Goal: Task Accomplishment & Management: Manage account settings

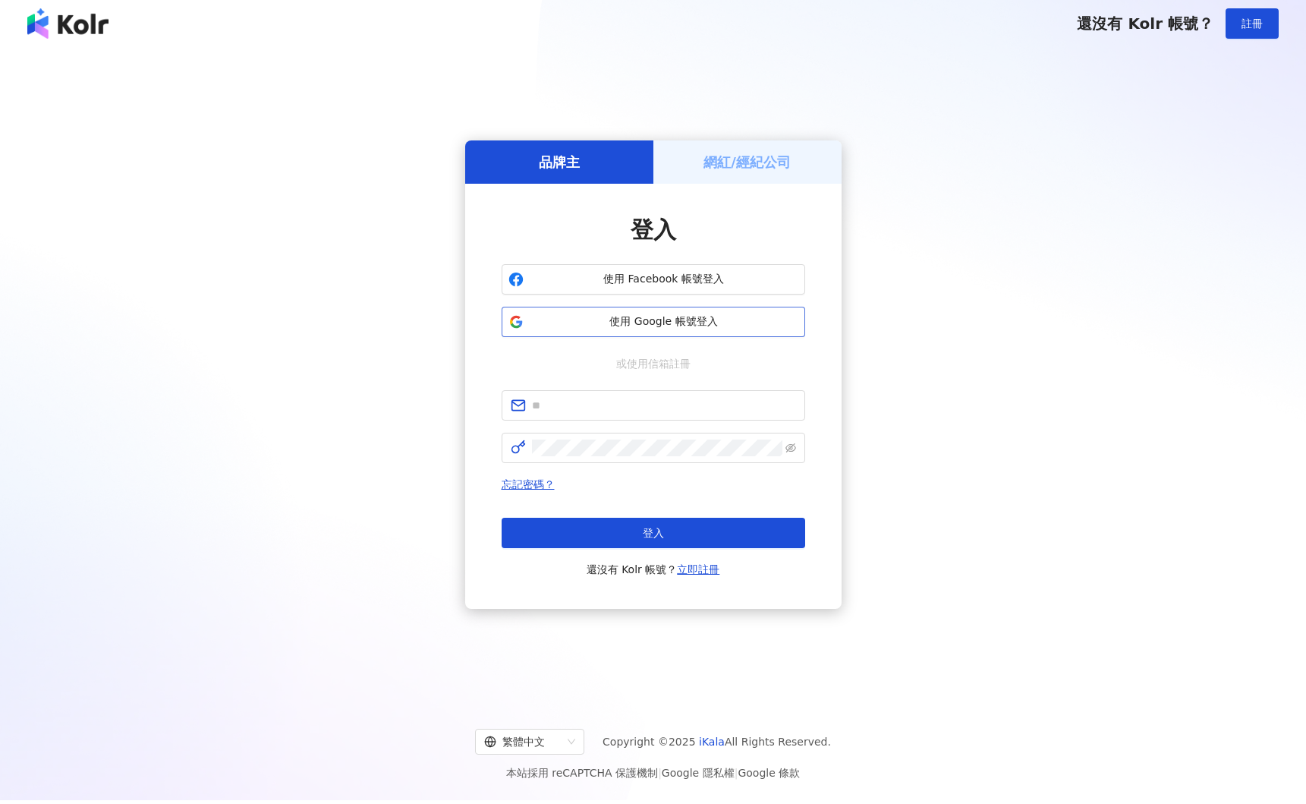
click at [631, 306] on div "使用 Facebook 帳號登入 使用 Google 帳號登入" at bounding box center [654, 300] width 304 height 73
click at [638, 314] on span "使用 Google 帳號登入" at bounding box center [664, 321] width 269 height 15
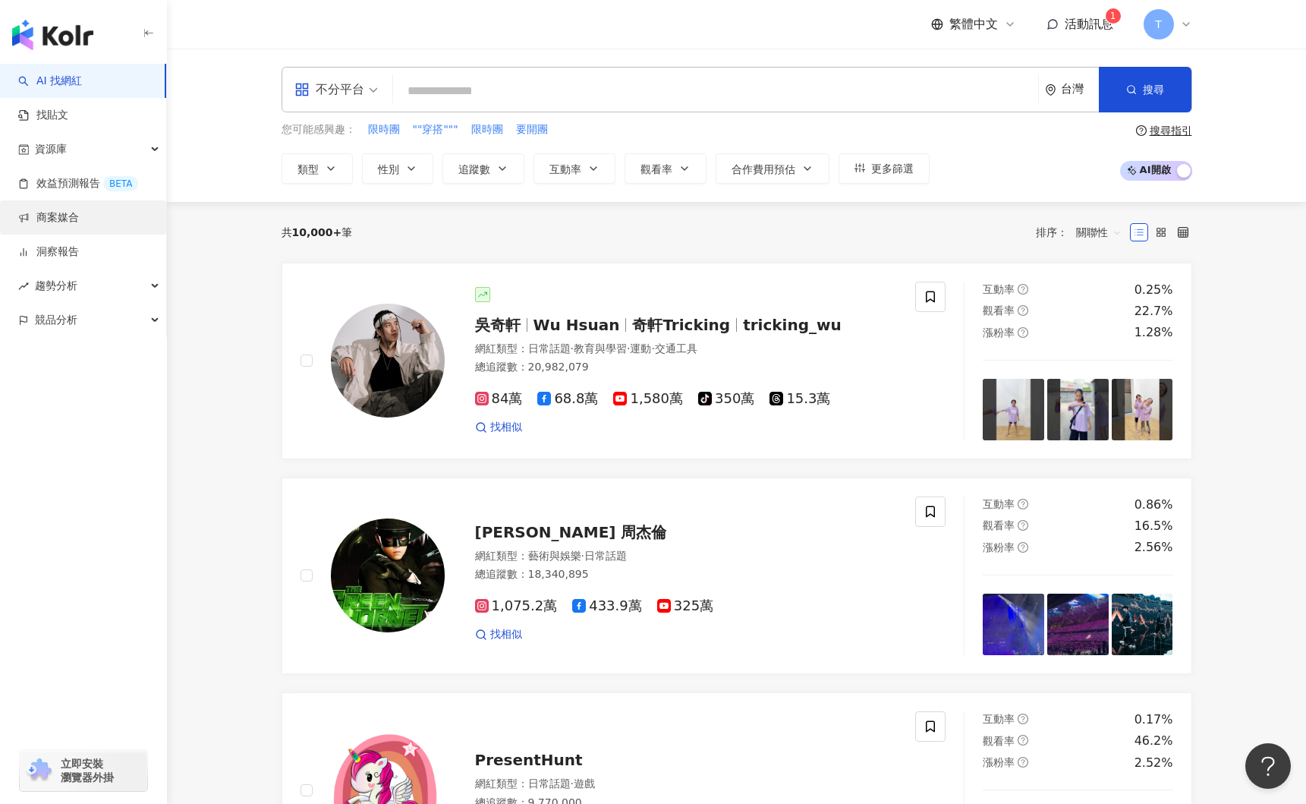
click at [79, 219] on link "商案媒合" at bounding box center [48, 217] width 61 height 15
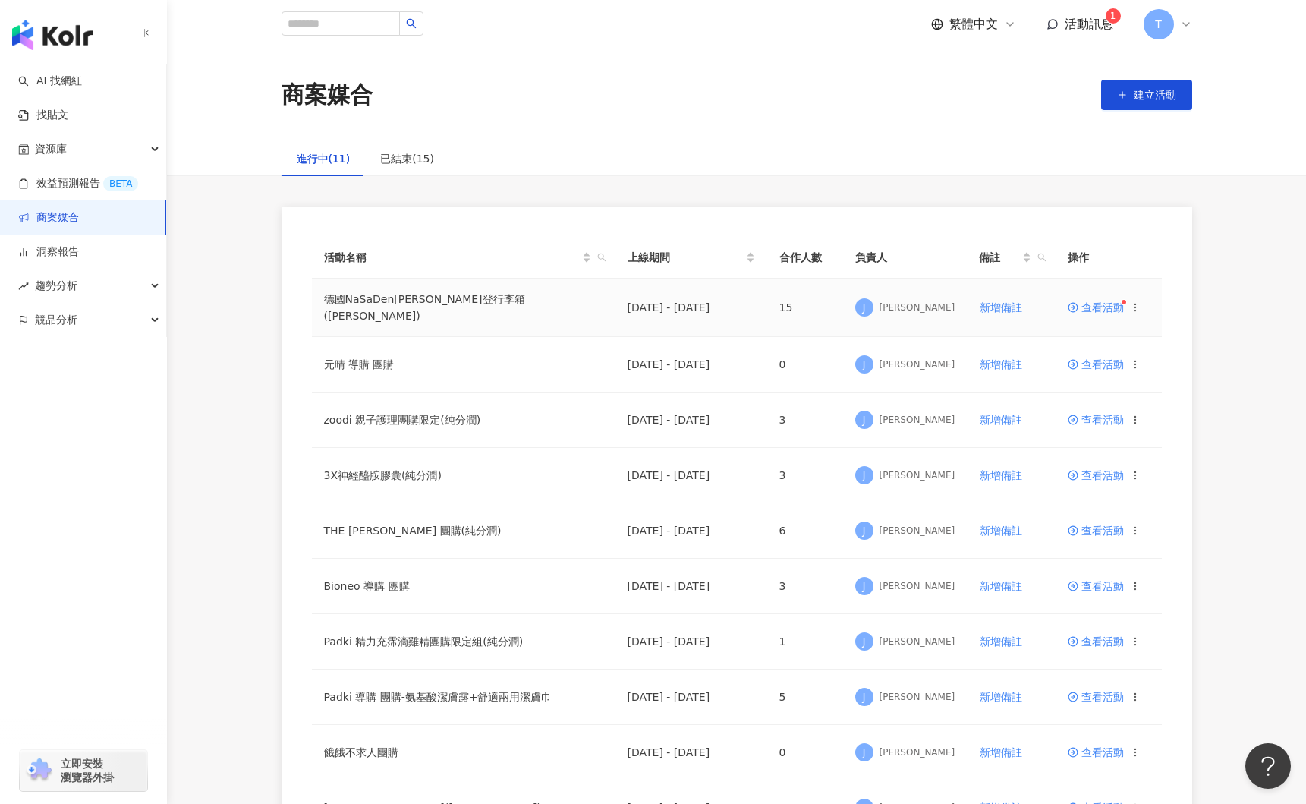
click at [1089, 304] on span "查看活動" at bounding box center [1096, 307] width 56 height 11
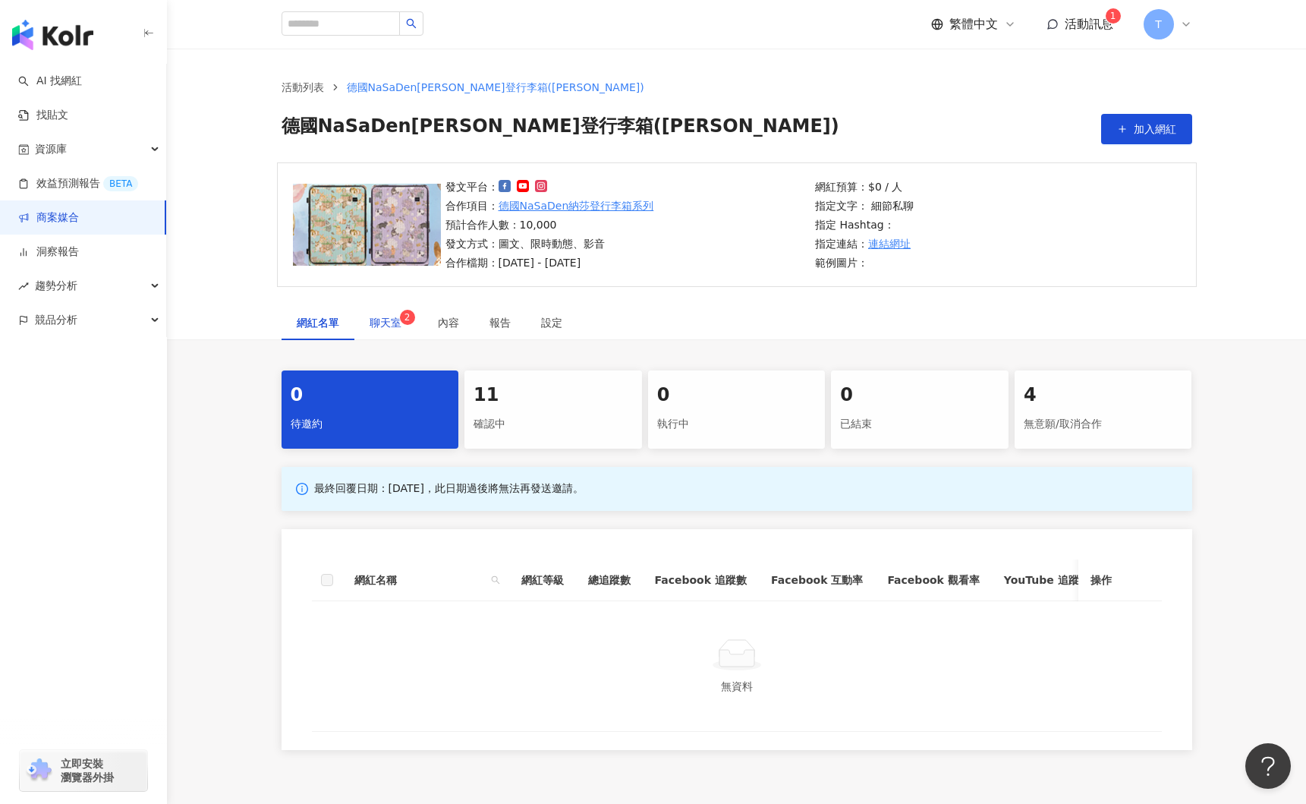
click at [392, 317] on span "聊天室 2" at bounding box center [389, 322] width 38 height 11
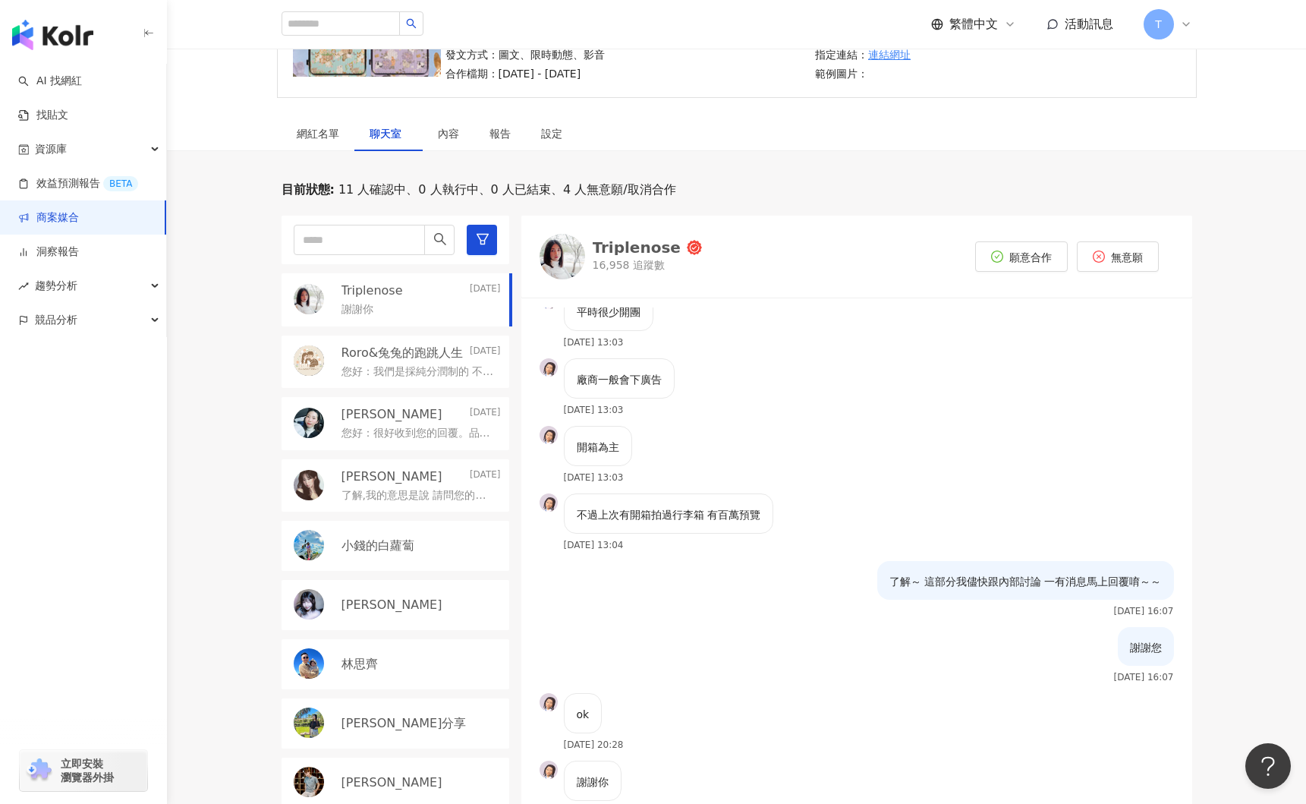
scroll to position [265, 0]
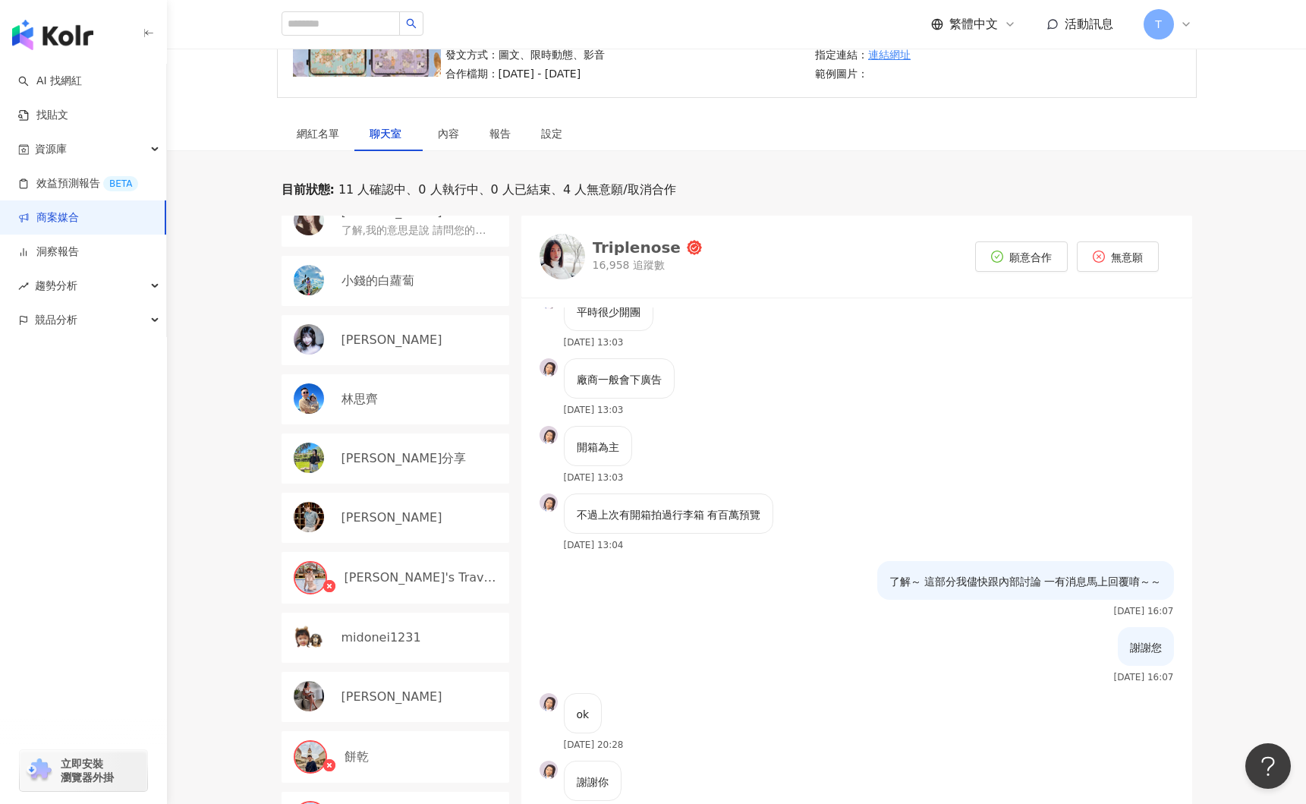
click at [710, 754] on div "ok 2025/10/12 20:28" at bounding box center [856, 727] width 671 height 68
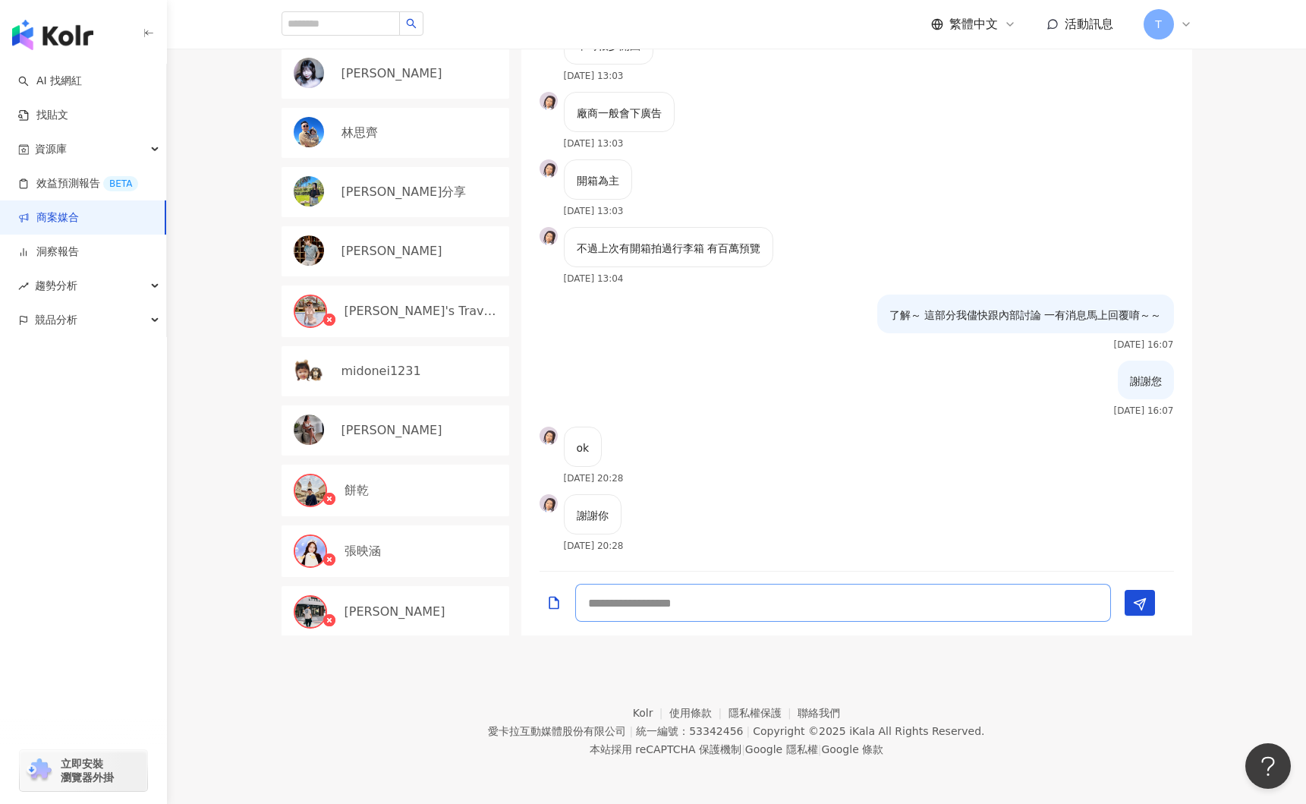
click at [740, 605] on textarea at bounding box center [843, 603] width 536 height 38
type textarea "*"
type textarea "*****"
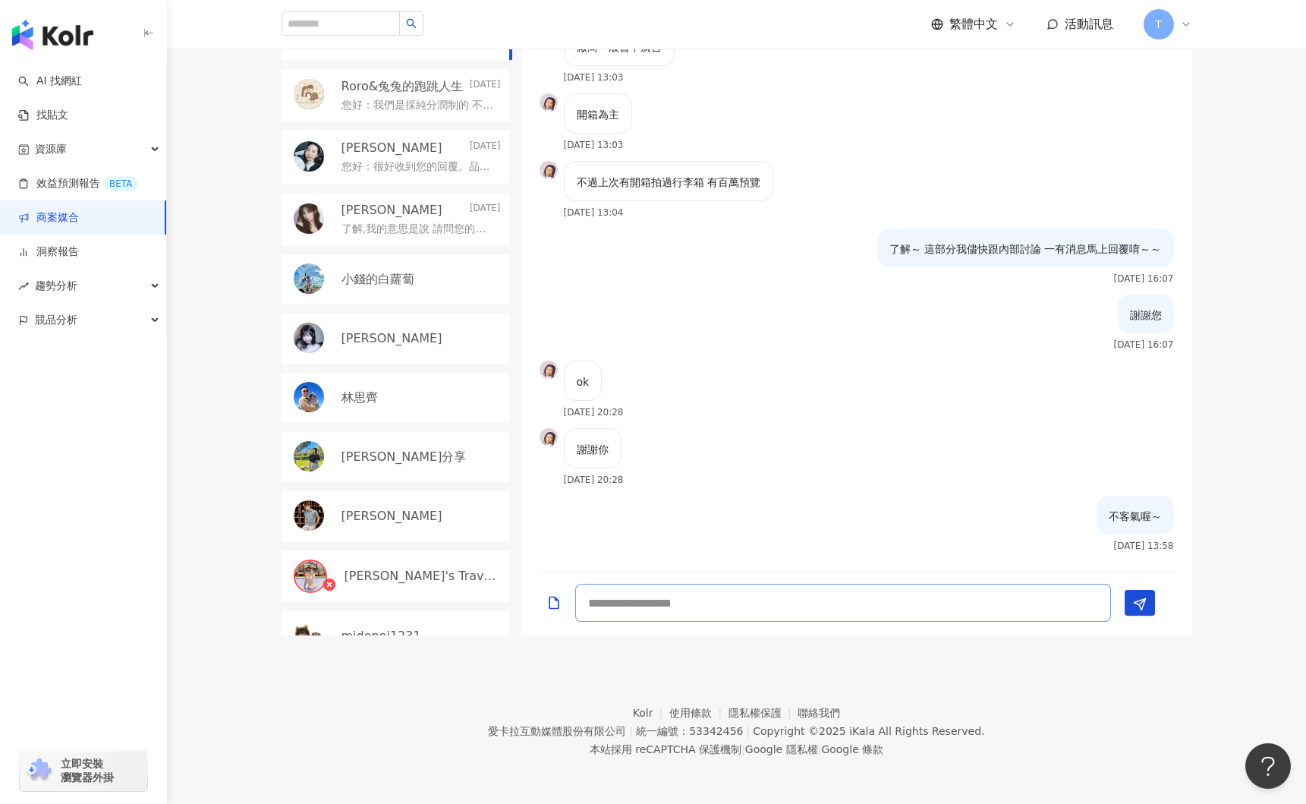
scroll to position [0, 0]
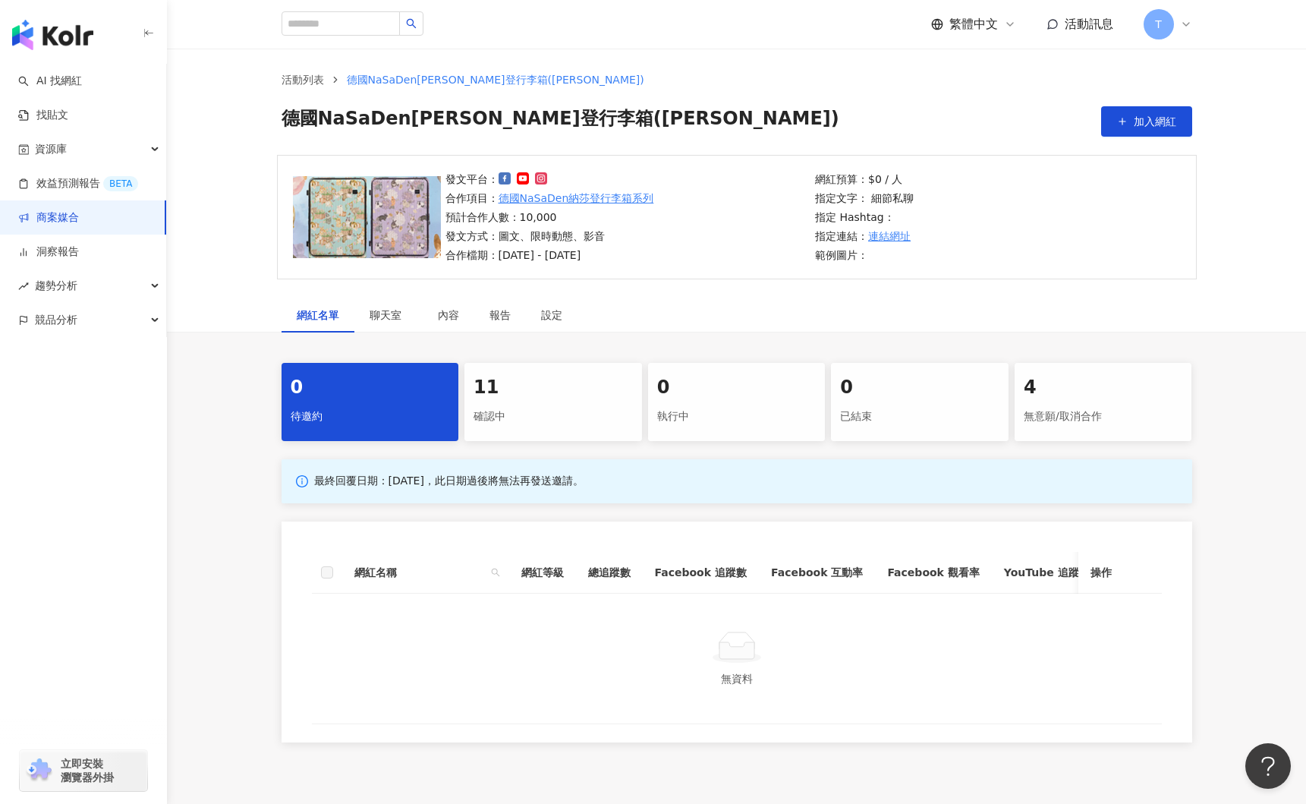
scroll to position [6, 0]
click at [514, 406] on div "確認中" at bounding box center [553, 418] width 159 height 26
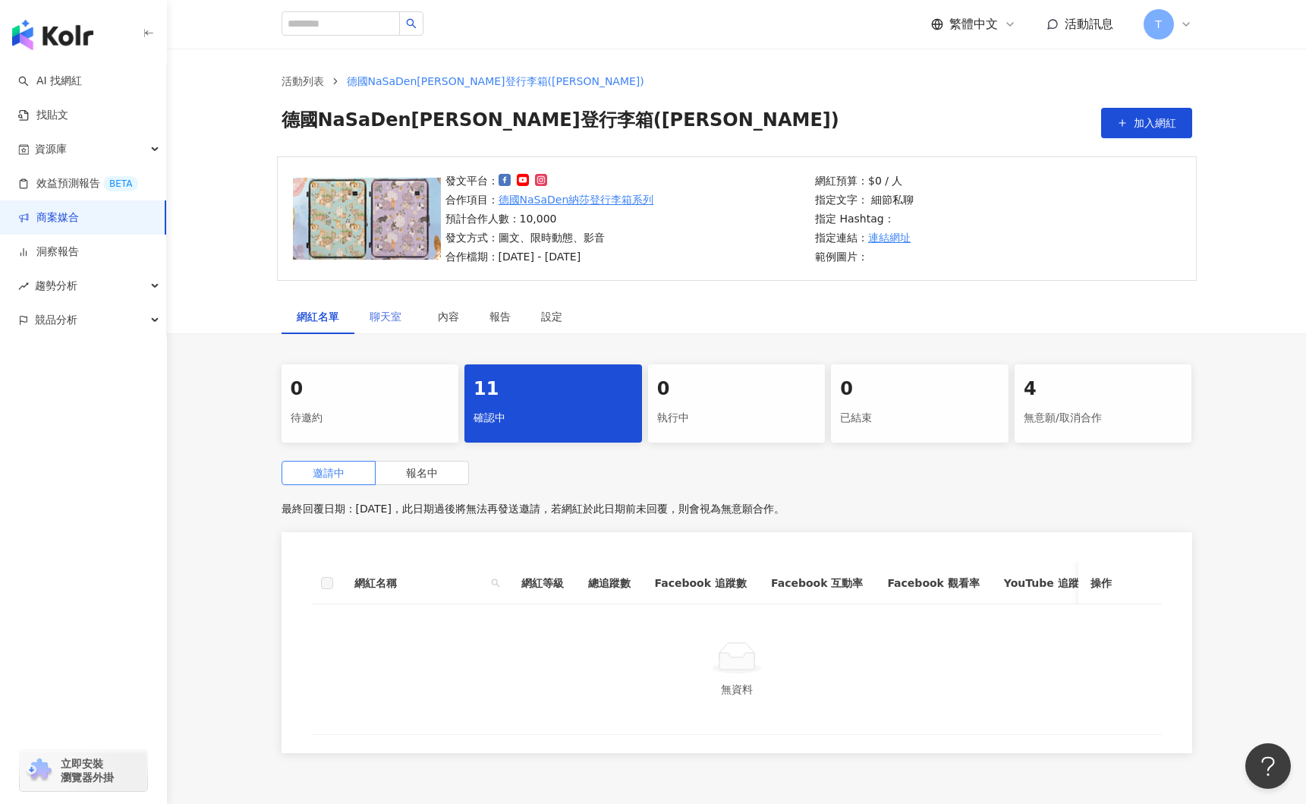
scroll to position [5, 0]
click at [385, 314] on span "聊天室" at bounding box center [389, 317] width 38 height 11
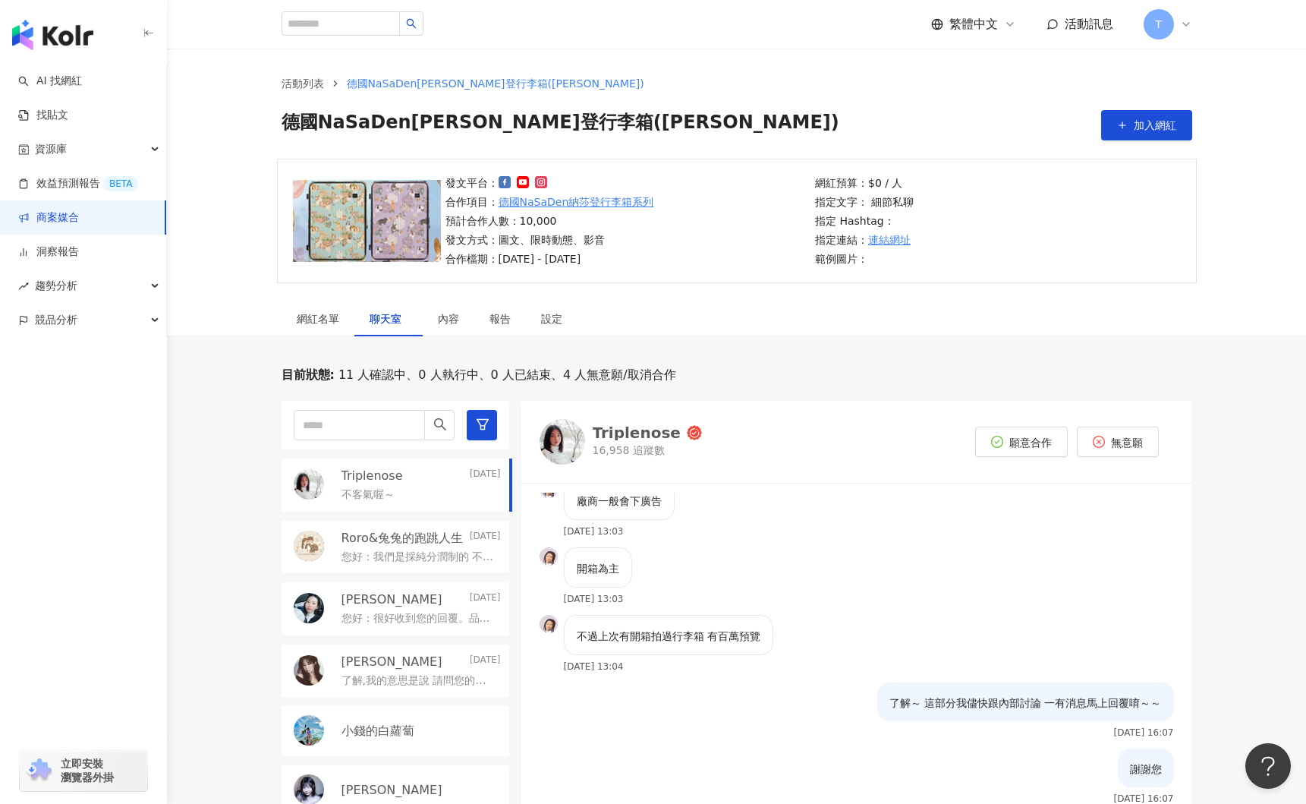
click at [442, 565] on div "Roro&兔兔的跑跳人生 2025/10/8 您好：我們是採純分潤制的 不知道是否有符合您的期望合作條件？" at bounding box center [396, 547] width 228 height 53
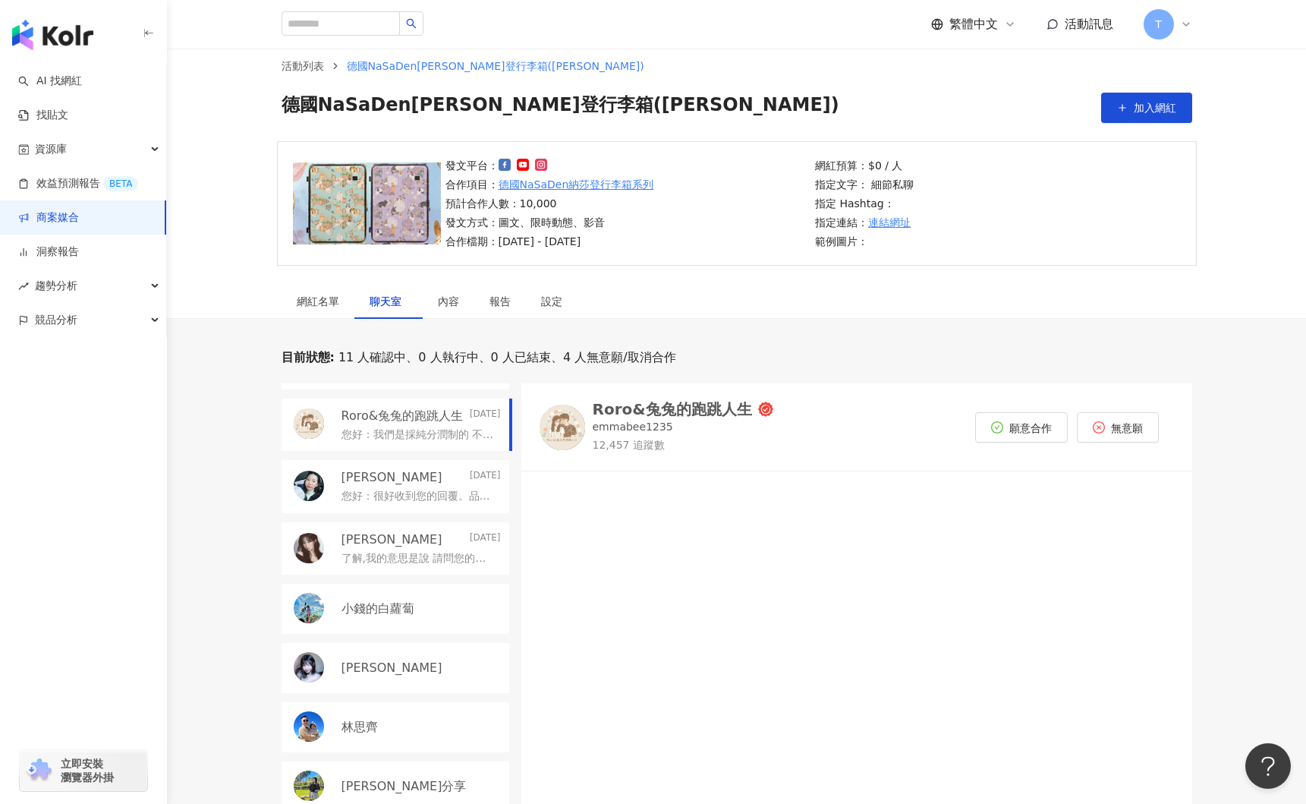
scroll to position [110, 0]
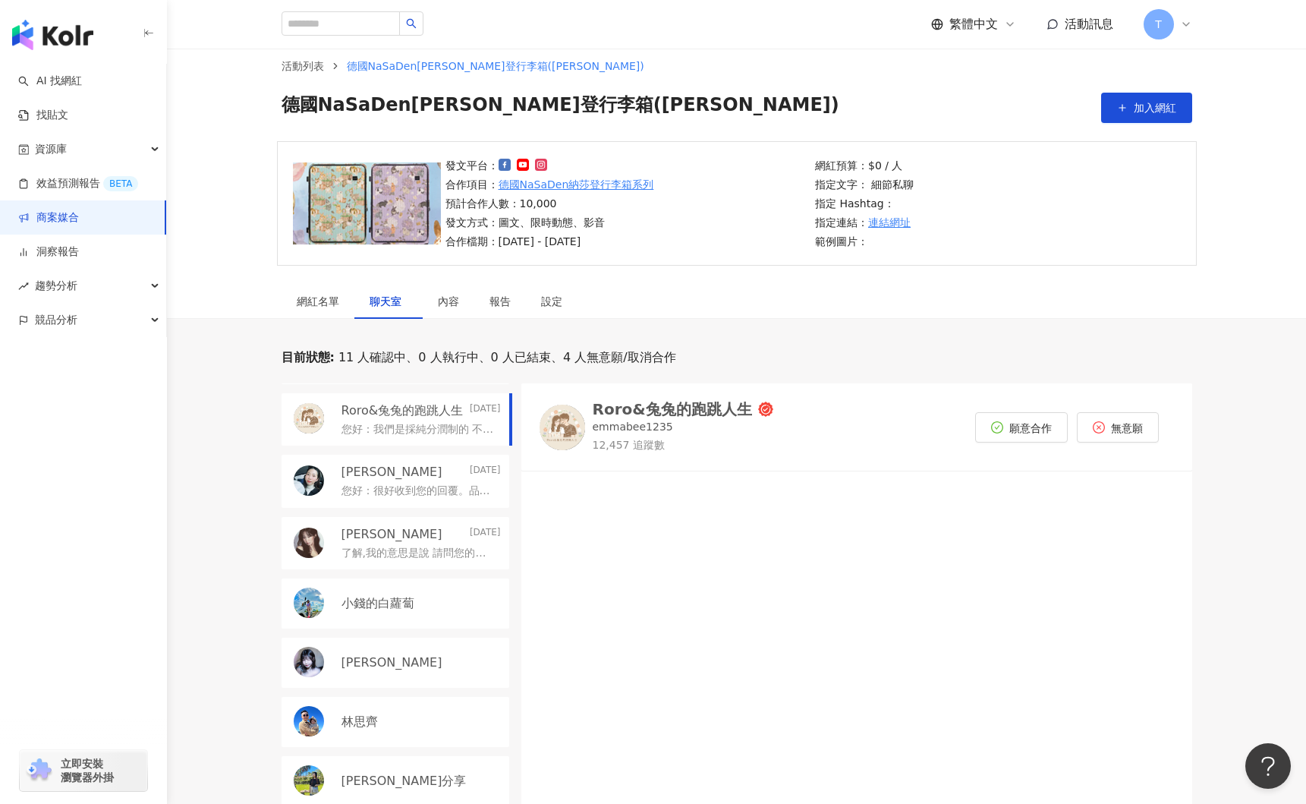
click at [400, 535] on p "[PERSON_NAME]" at bounding box center [391, 534] width 101 height 17
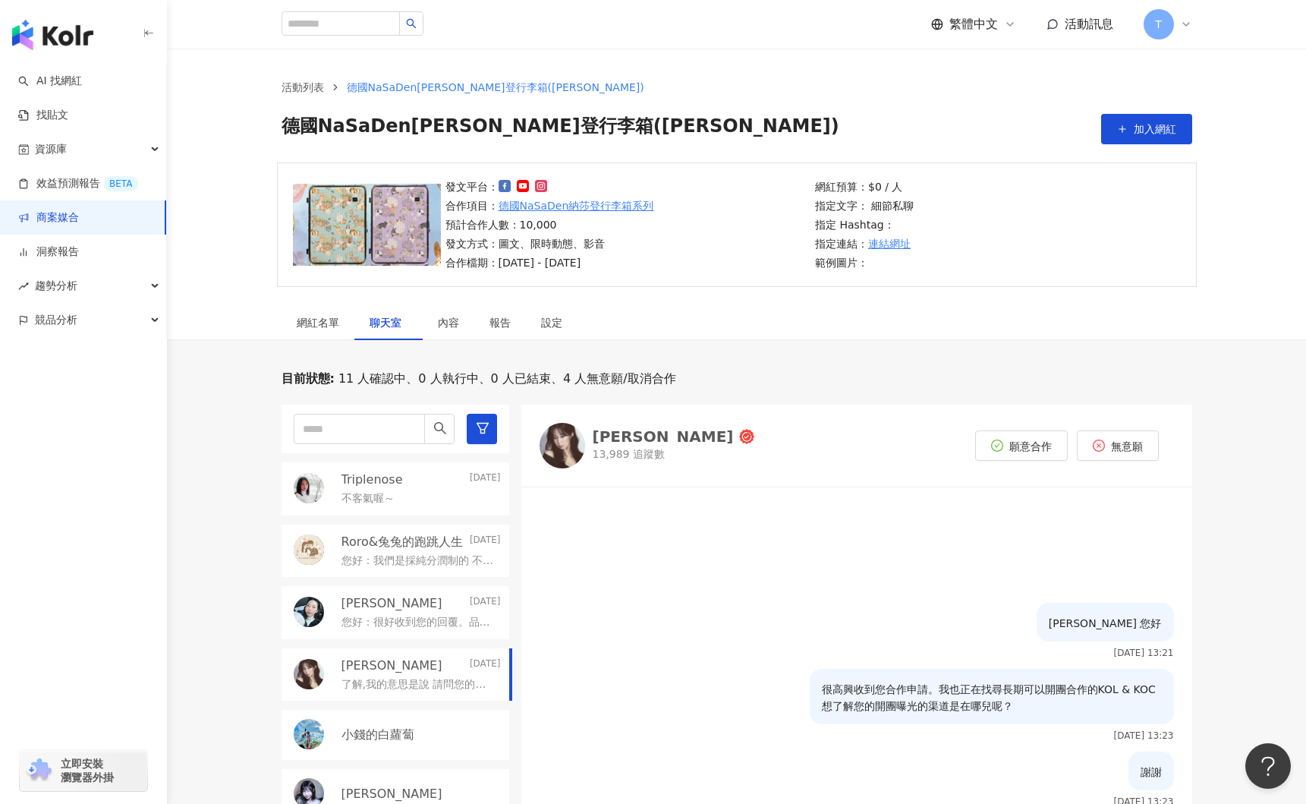
scroll to position [21, 0]
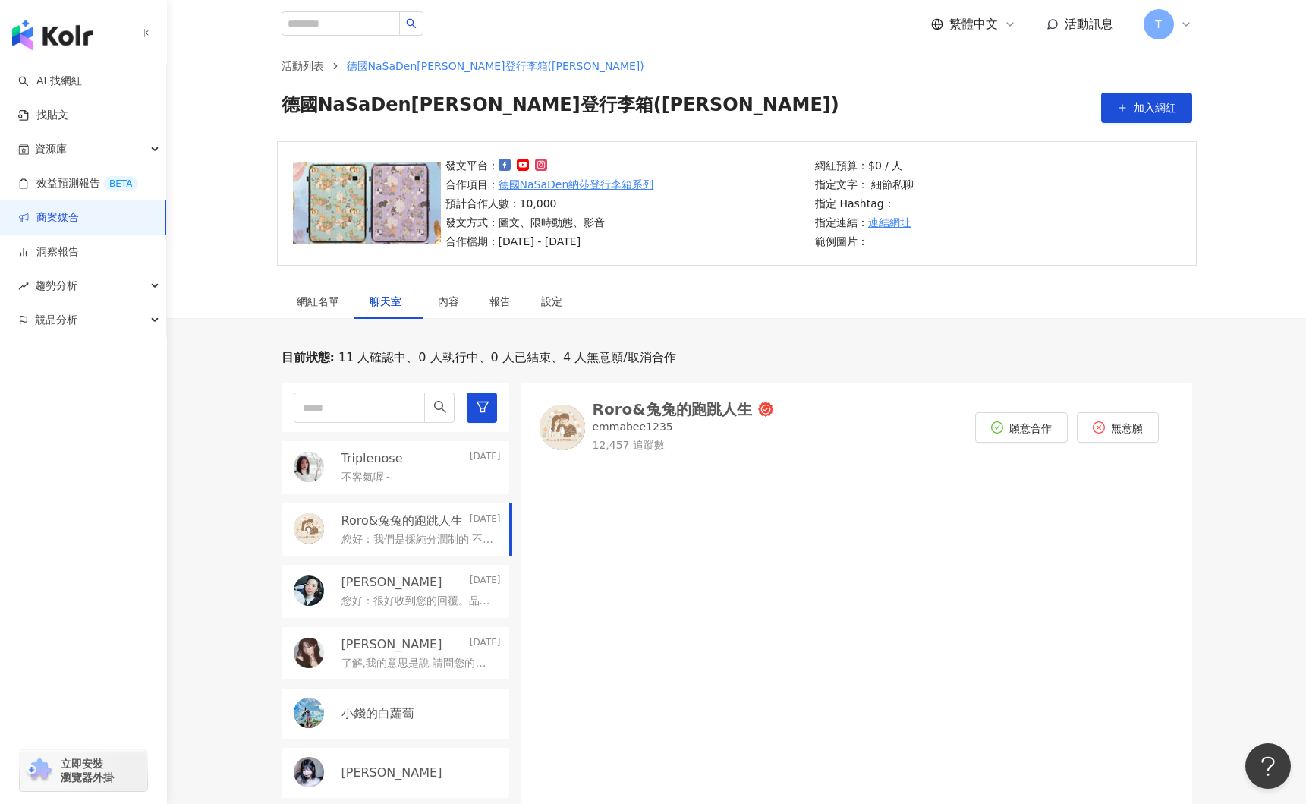
click at [65, 223] on link "商案媒合" at bounding box center [48, 217] width 61 height 15
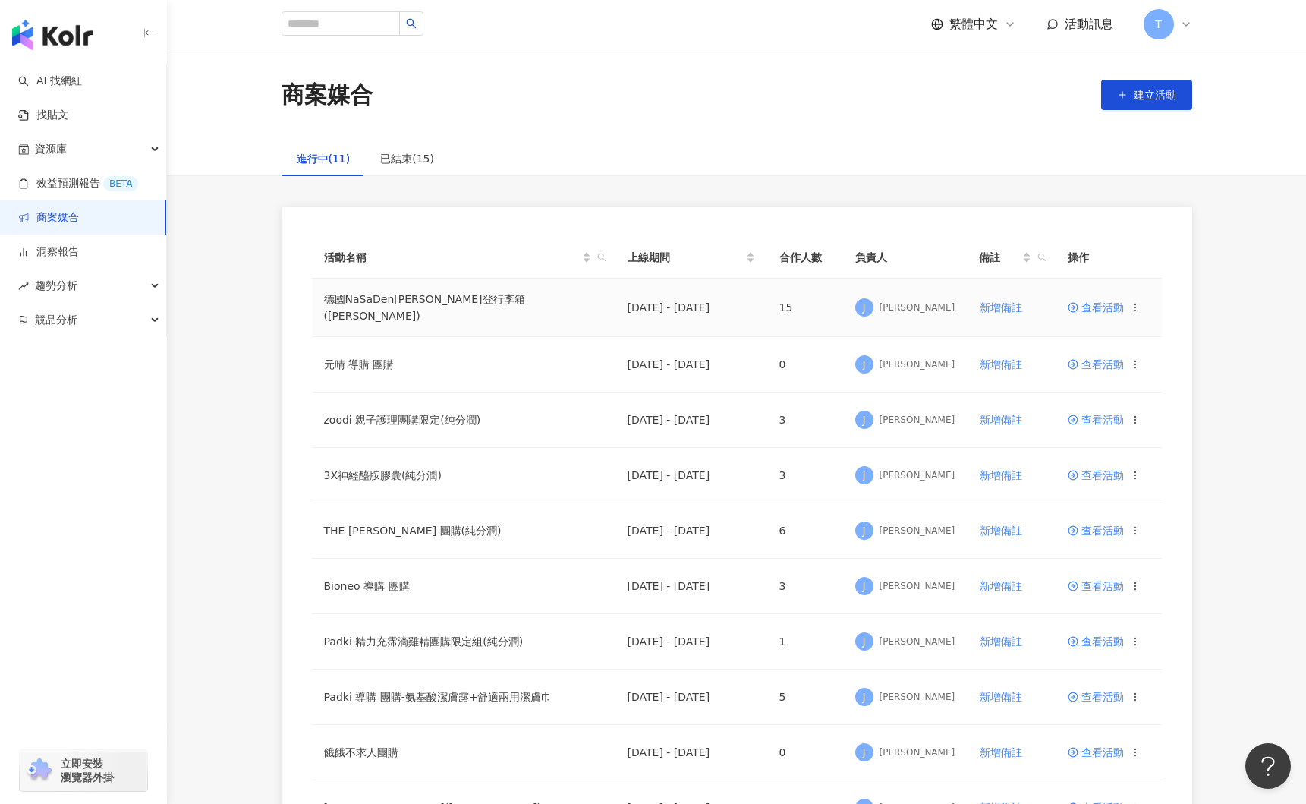
click at [1089, 307] on span "查看活動" at bounding box center [1096, 307] width 56 height 11
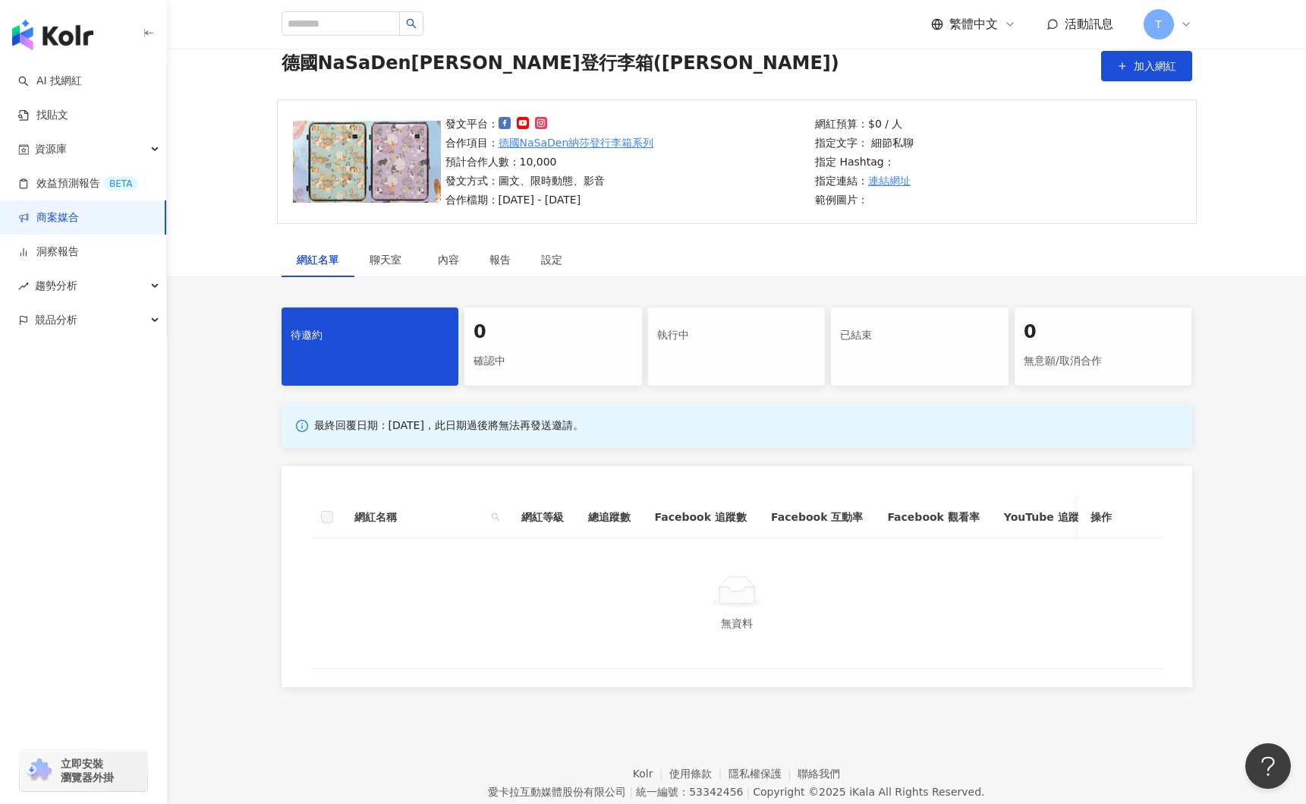
scroll to position [76, 0]
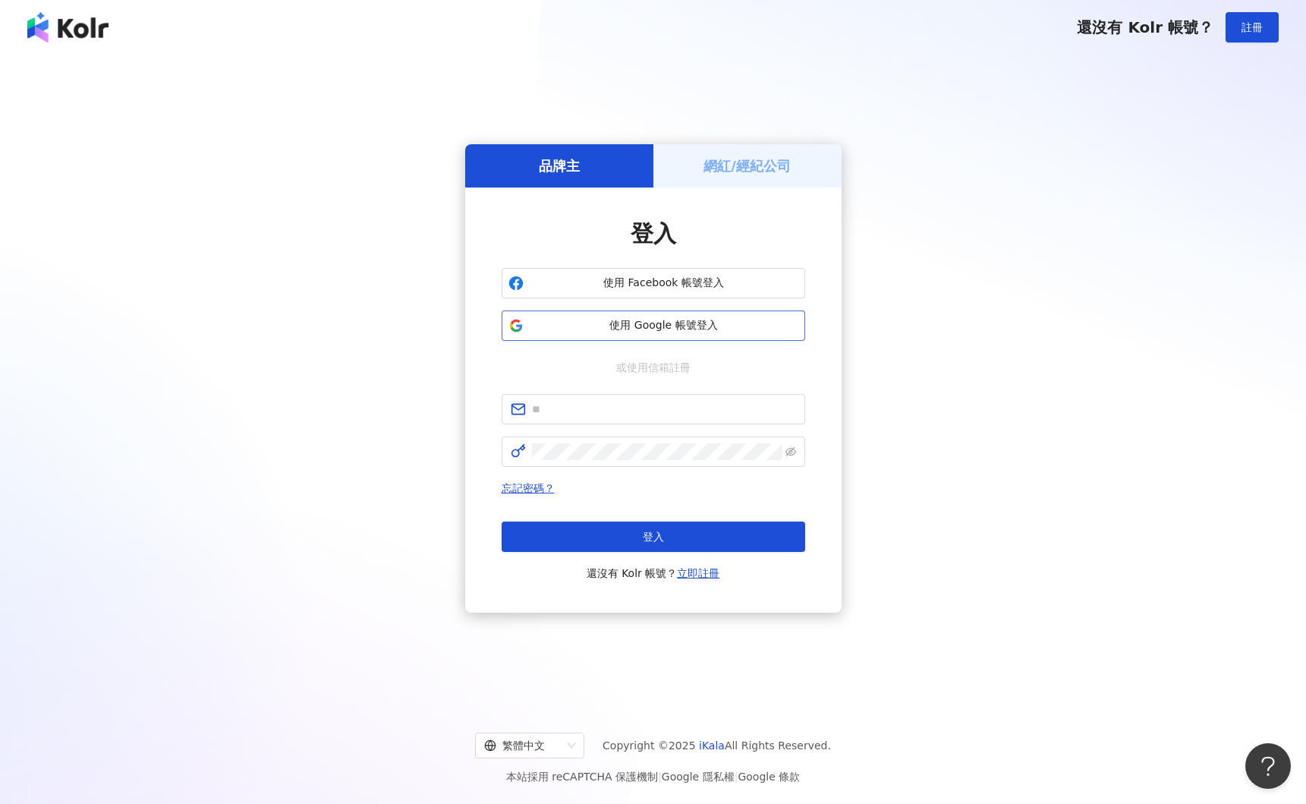
click at [647, 316] on button "使用 Google 帳號登入" at bounding box center [654, 325] width 304 height 30
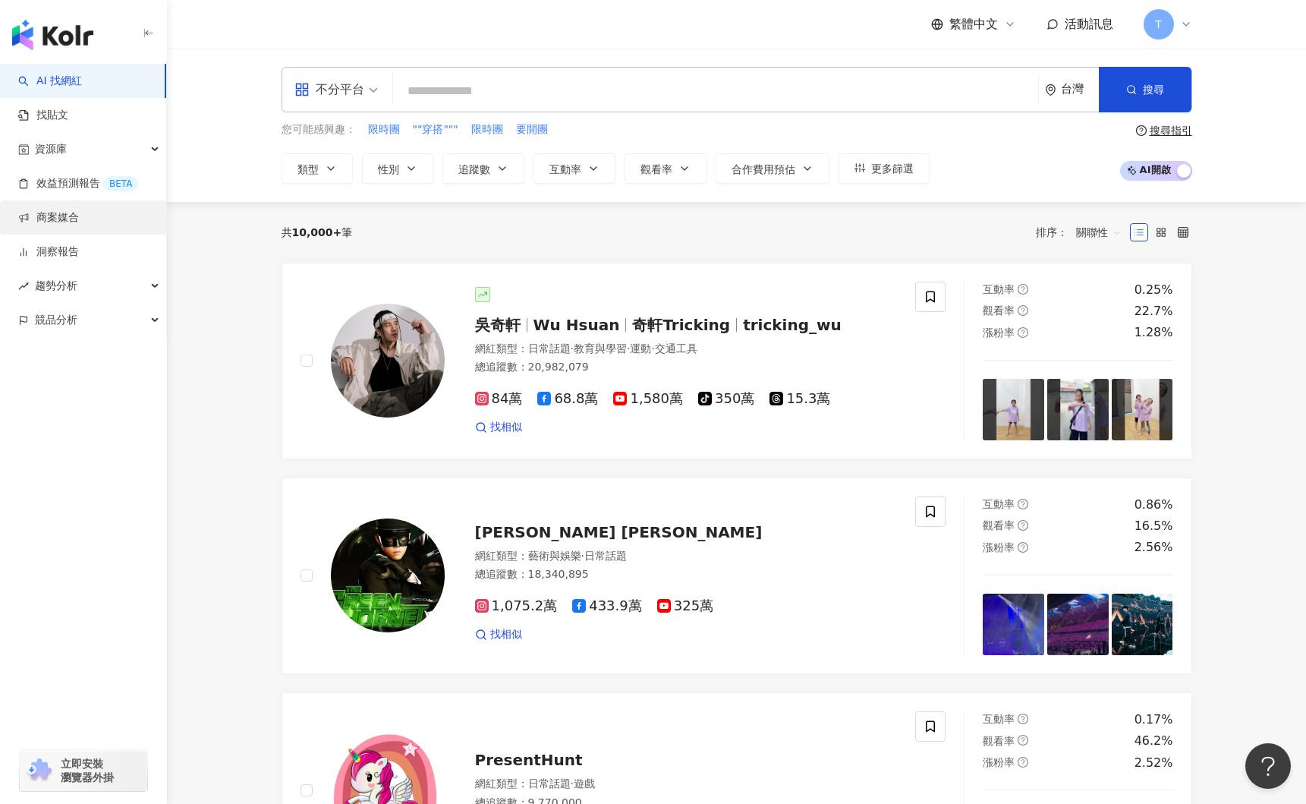
click at [79, 219] on link "商案媒合" at bounding box center [48, 217] width 61 height 15
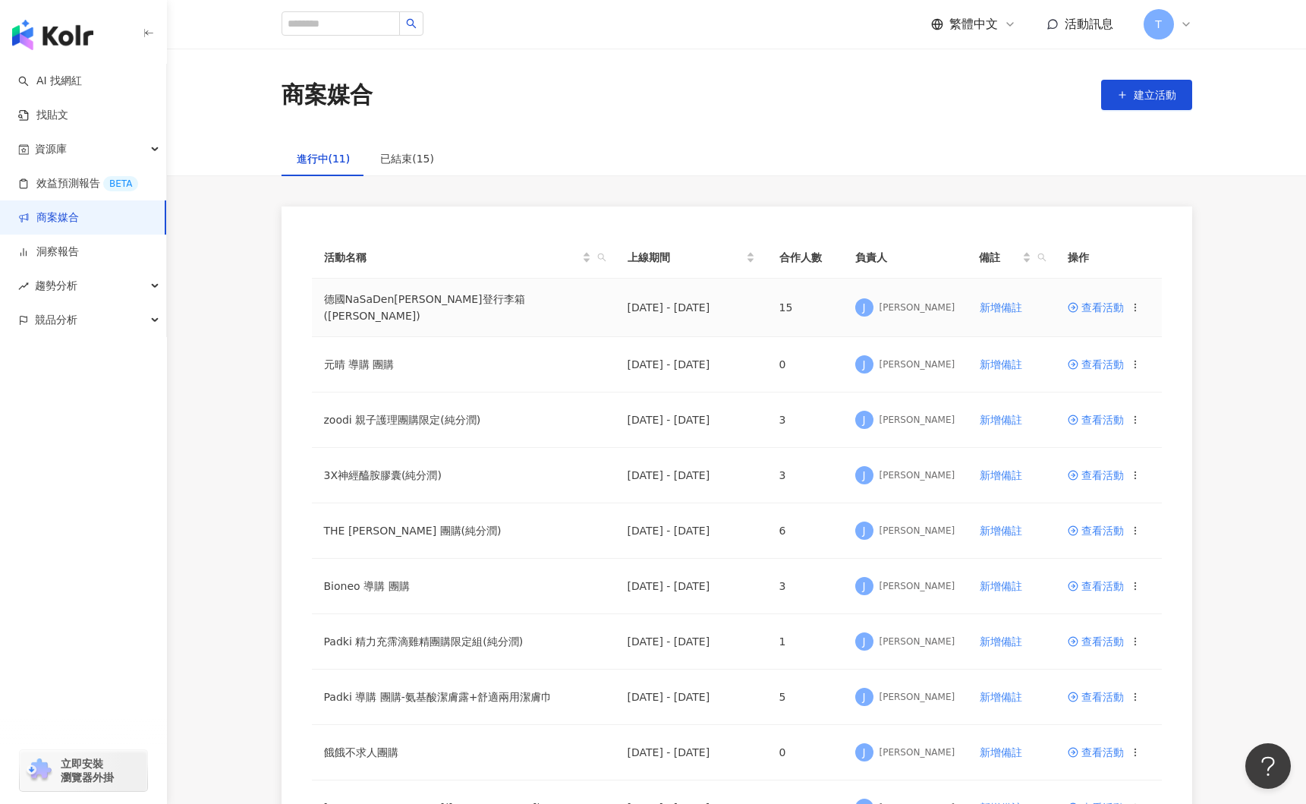
click at [1104, 308] on span "查看活動" at bounding box center [1096, 307] width 56 height 11
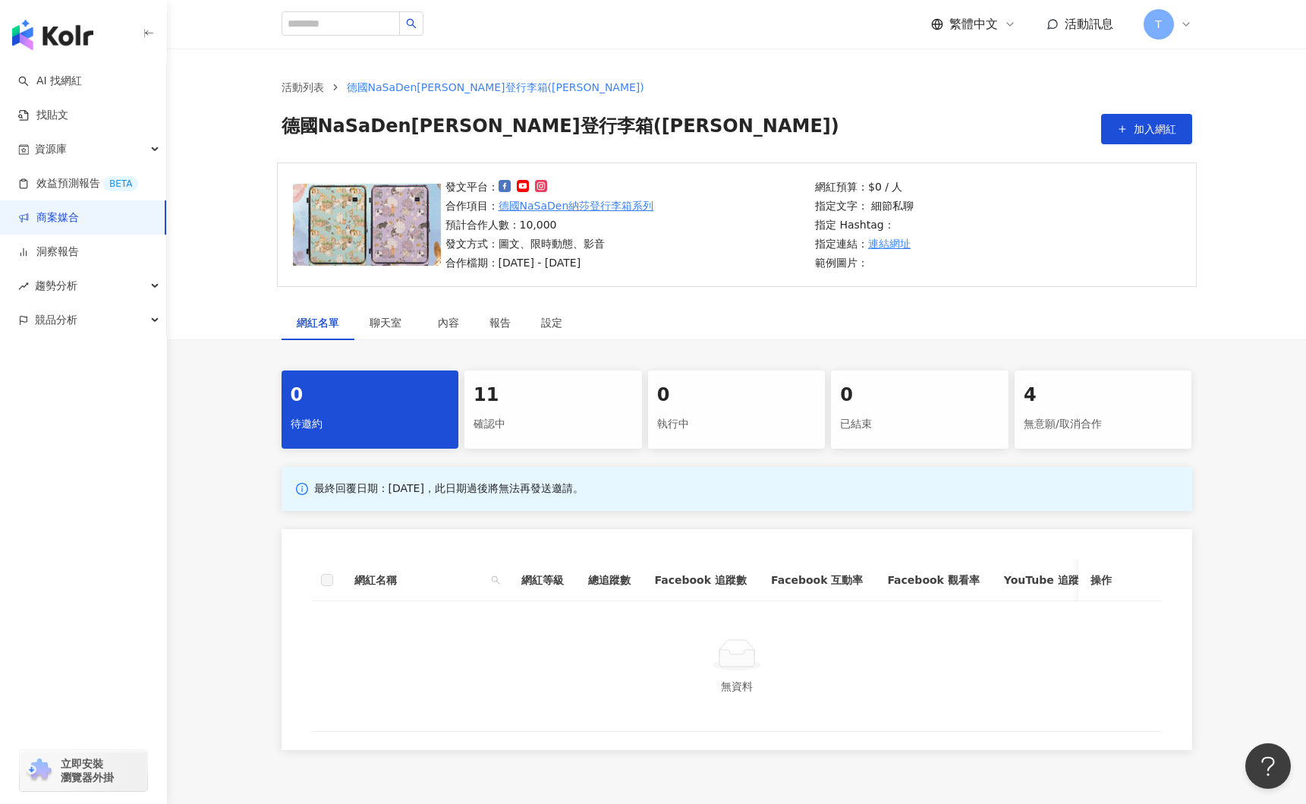
click at [554, 435] on div "確認中" at bounding box center [553, 424] width 159 height 26
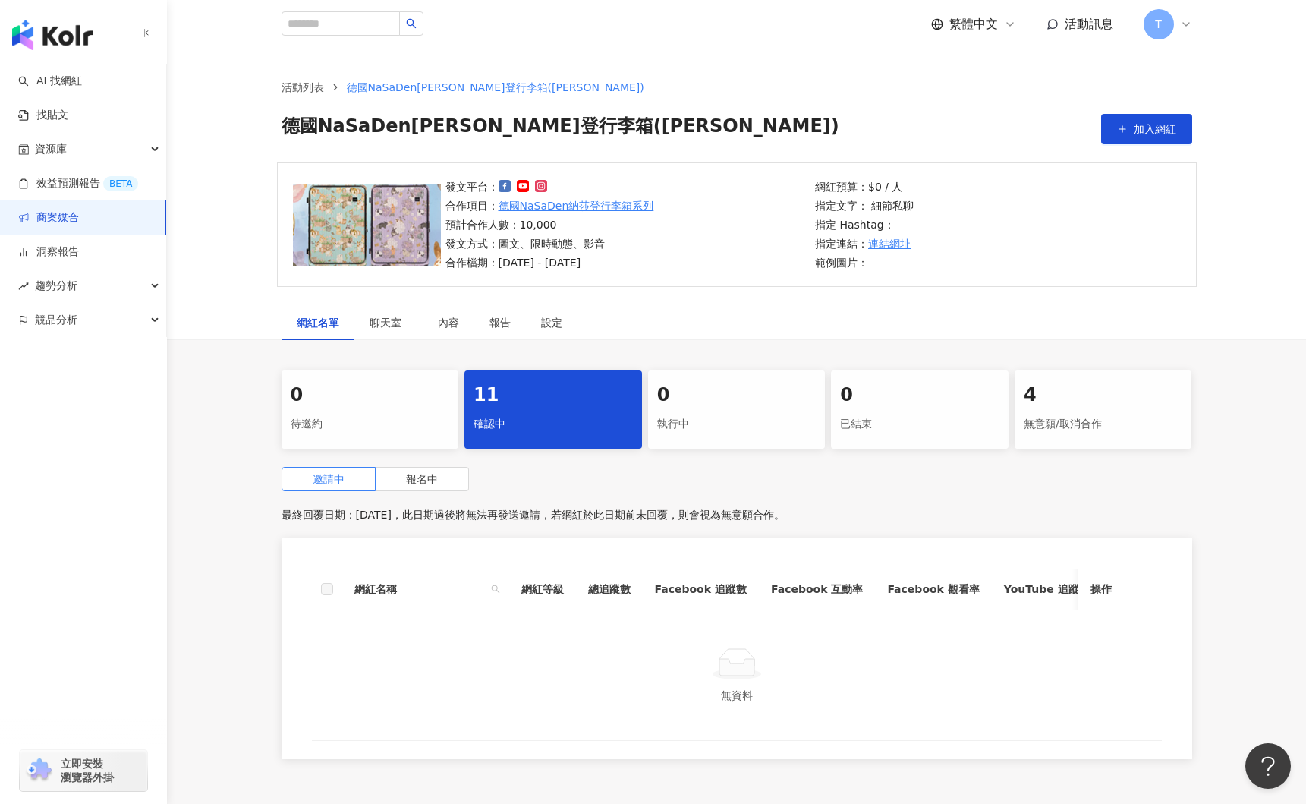
drag, startPoint x: 406, startPoint y: 477, endPoint x: 475, endPoint y: 479, distance: 69.1
click at [406, 477] on span "報名中" at bounding box center [422, 479] width 32 height 12
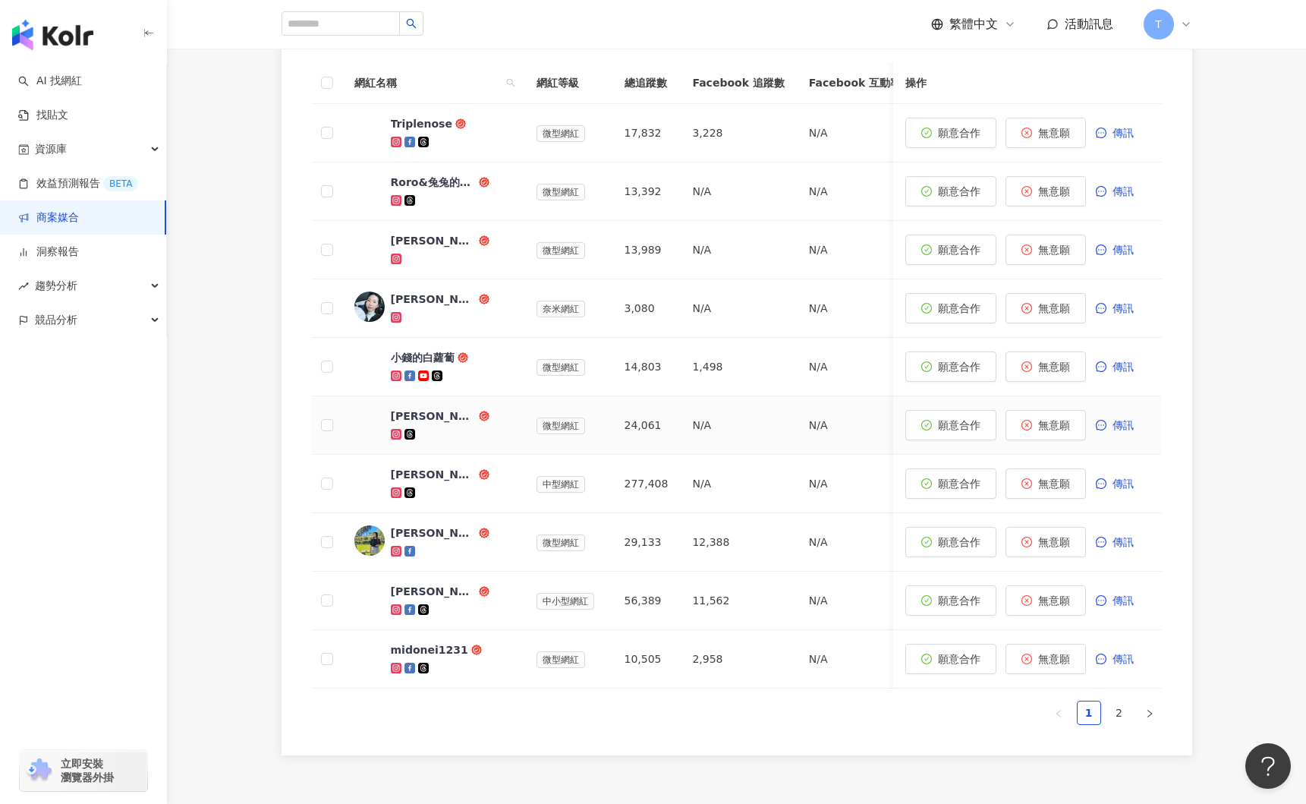
scroll to position [507, 0]
click at [411, 590] on div "LEO廖廣" at bounding box center [433, 590] width 85 height 15
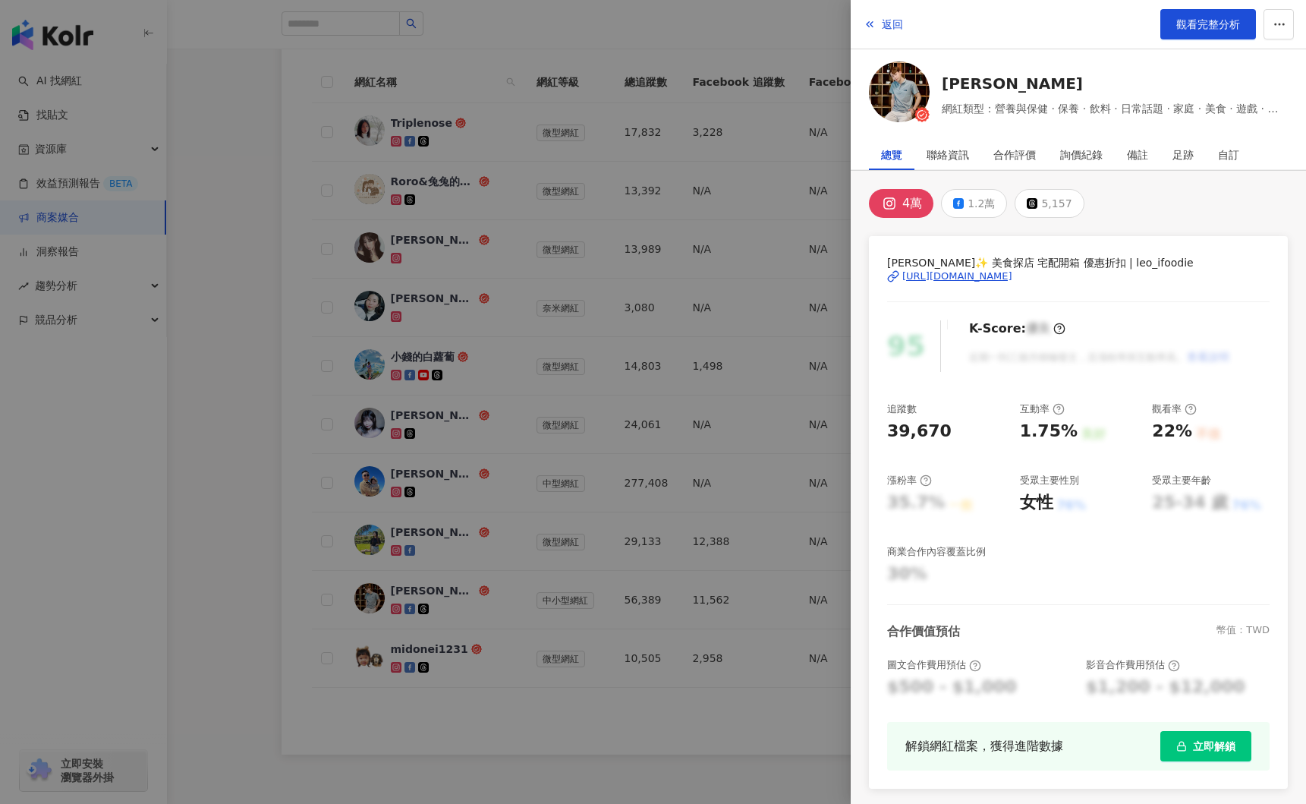
click at [1012, 280] on div "https://www.instagram.com/leo_ifoodie/" at bounding box center [957, 276] width 110 height 14
click at [888, 100] on img at bounding box center [899, 91] width 61 height 61
click at [615, 256] on div at bounding box center [653, 402] width 1306 height 804
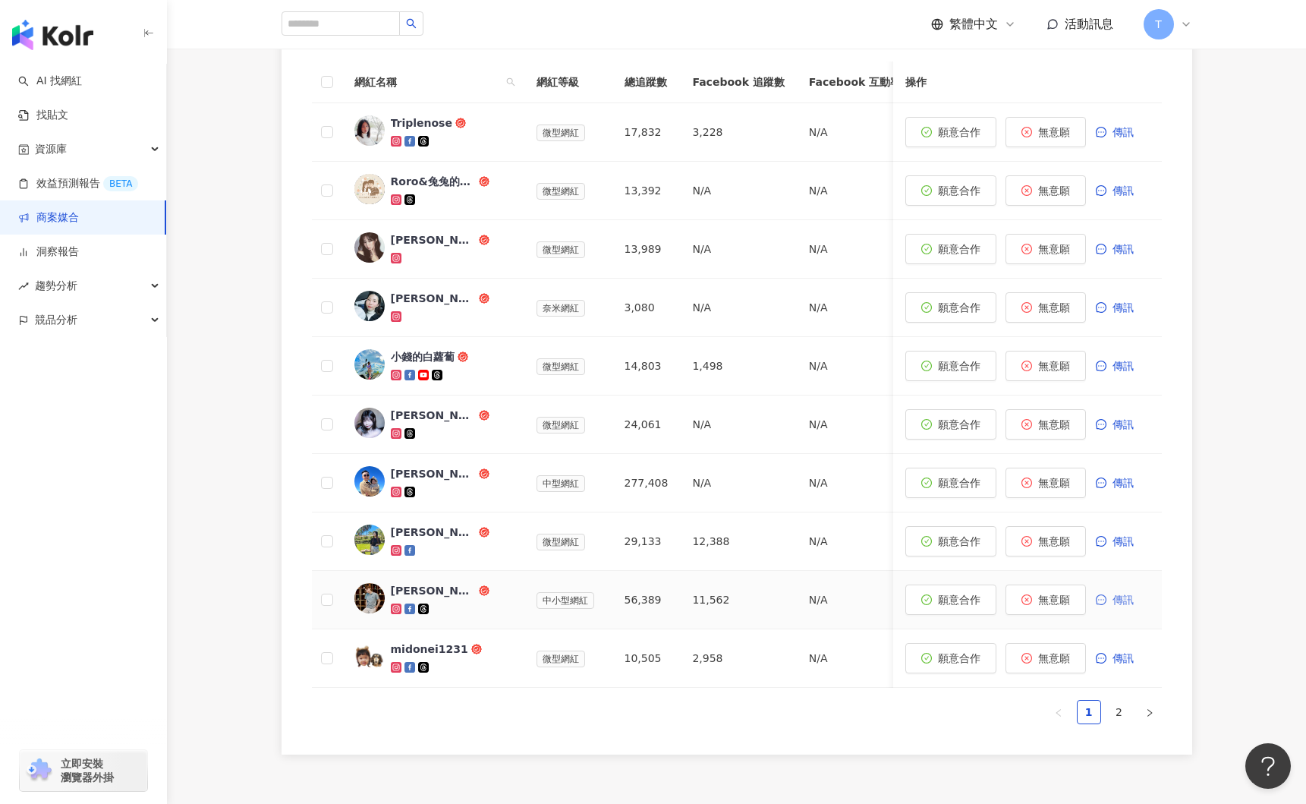
click at [1129, 600] on span "傳訊" at bounding box center [1122, 599] width 21 height 12
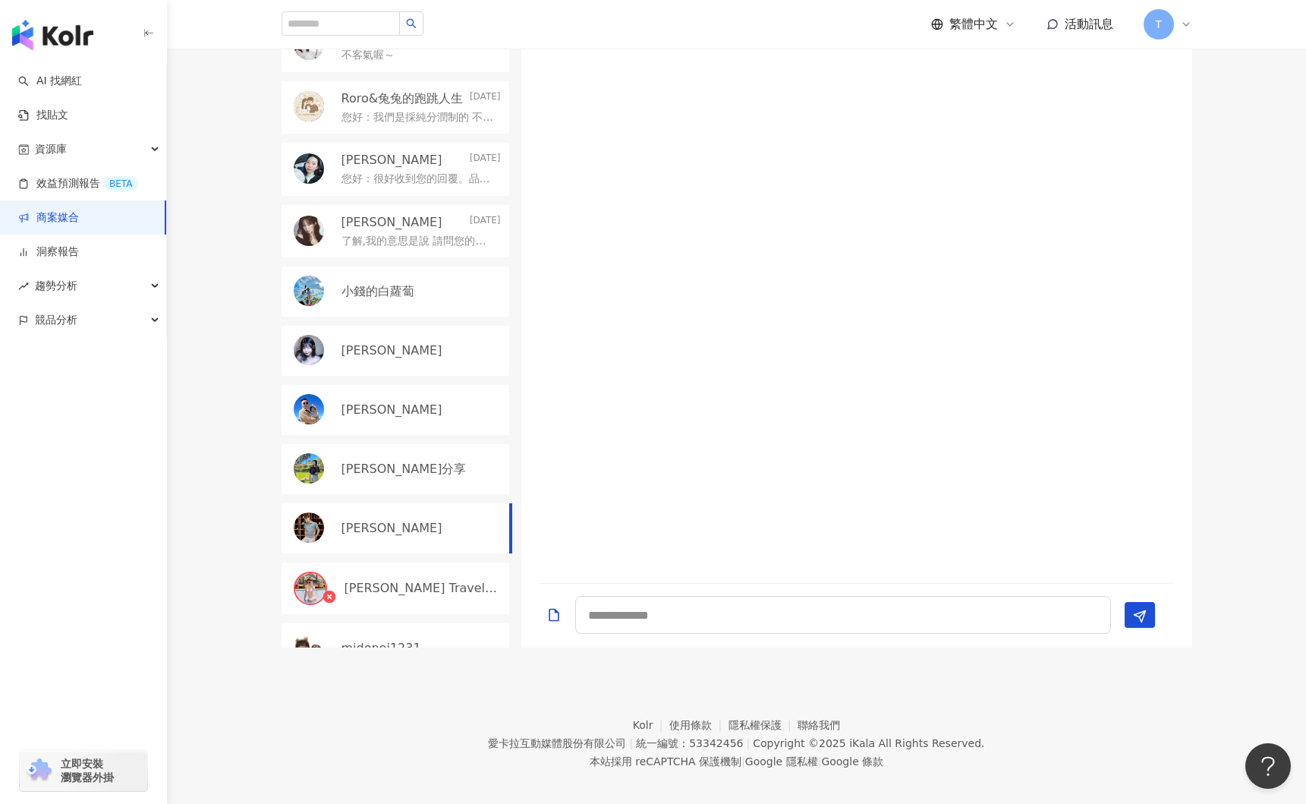
scroll to position [454, 0]
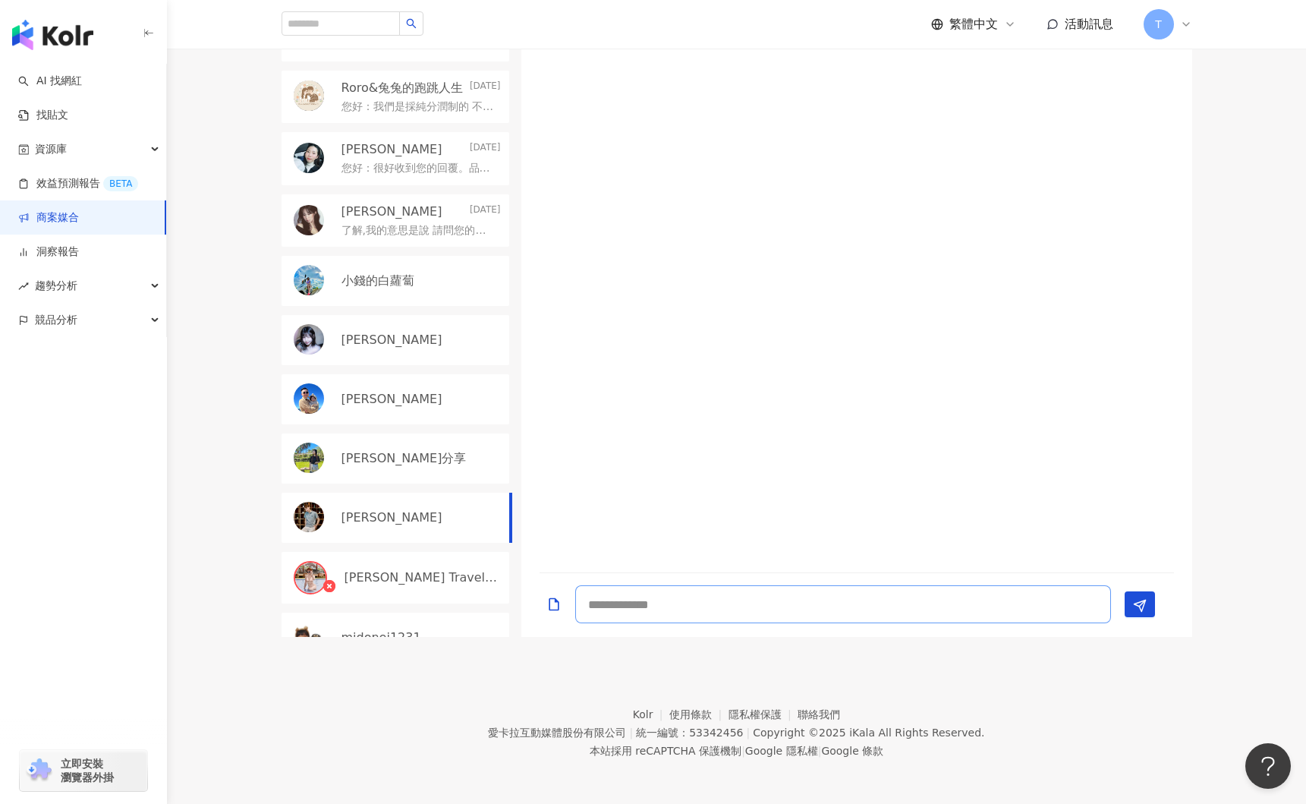
click at [656, 605] on textarea at bounding box center [843, 604] width 536 height 38
type textarea "*"
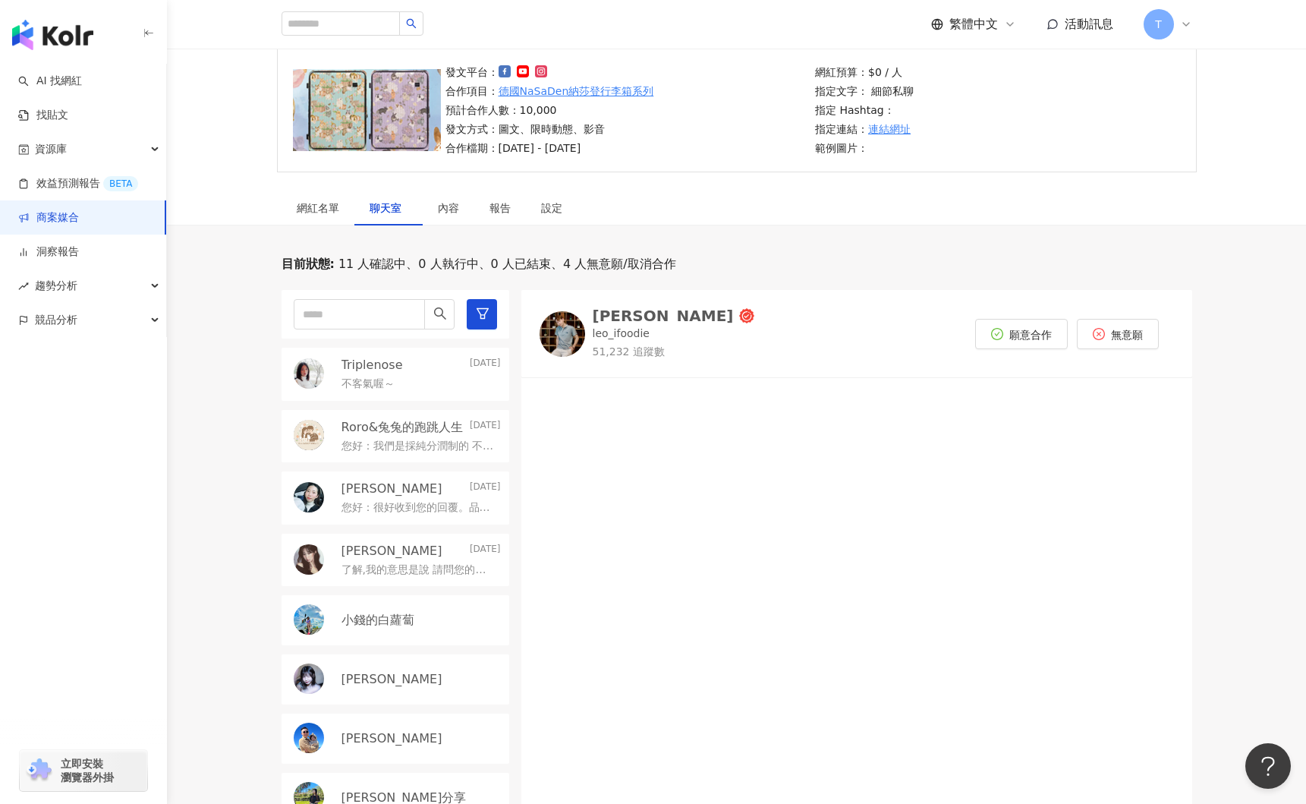
scroll to position [455, 0]
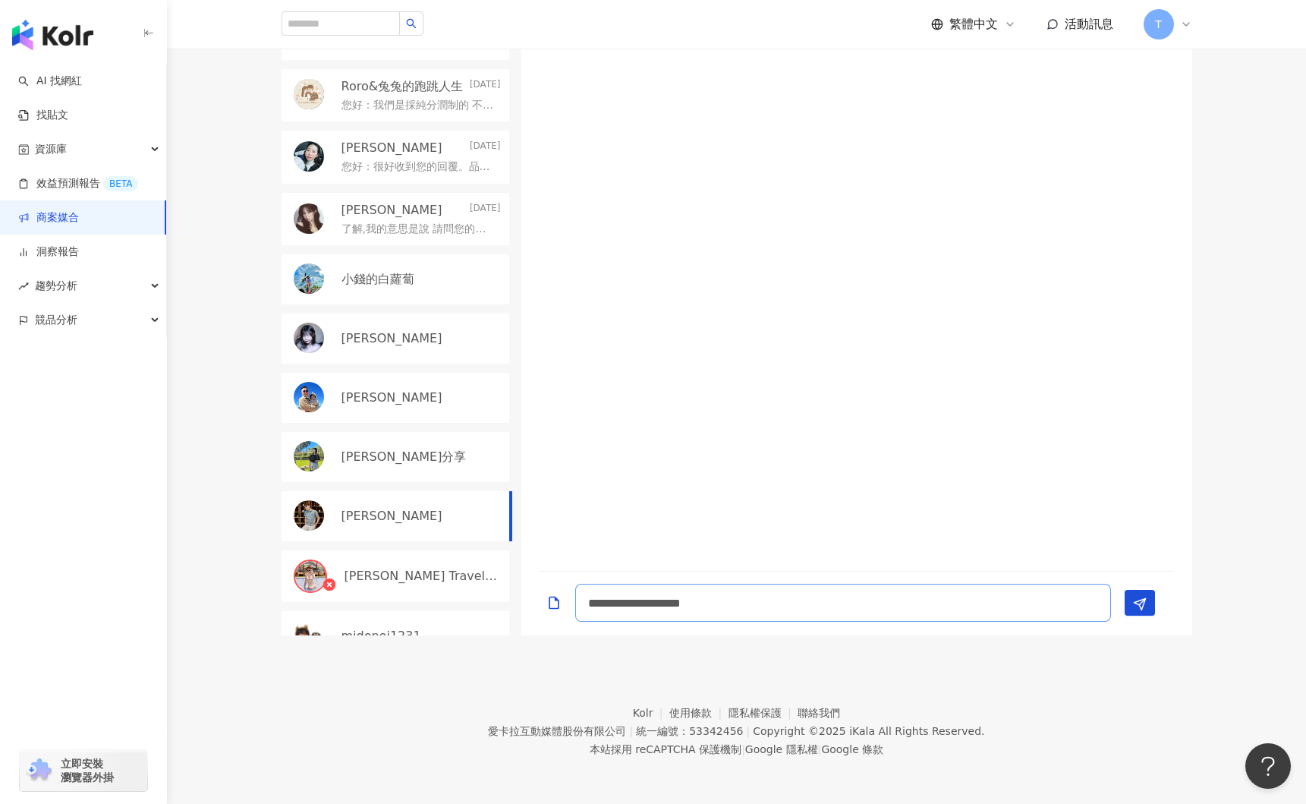
type textarea "**********"
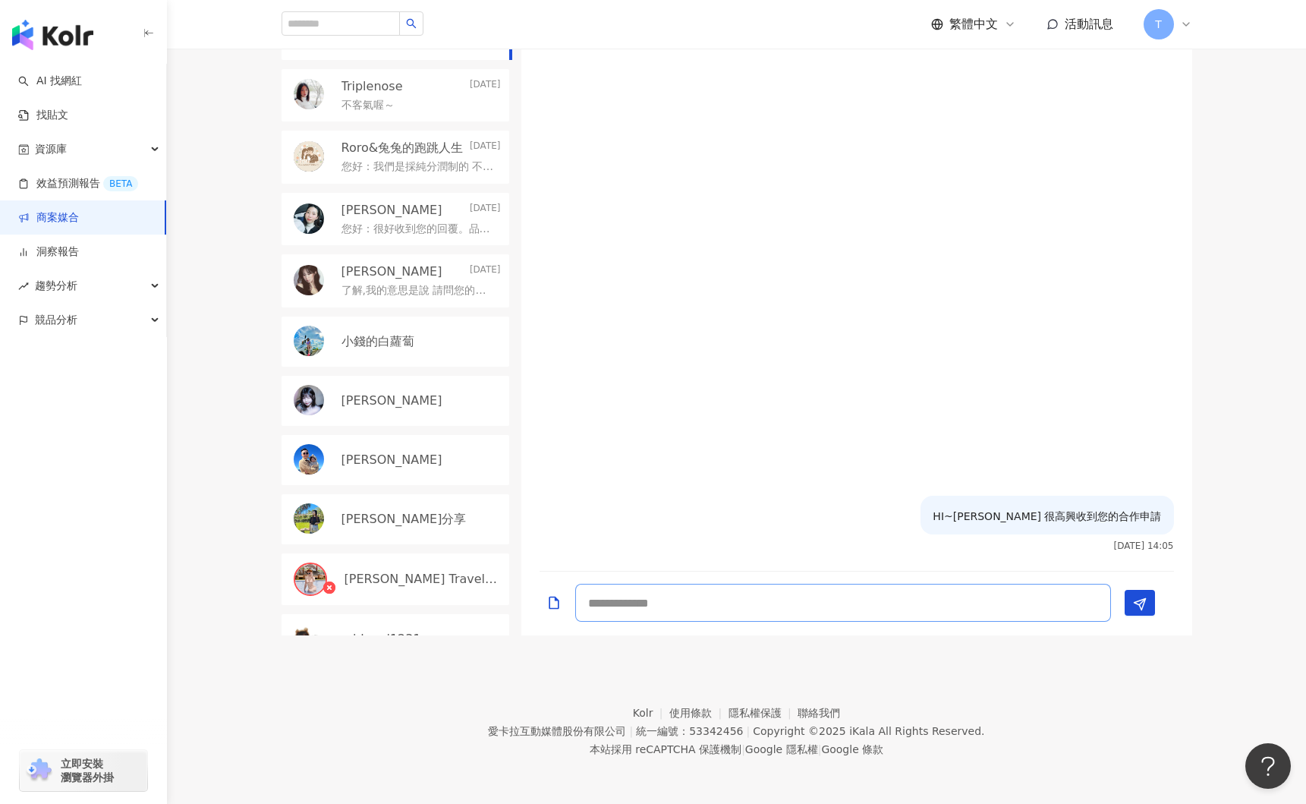
click at [791, 605] on textarea at bounding box center [843, 603] width 536 height 38
type textarea "*"
type textarea "**********"
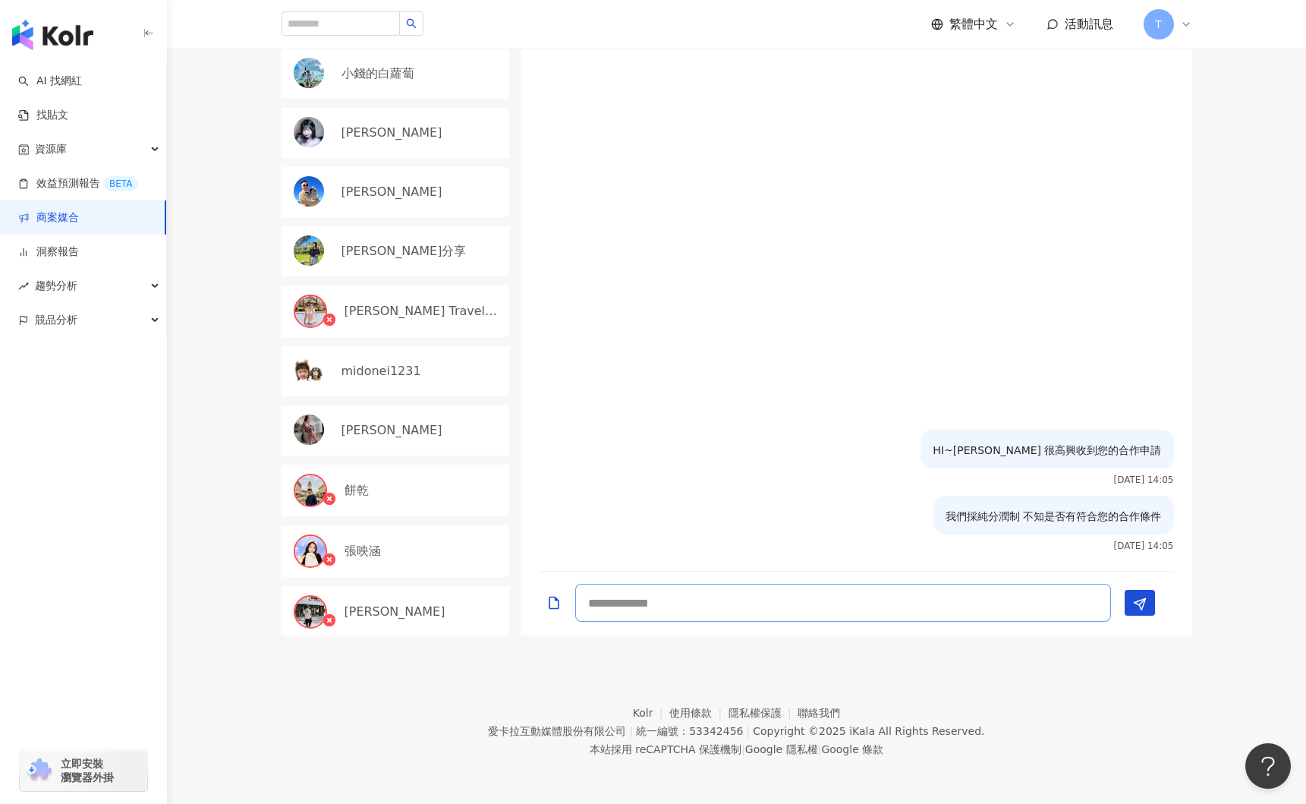
scroll to position [0, 0]
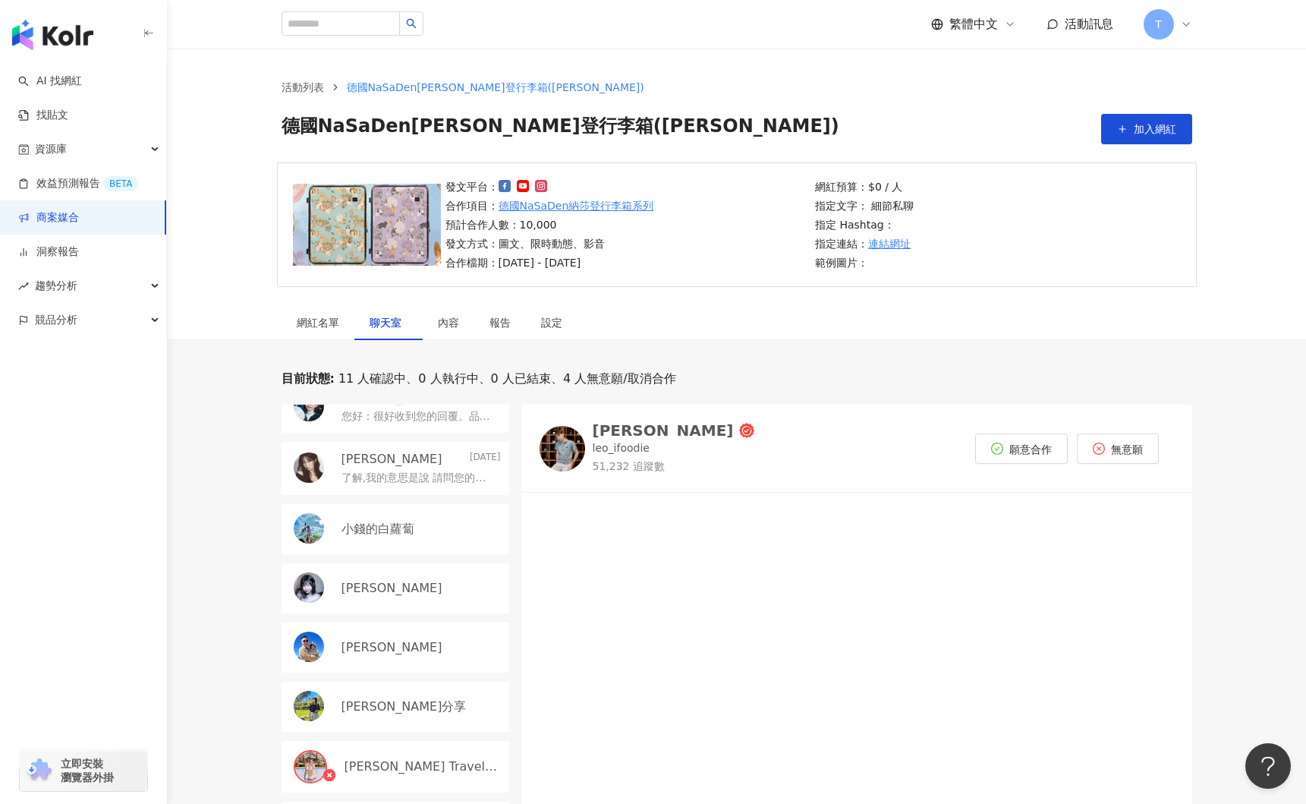
scroll to position [133, 0]
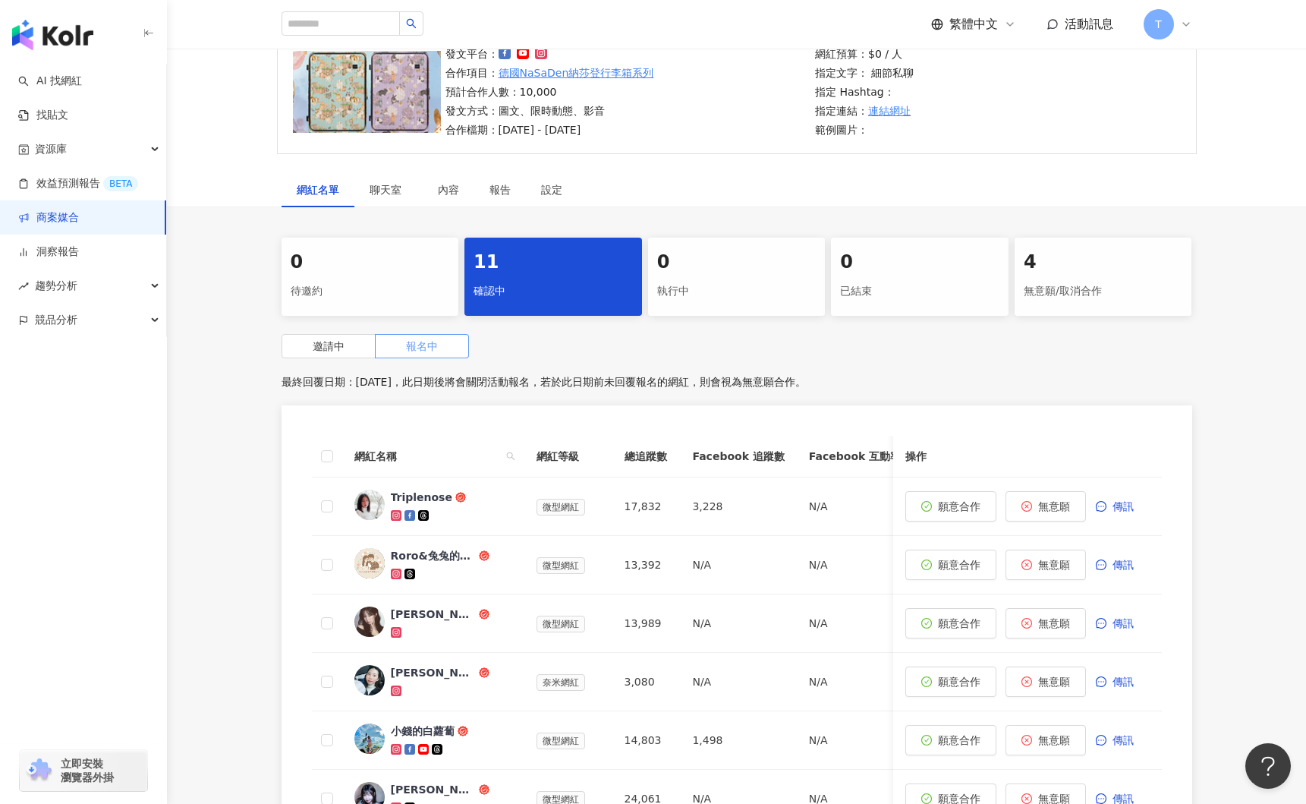
click at [427, 345] on span "報名中" at bounding box center [422, 346] width 32 height 12
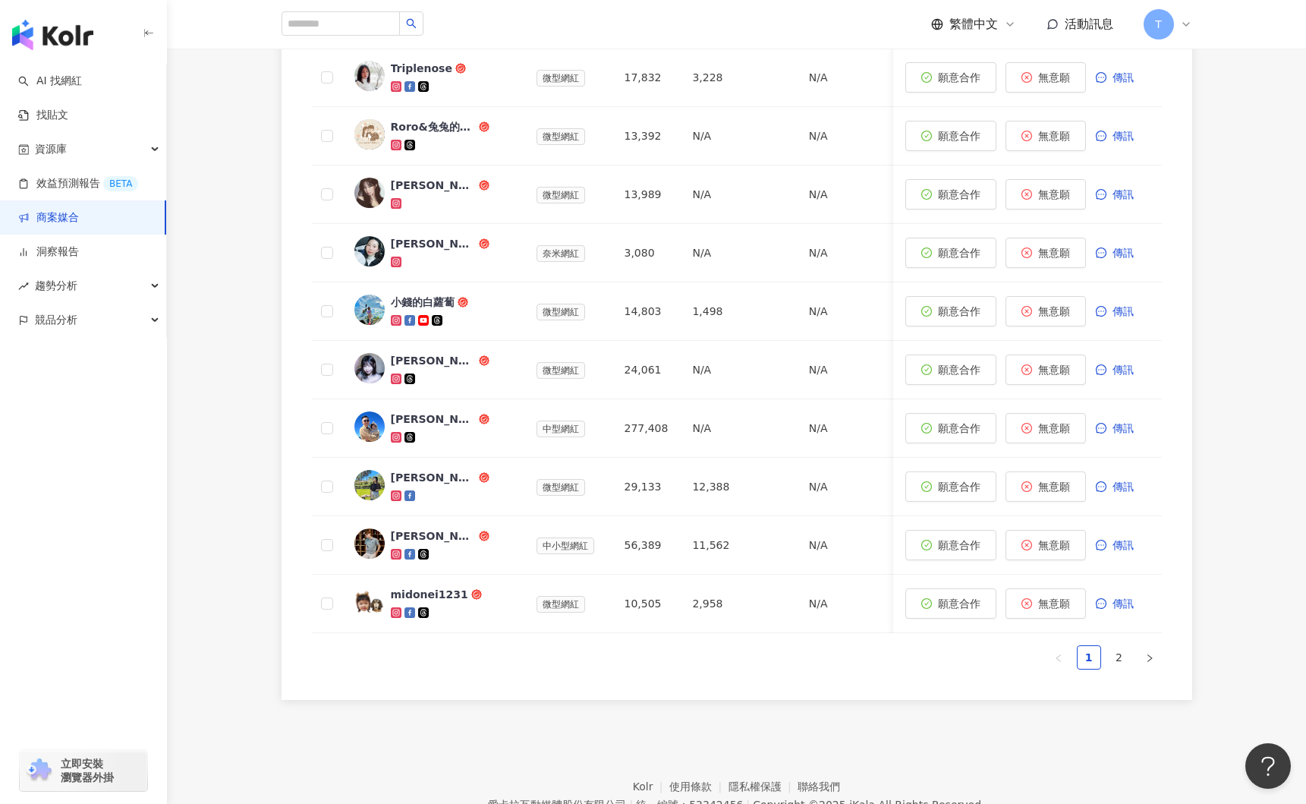
scroll to position [635, 0]
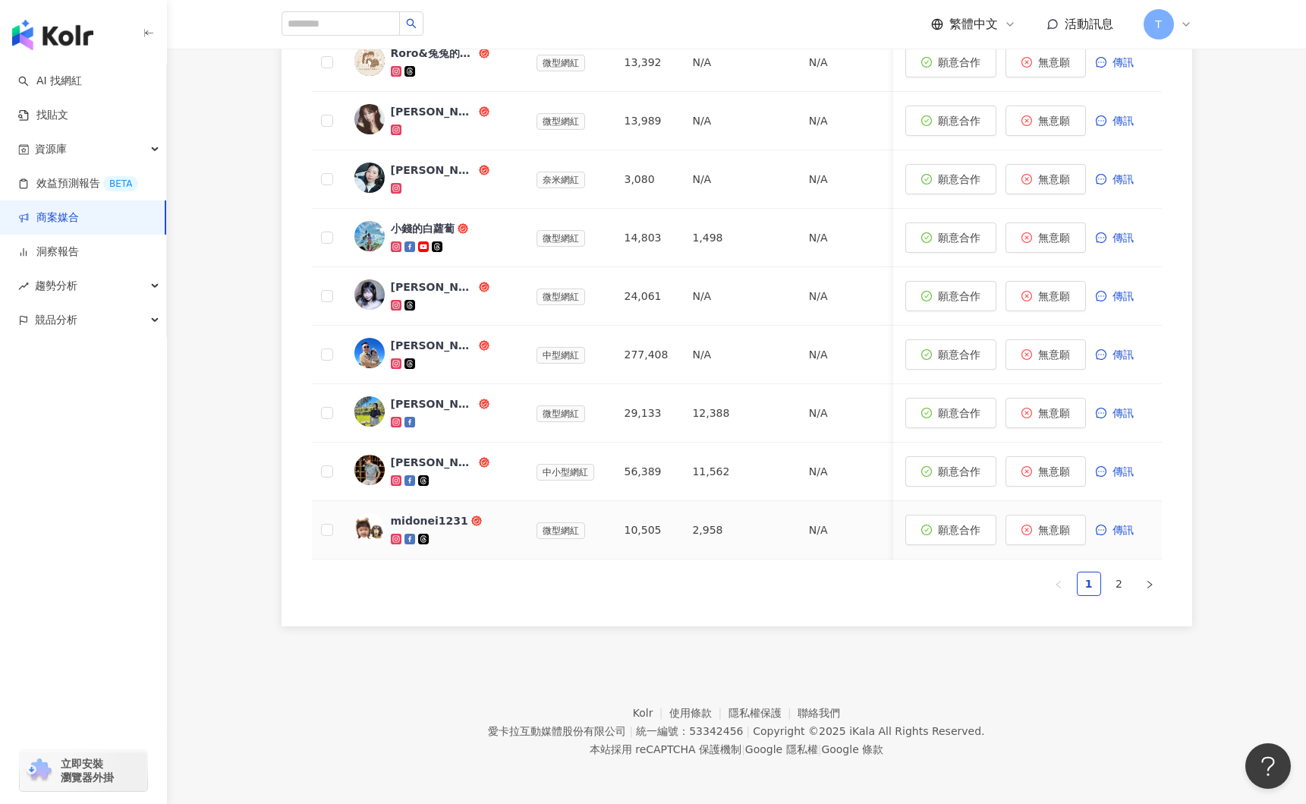
click at [405, 521] on div "midonei1231" at bounding box center [429, 520] width 77 height 15
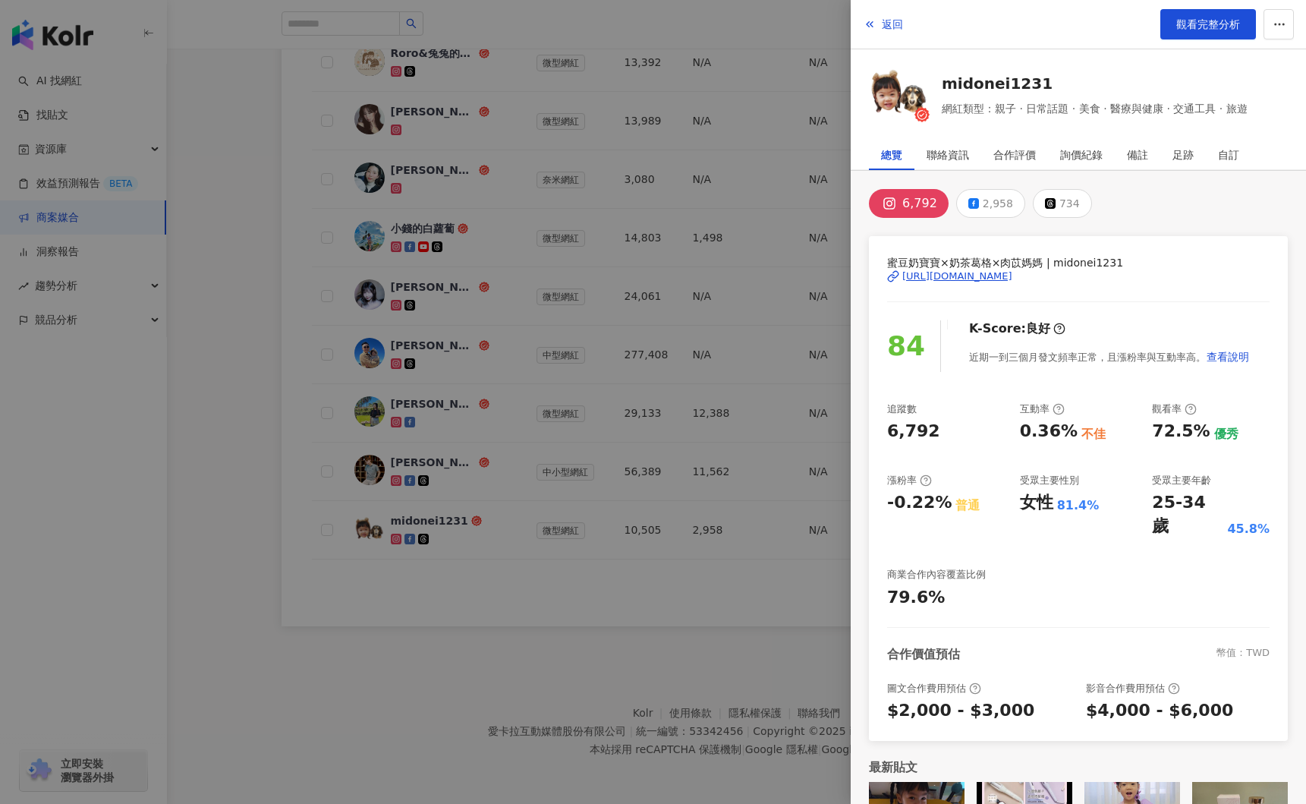
scroll to position [68, 0]
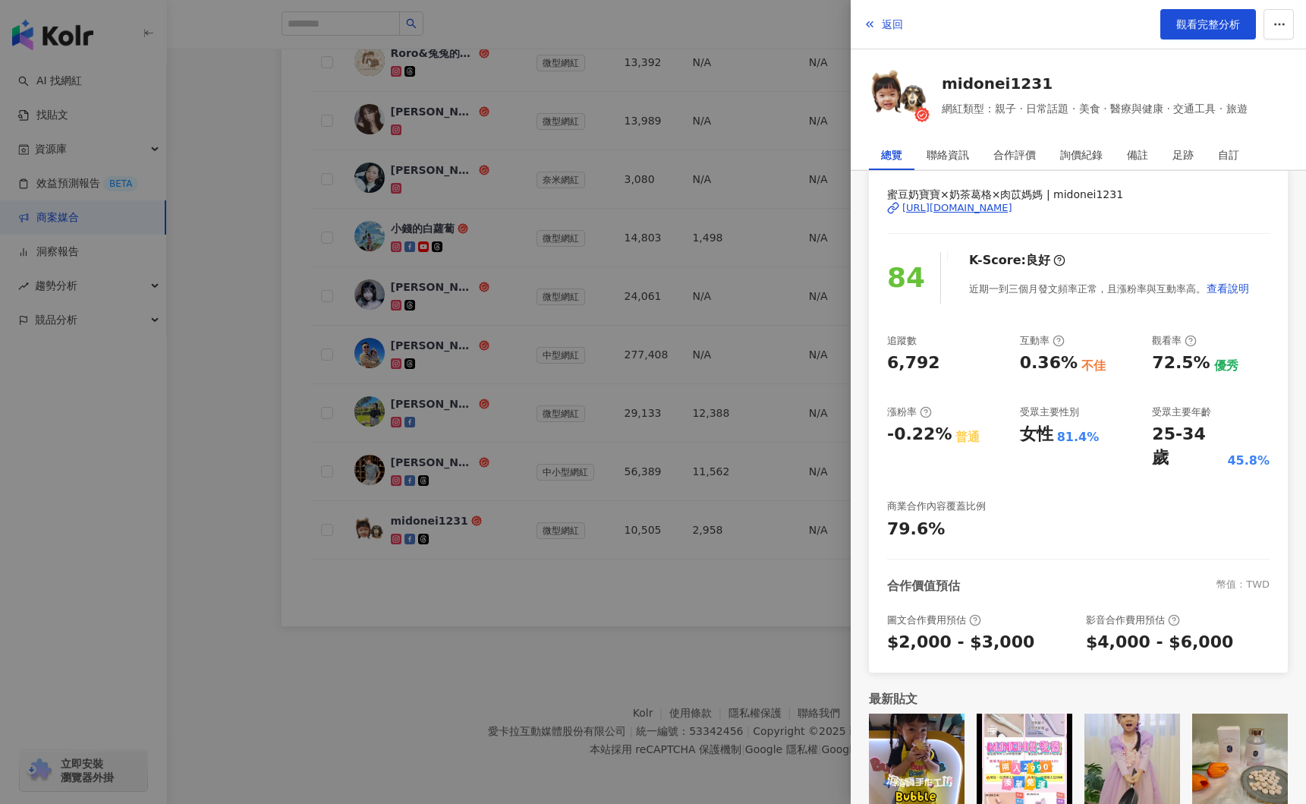
drag, startPoint x: 507, startPoint y: 552, endPoint x: 481, endPoint y: 549, distance: 26.0
click at [508, 552] on div at bounding box center [653, 402] width 1306 height 804
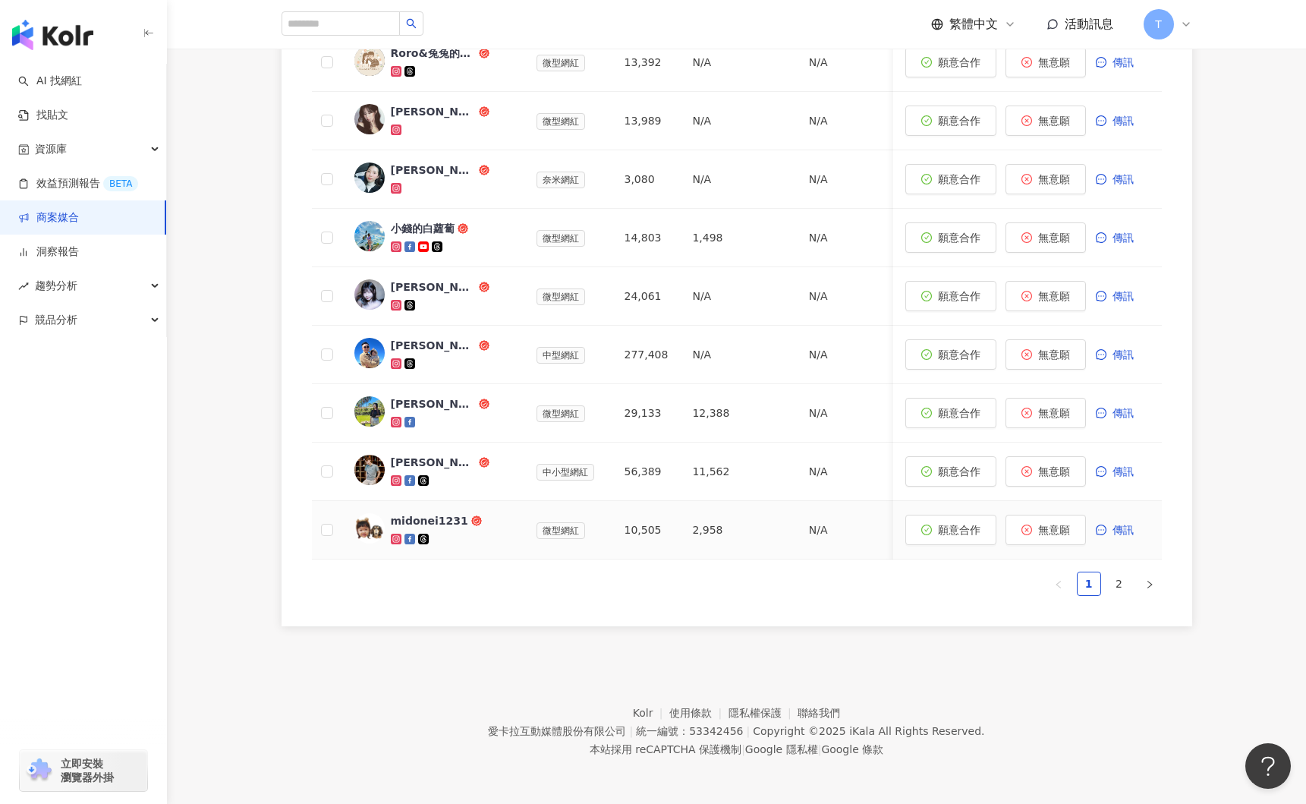
click at [426, 518] on div "midonei1231" at bounding box center [429, 520] width 77 height 15
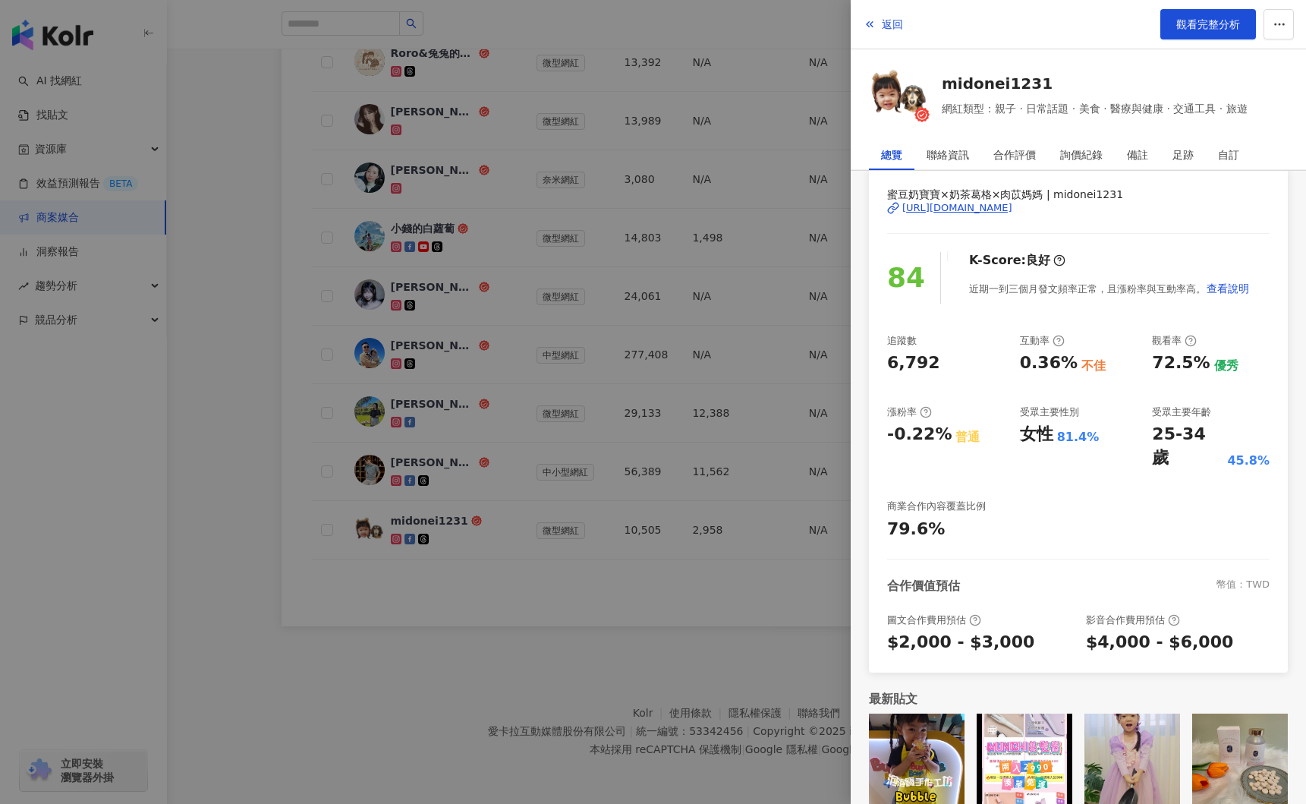
click at [1188, 577] on div "合作價值預估 幣值：TWD" at bounding box center [1078, 585] width 382 height 17
click at [882, 93] on img at bounding box center [899, 91] width 61 height 61
click at [619, 522] on div at bounding box center [653, 402] width 1306 height 804
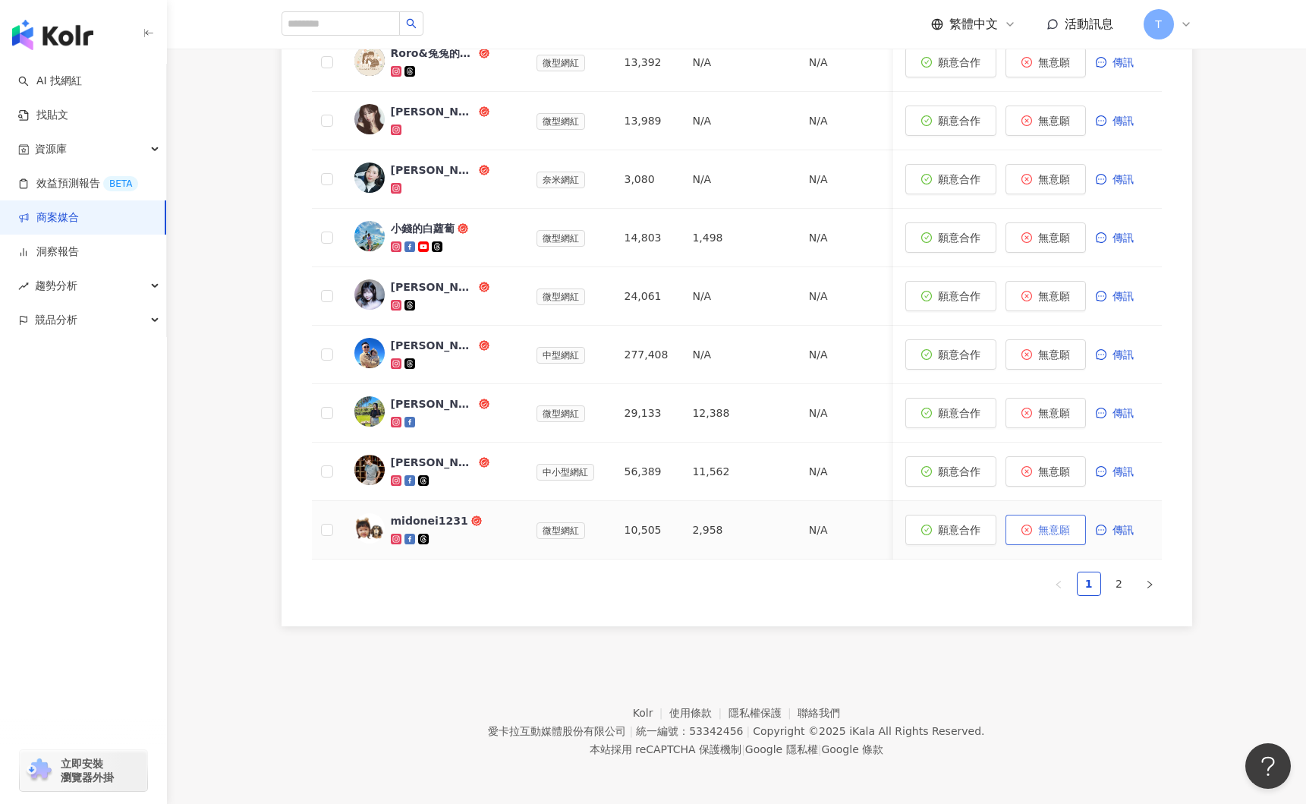
click at [1053, 533] on span "無意願" at bounding box center [1054, 530] width 32 height 12
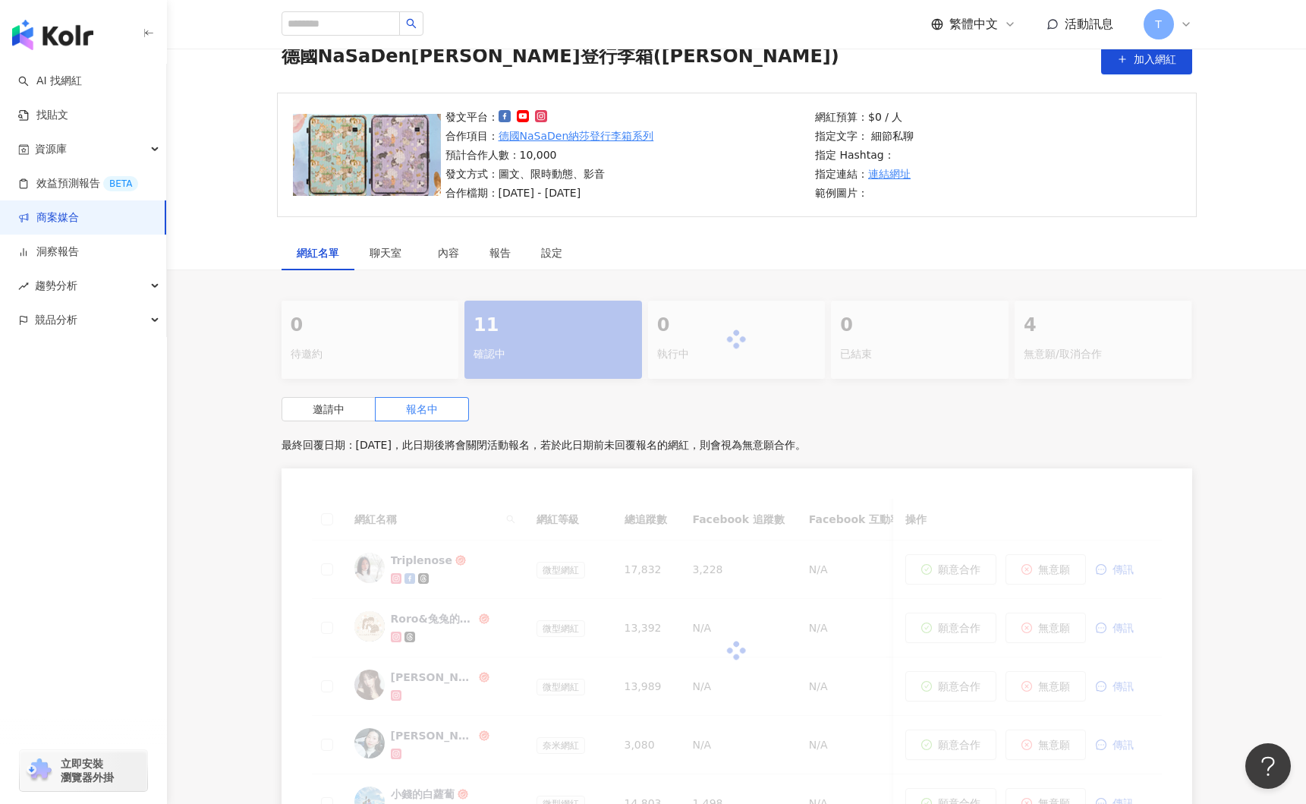
scroll to position [635, 0]
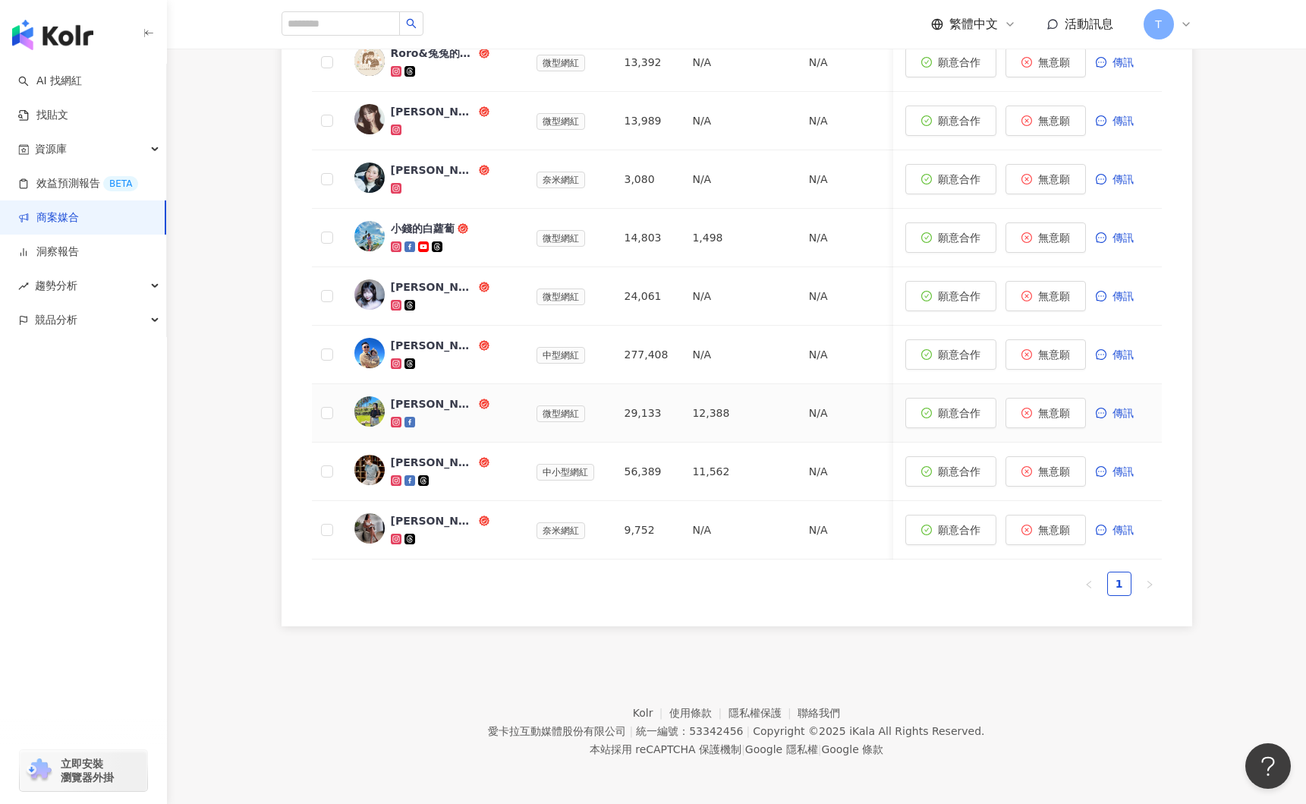
click at [408, 404] on div "[PERSON_NAME]分享" at bounding box center [433, 403] width 85 height 15
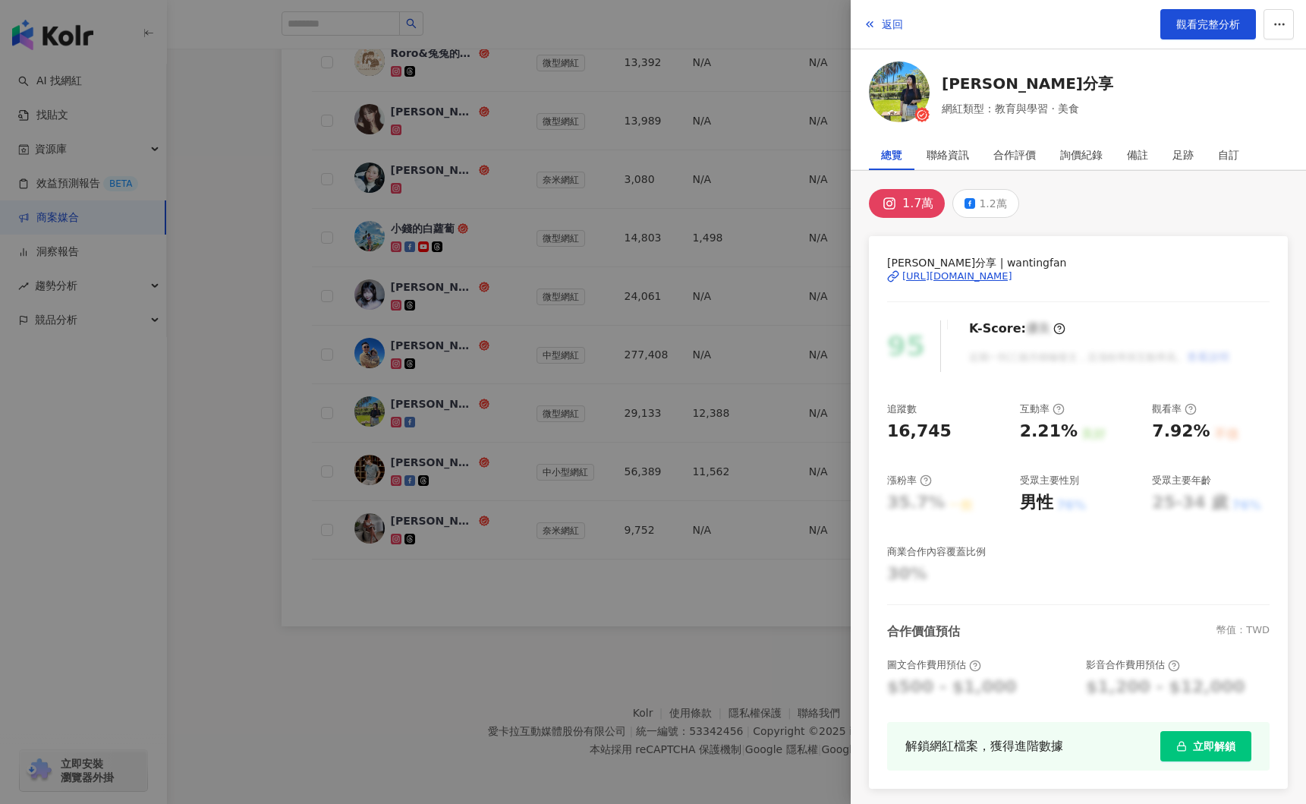
click at [483, 417] on div at bounding box center [653, 402] width 1306 height 804
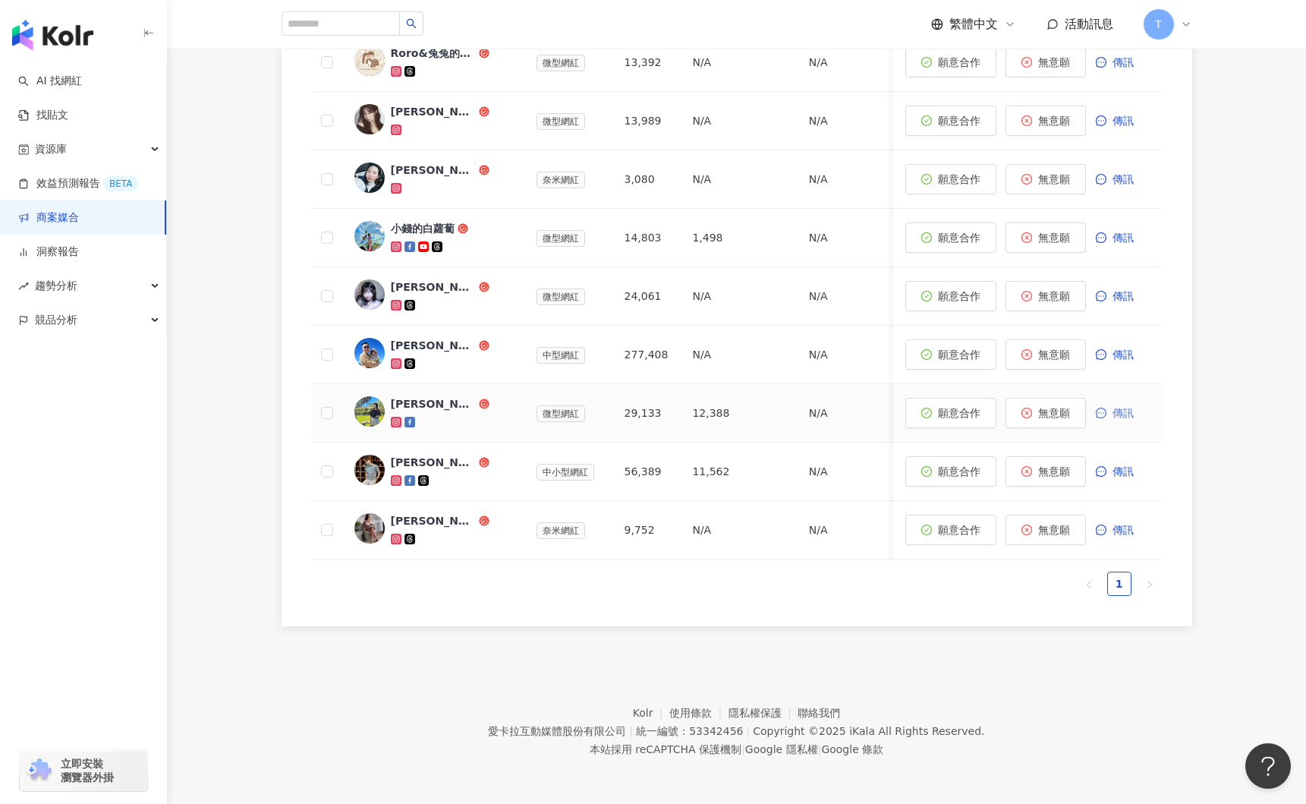
click at [1098, 412] on button "傳訊" at bounding box center [1122, 413] width 55 height 30
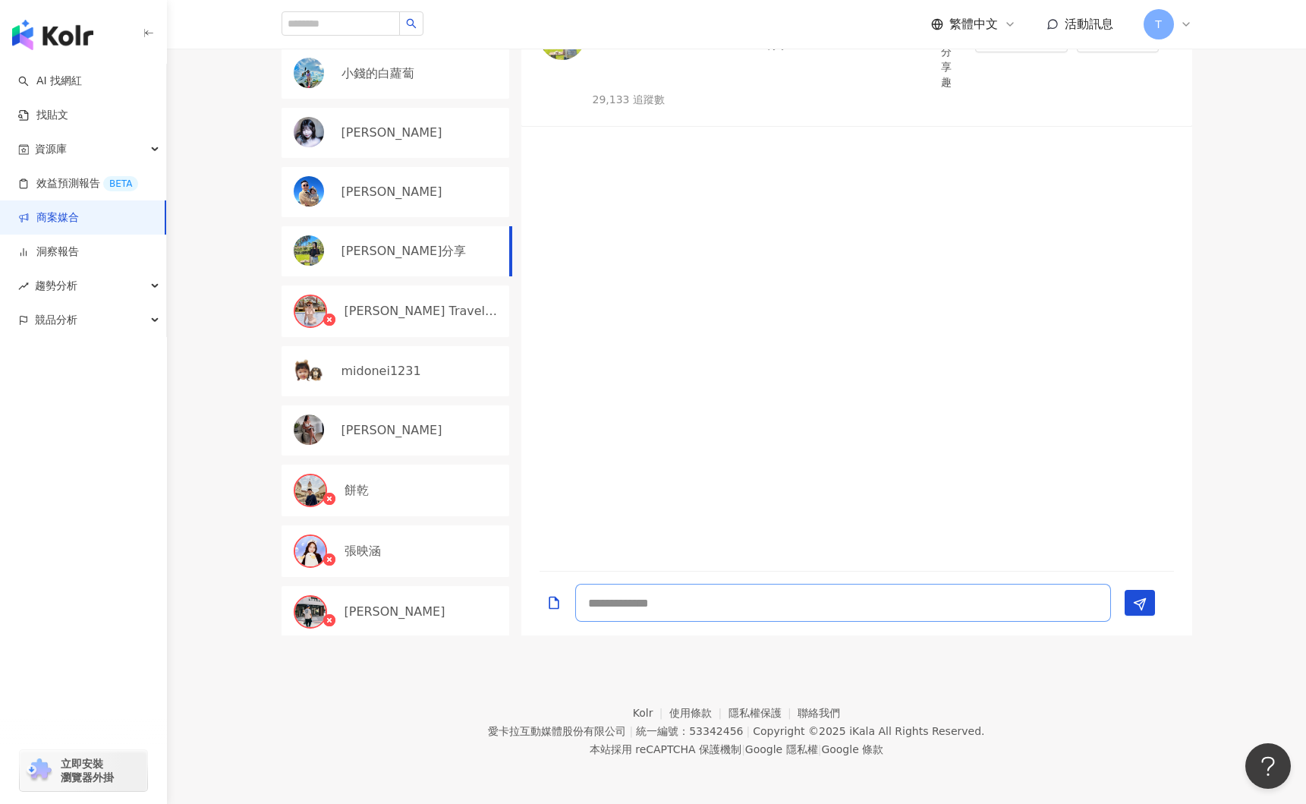
scroll to position [455, 0]
click at [693, 599] on textarea at bounding box center [843, 603] width 536 height 38
type textarea "*"
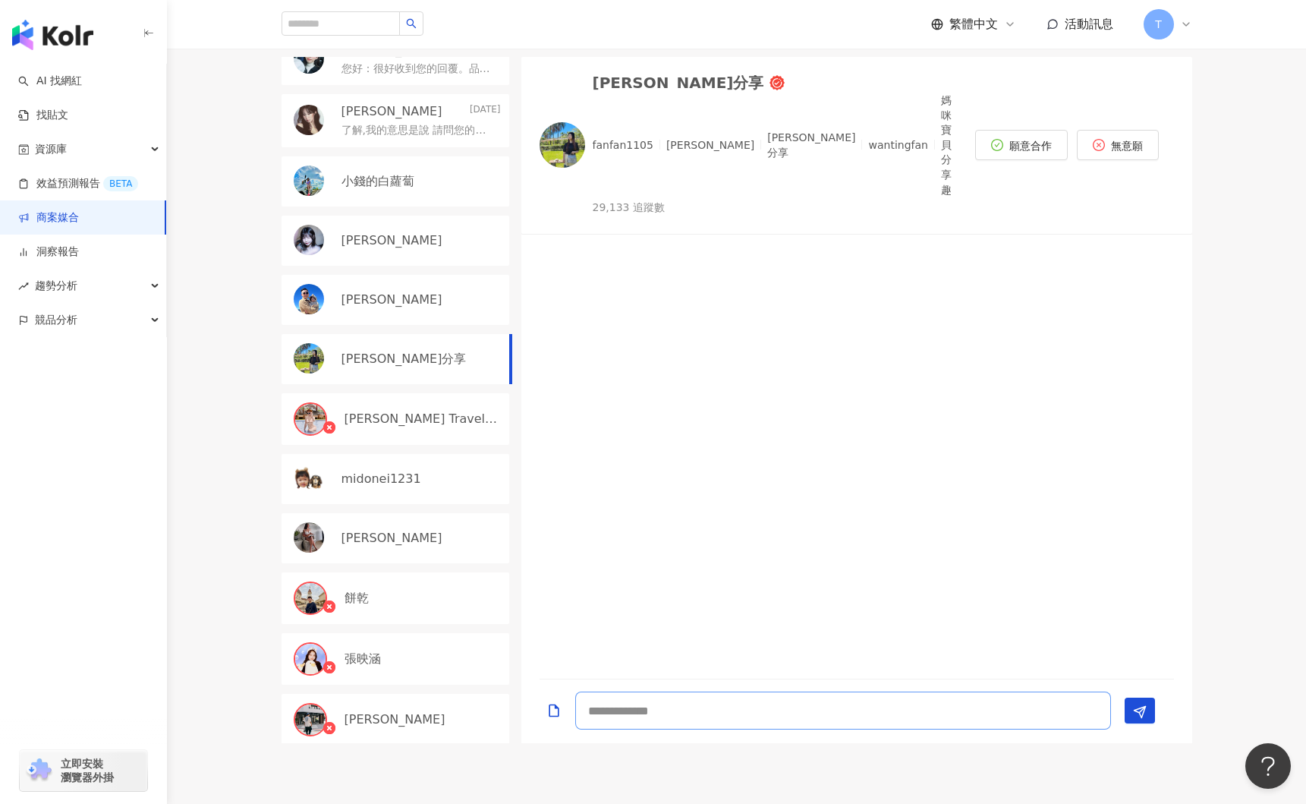
scroll to position [455, 0]
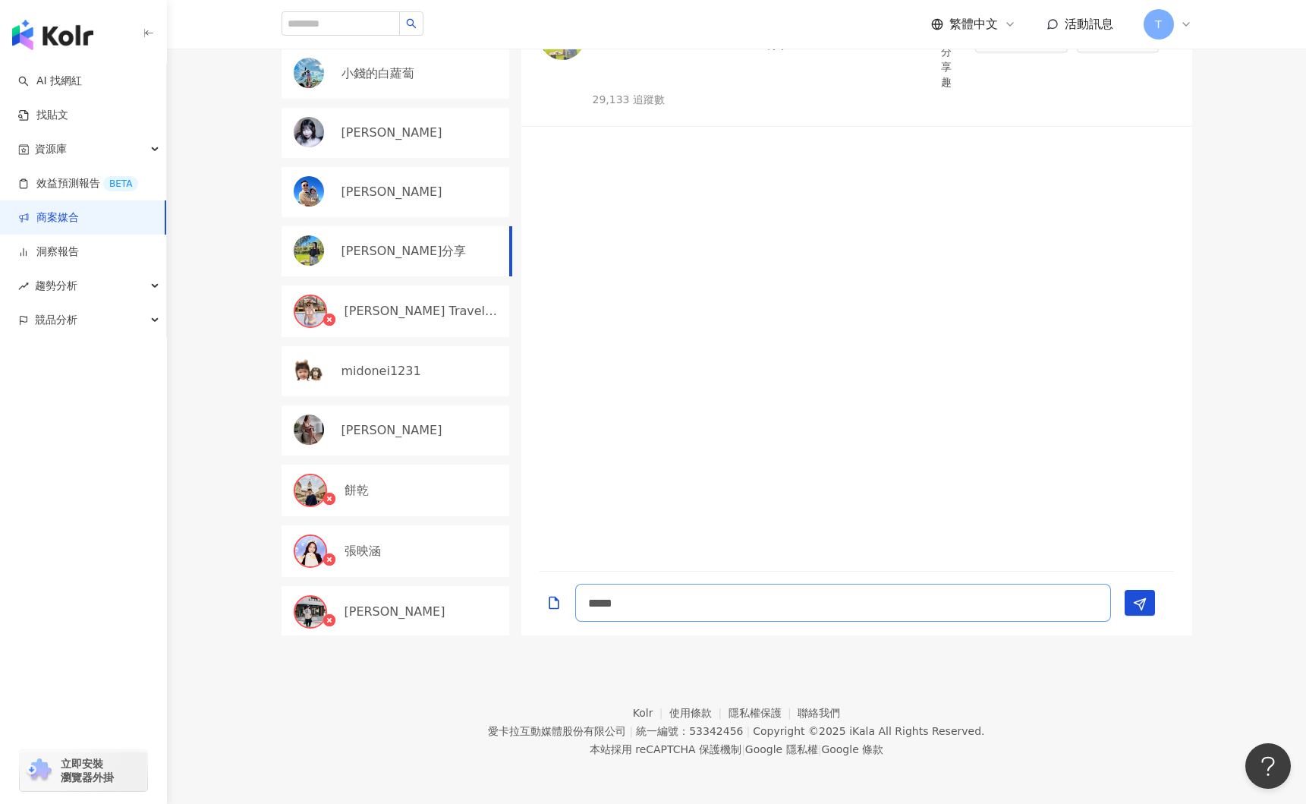
type textarea "****"
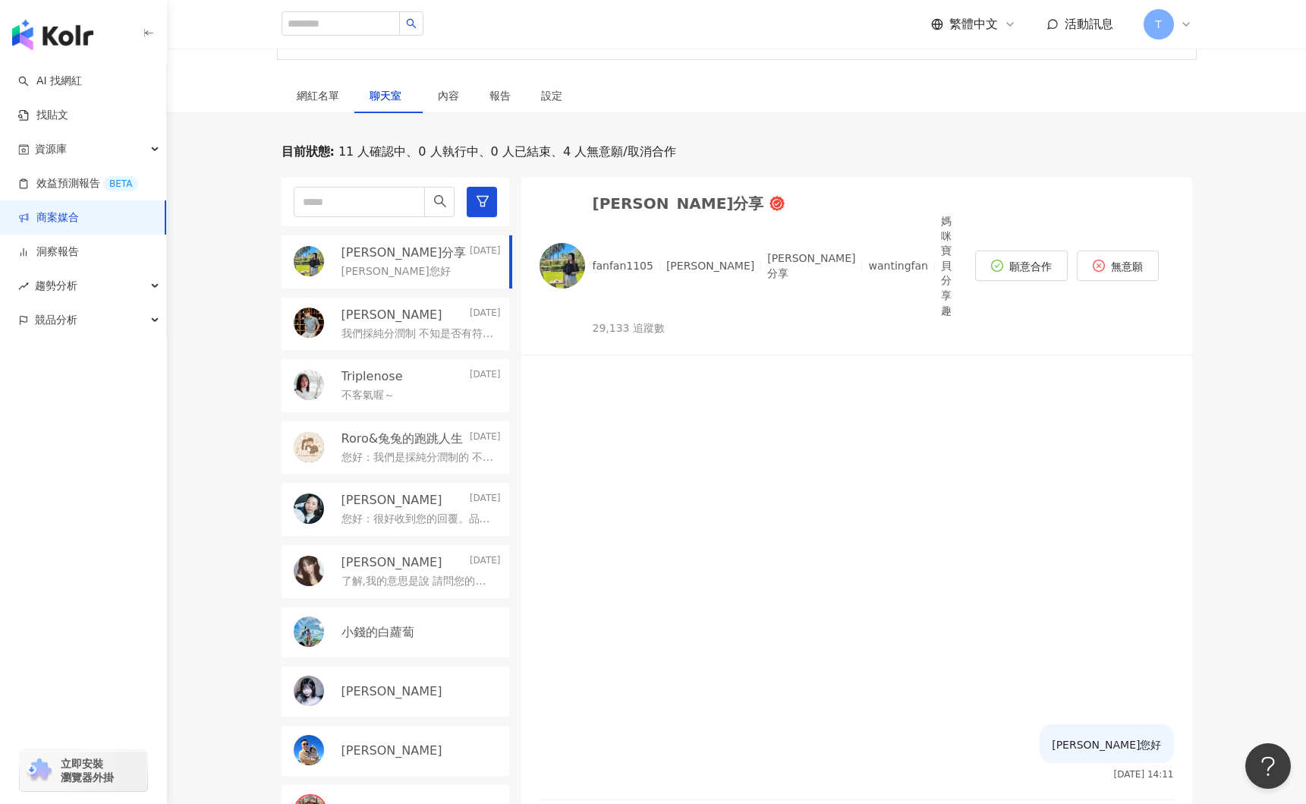
scroll to position [214, 0]
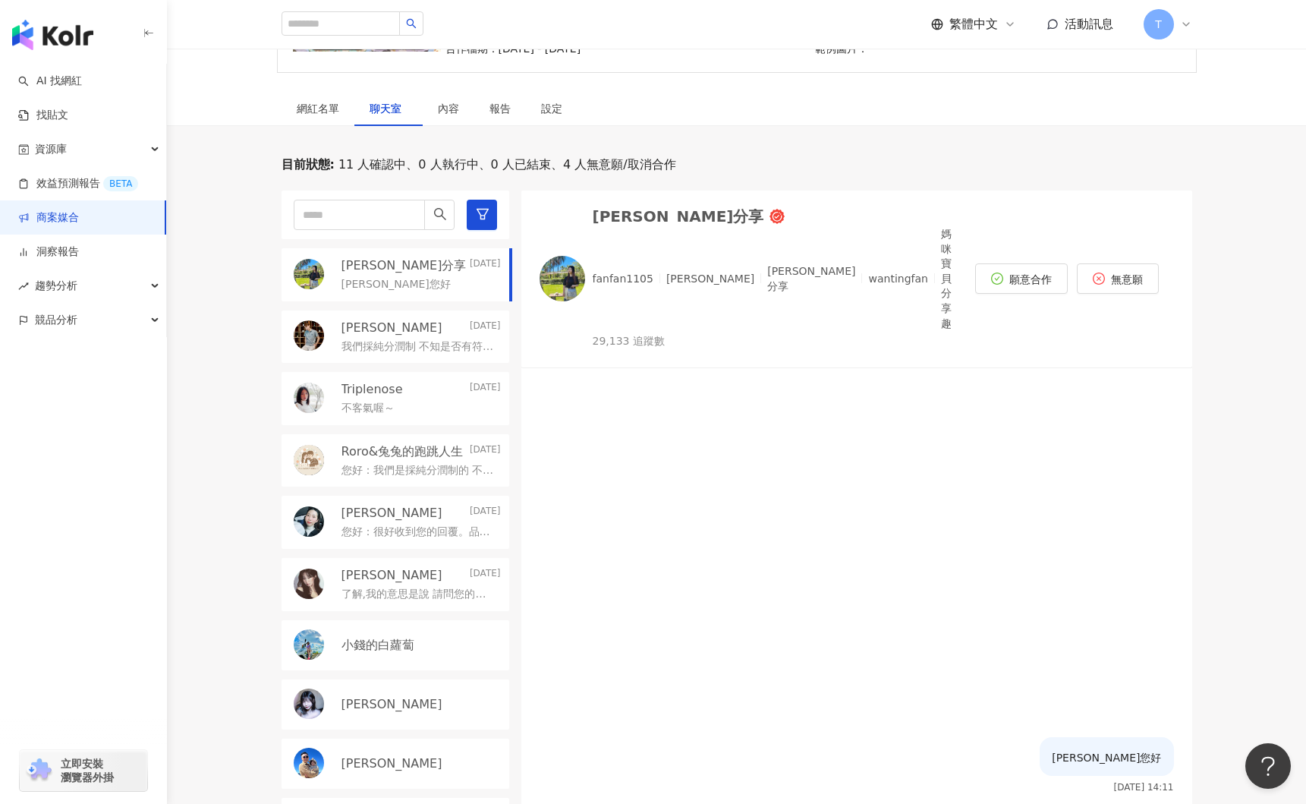
type textarea "**********"
click at [564, 256] on img at bounding box center [563, 279] width 46 height 46
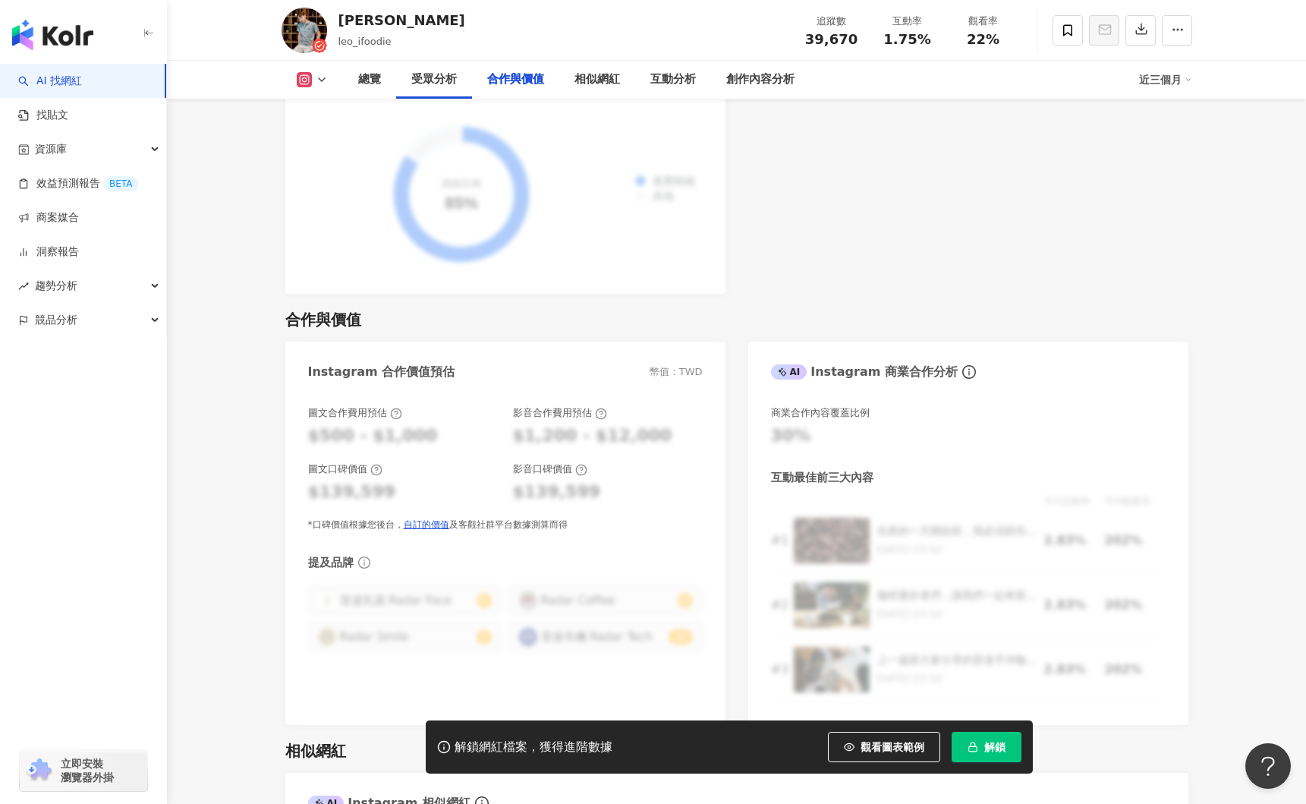
scroll to position [2048, 0]
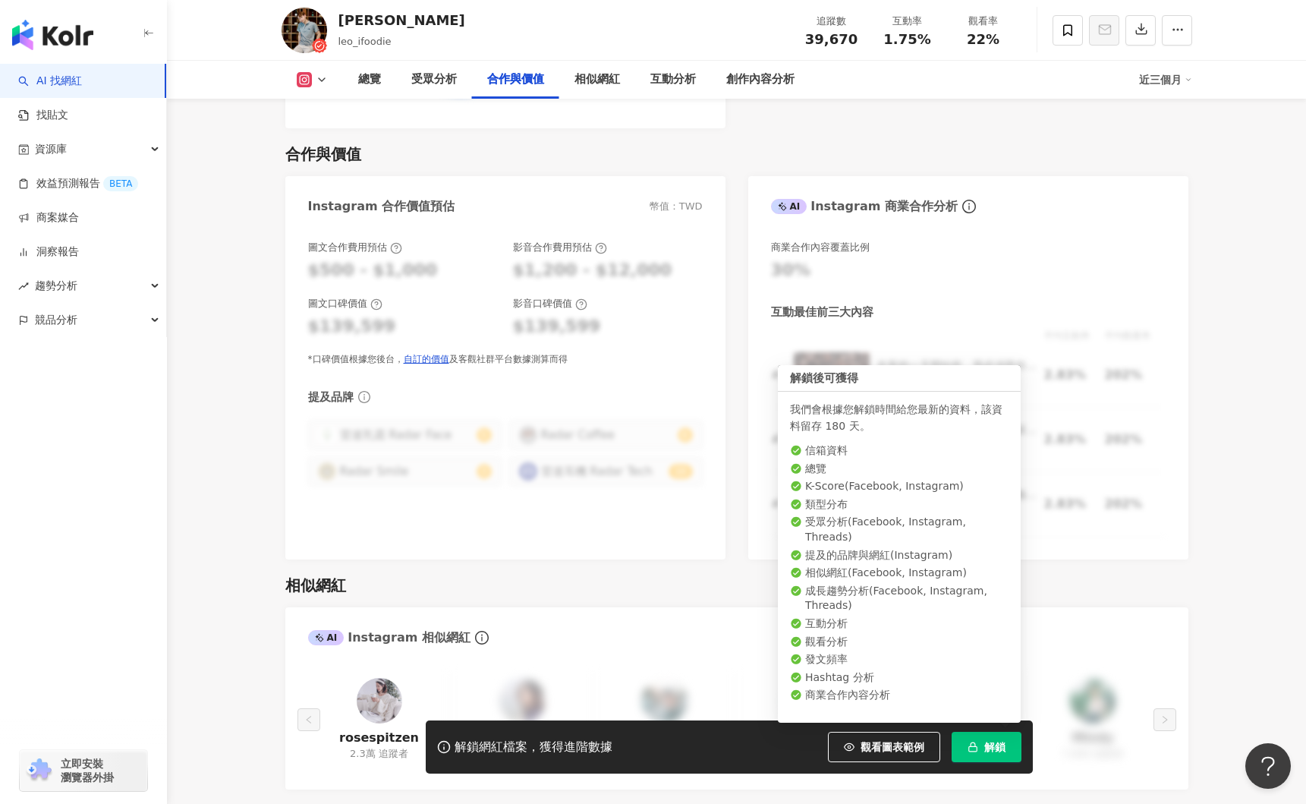
click at [992, 741] on span "解鎖" at bounding box center [994, 747] width 21 height 12
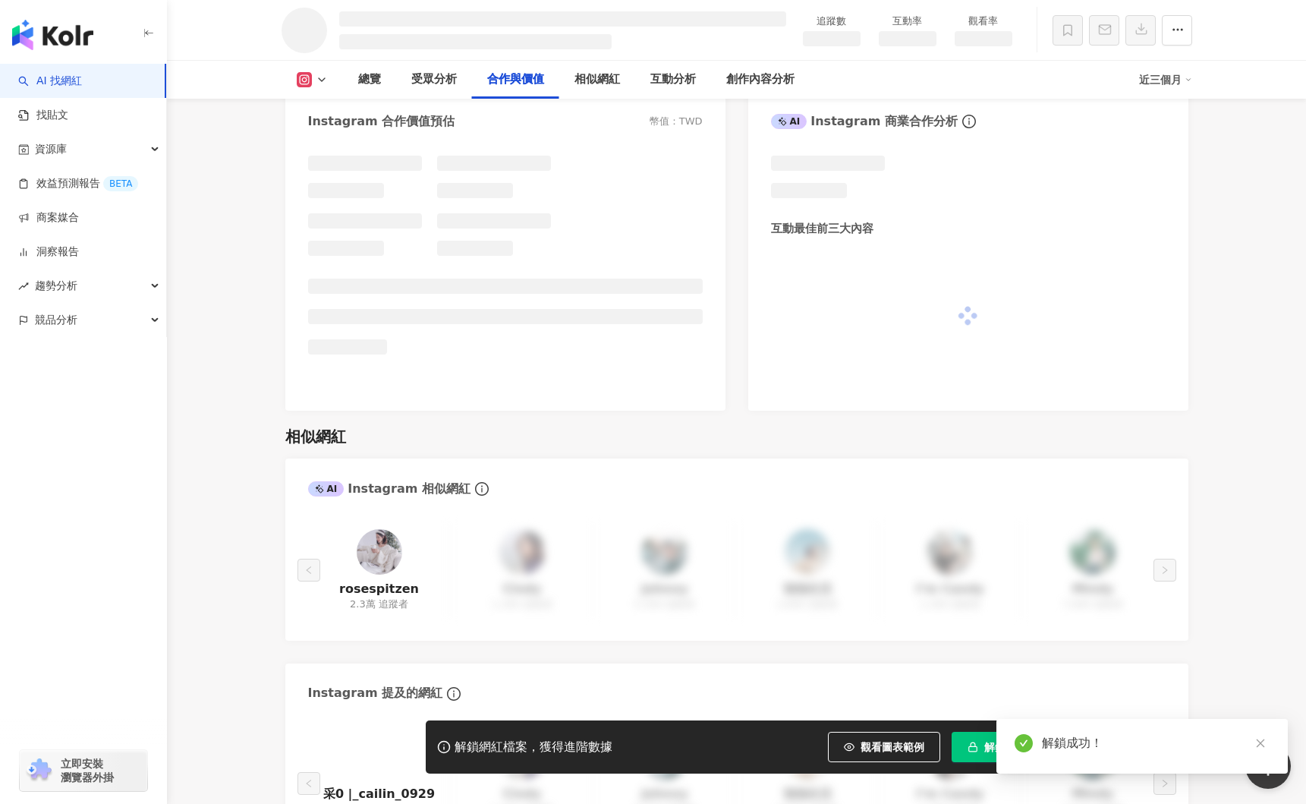
scroll to position [1752, 0]
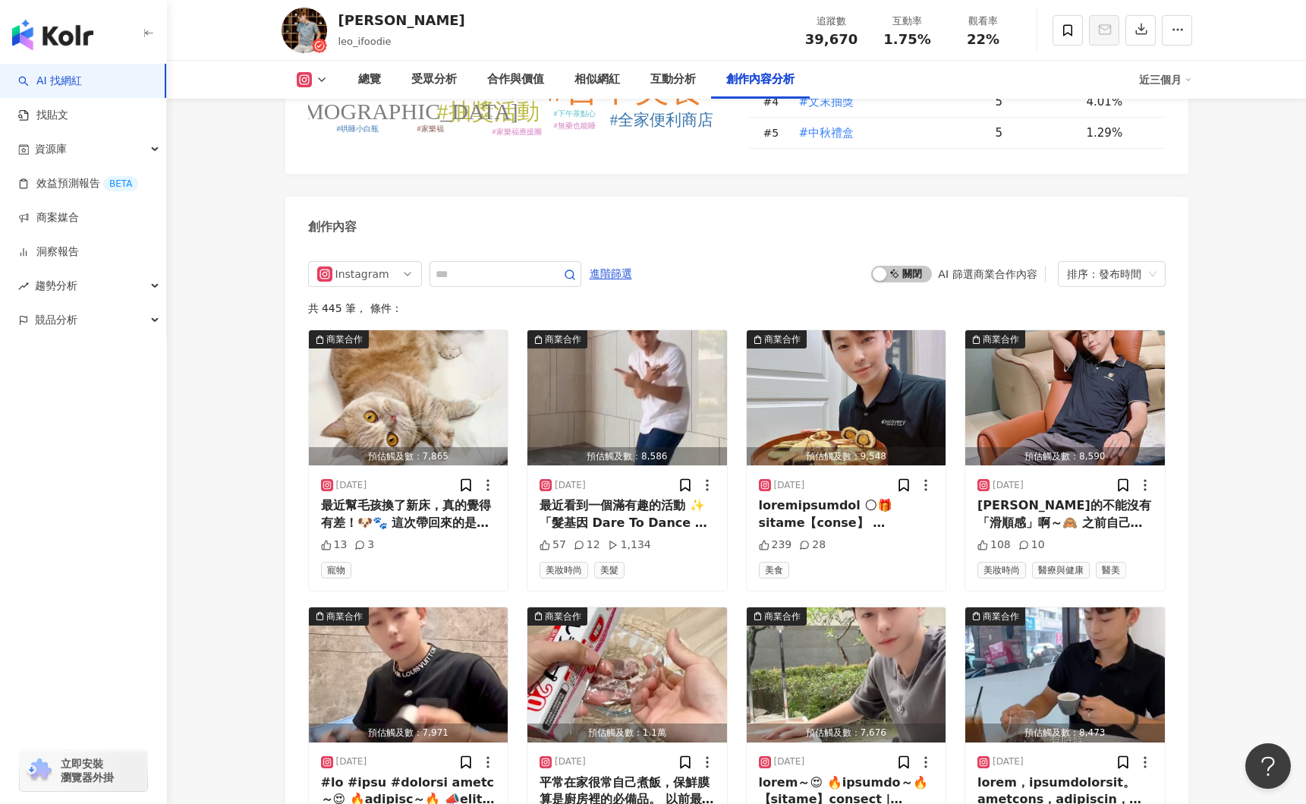
scroll to position [4587, 0]
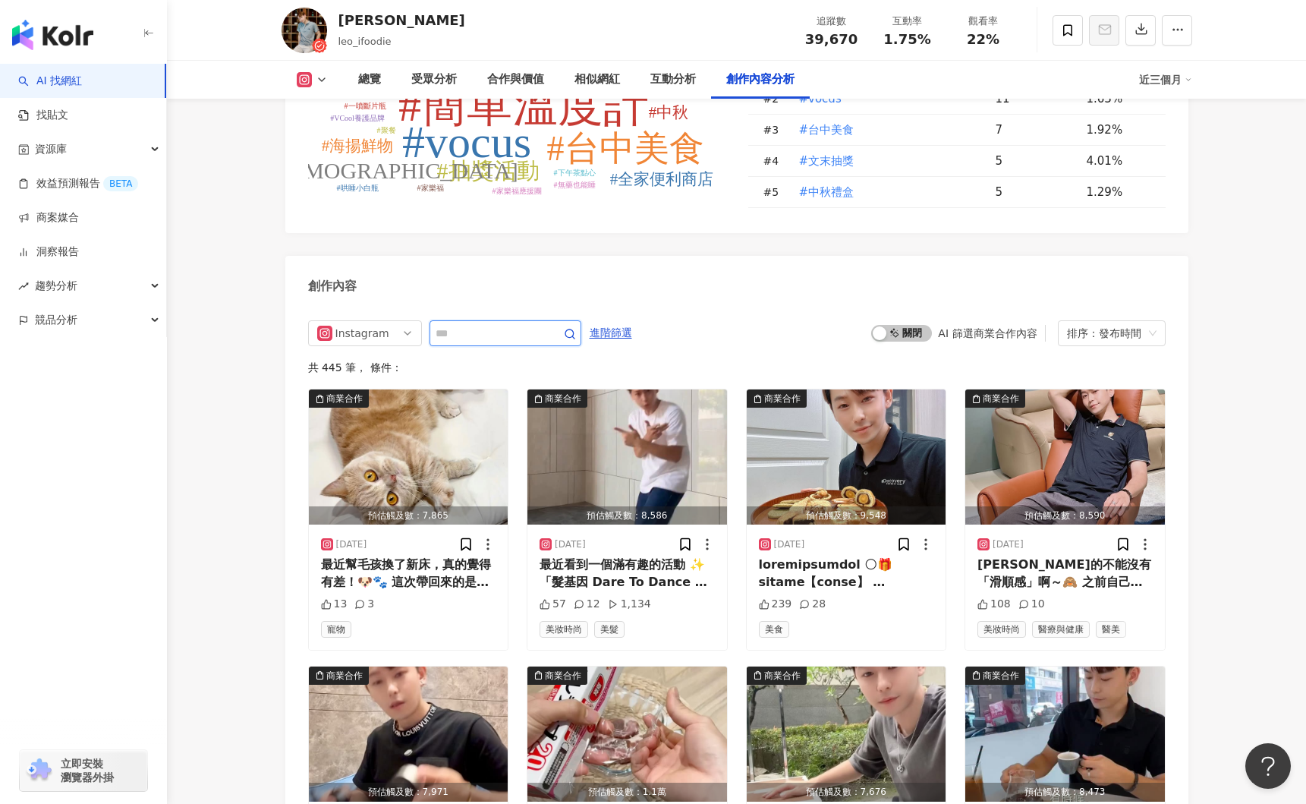
click at [470, 324] on input "text" at bounding box center [489, 333] width 106 height 18
type input "**"
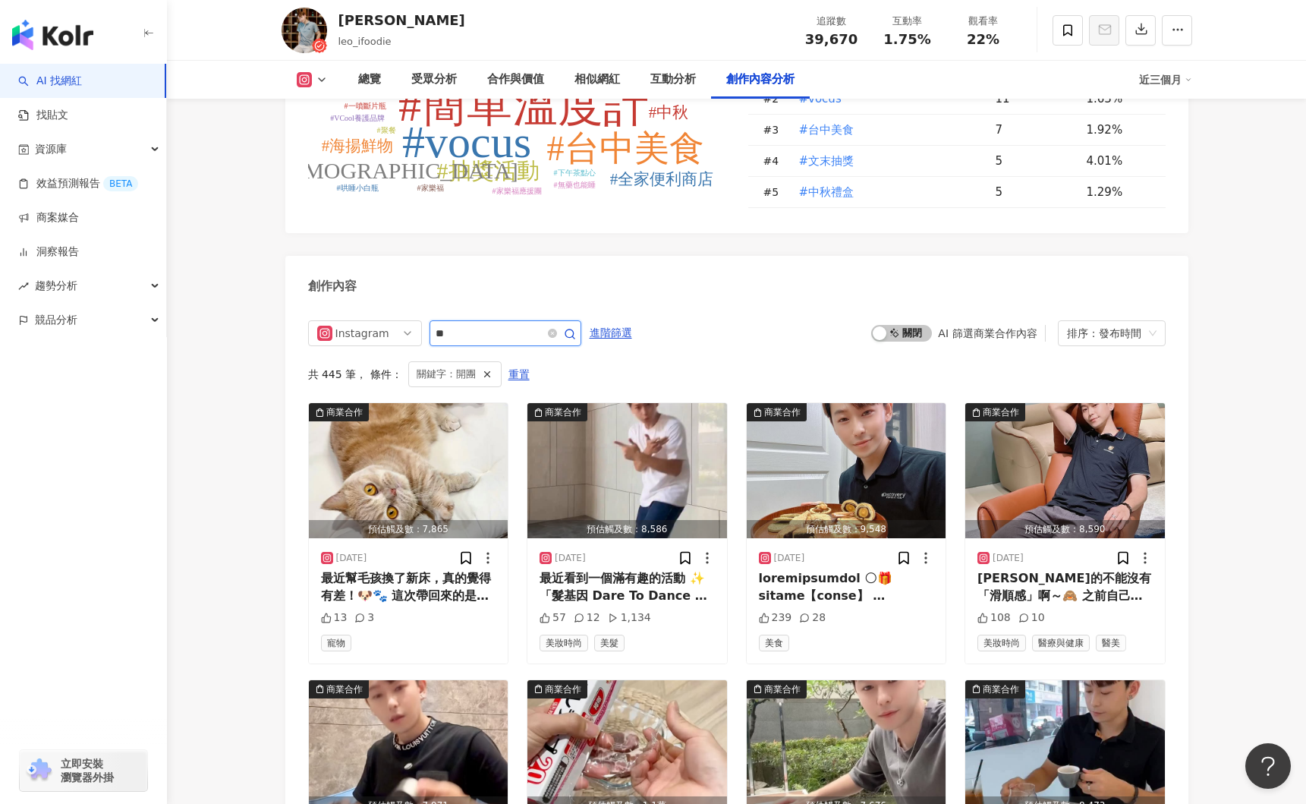
scroll to position [4694, 0]
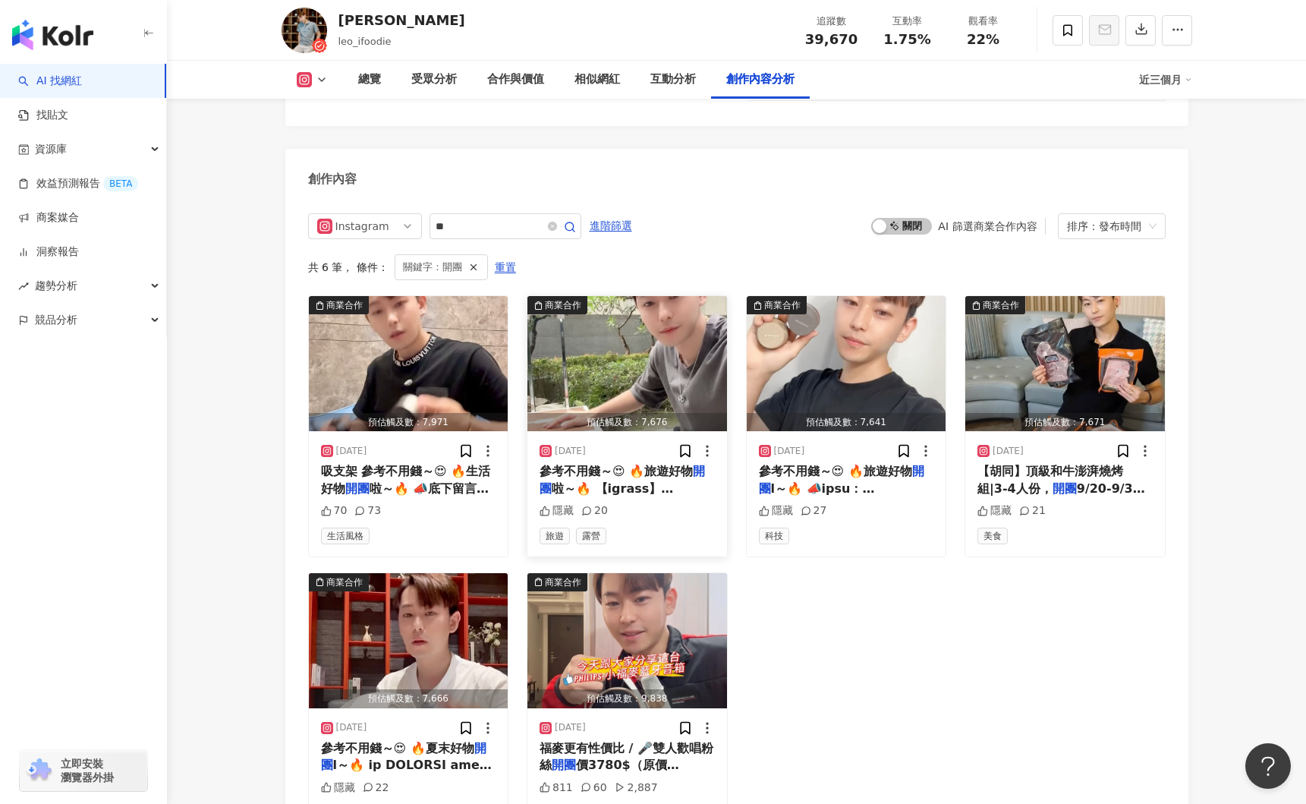
click at [616, 338] on img "button" at bounding box center [627, 363] width 200 height 135
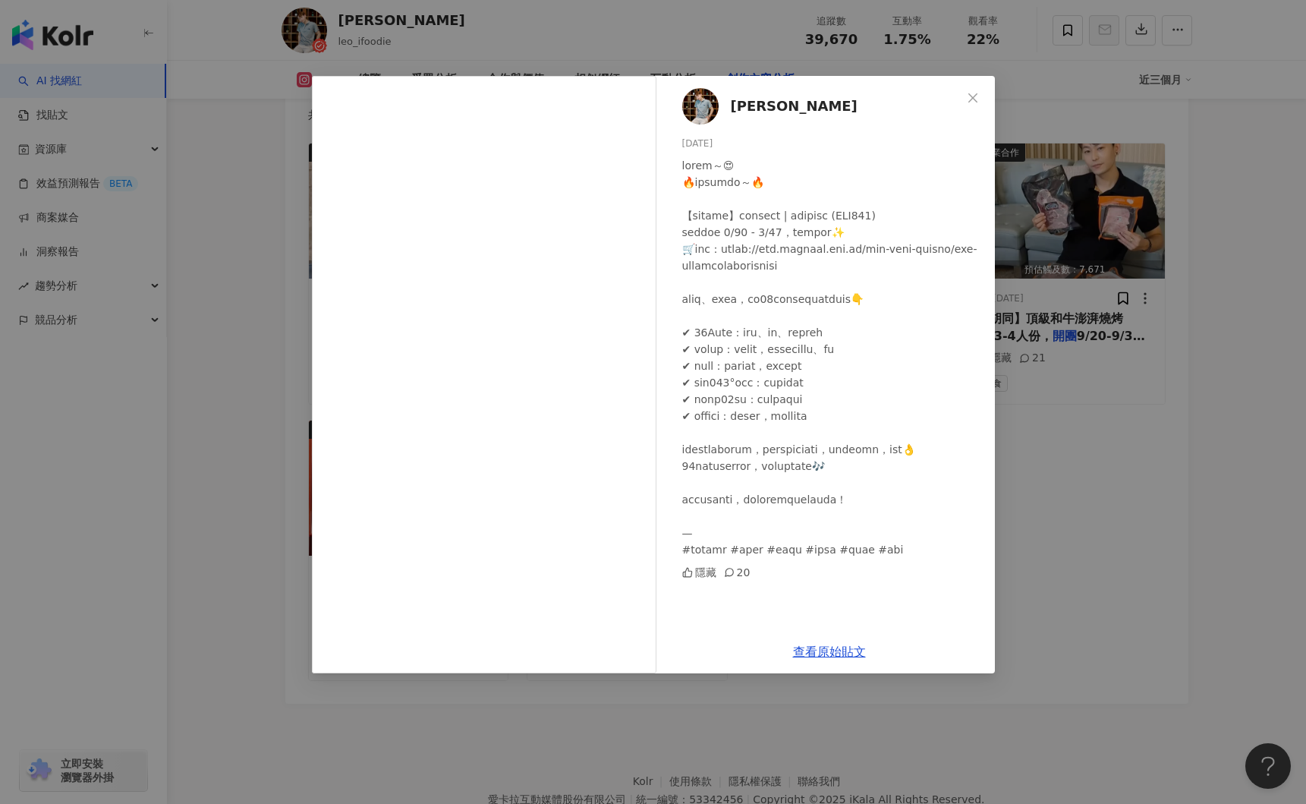
scroll to position [4854, 0]
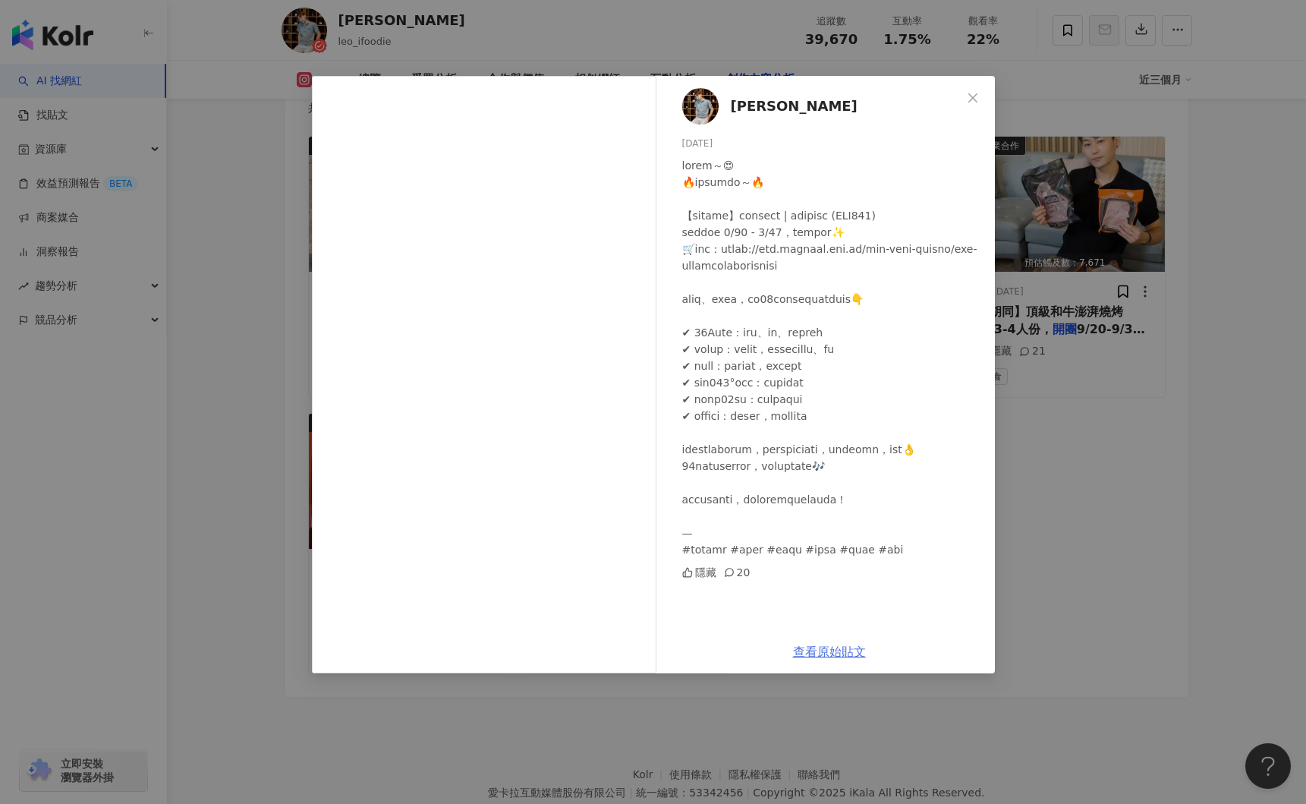
click at [835, 647] on link "查看原始貼文" at bounding box center [829, 651] width 73 height 14
click at [972, 94] on icon "close" at bounding box center [973, 98] width 12 height 12
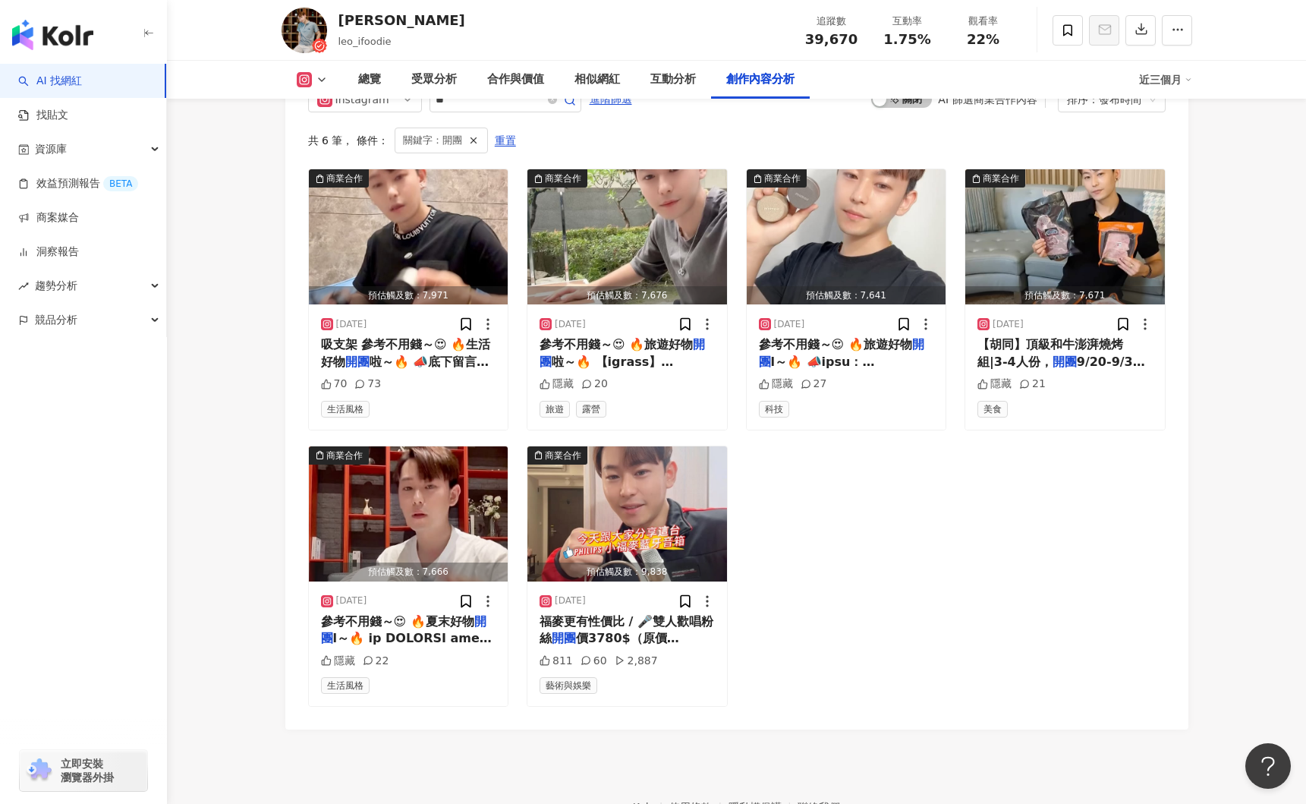
scroll to position [4790, 0]
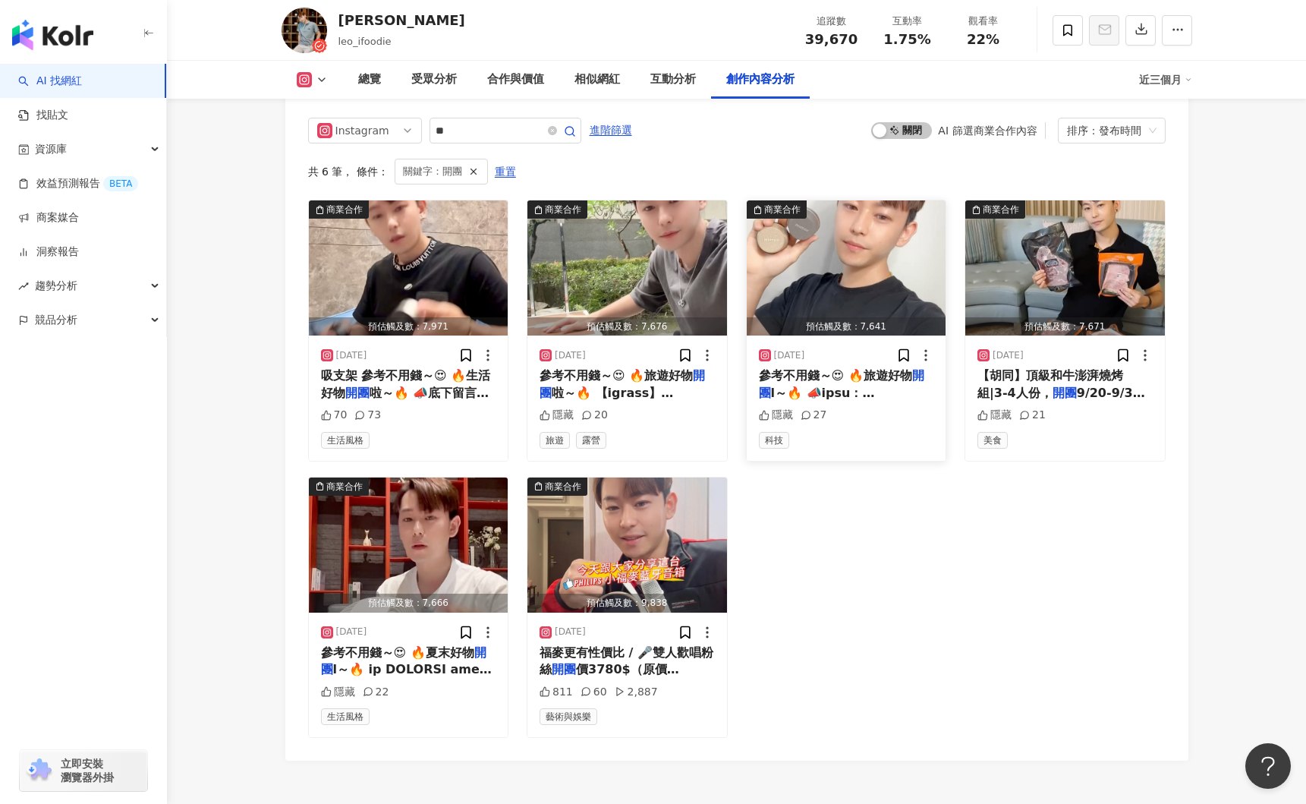
click at [823, 244] on img "button" at bounding box center [847, 267] width 200 height 135
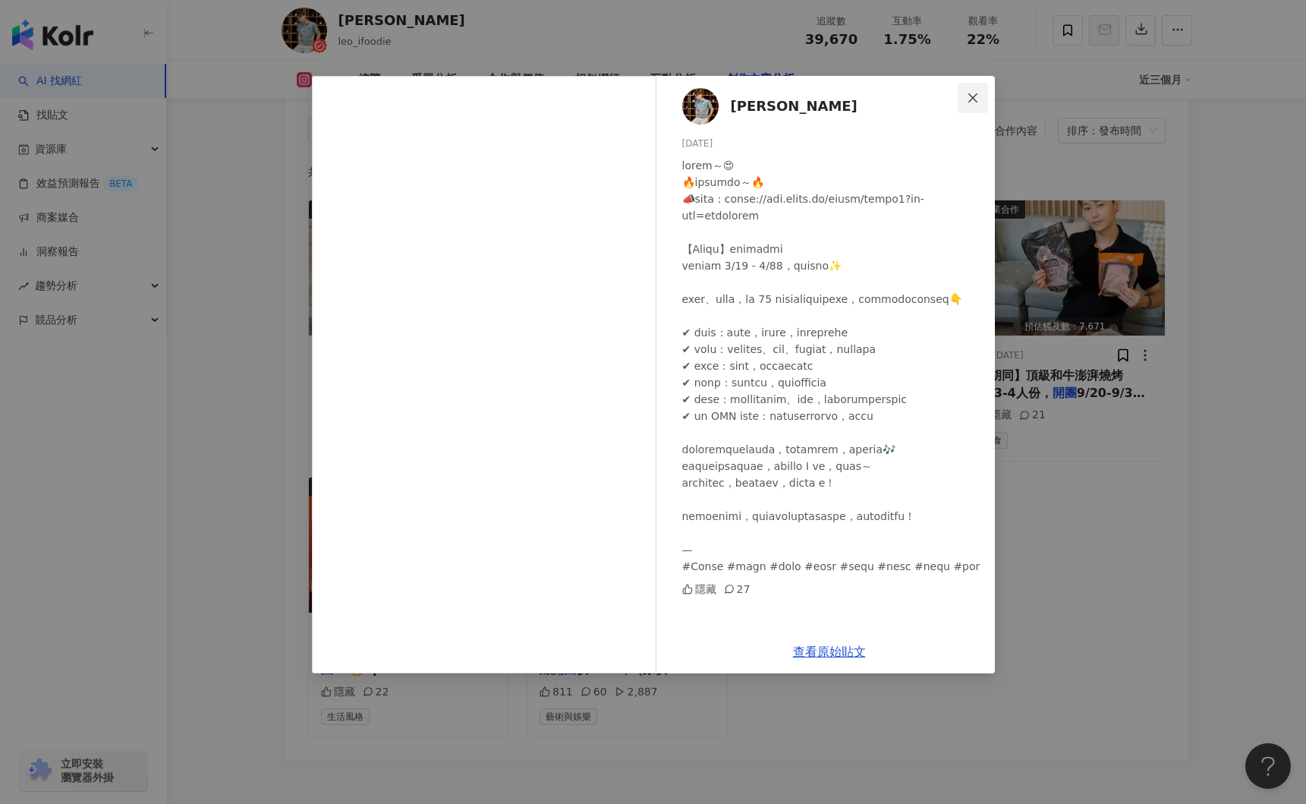
click at [974, 100] on icon "close" at bounding box center [972, 97] width 9 height 9
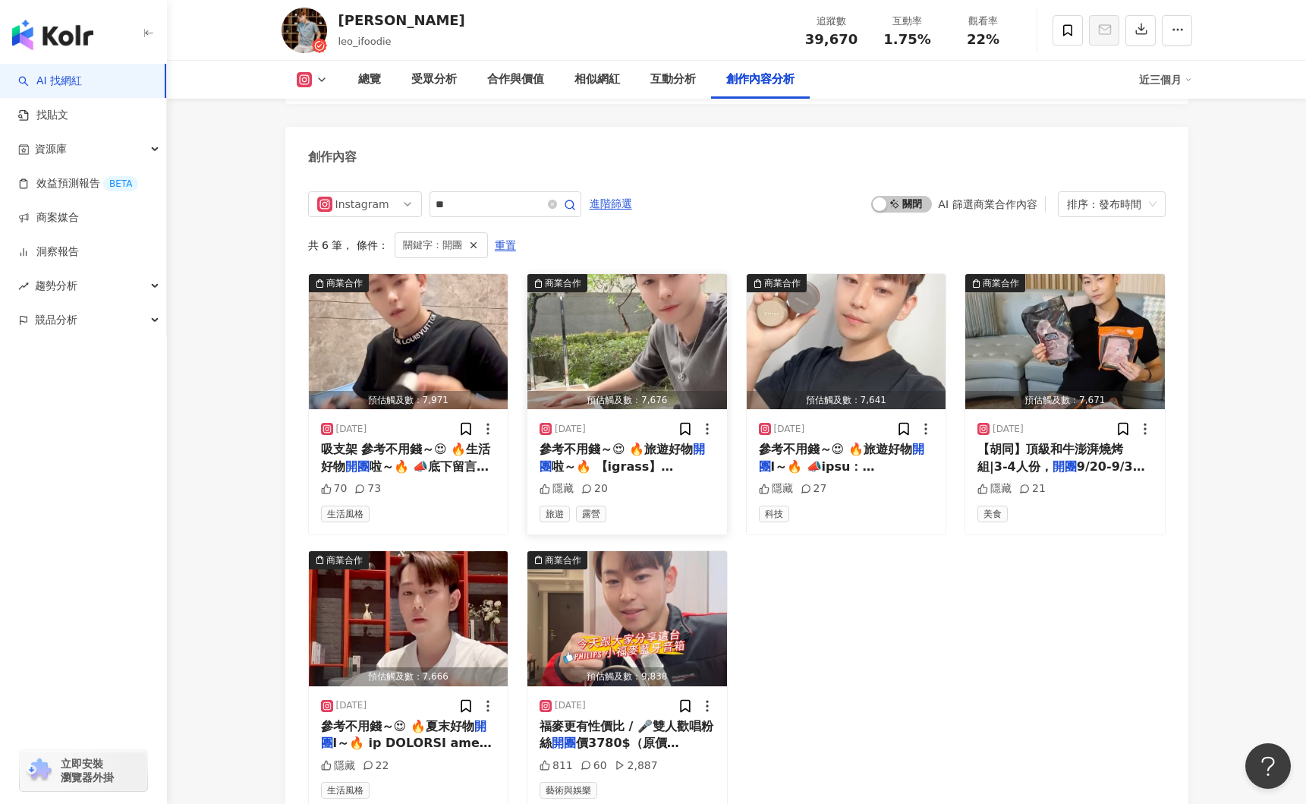
scroll to position [4759, 0]
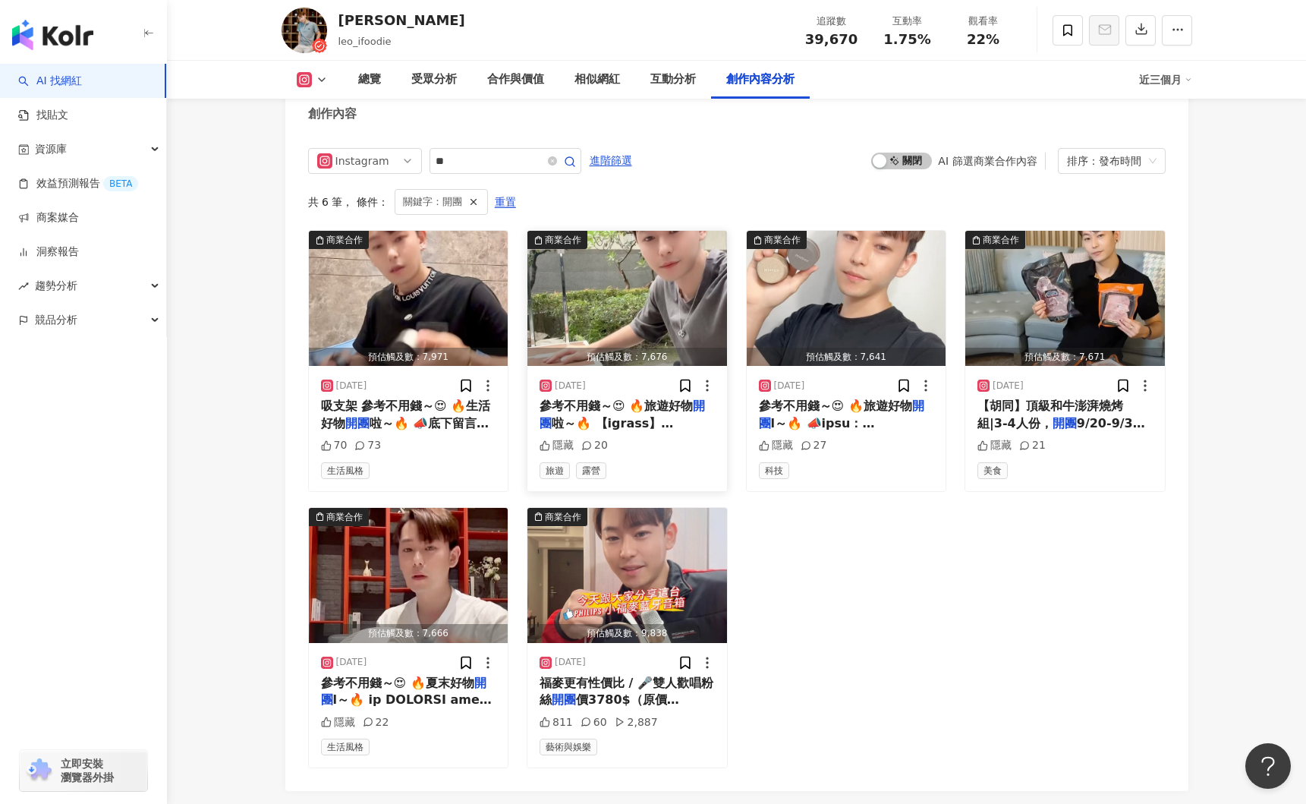
click at [637, 269] on img "button" at bounding box center [627, 298] width 200 height 135
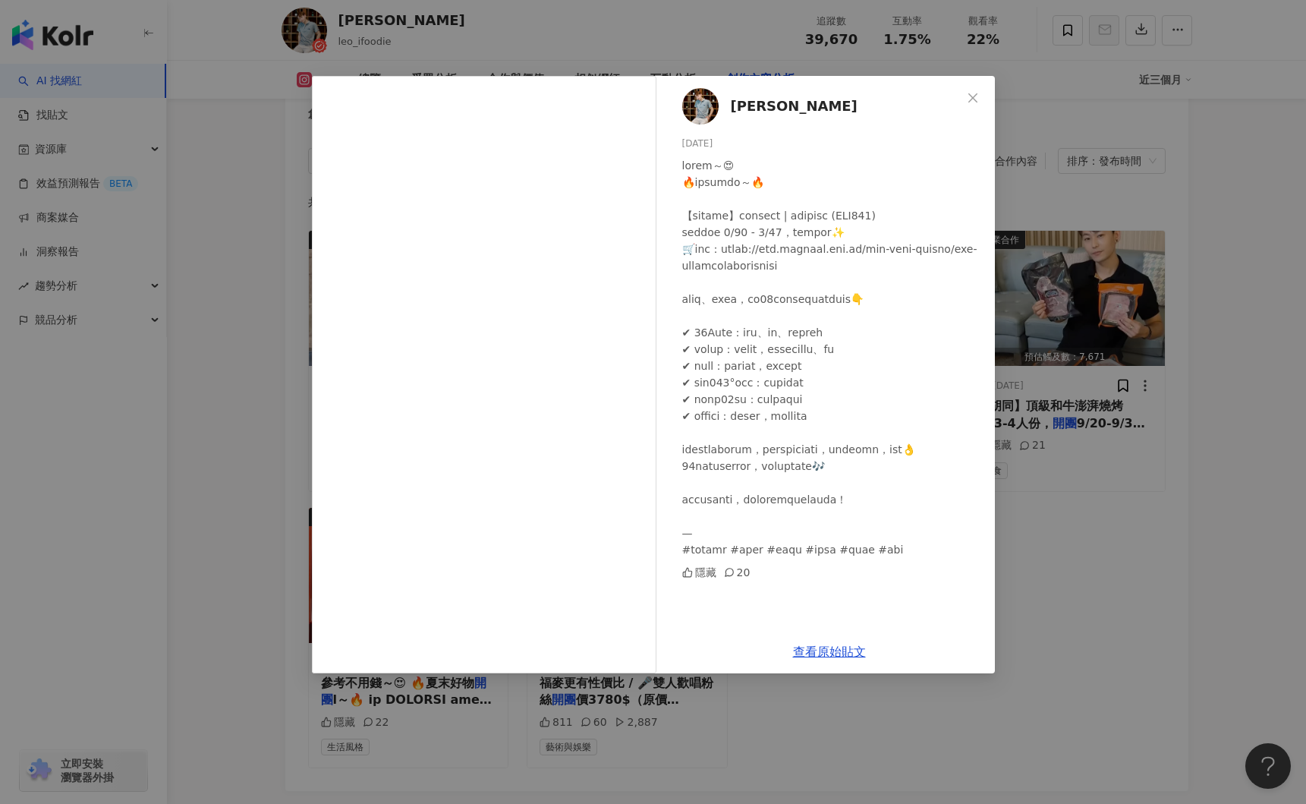
click at [1100, 524] on div "LEO廖廣 2025/9/28 隱藏 20 查看原始貼文" at bounding box center [653, 402] width 1306 height 804
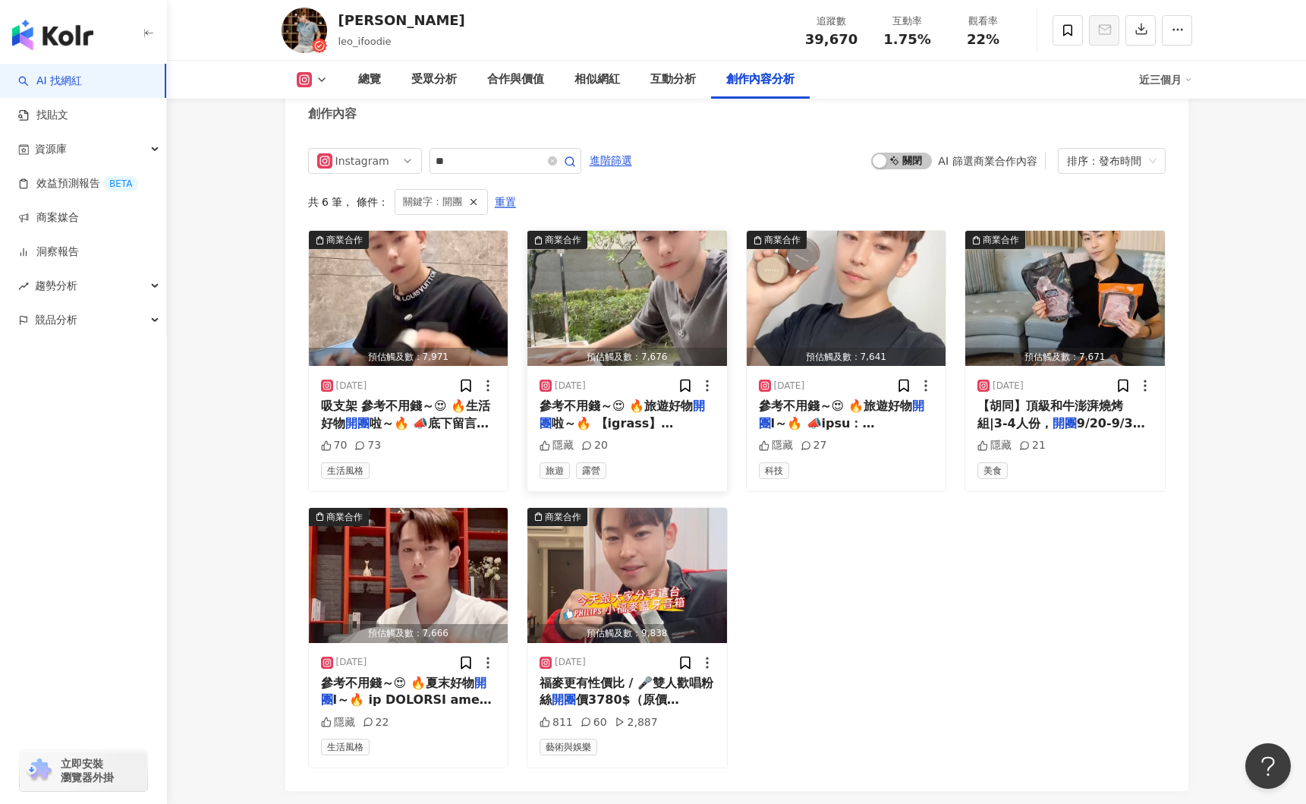
click at [653, 273] on img "button" at bounding box center [627, 298] width 200 height 135
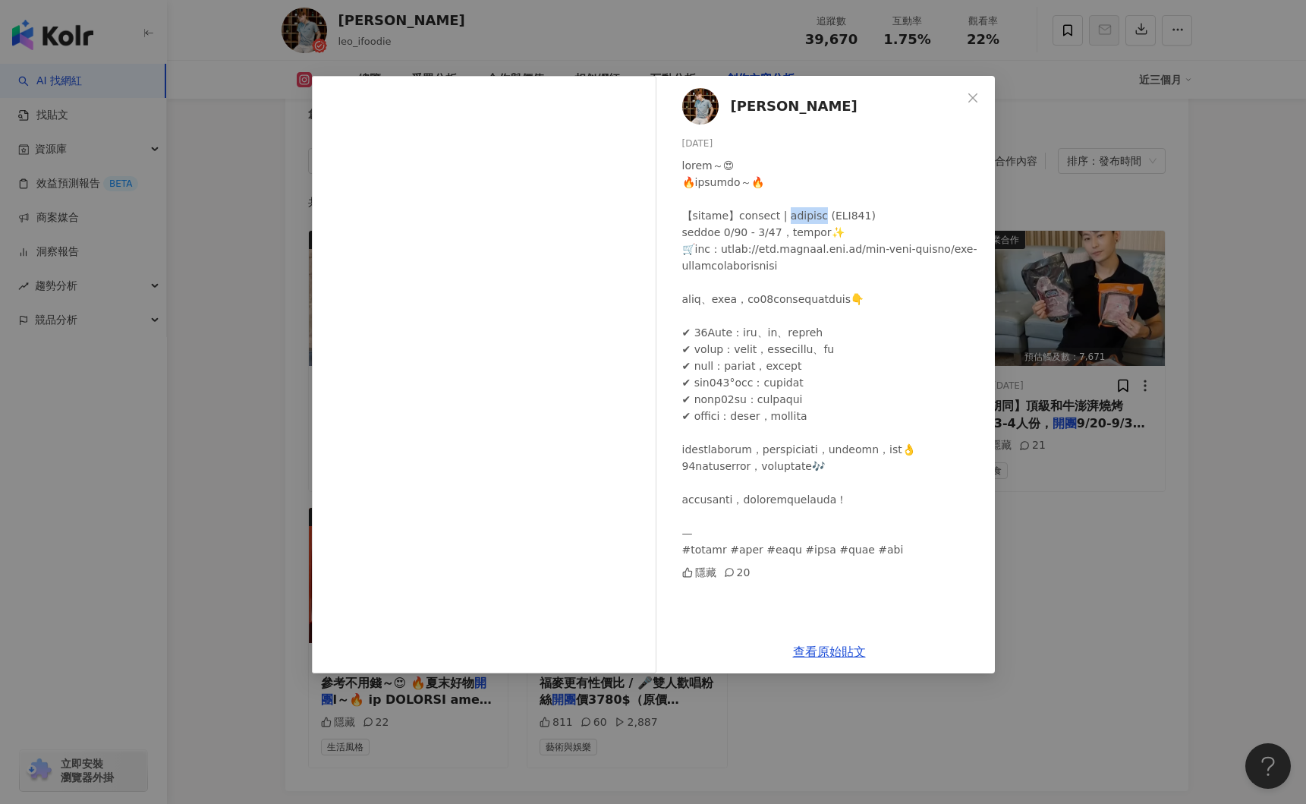
drag, startPoint x: 785, startPoint y: 217, endPoint x: 631, endPoint y: 226, distance: 154.3
click at [852, 218] on div at bounding box center [832, 357] width 301 height 401
copy div "露營推車 (I"
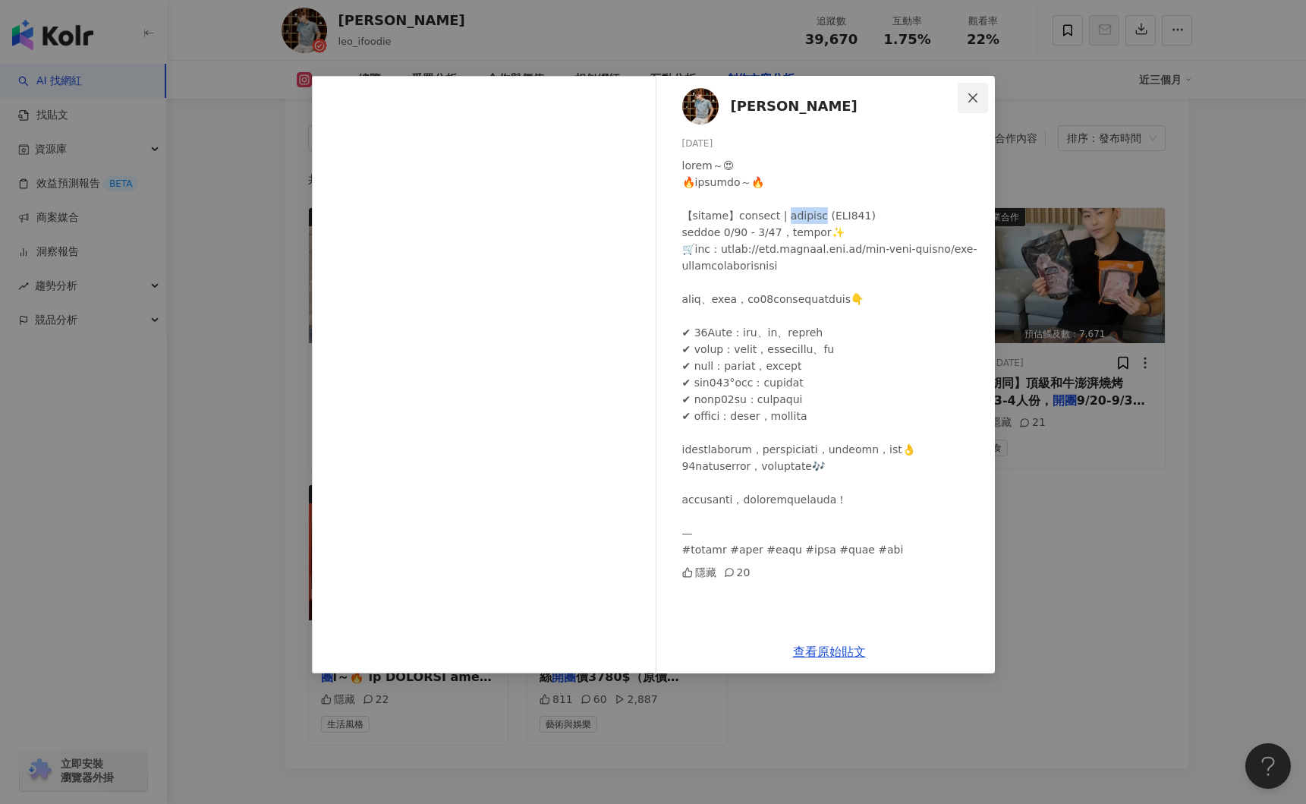
scroll to position [4779, 0]
click at [972, 96] on icon "close" at bounding box center [973, 98] width 12 height 12
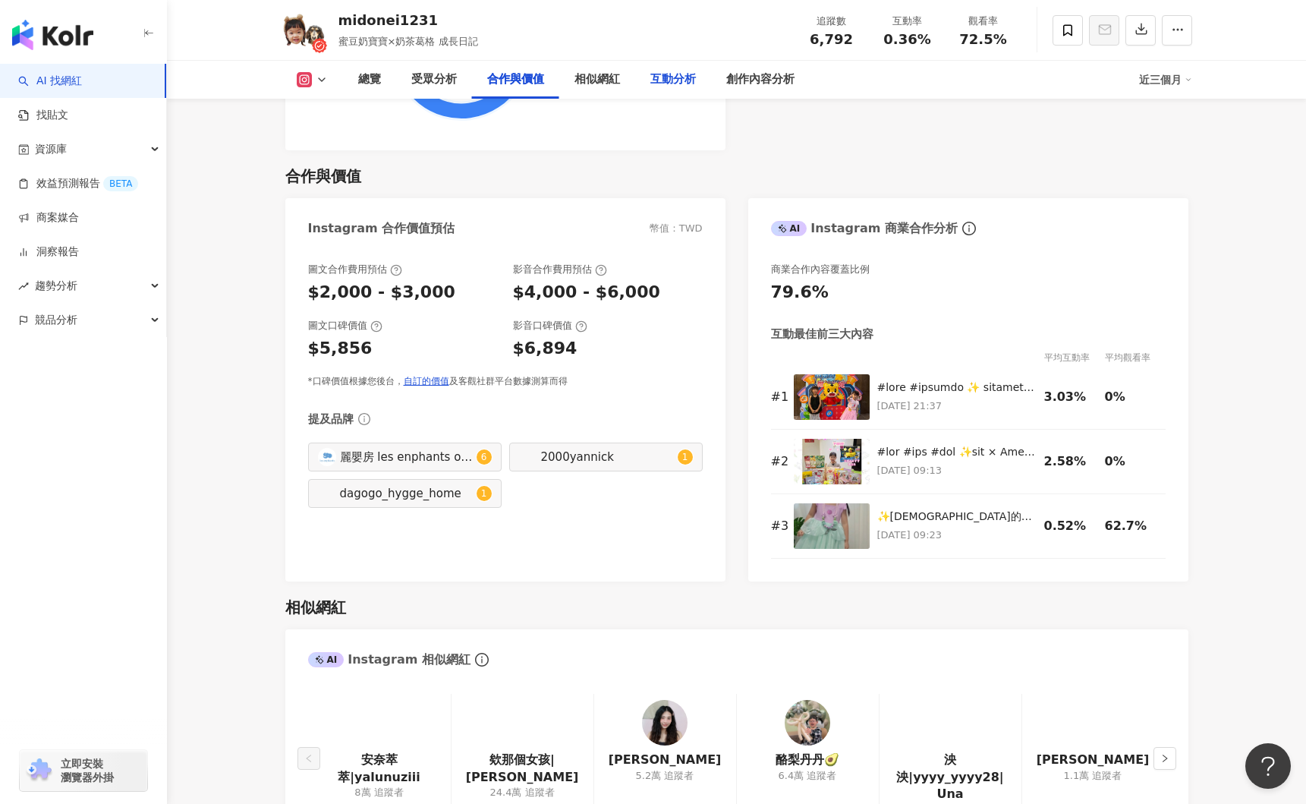
scroll to position [2233, 0]
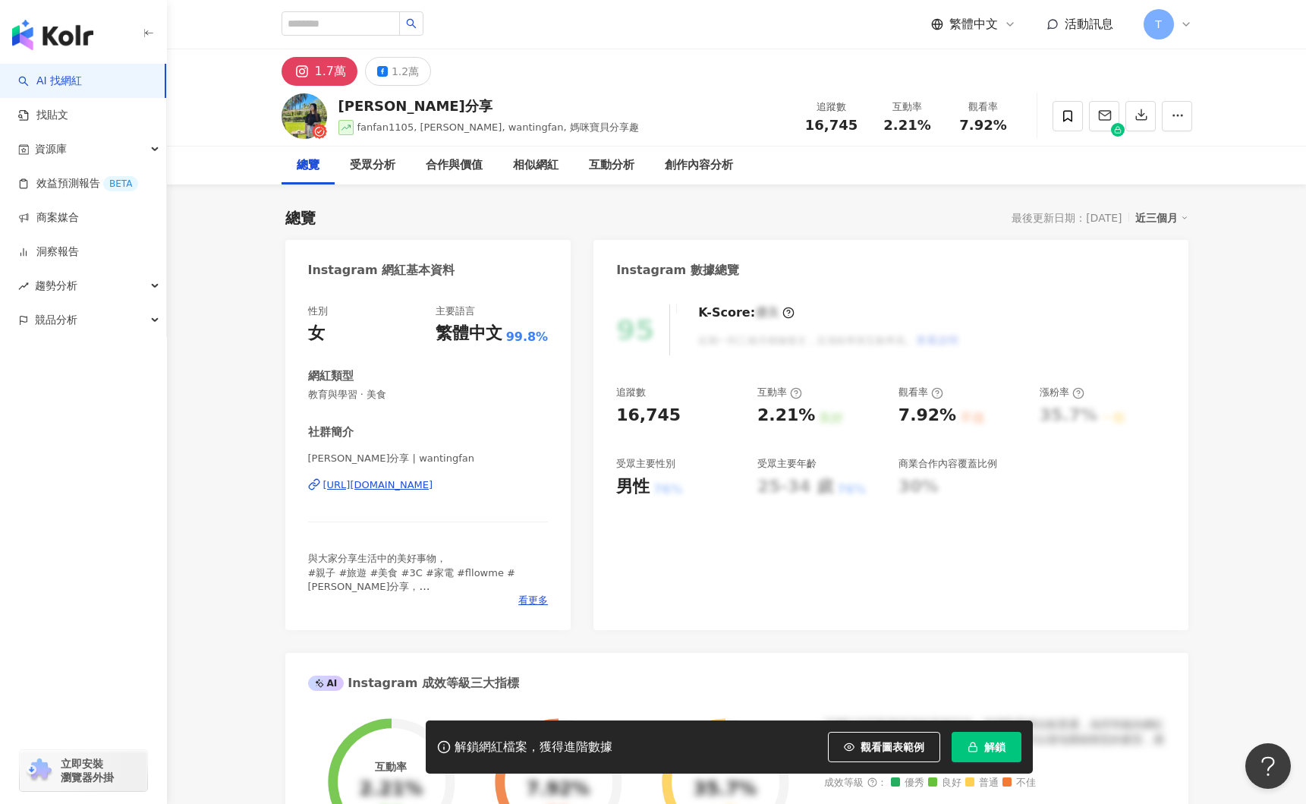
click at [433, 484] on div "[URL][DOMAIN_NAME]" at bounding box center [378, 485] width 110 height 14
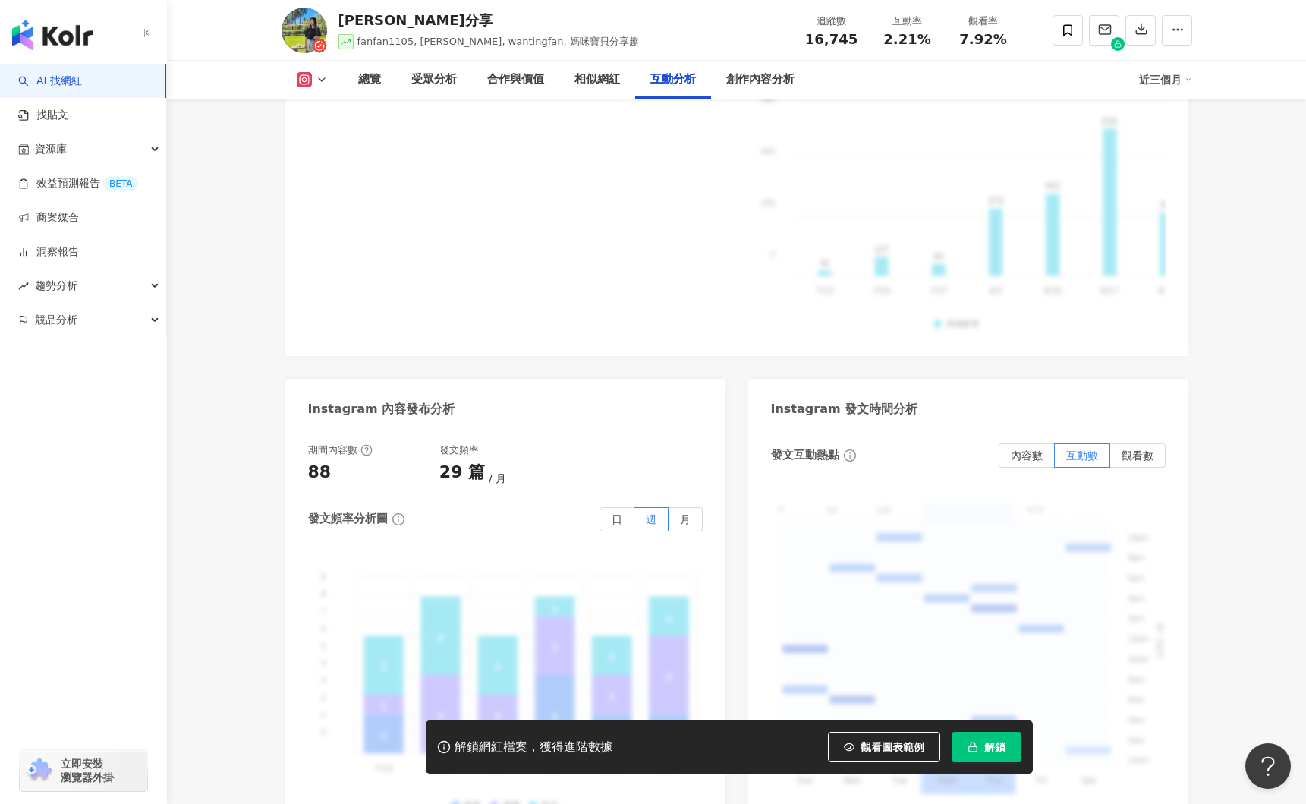
scroll to position [3587, 0]
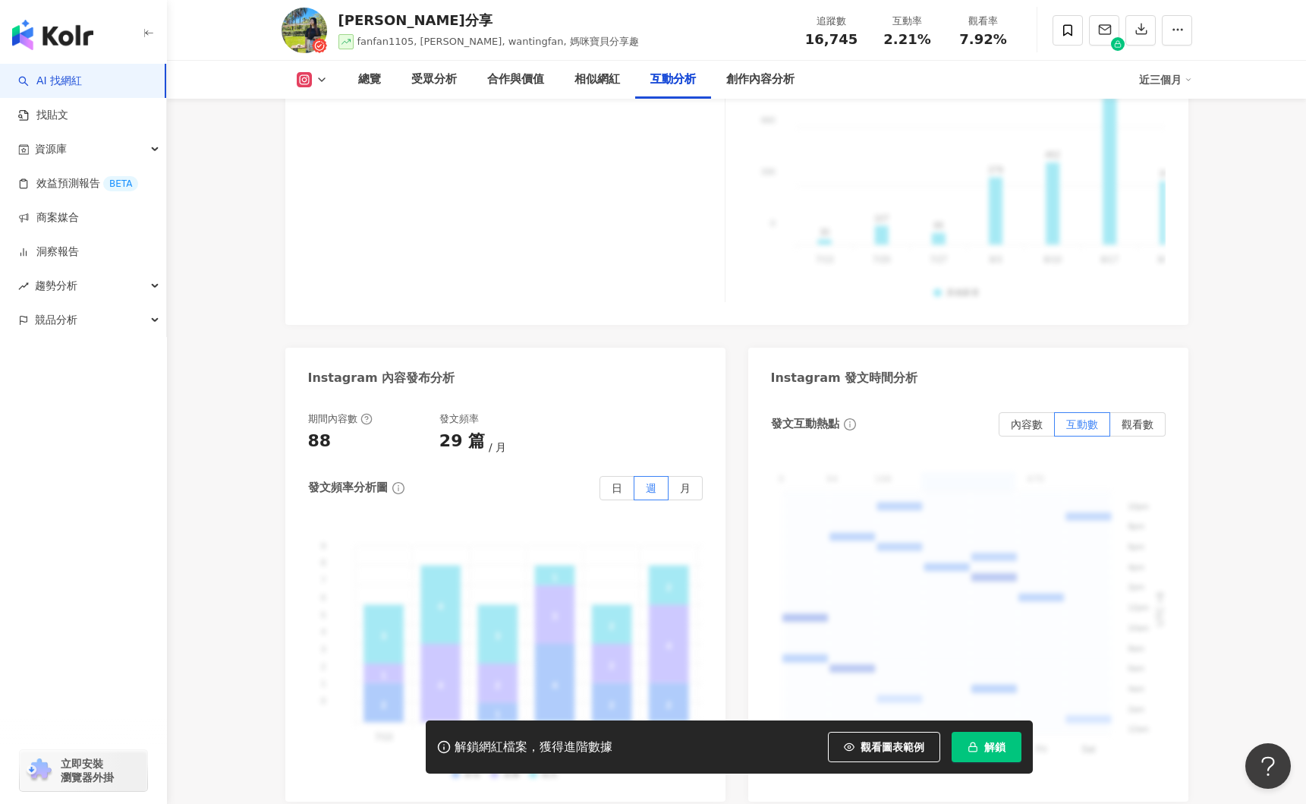
click at [993, 757] on button "解鎖" at bounding box center [987, 747] width 70 height 30
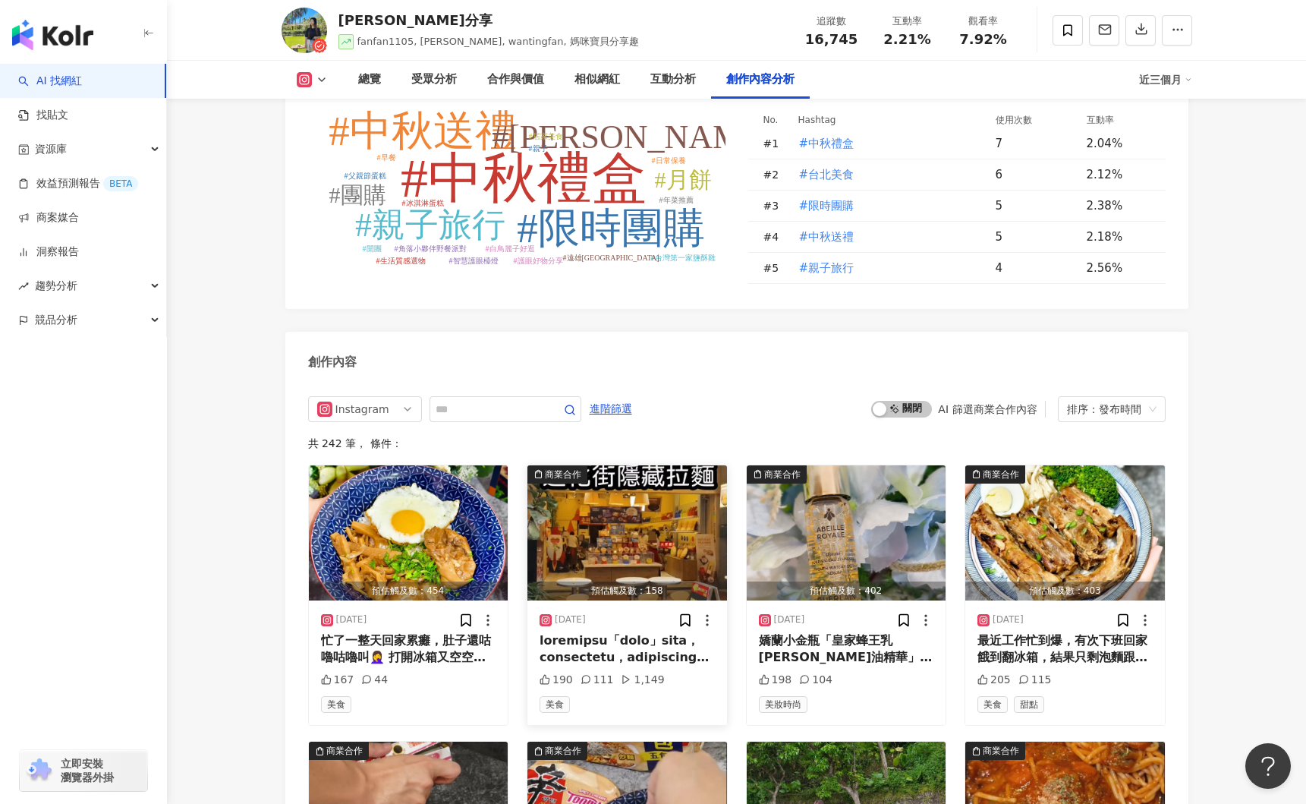
scroll to position [4498, 0]
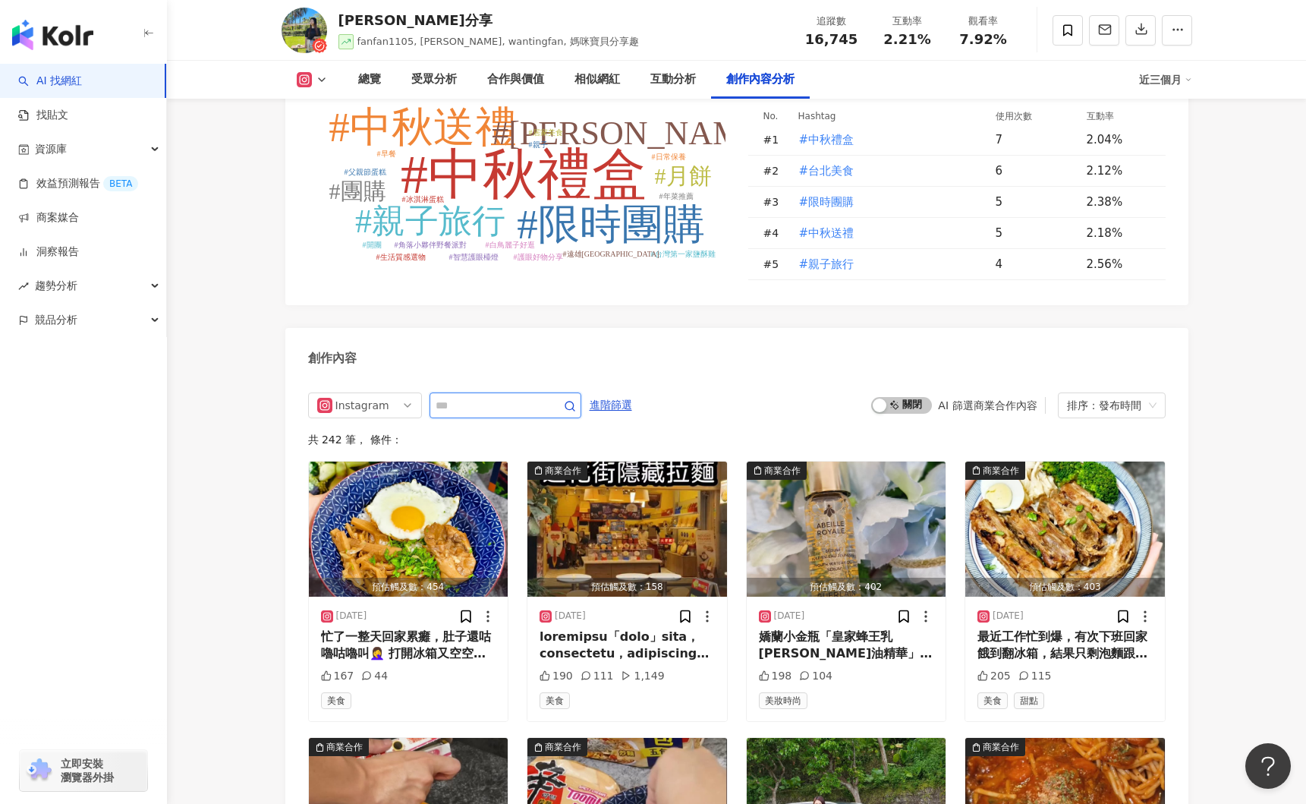
click at [508, 396] on input "text" at bounding box center [489, 405] width 106 height 18
type input "**"
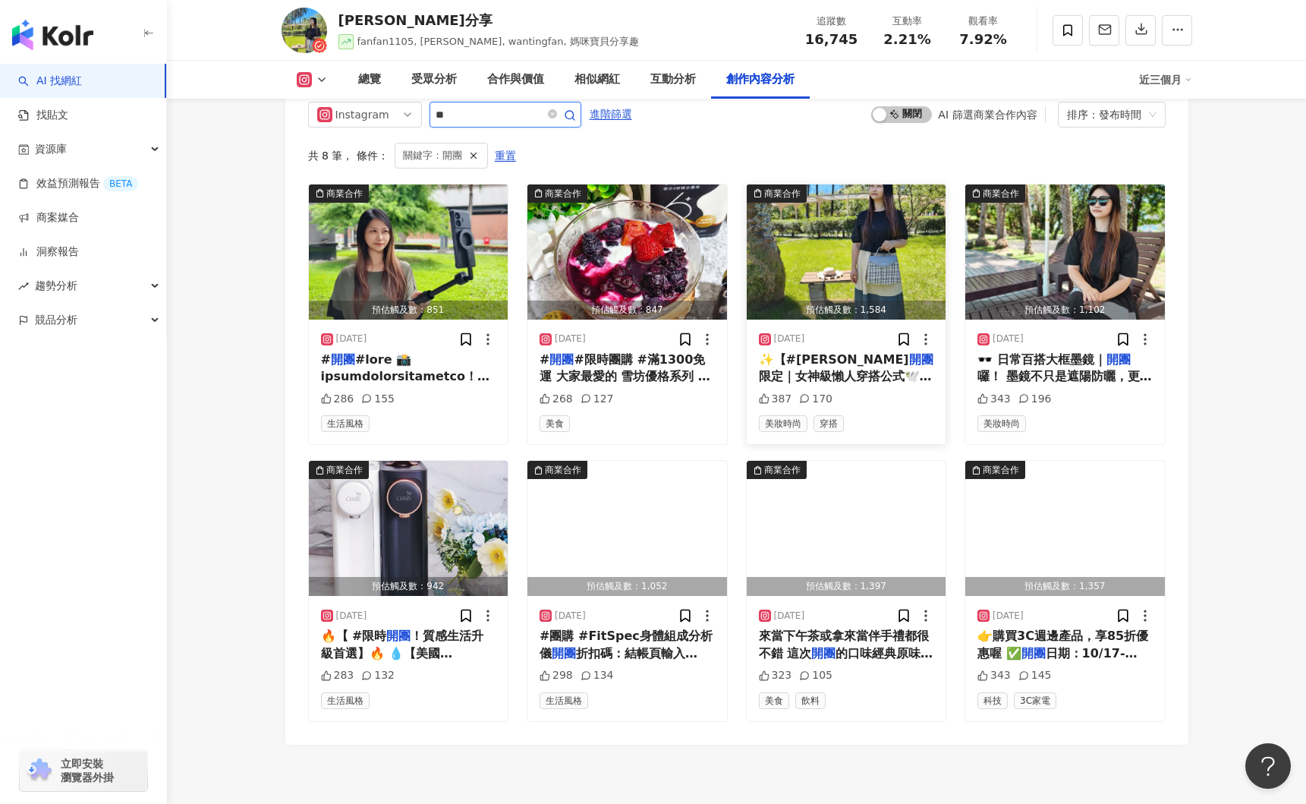
scroll to position [4863, 0]
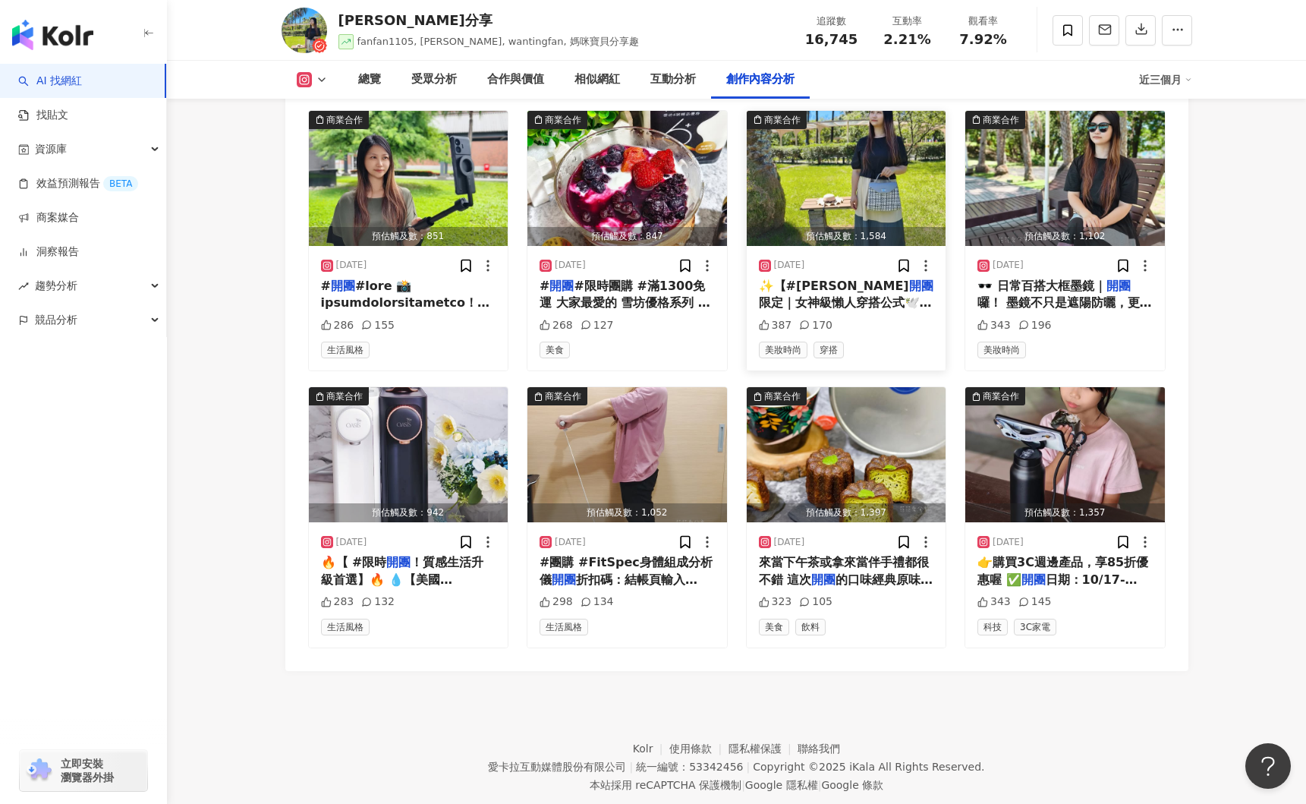
click at [865, 175] on img "button" at bounding box center [847, 178] width 200 height 135
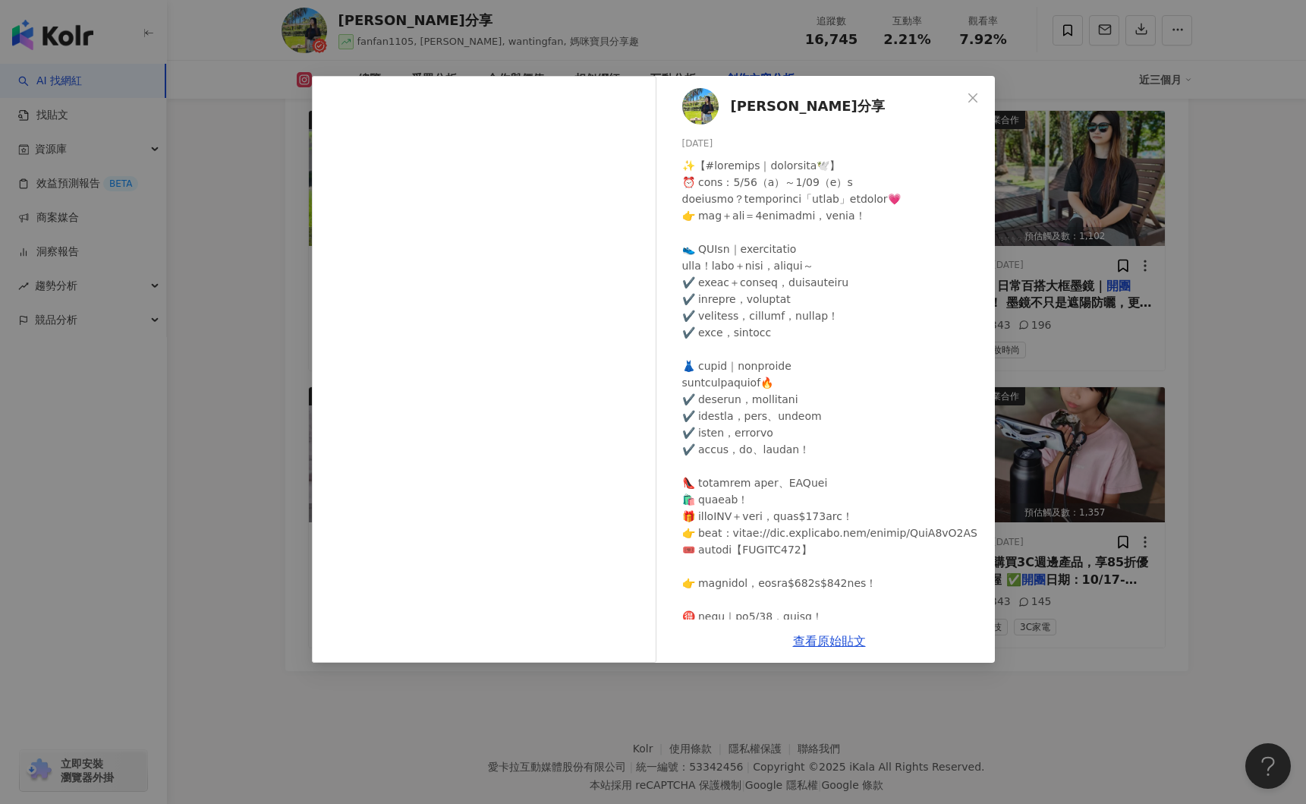
scroll to position [195, 0]
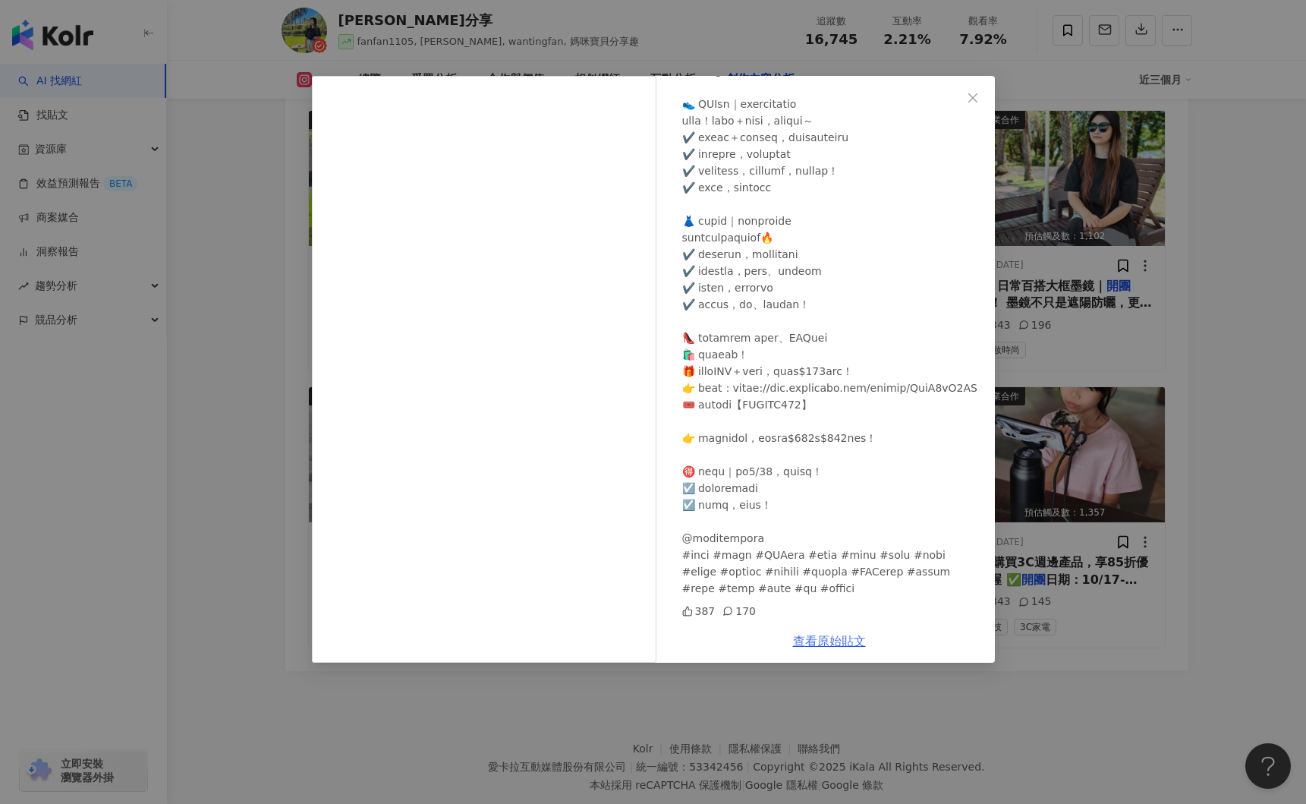
click at [842, 640] on link "查看原始貼文" at bounding box center [829, 641] width 73 height 14
drag, startPoint x: 1218, startPoint y: 503, endPoint x: 1153, endPoint y: 521, distance: 67.6
click at [1216, 502] on div "范范愛分享 2025/7/10 387 170 查看原始貼文" at bounding box center [653, 402] width 1306 height 804
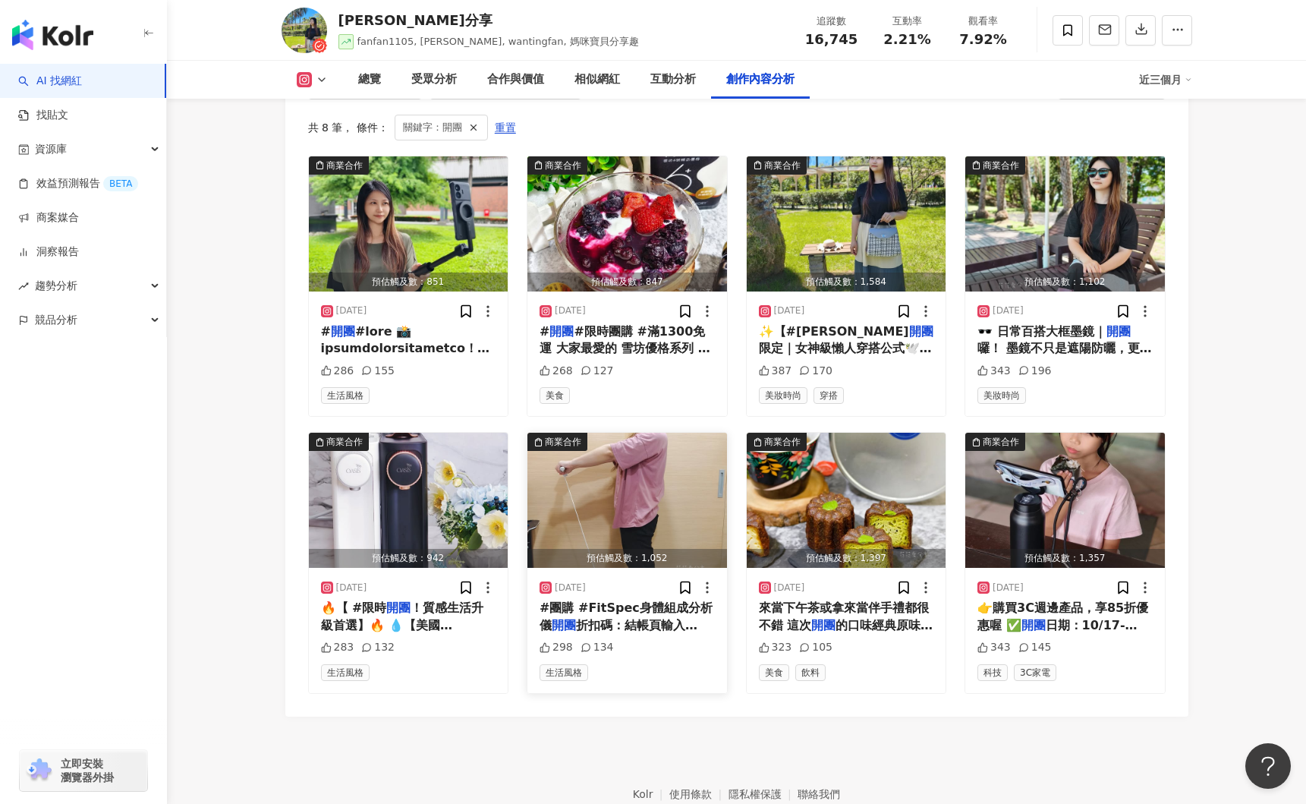
scroll to position [4816, 0]
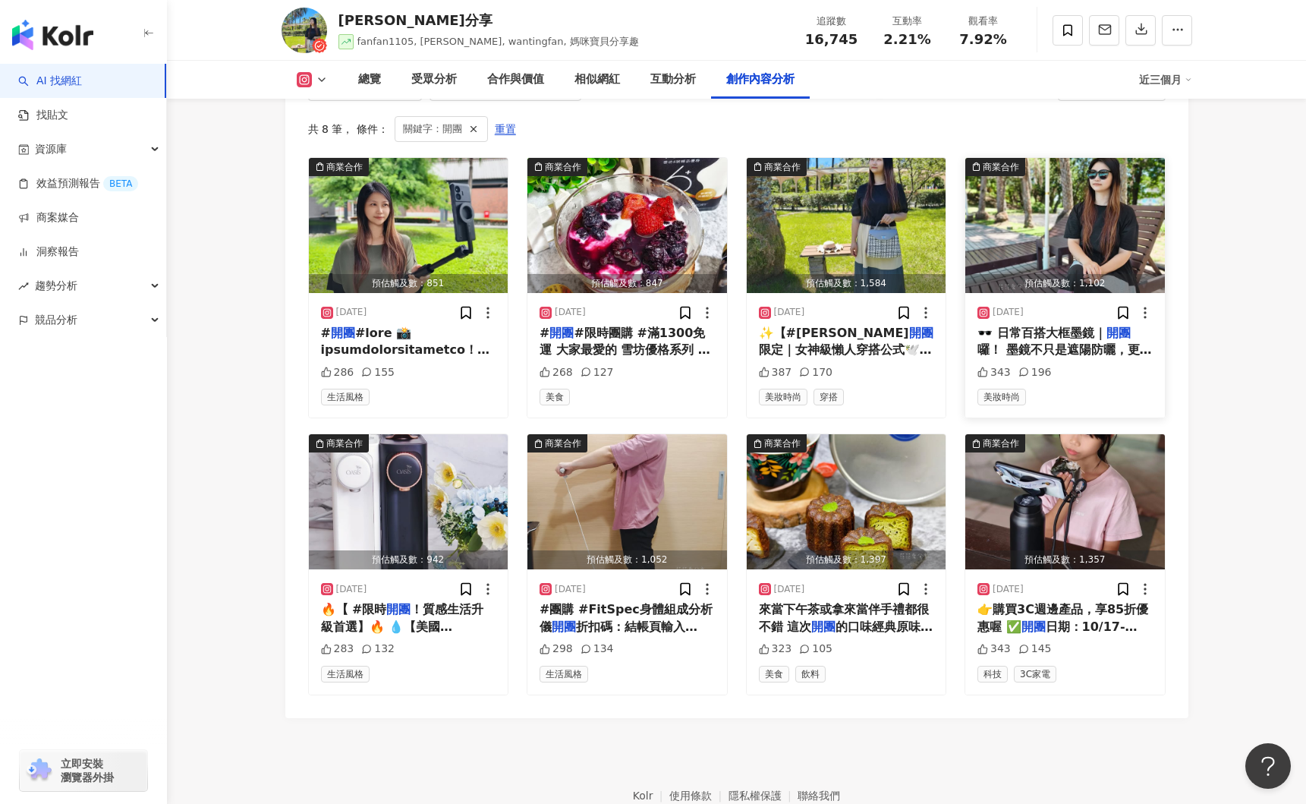
click at [1022, 326] on span "🕶️ 日常百搭大框墨鏡｜" at bounding box center [1041, 333] width 129 height 14
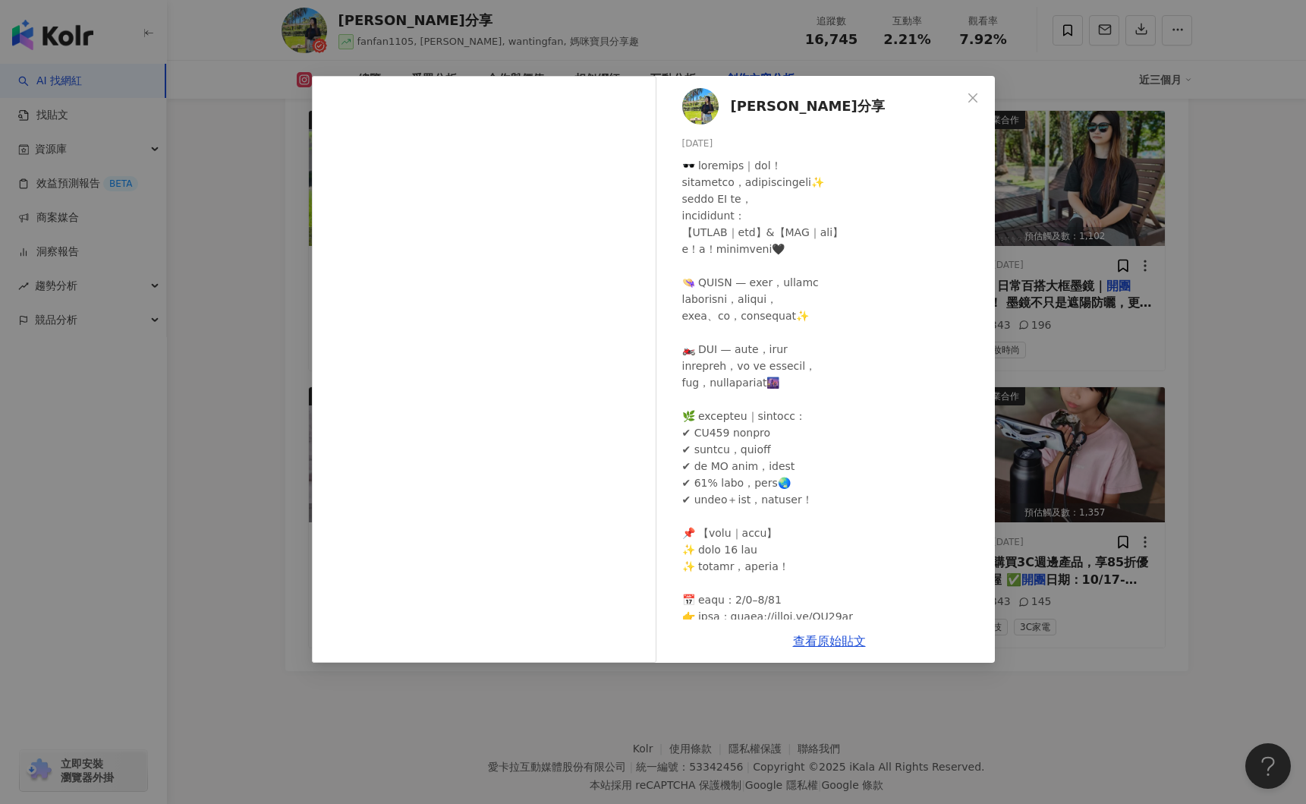
scroll to position [145, 0]
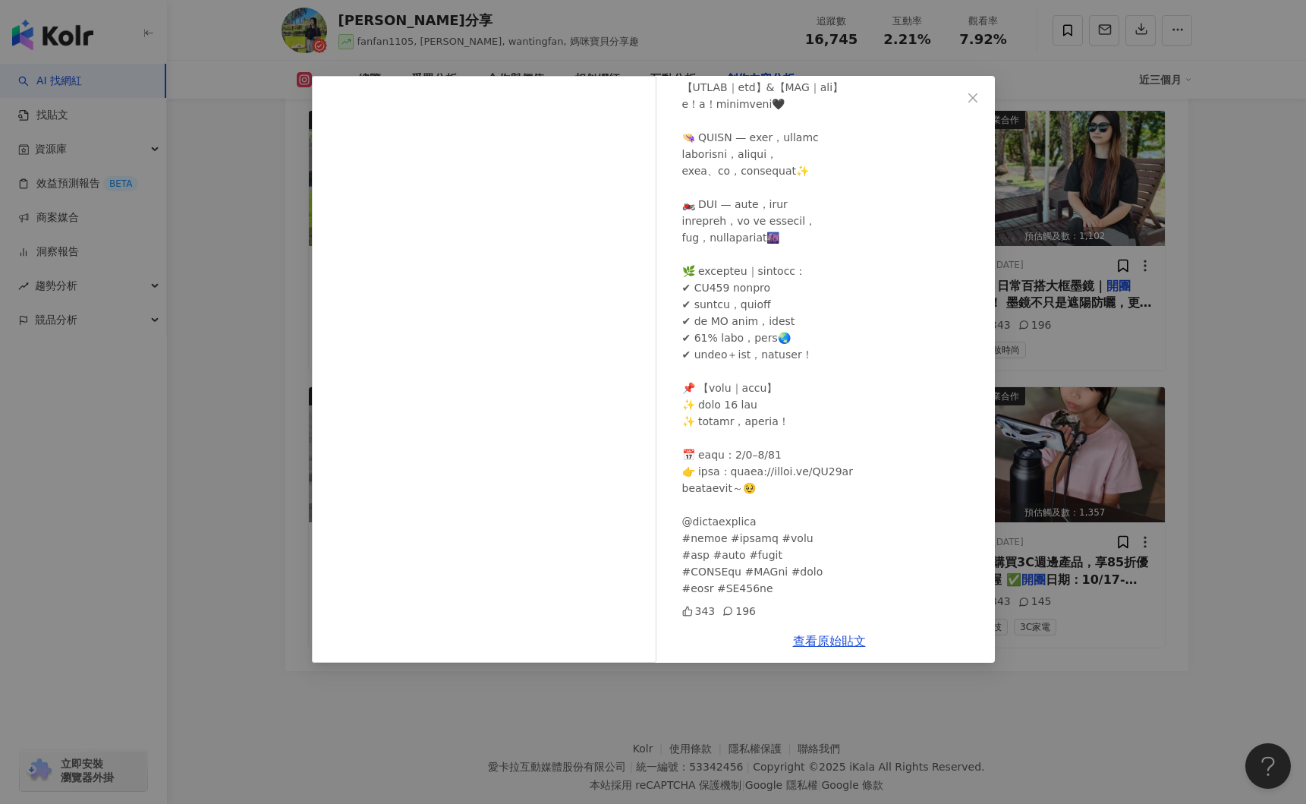
click at [869, 477] on div at bounding box center [832, 304] width 301 height 584
click at [834, 640] on link "查看原始貼文" at bounding box center [829, 641] width 73 height 14
click at [968, 97] on icon "close" at bounding box center [973, 98] width 12 height 12
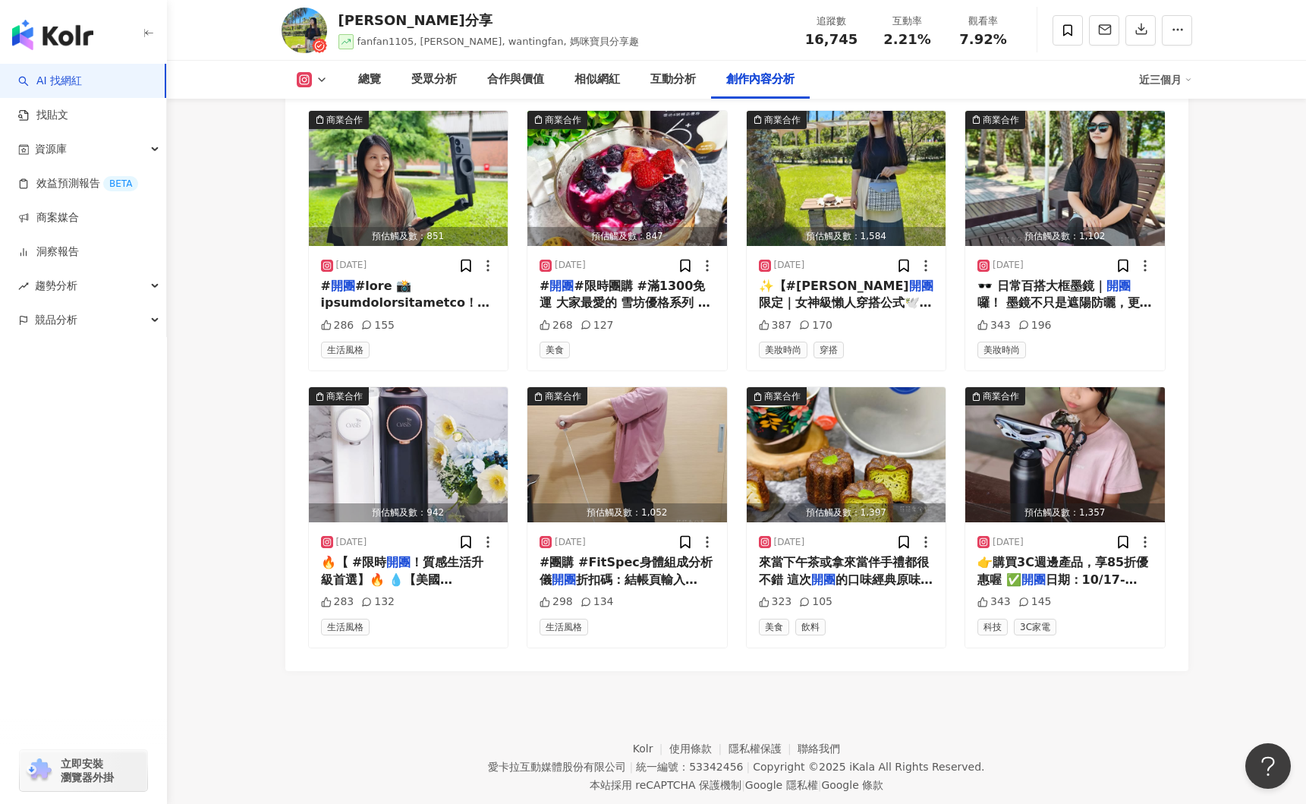
click at [71, 86] on link "AI 找網紅" at bounding box center [50, 81] width 64 height 15
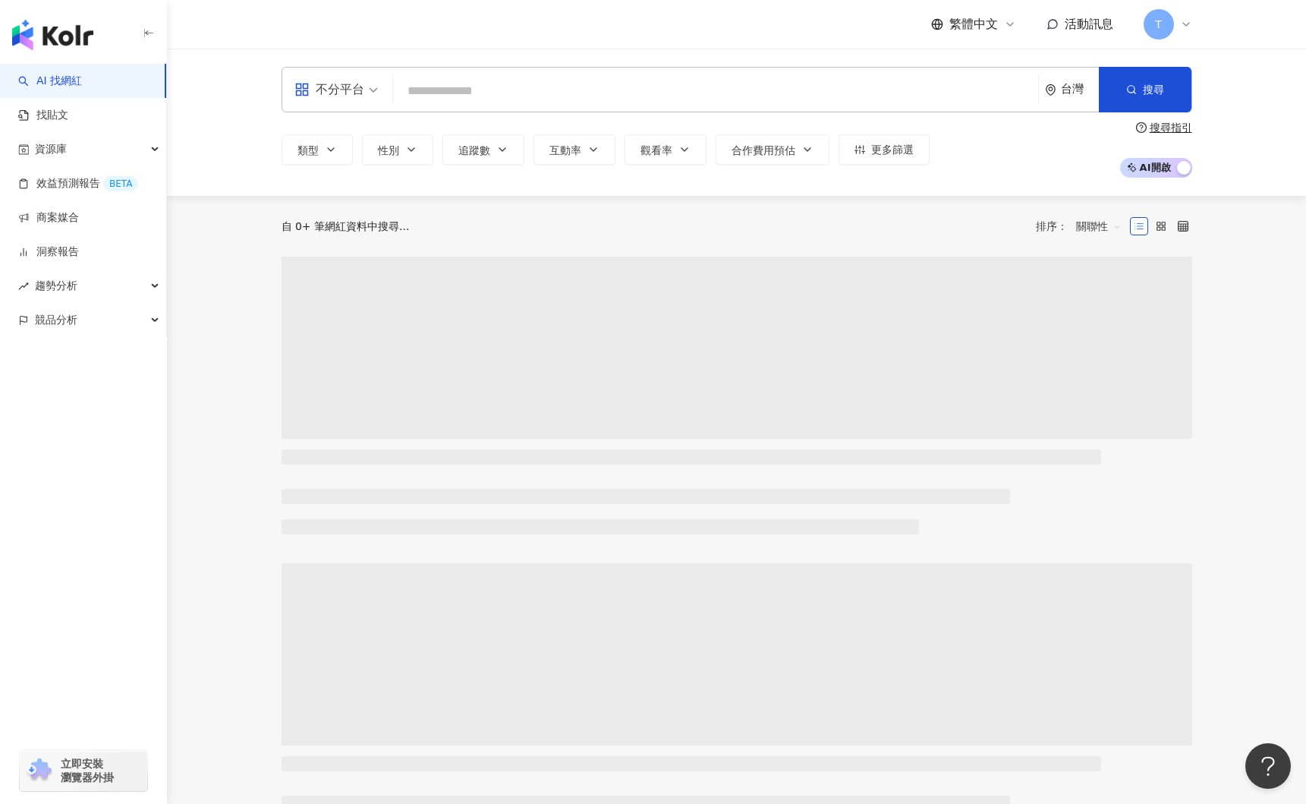
click at [431, 85] on input "search" at bounding box center [715, 91] width 633 height 29
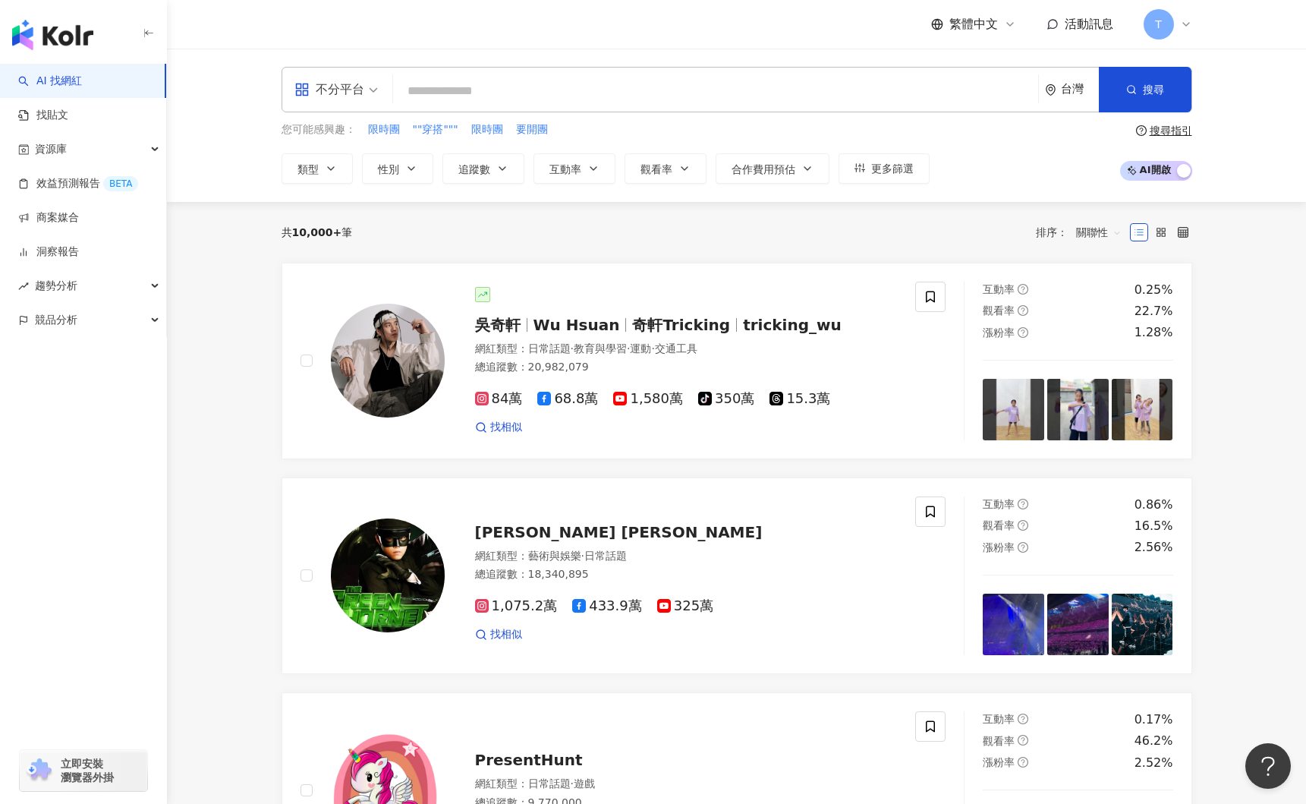
type input "*"
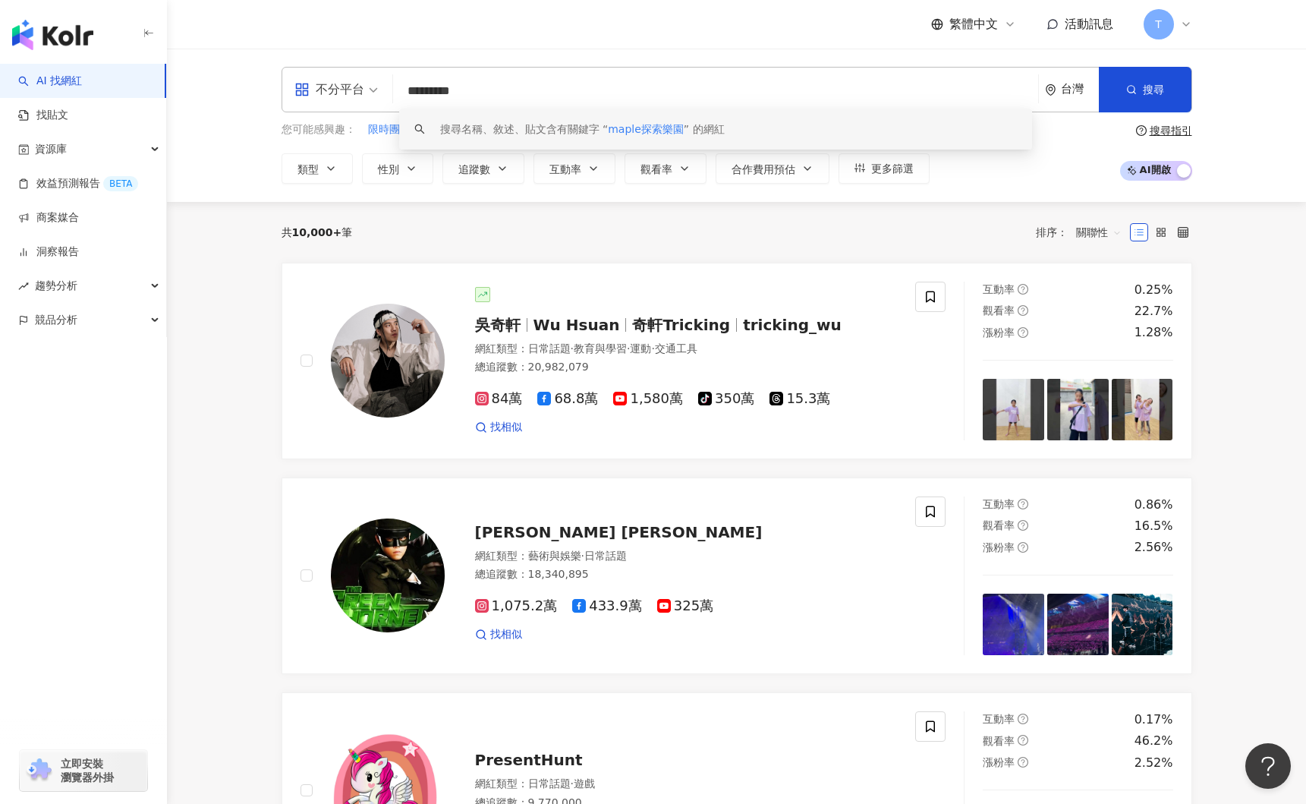
drag, startPoint x: 441, startPoint y: 91, endPoint x: 464, endPoint y: 97, distance: 24.3
click at [443, 91] on input "*********" at bounding box center [715, 91] width 633 height 29
type input "**********"
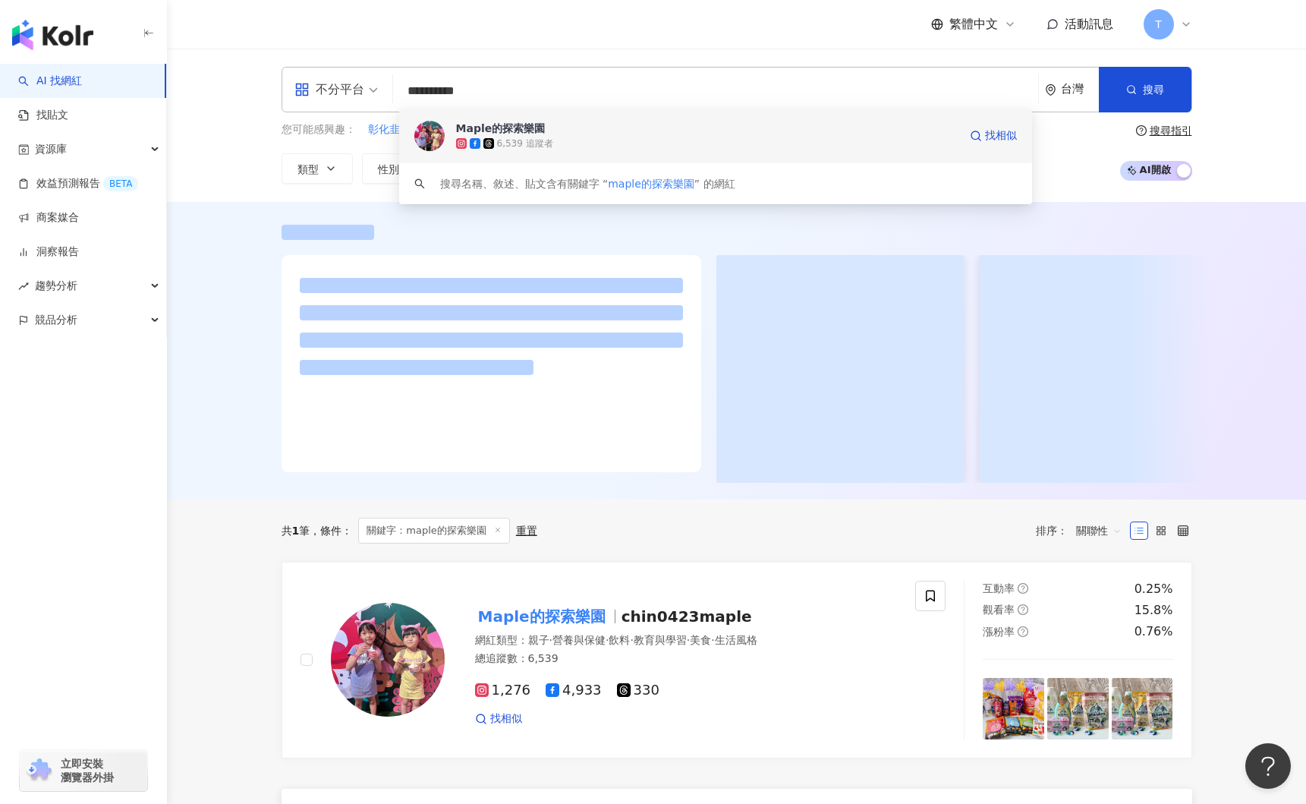
click at [480, 131] on div "Maple的探索樂園" at bounding box center [501, 128] width 90 height 15
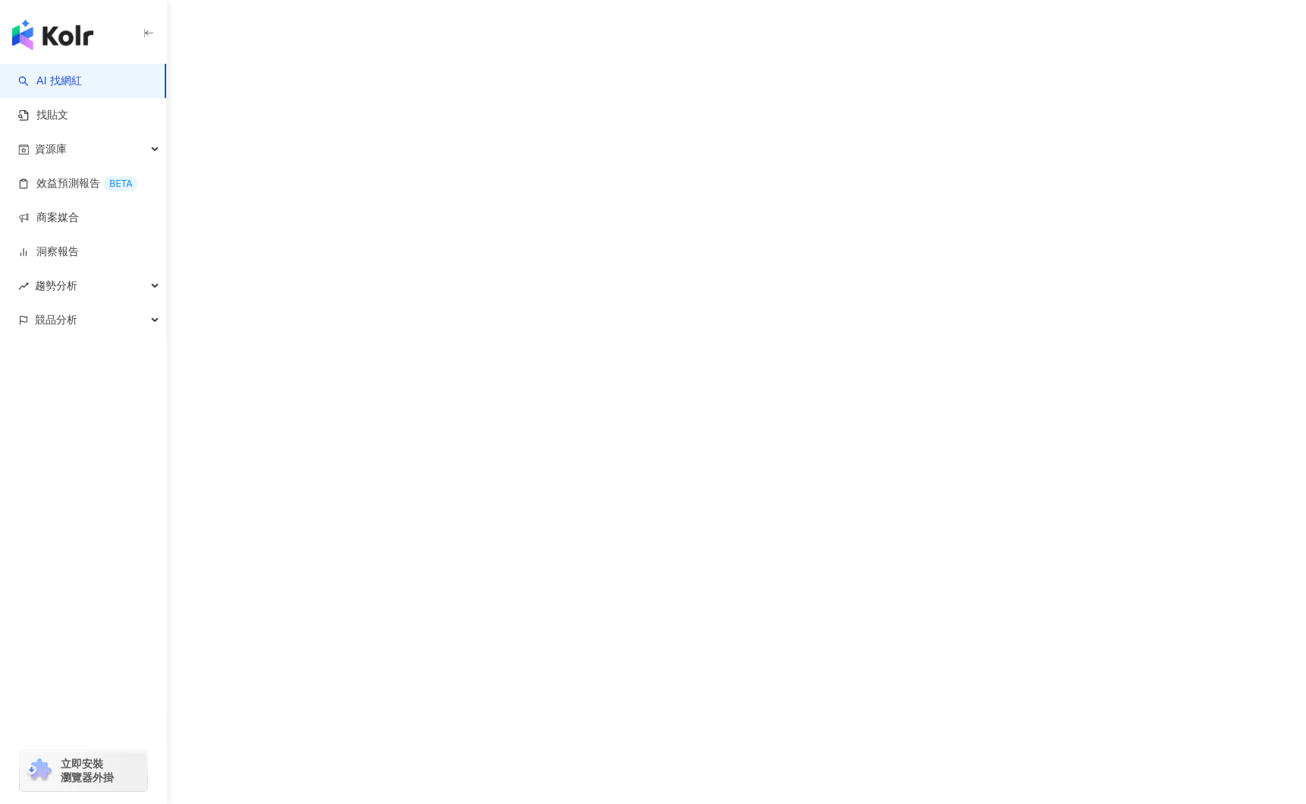
scroll to position [10, 0]
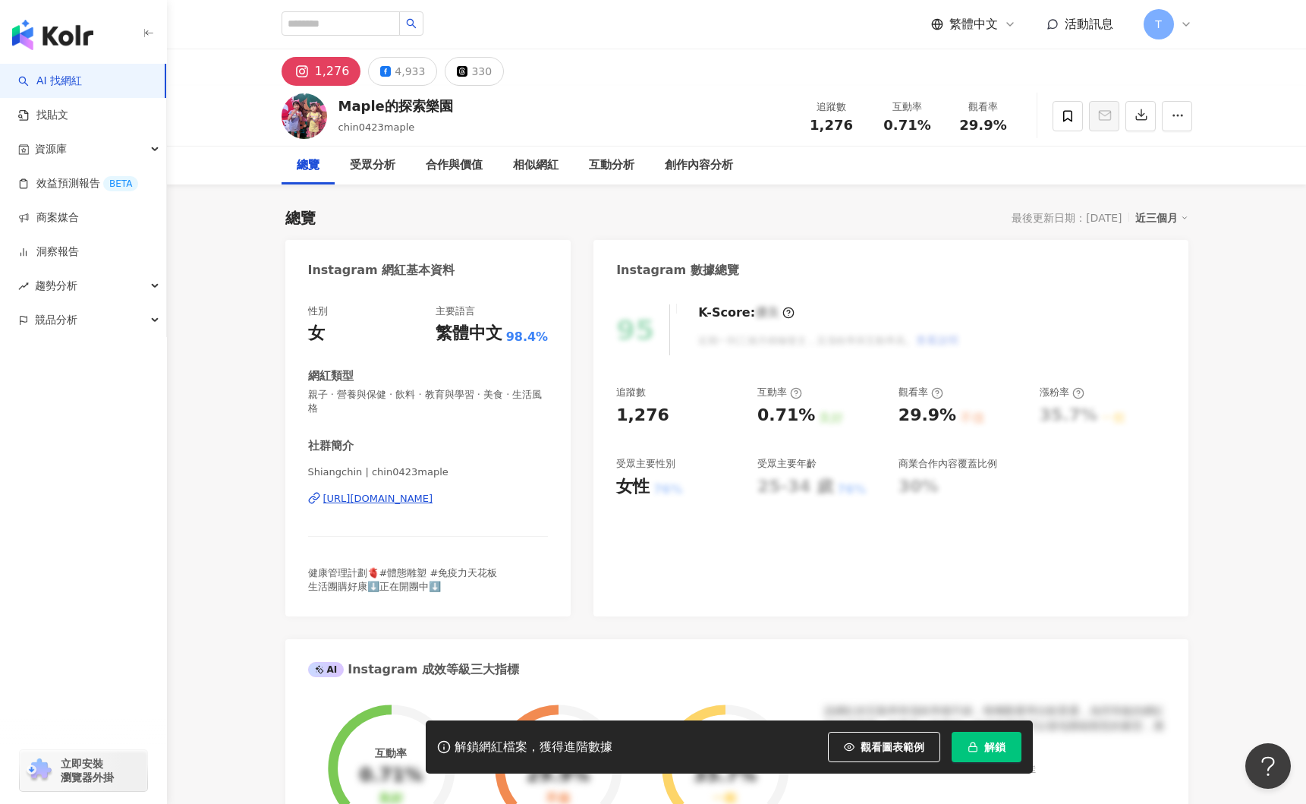
click at [433, 492] on div "[URL][DOMAIN_NAME]" at bounding box center [378, 499] width 110 height 14
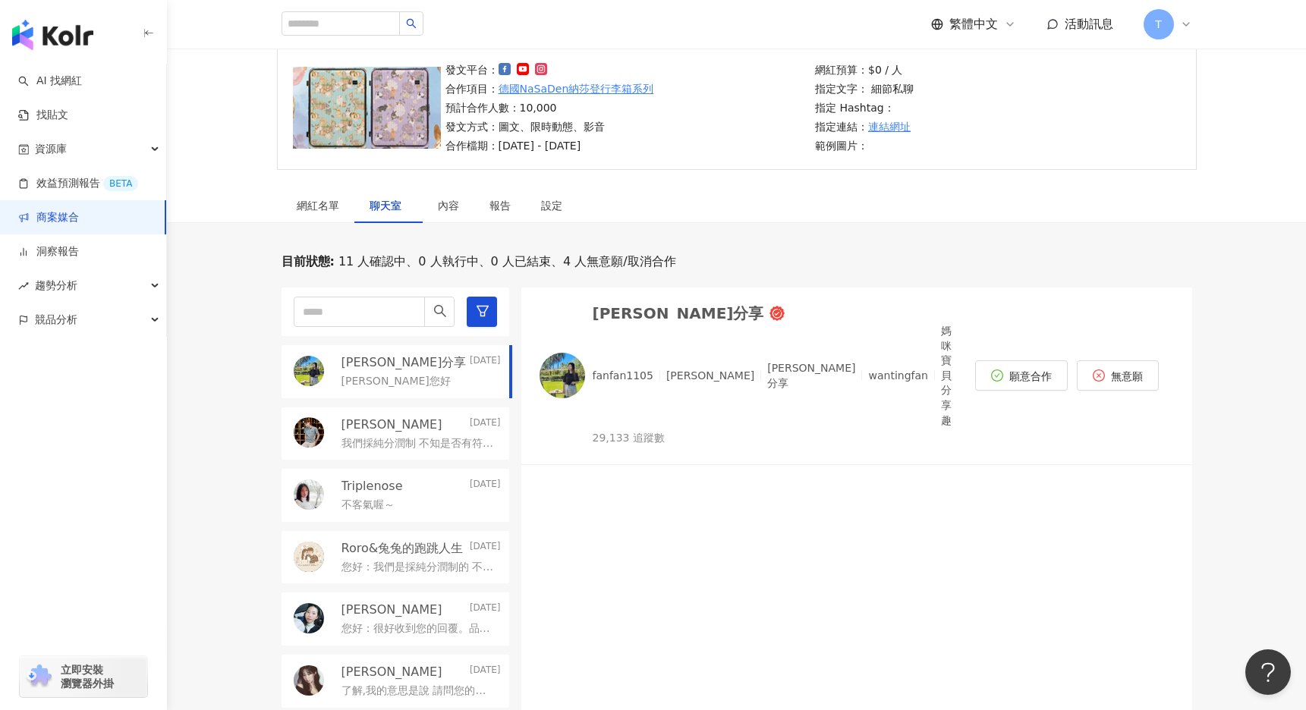
scroll to position [455, 0]
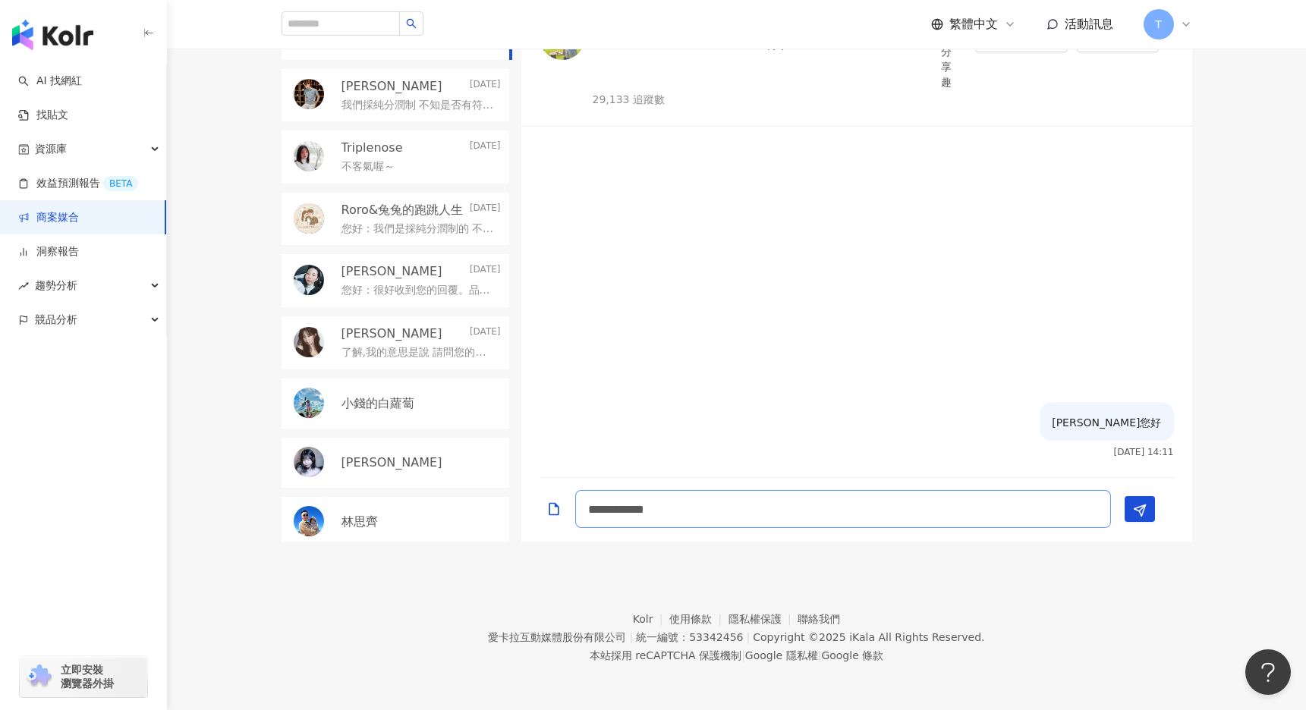
click at [790, 516] on textarea "**********" at bounding box center [843, 509] width 536 height 38
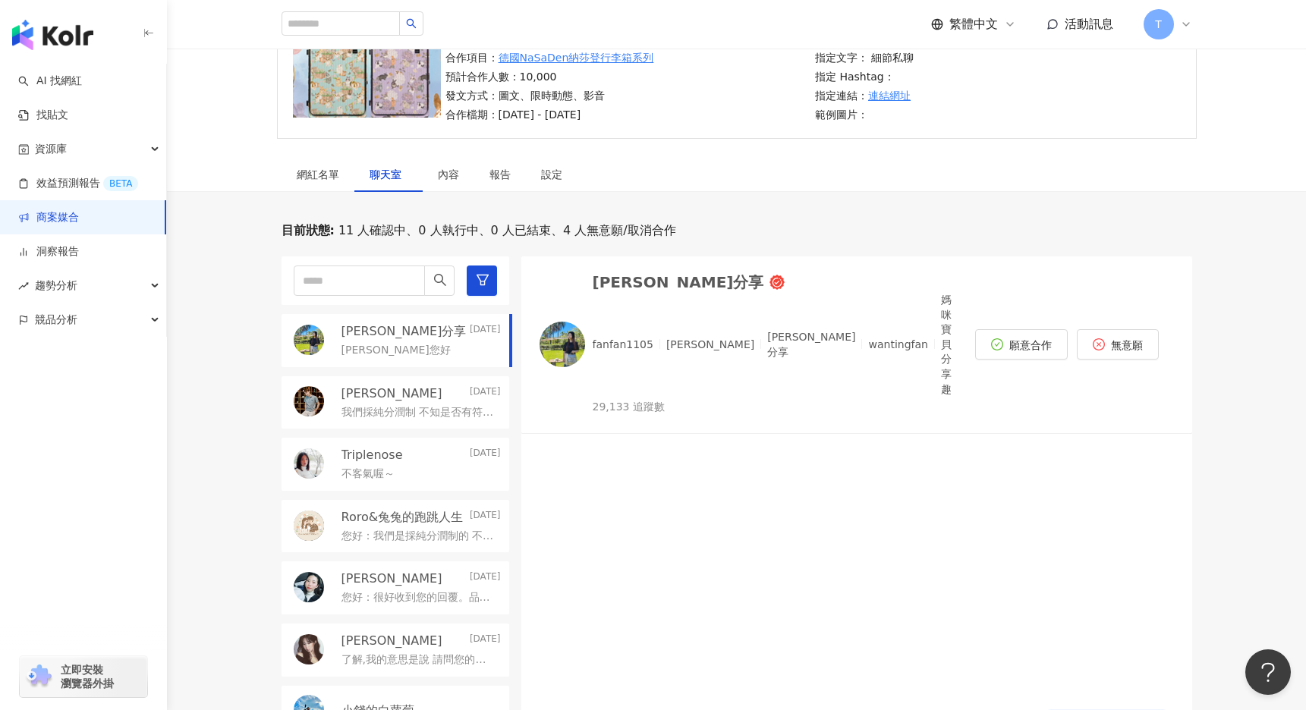
scroll to position [167, 0]
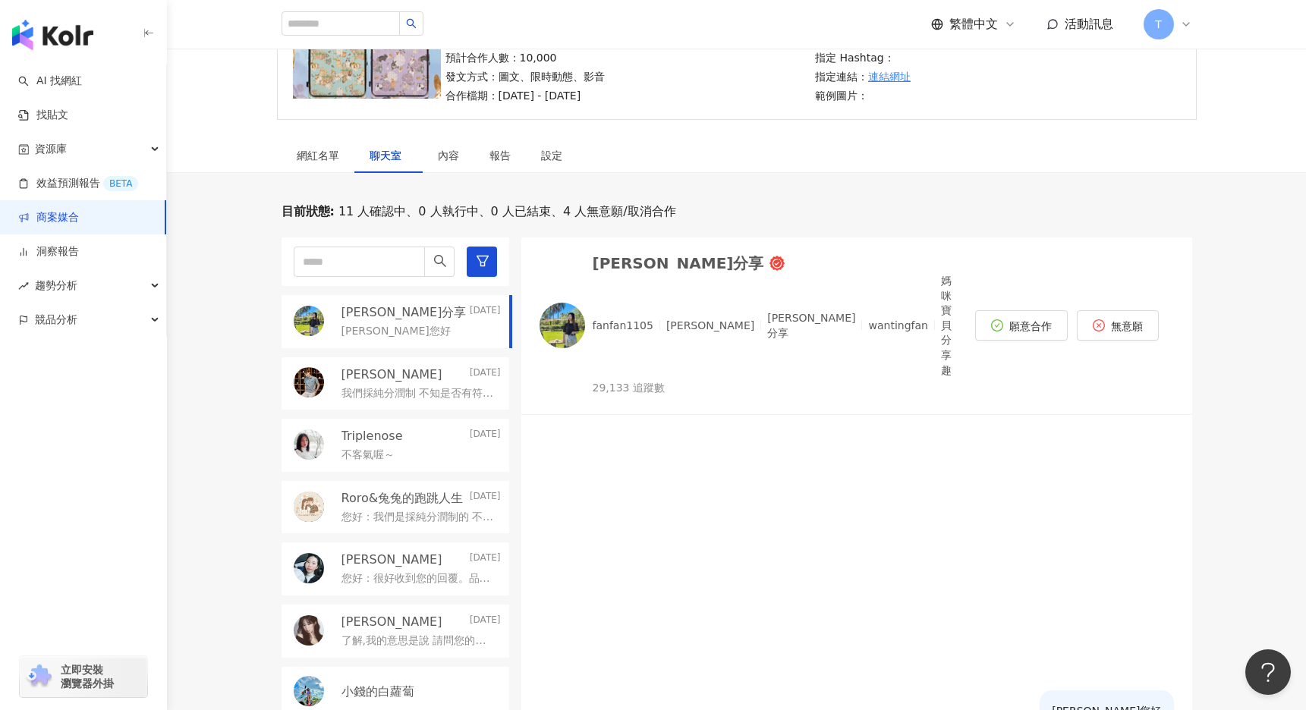
click at [624, 268] on div "[PERSON_NAME]分享" at bounding box center [678, 263] width 171 height 15
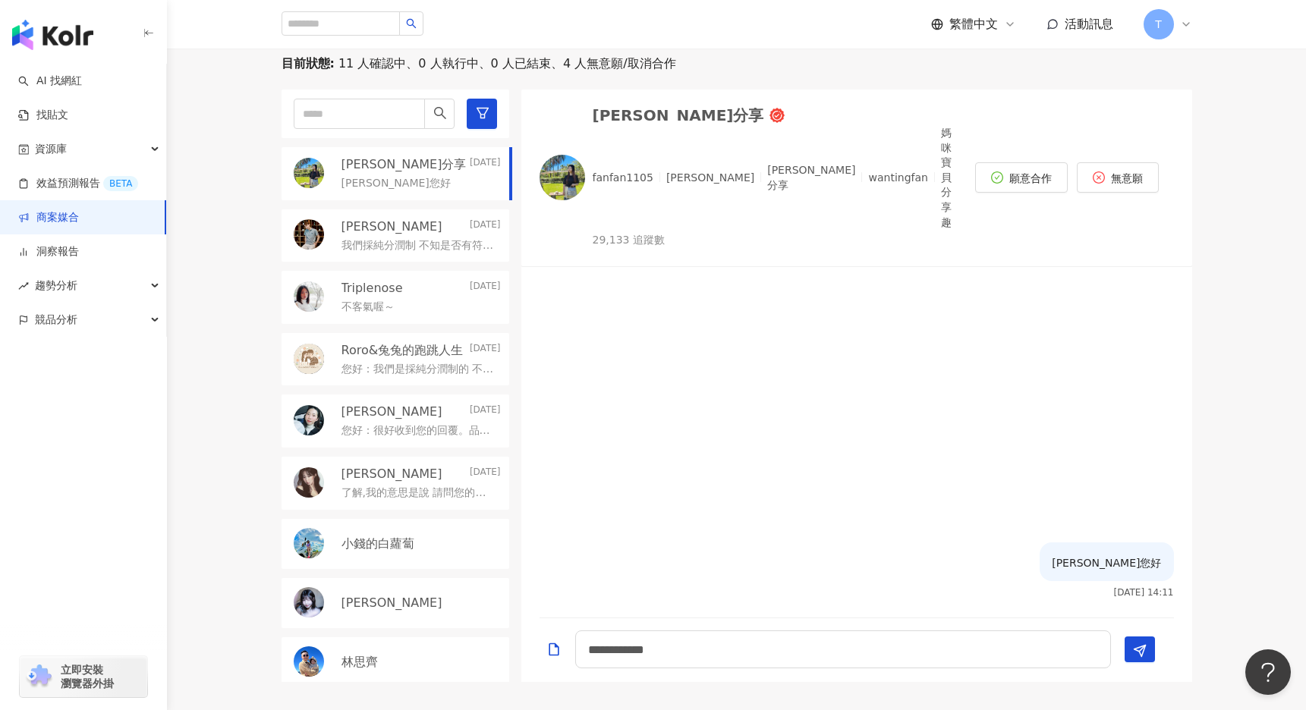
scroll to position [455, 0]
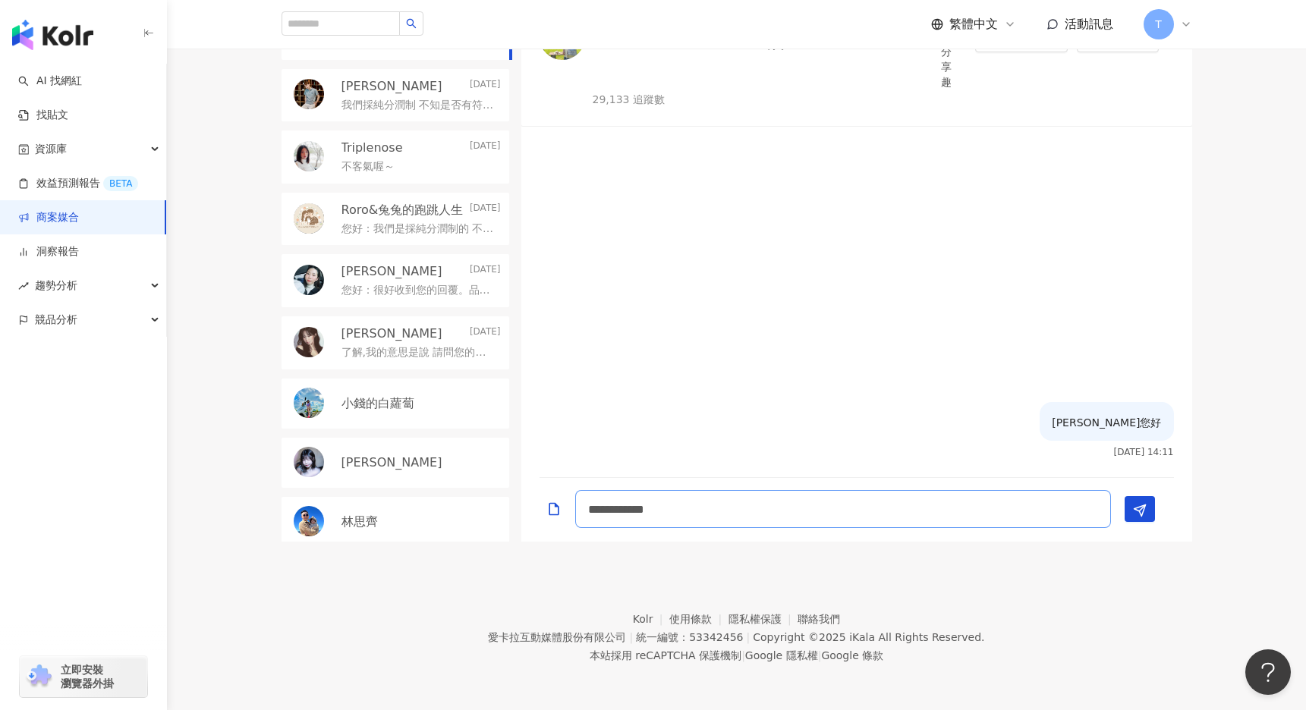
click at [739, 511] on textarea "**********" at bounding box center [843, 509] width 536 height 38
type textarea "**********"
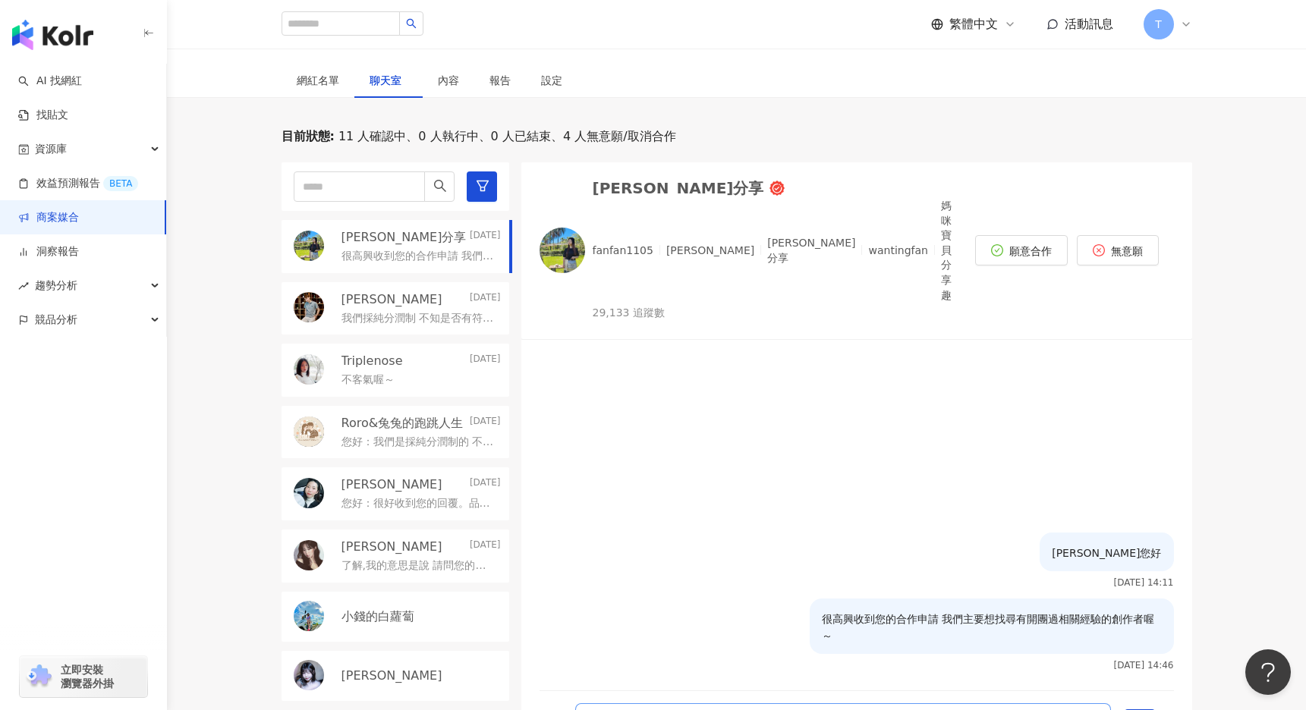
scroll to position [0, 0]
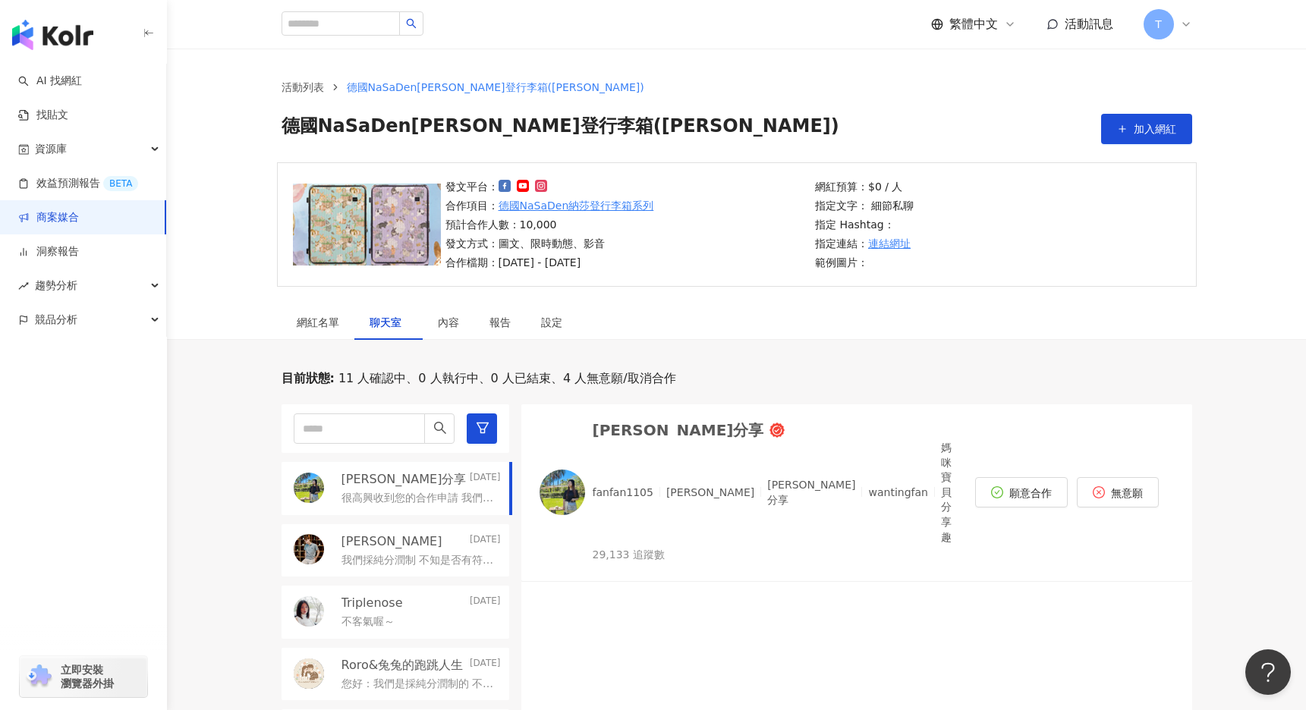
drag, startPoint x: 60, startPoint y: 213, endPoint x: 112, endPoint y: 225, distance: 52.8
click at [60, 213] on link "商案媒合" at bounding box center [48, 217] width 61 height 15
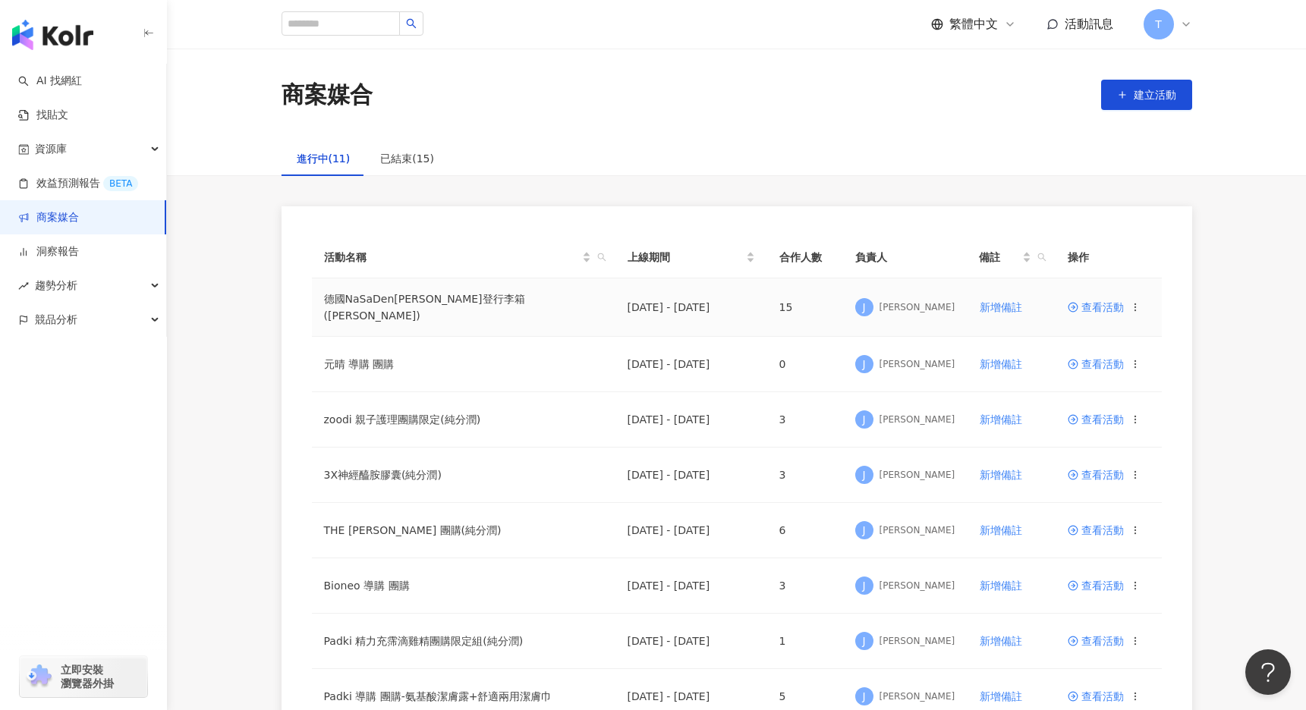
click at [1112, 307] on span "查看活動" at bounding box center [1096, 307] width 56 height 11
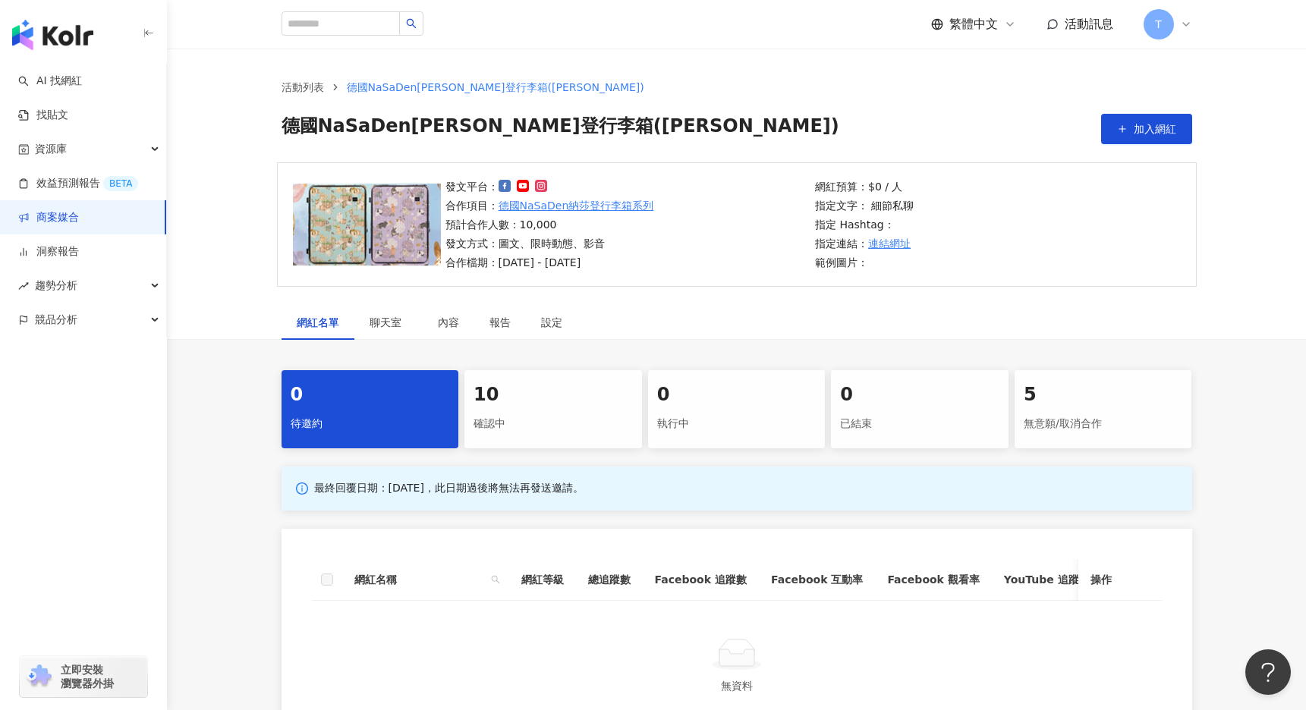
drag, startPoint x: 533, startPoint y: 394, endPoint x: 533, endPoint y: 405, distance: 11.4
click at [533, 394] on div "10" at bounding box center [553, 395] width 159 height 26
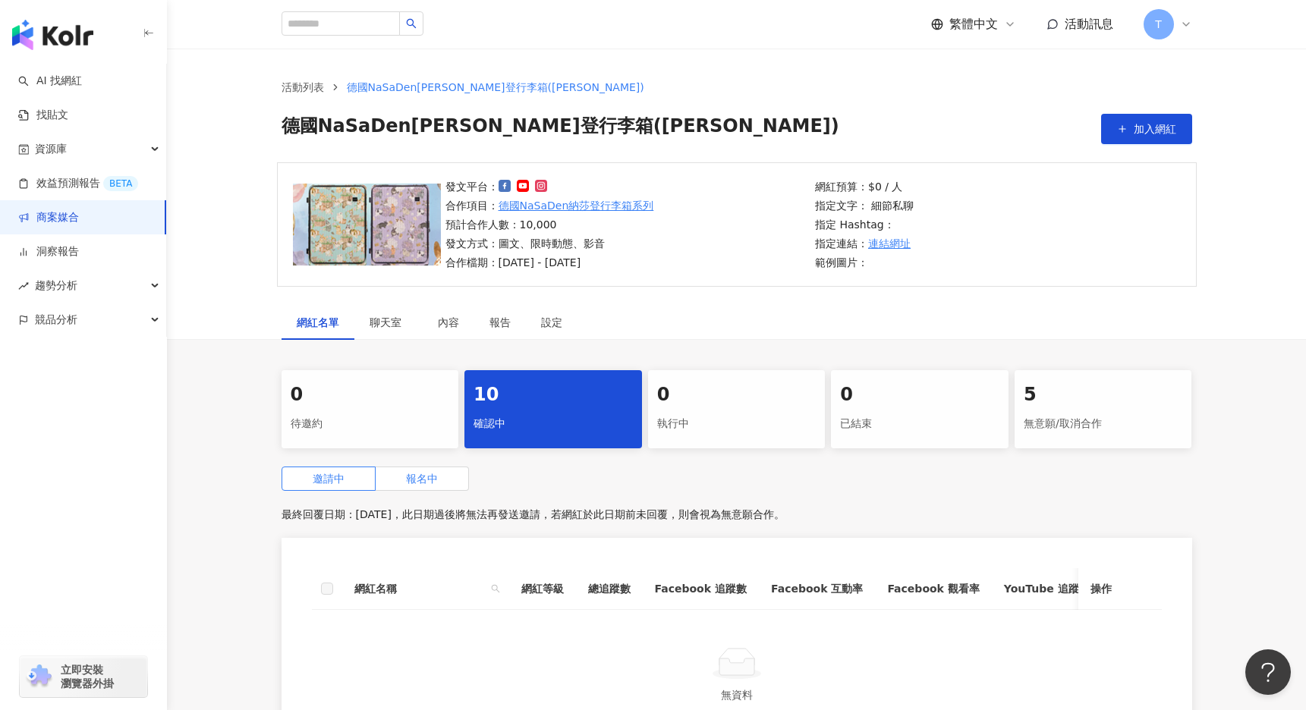
click at [433, 486] on label "報名中" at bounding box center [422, 479] width 93 height 24
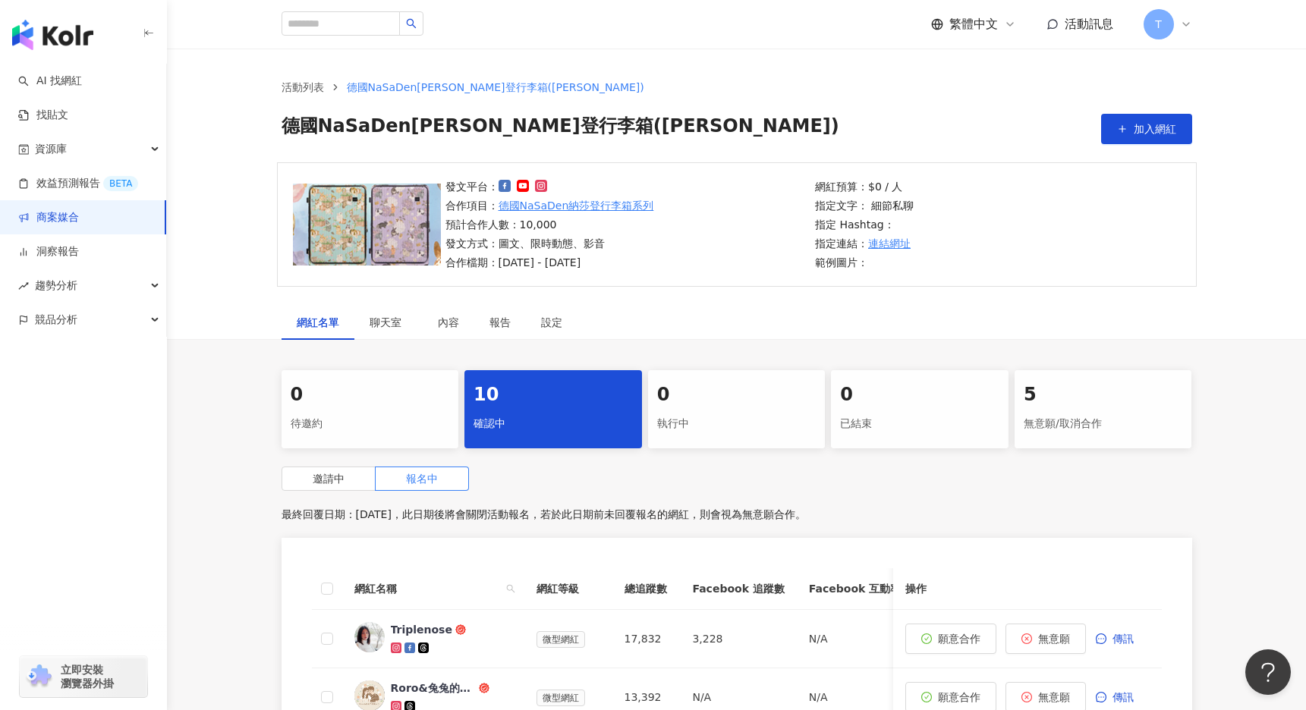
scroll to position [728, 0]
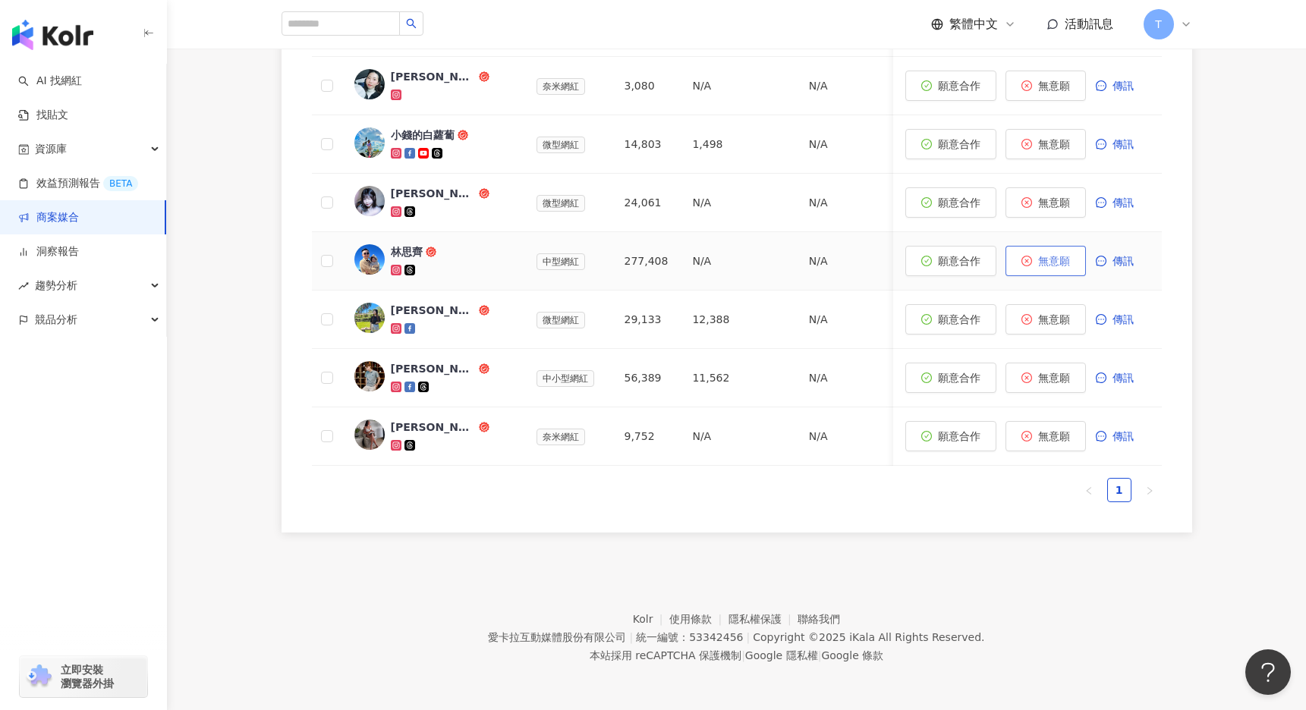
click at [1057, 266] on span "無意願" at bounding box center [1054, 261] width 32 height 12
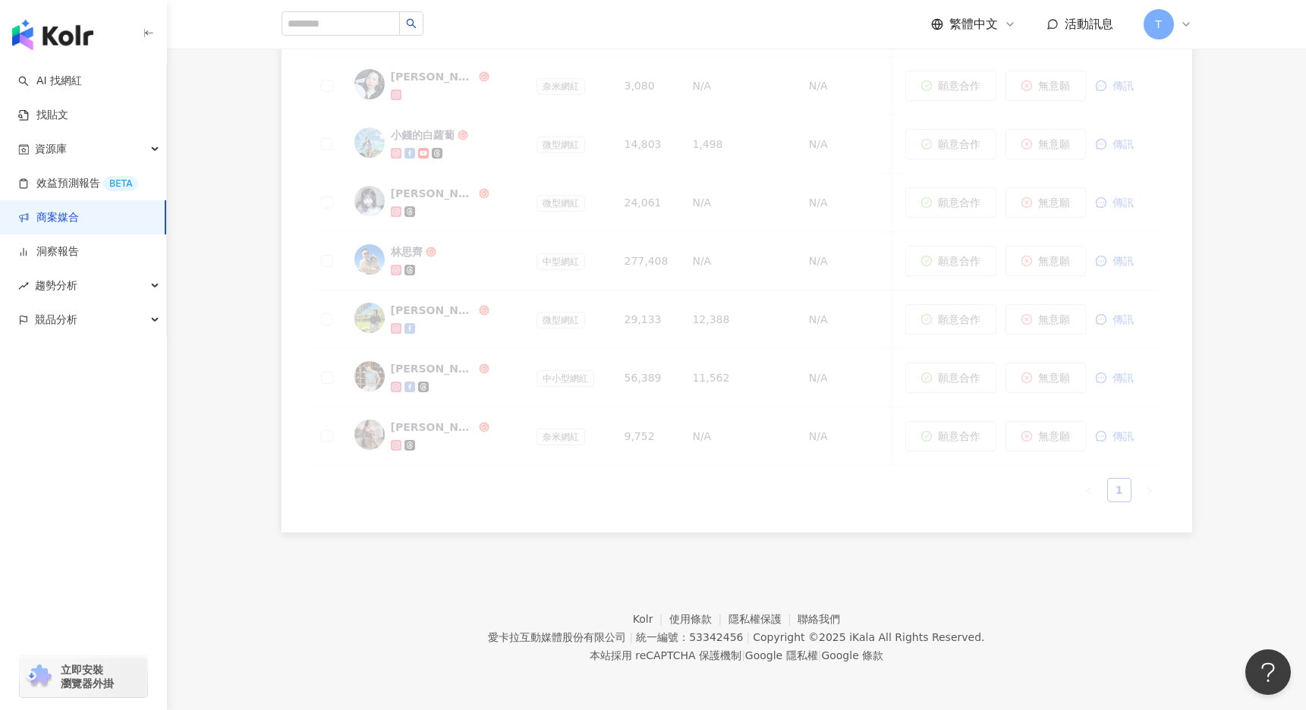
scroll to position [670, 0]
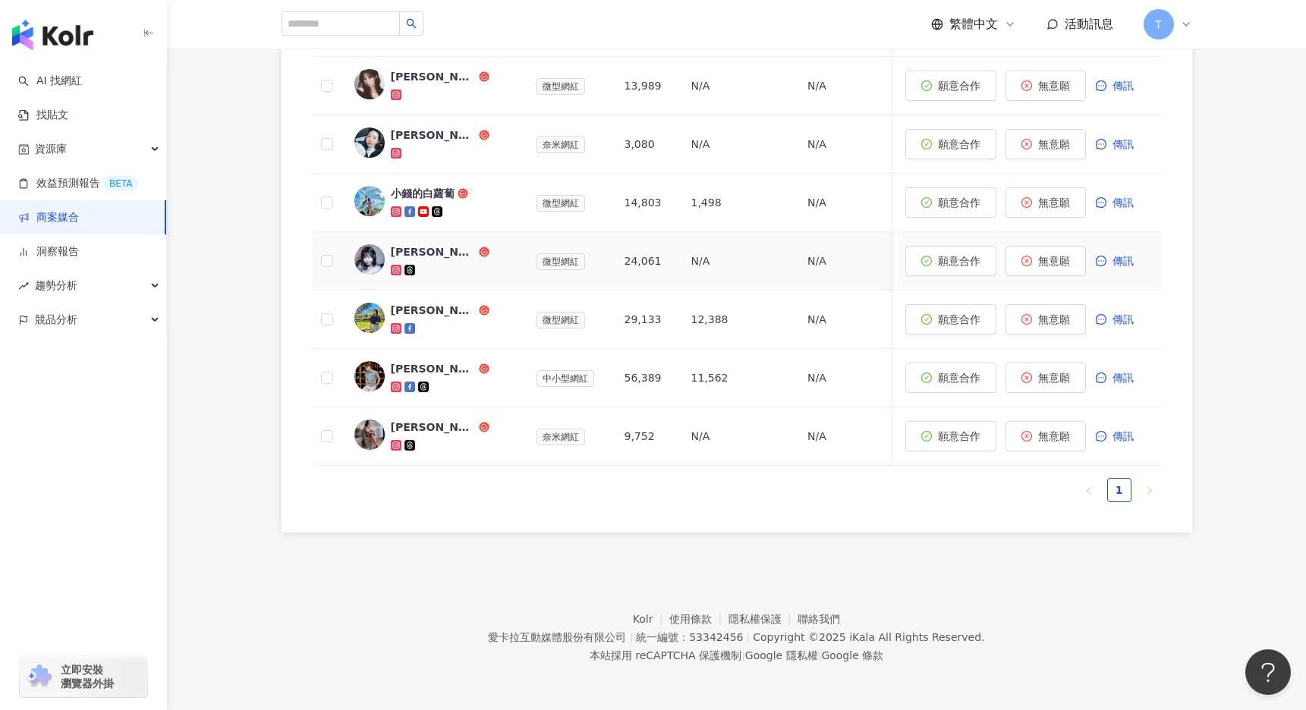
click at [401, 254] on div "[PERSON_NAME]" at bounding box center [433, 251] width 85 height 15
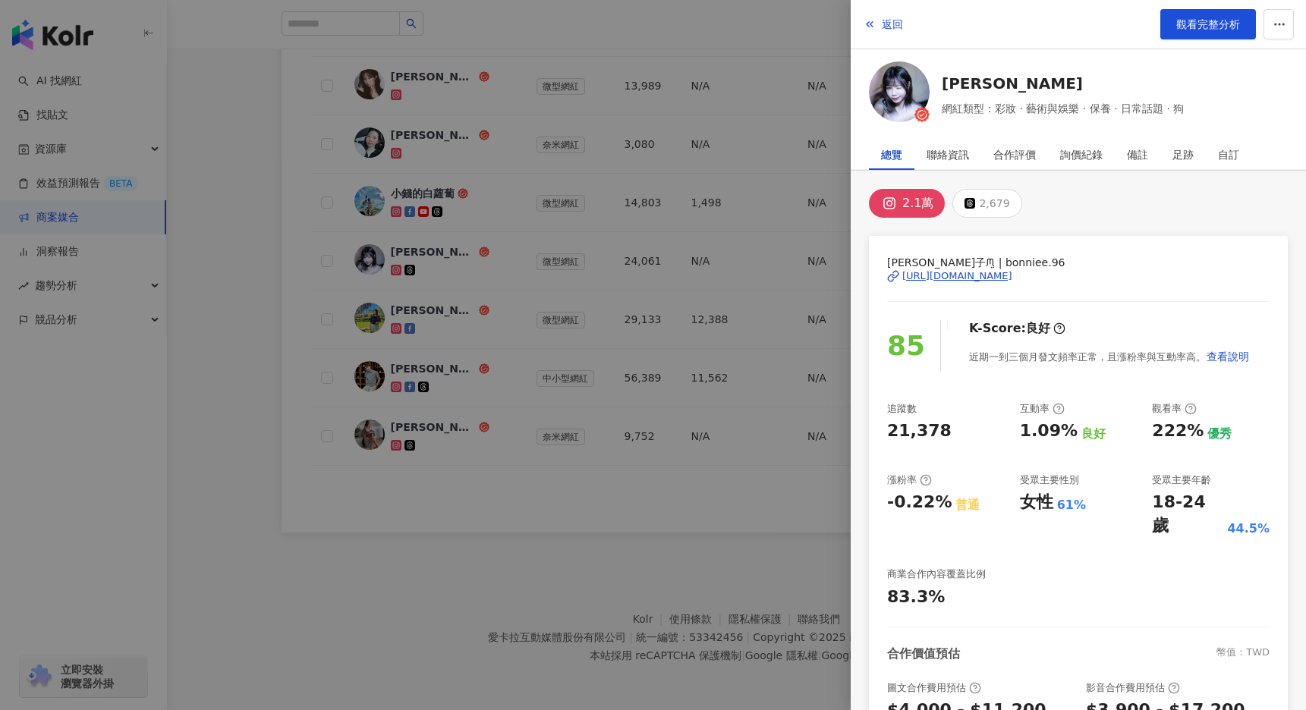
scroll to position [162, 0]
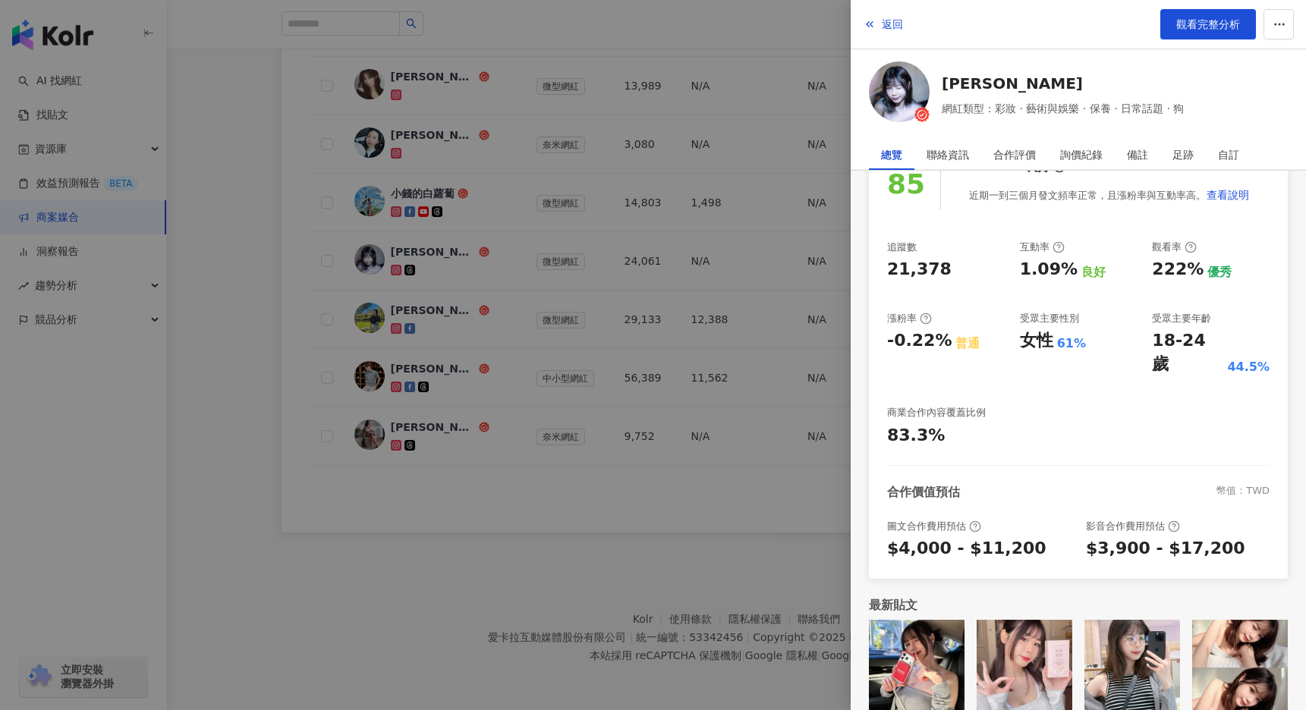
click at [904, 80] on img at bounding box center [899, 91] width 61 height 61
click at [460, 383] on div at bounding box center [653, 355] width 1306 height 710
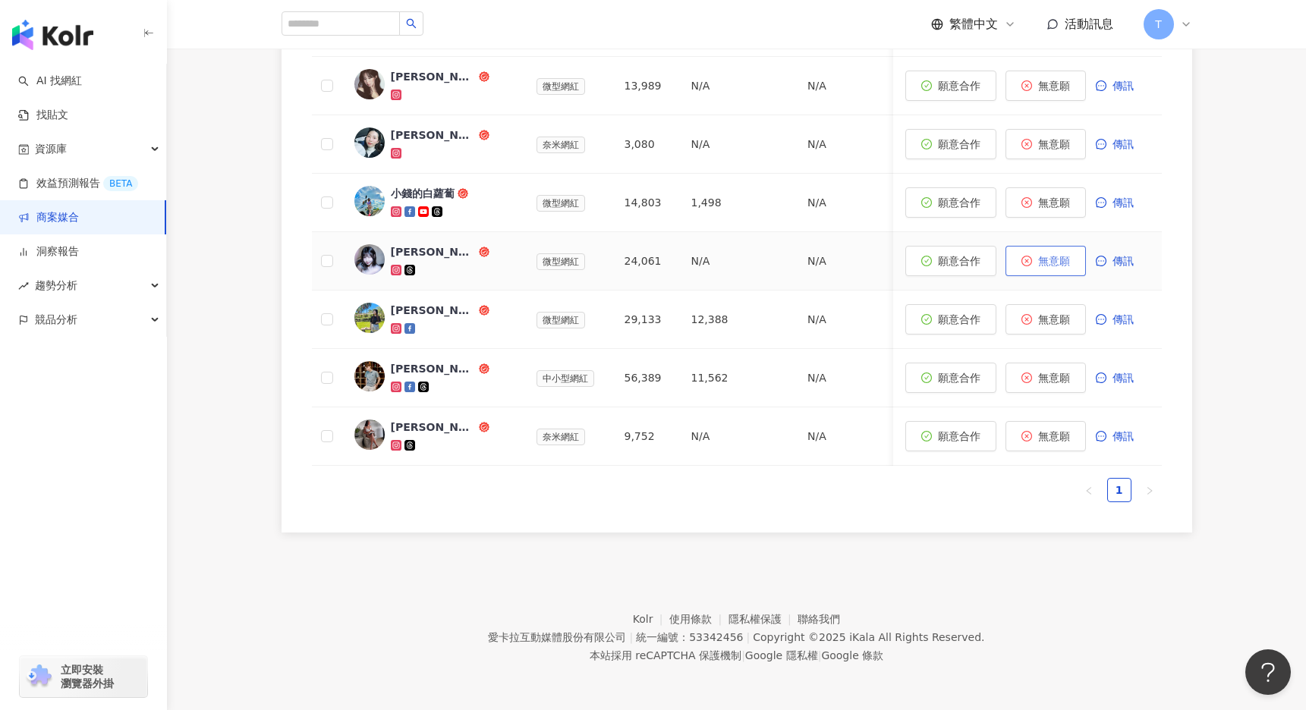
click at [1050, 260] on span "無意願" at bounding box center [1054, 261] width 32 height 12
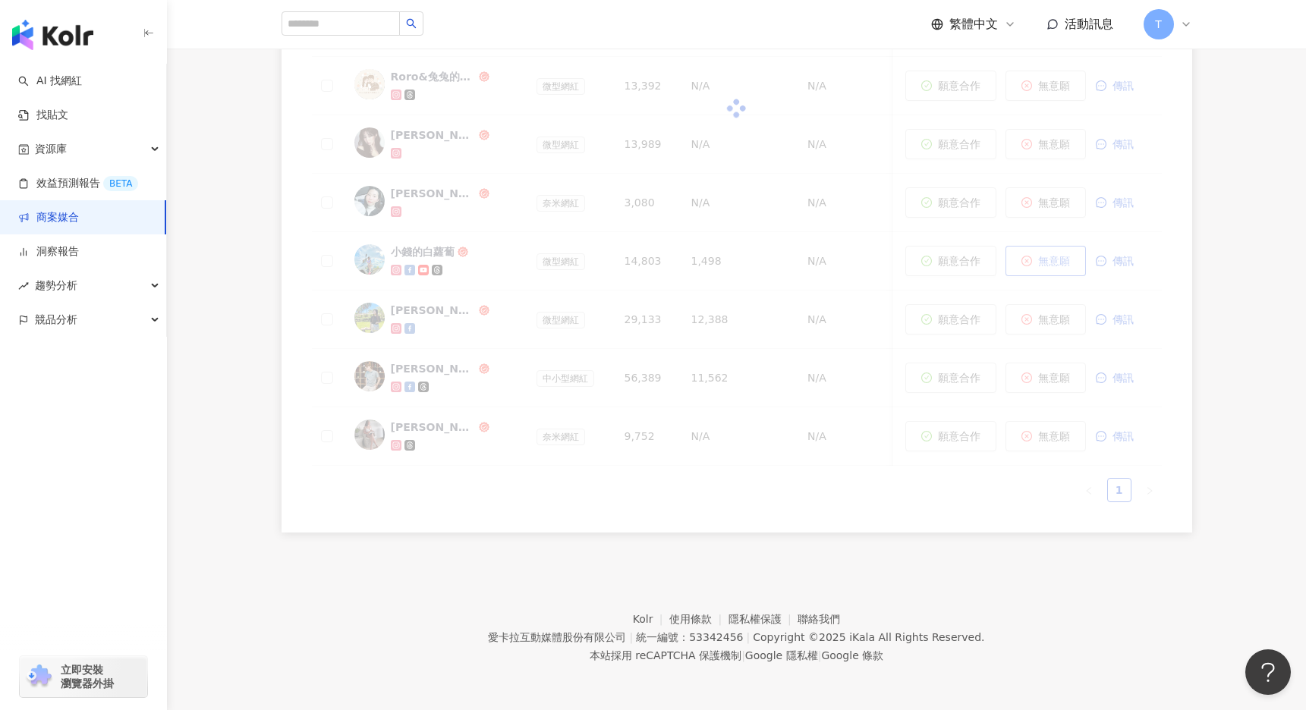
scroll to position [612, 0]
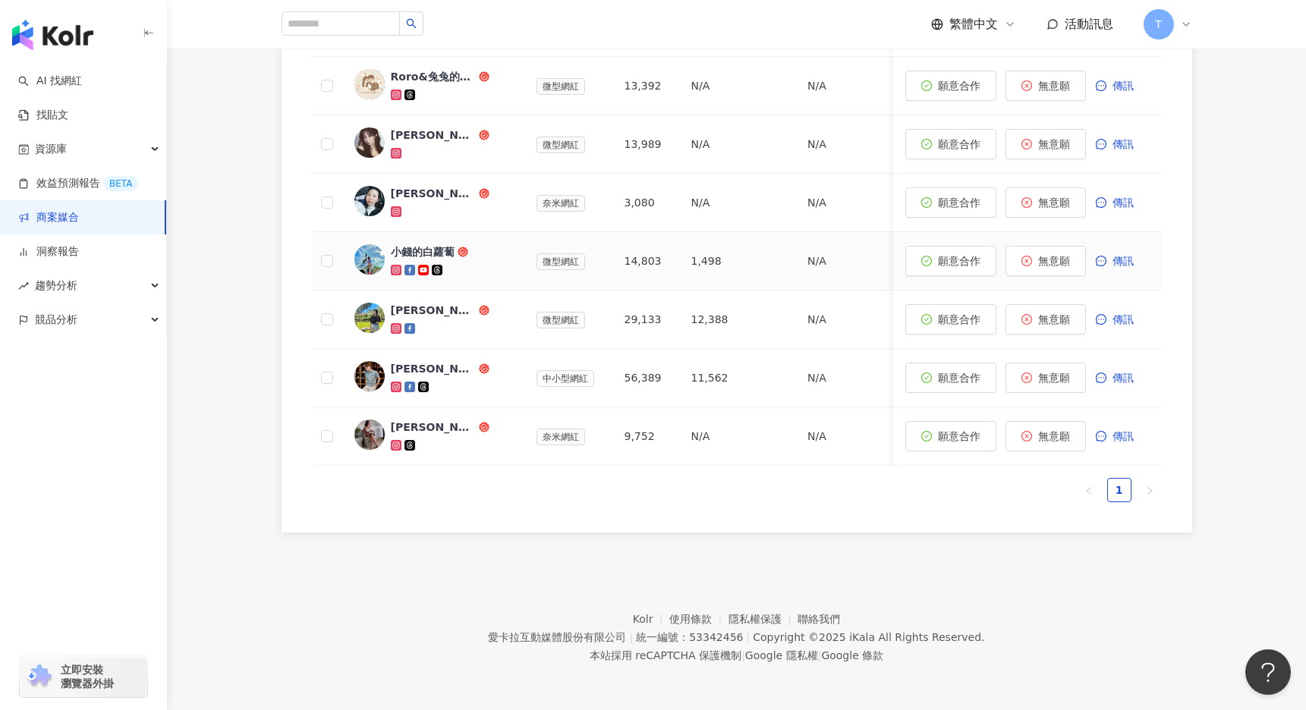
click at [426, 255] on div "小錢的白蘿蔔" at bounding box center [423, 251] width 64 height 15
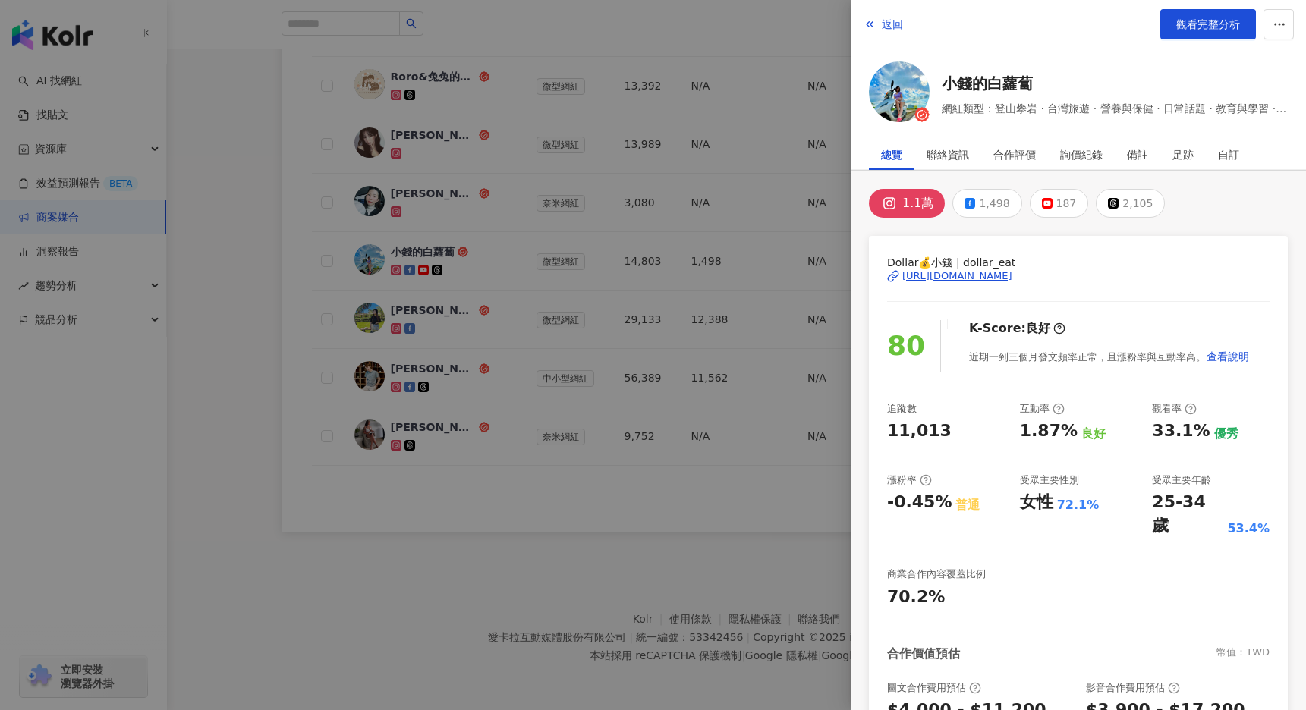
click at [998, 278] on div "https://www.instagram.com/dollar_eat/" at bounding box center [957, 276] width 110 height 14
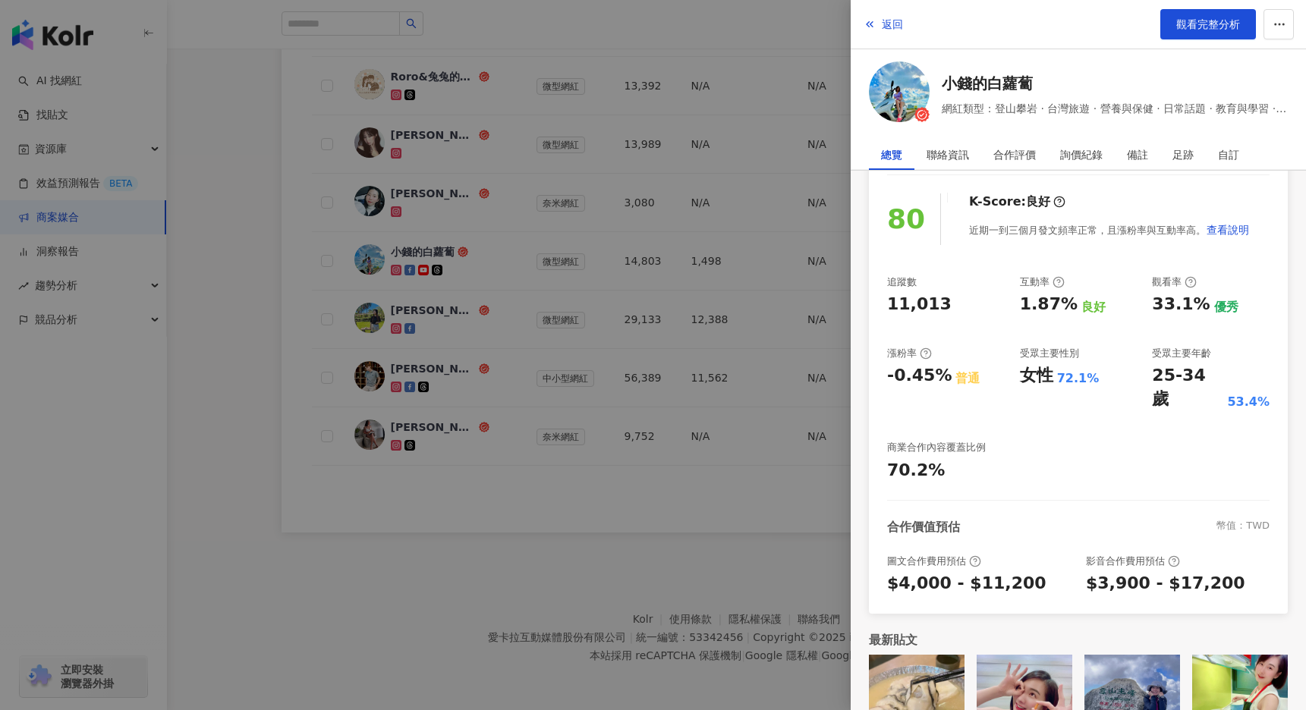
scroll to position [162, 0]
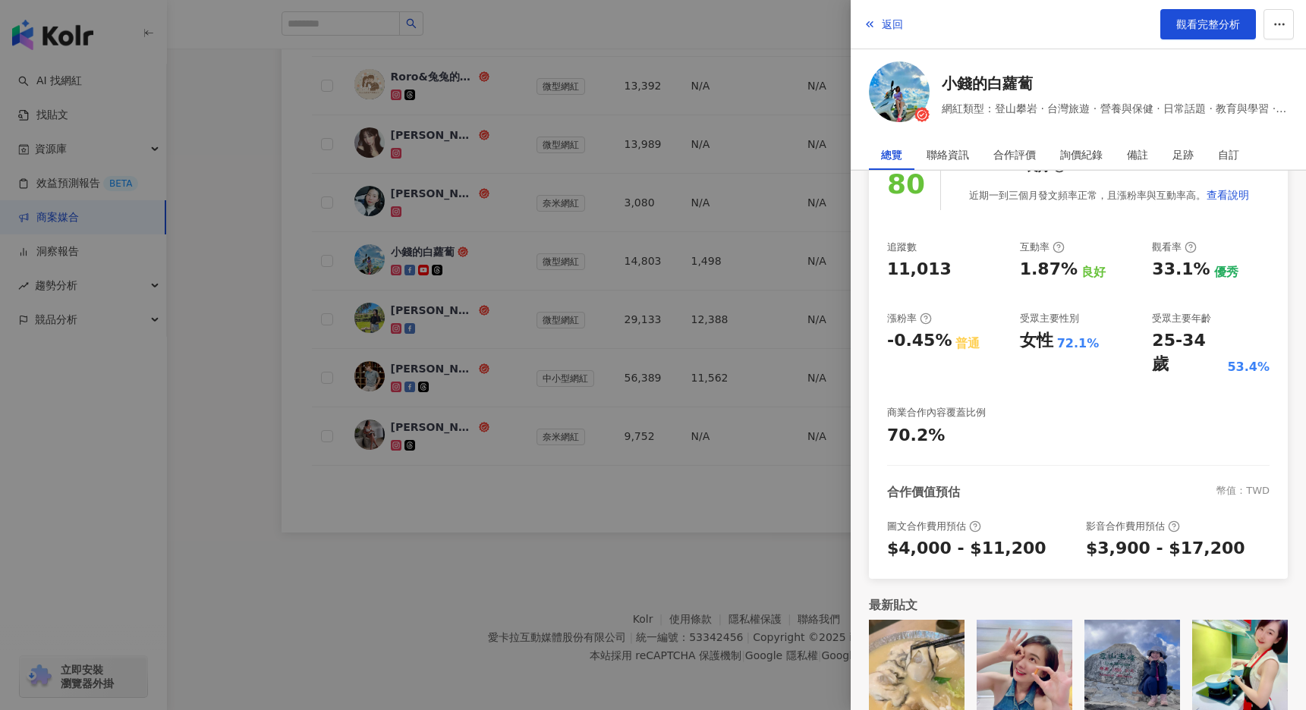
click at [788, 273] on div at bounding box center [653, 355] width 1306 height 710
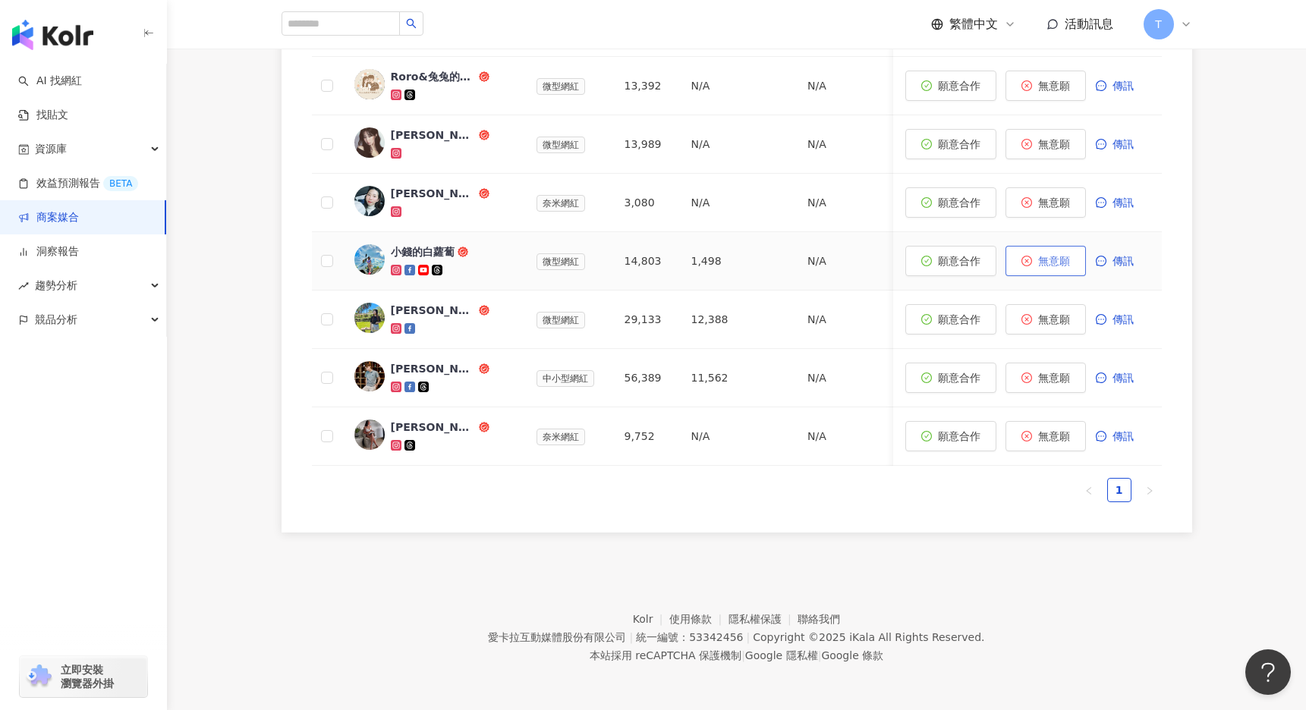
click at [1059, 260] on span "無意願" at bounding box center [1054, 261] width 32 height 12
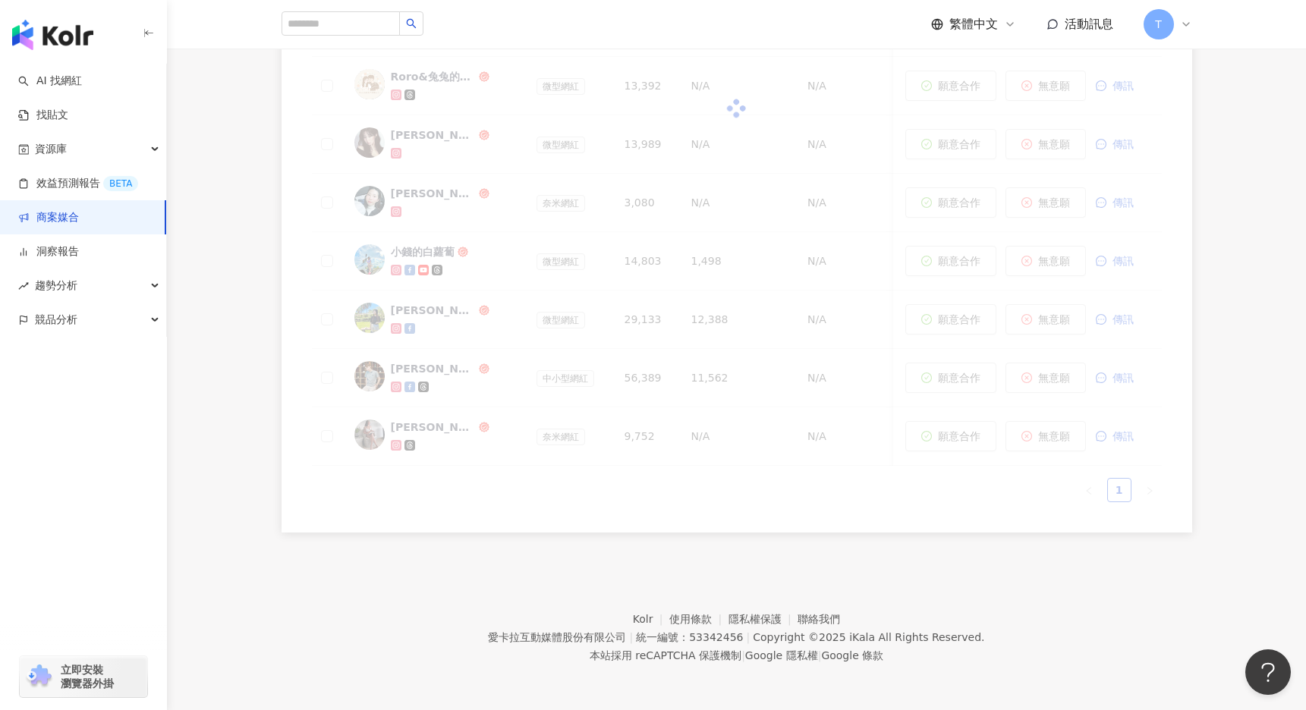
scroll to position [553, 0]
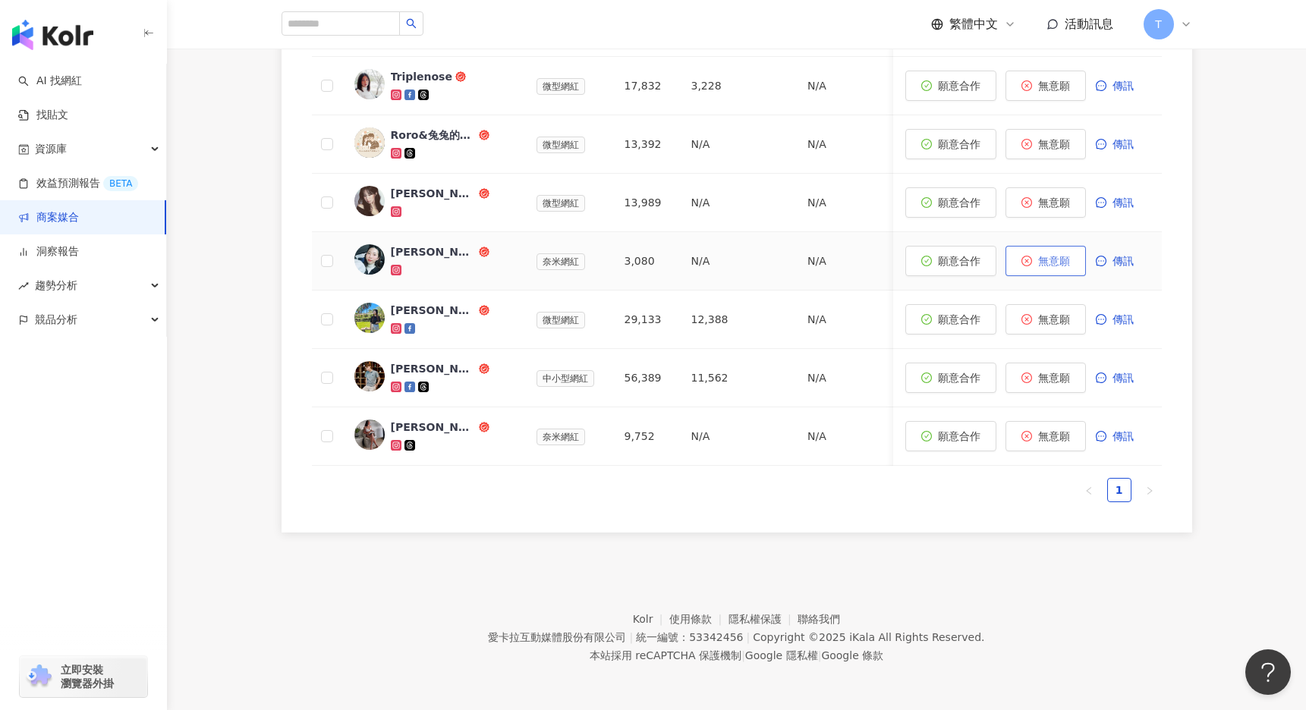
click at [1050, 266] on span "無意願" at bounding box center [1054, 261] width 32 height 12
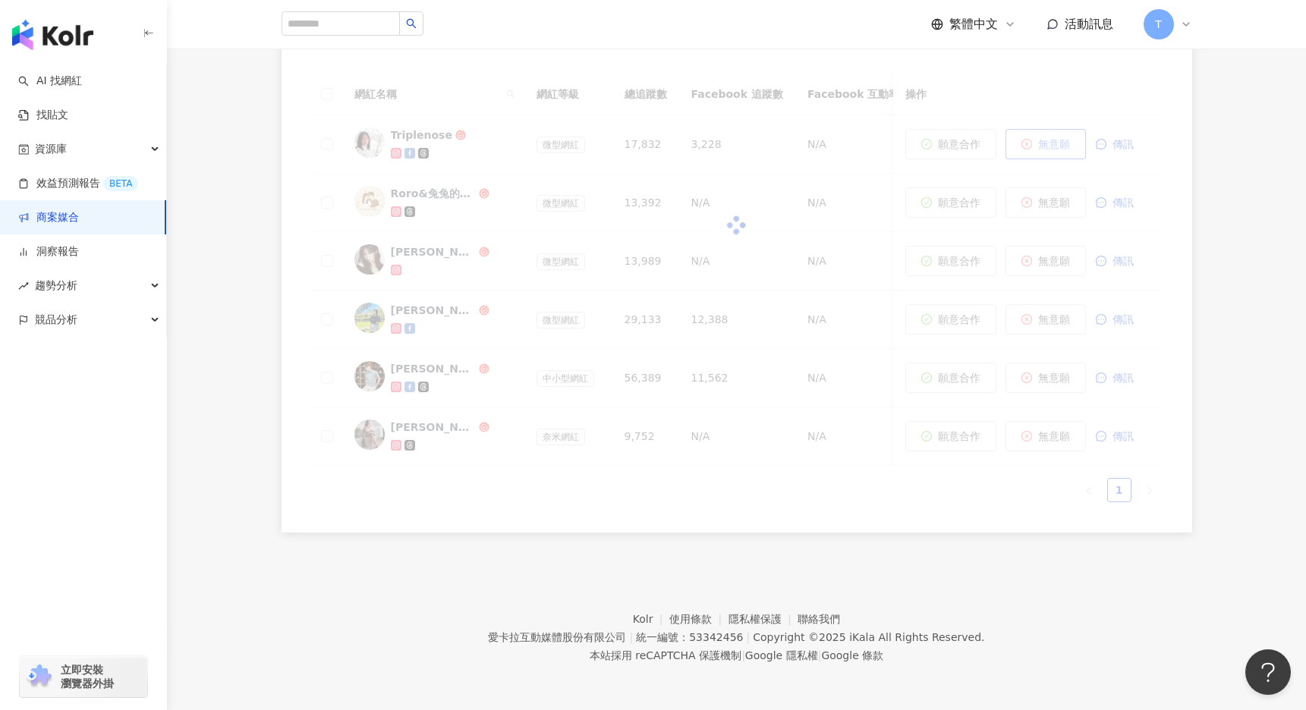
scroll to position [495, 0]
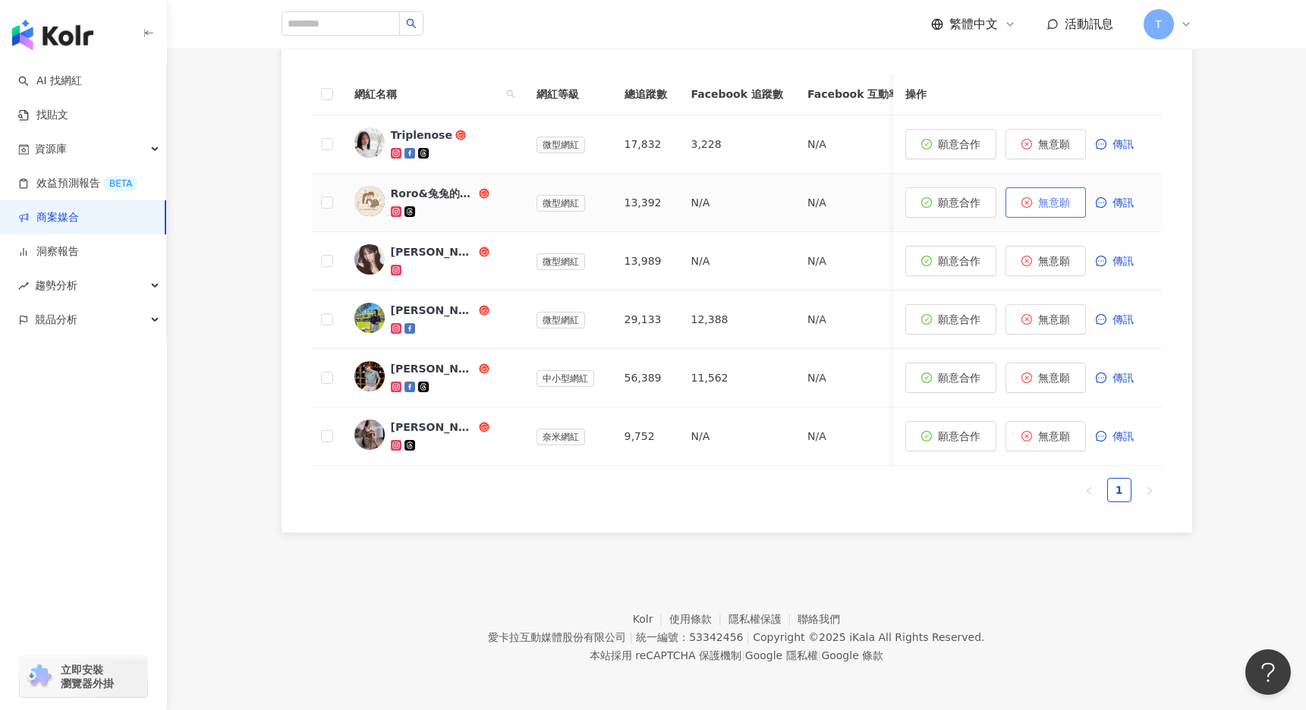
click at [1060, 212] on button "無意願" at bounding box center [1045, 202] width 80 height 30
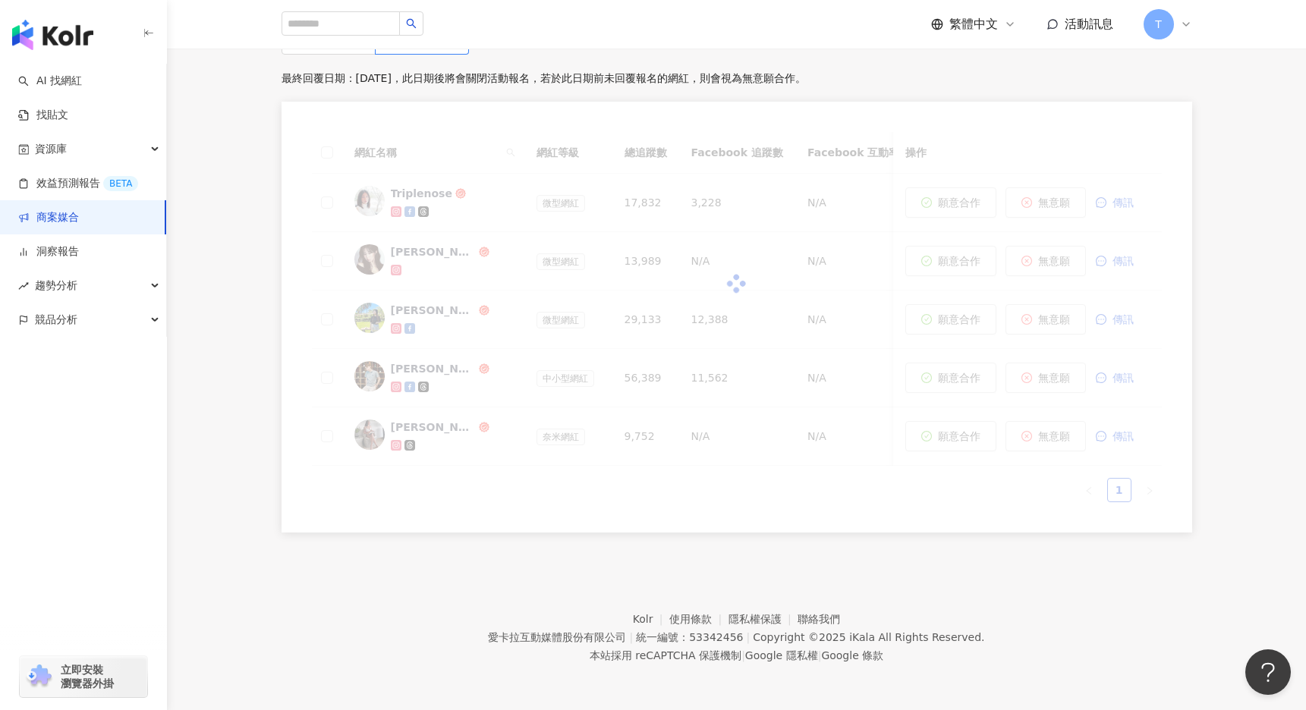
scroll to position [436, 0]
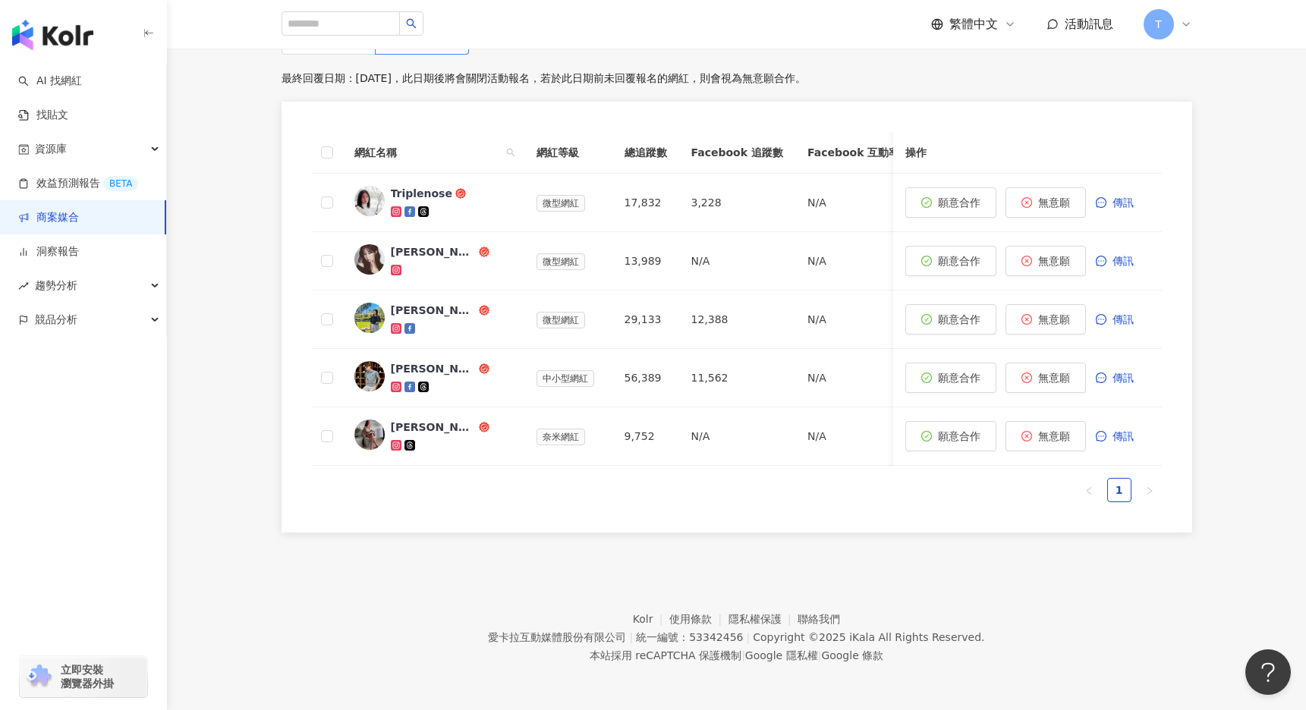
click at [41, 220] on link "商案媒合" at bounding box center [48, 217] width 61 height 15
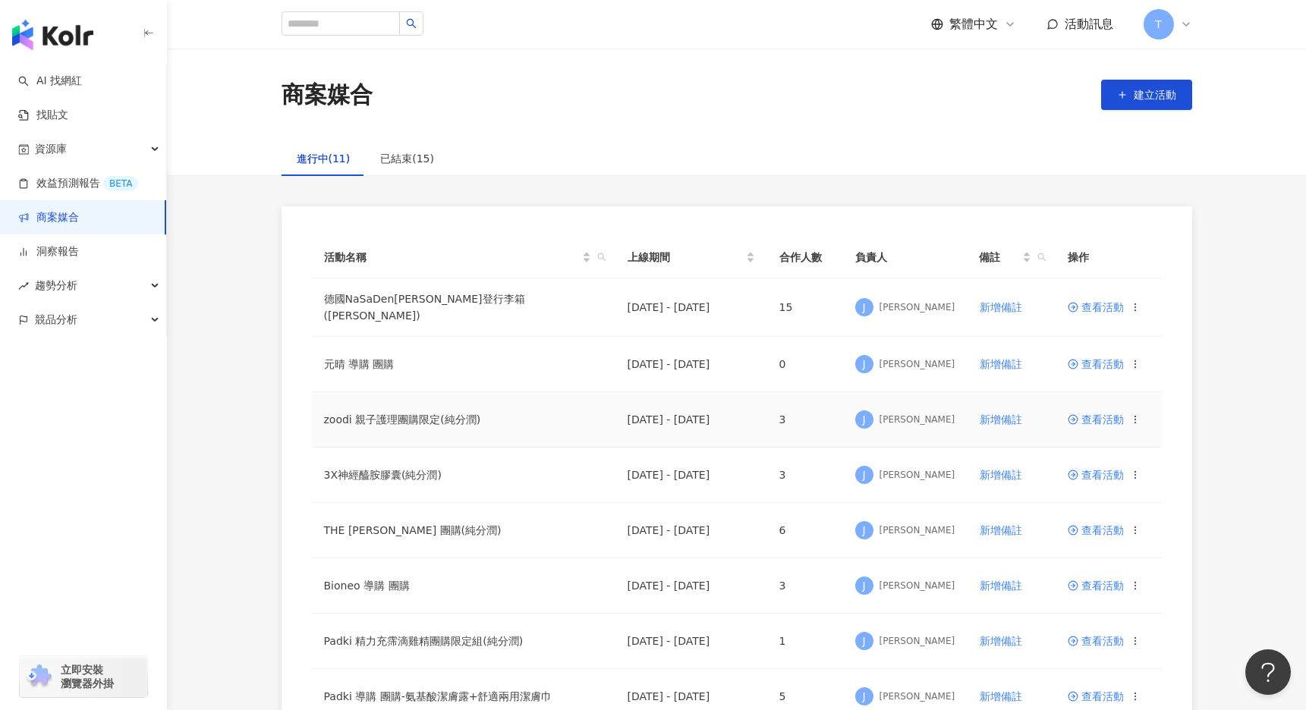
click at [1091, 417] on span "查看活動" at bounding box center [1096, 419] width 56 height 11
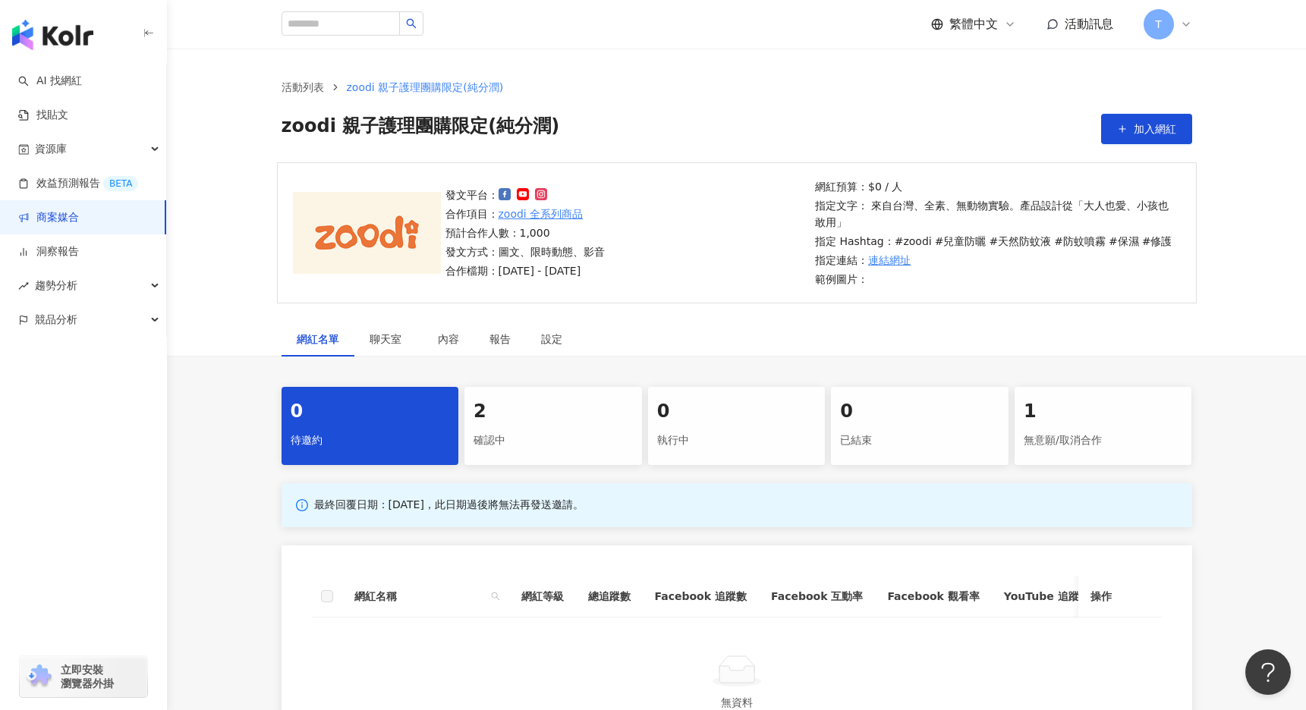
click at [621, 434] on div "確認中" at bounding box center [553, 441] width 159 height 26
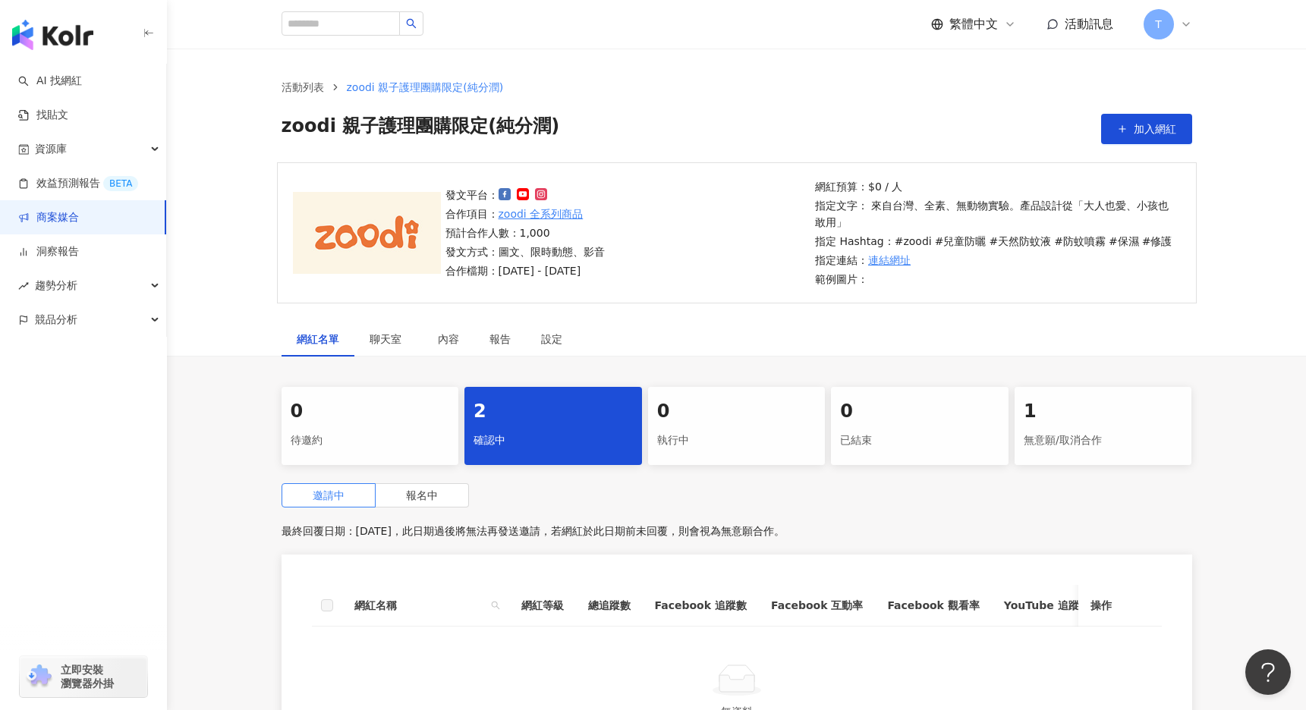
click at [433, 510] on div "邀請中 報名中 最終回覆日期：2025/11/30，此日期過後將無法再發送邀請，若網紅於此日期前未回覆，則會視為無意願合作。 網紅名稱 網紅等級 總追蹤數 F…" at bounding box center [737, 633] width 911 height 301
drag, startPoint x: 428, startPoint y: 496, endPoint x: 460, endPoint y: 503, distance: 32.6
click at [430, 496] on span "報名中" at bounding box center [422, 495] width 32 height 12
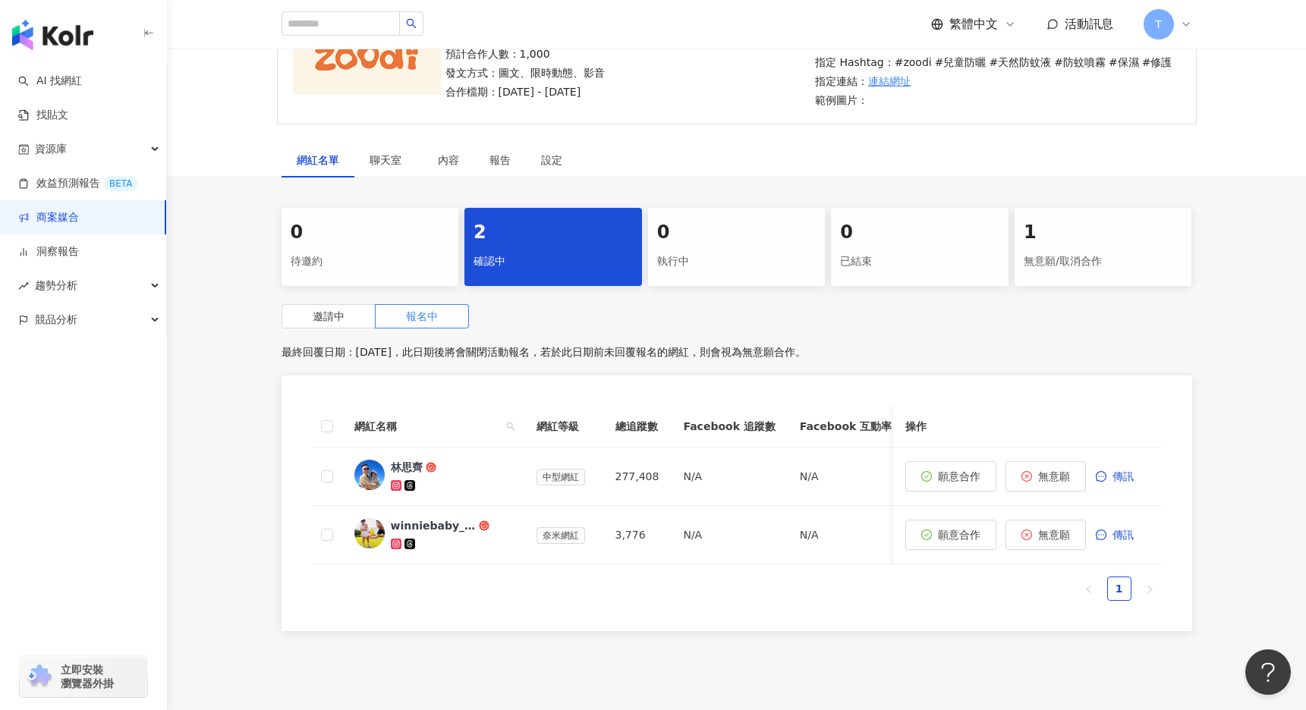
scroll to position [251, 0]
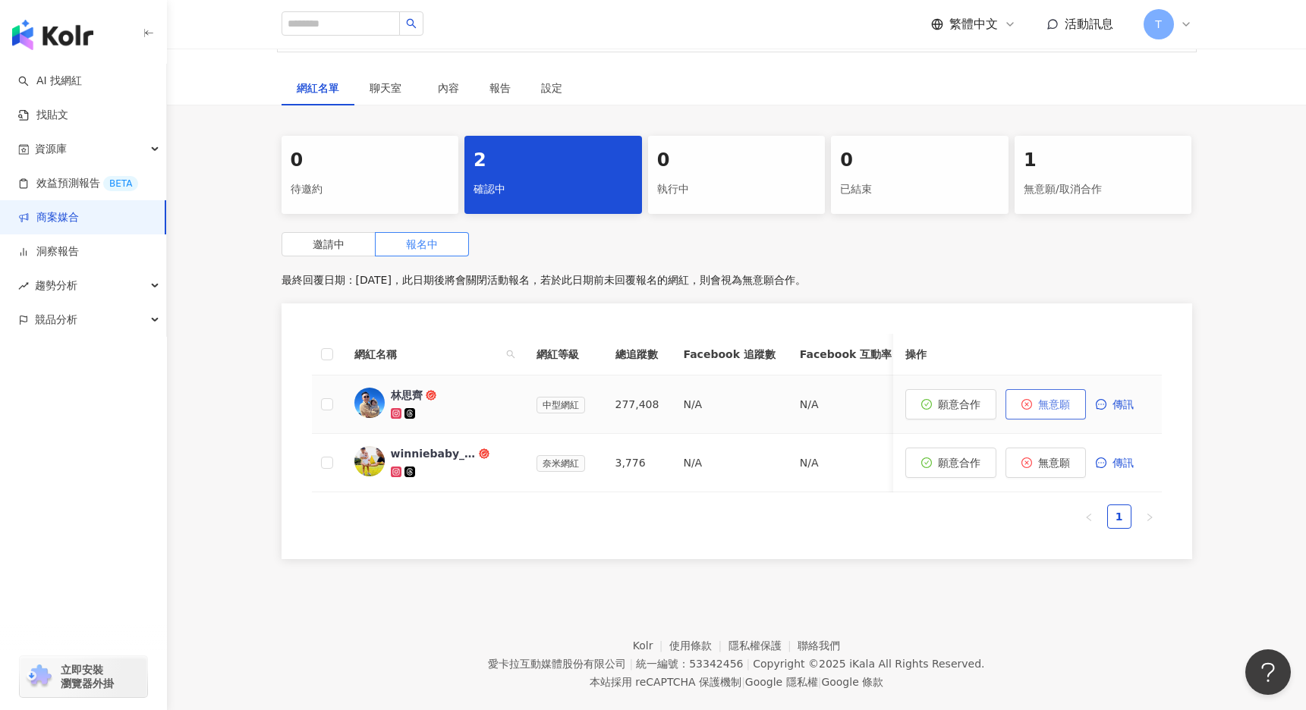
click at [1056, 411] on button "無意願" at bounding box center [1045, 404] width 80 height 30
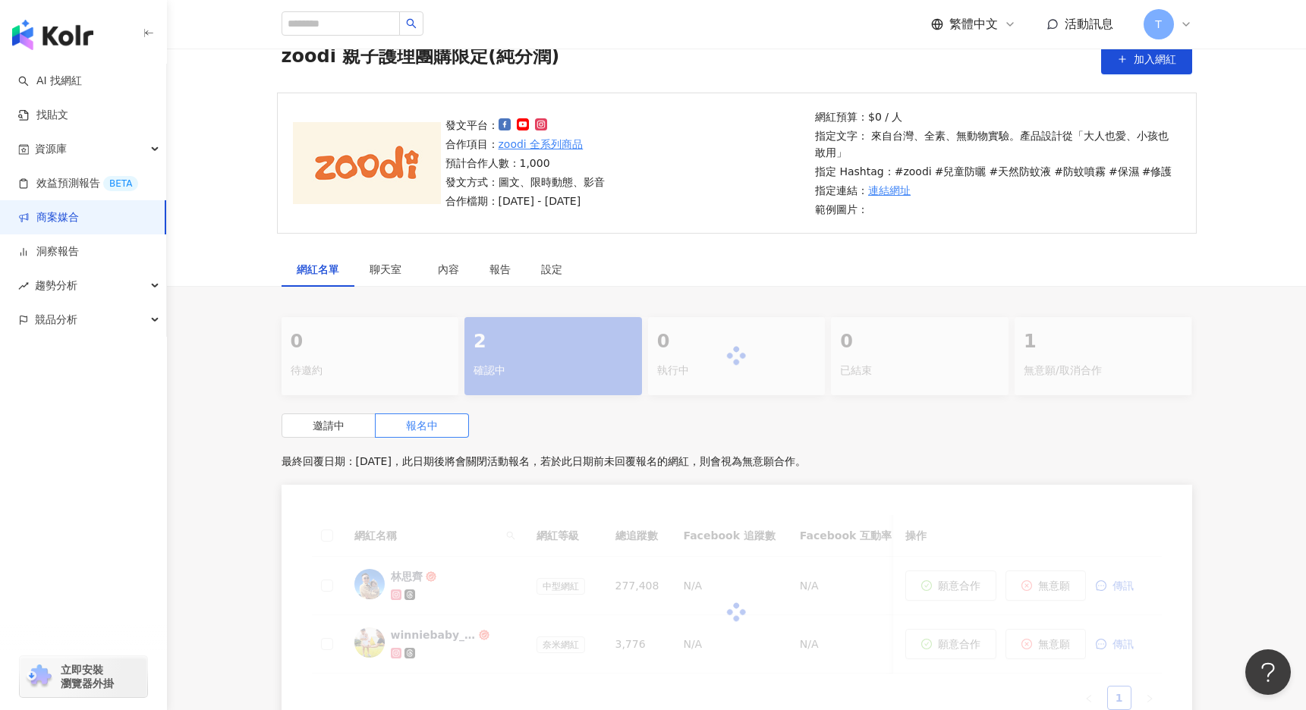
scroll to position [219, 0]
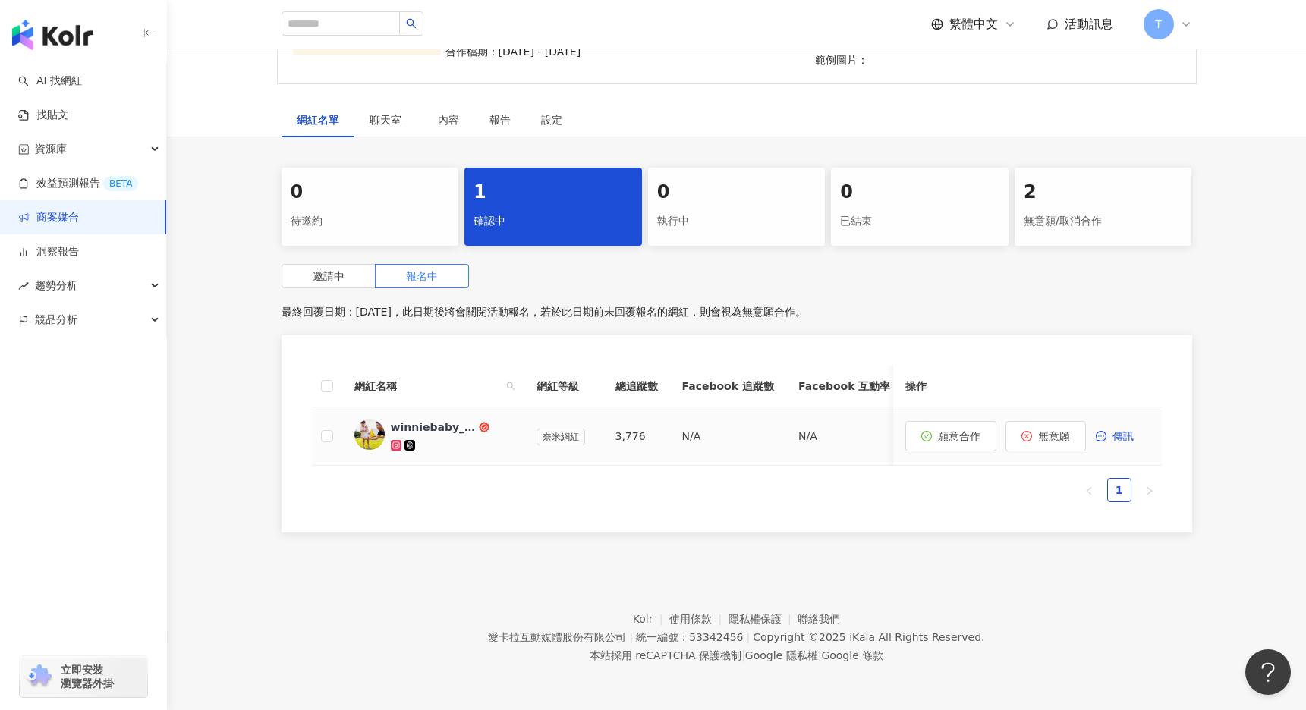
click at [411, 426] on div "winniebaby_0402" at bounding box center [433, 427] width 85 height 15
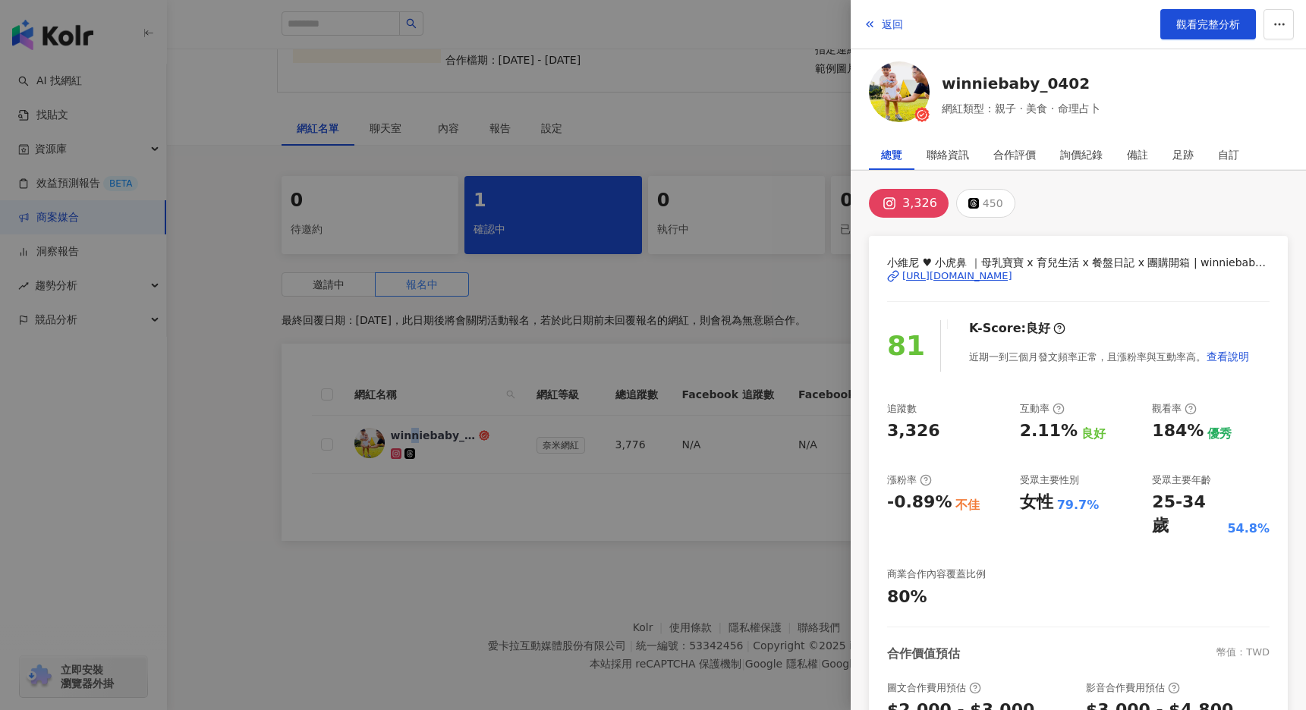
scroll to position [209, 0]
click at [1012, 274] on div "https://www.instagram.com/winniebaby_0402/" at bounding box center [957, 276] width 110 height 14
drag, startPoint x: 661, startPoint y: 139, endPoint x: 666, endPoint y: 159, distance: 21.2
click at [661, 139] on div at bounding box center [653, 355] width 1306 height 710
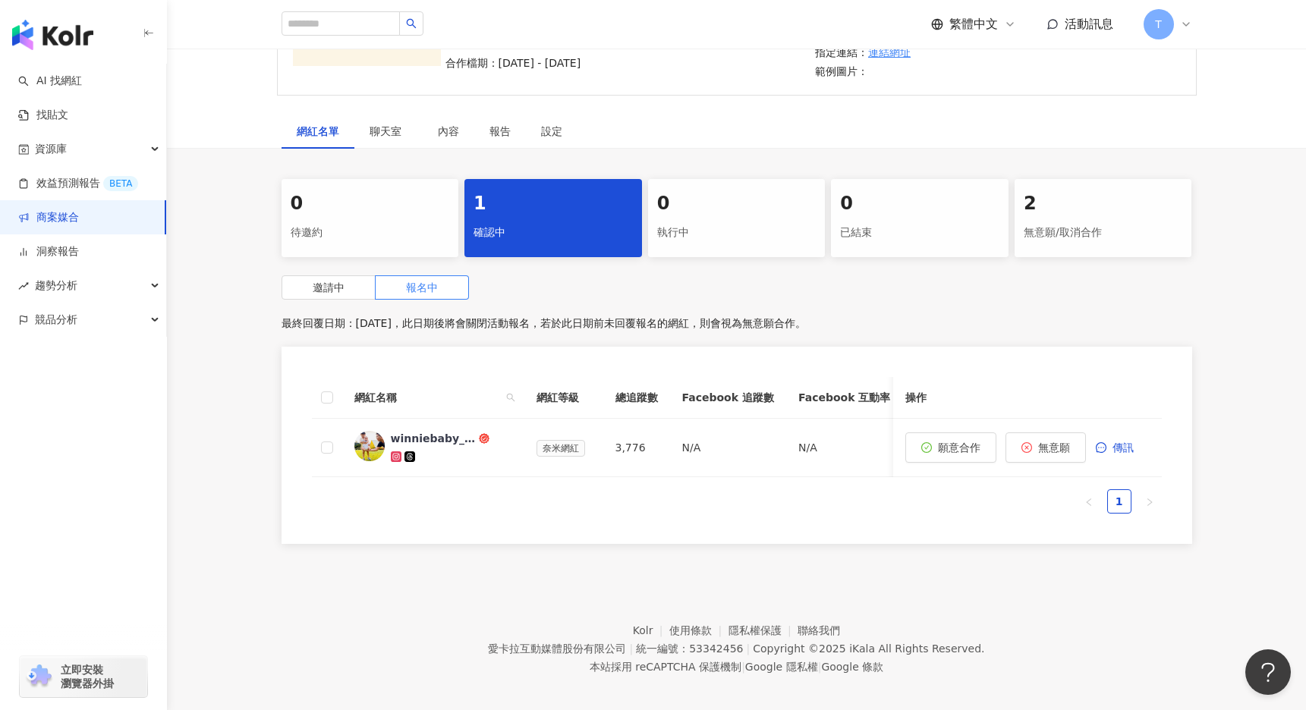
click at [79, 219] on link "商案媒合" at bounding box center [48, 217] width 61 height 15
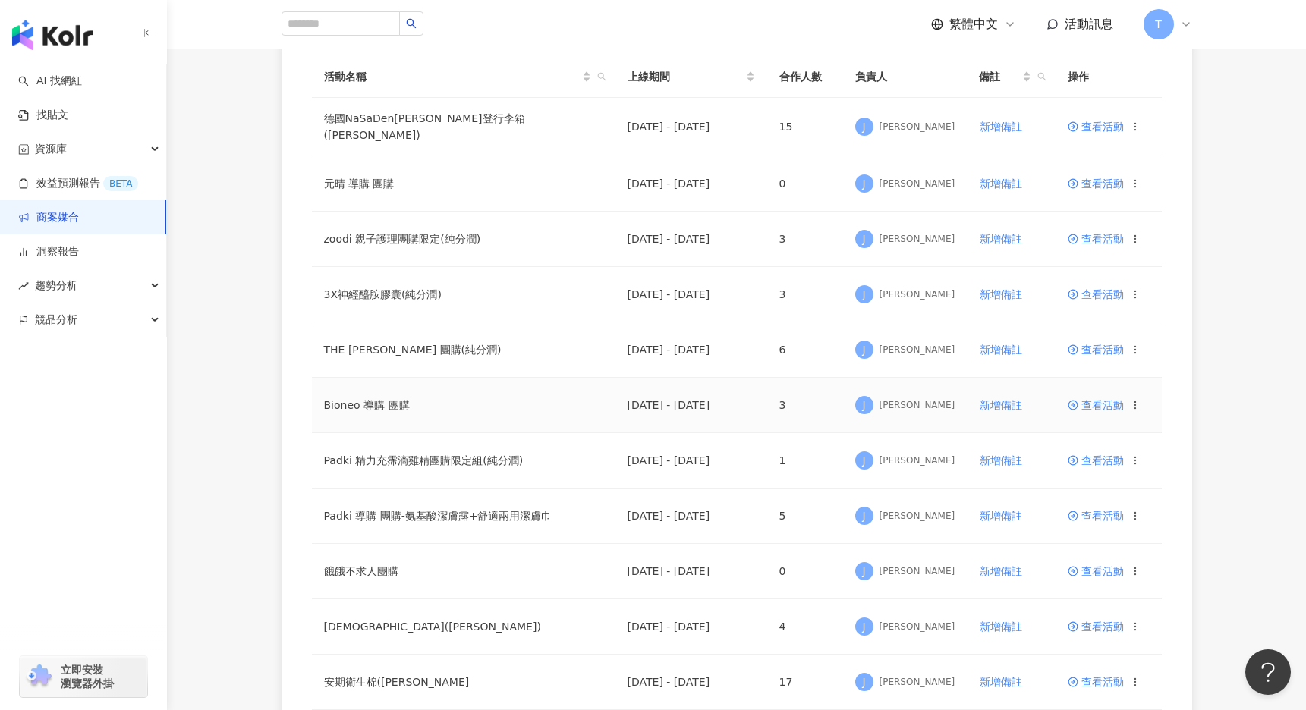
scroll to position [184, 0]
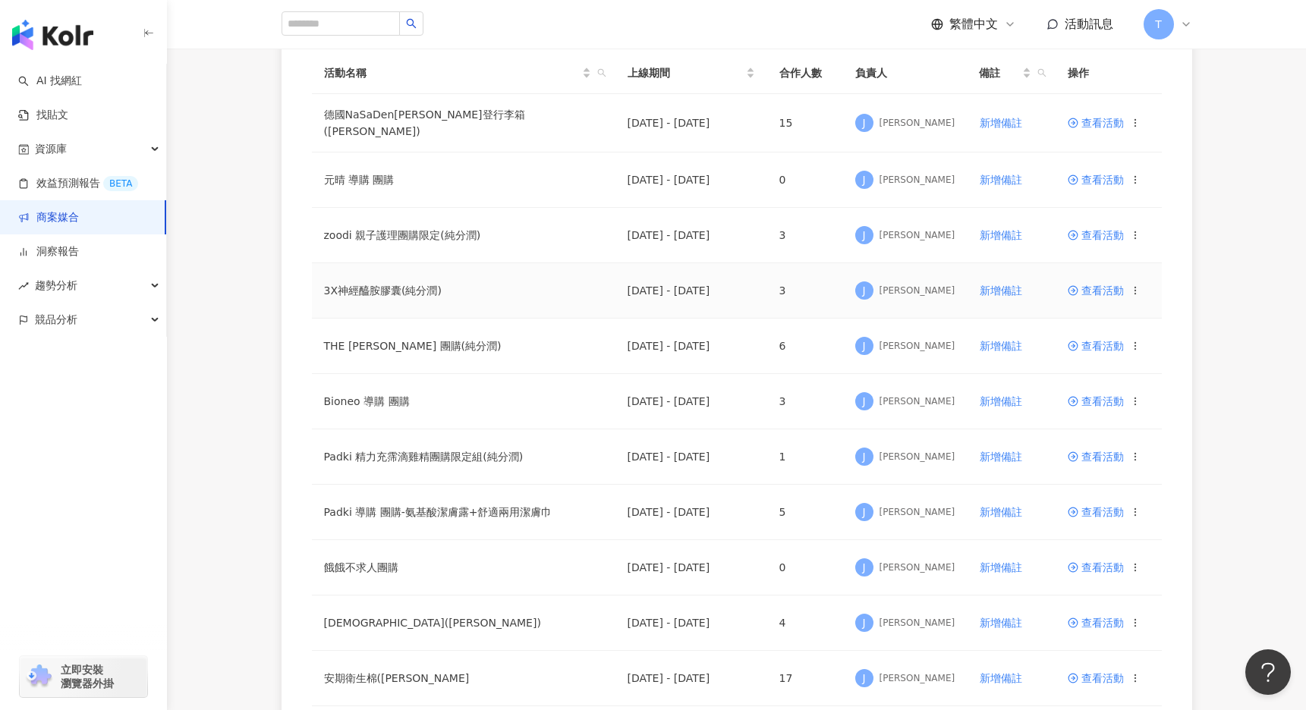
click at [1109, 288] on span "查看活動" at bounding box center [1096, 290] width 56 height 11
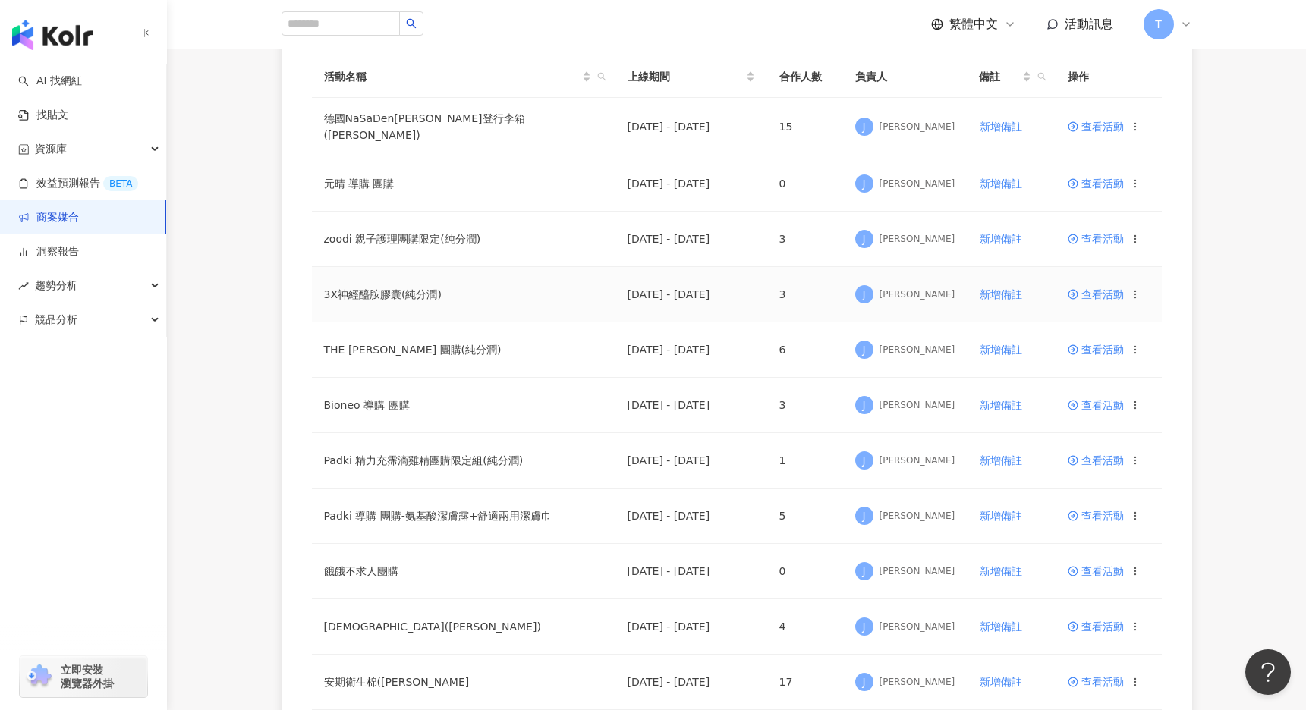
scroll to position [2, 0]
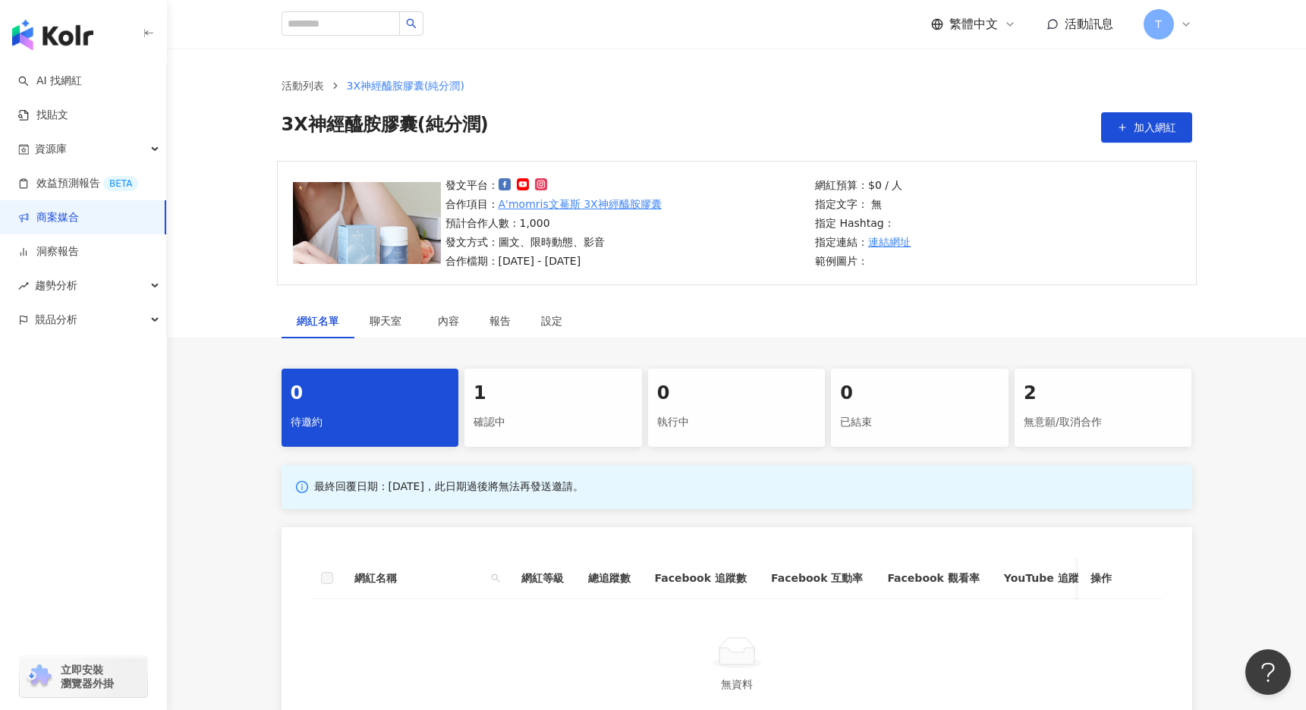
click at [533, 451] on div "0 待邀約 1 確認中 0 執行中 0 已結束 2 無意願/取消合作 最終回覆日期：2025/11/30，此日期過後將無法再發送邀請。 網紅名稱 網紅等級 總…" at bounding box center [736, 558] width 971 height 379
click at [532, 400] on div "1" at bounding box center [553, 394] width 159 height 26
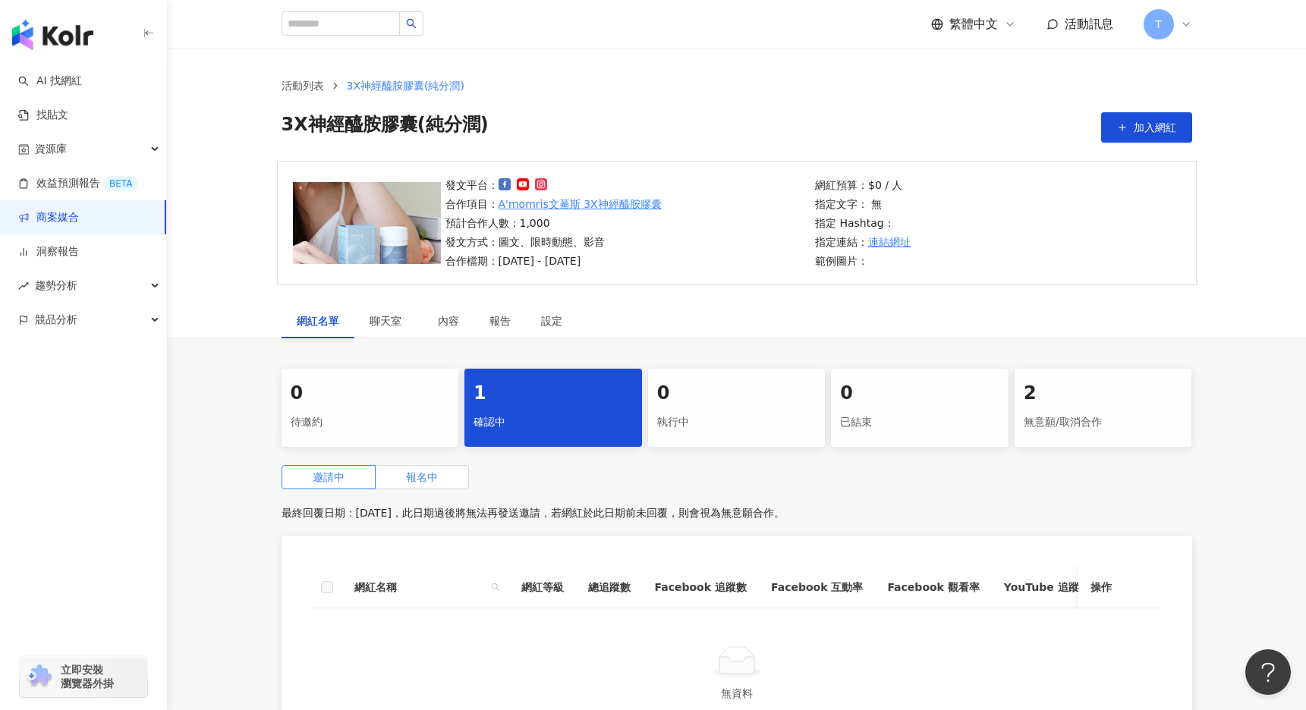
click at [442, 475] on label "報名中" at bounding box center [422, 477] width 93 height 24
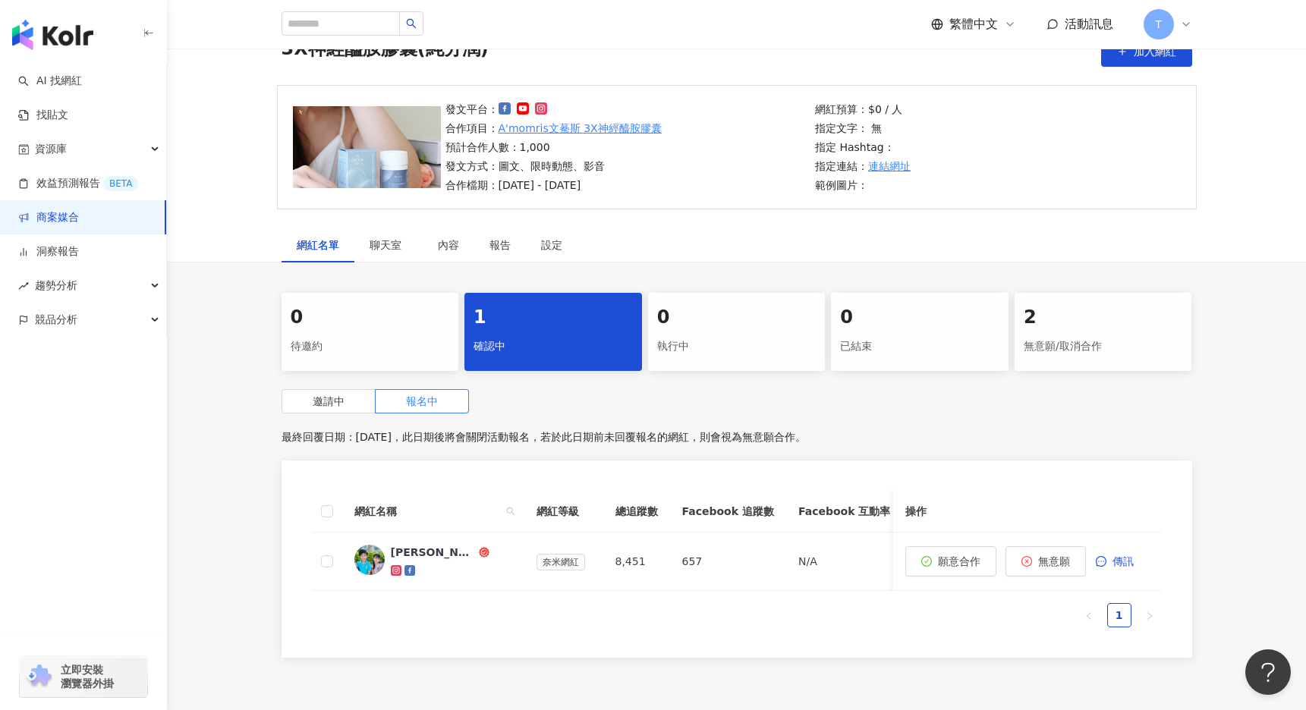
scroll to position [83, 0]
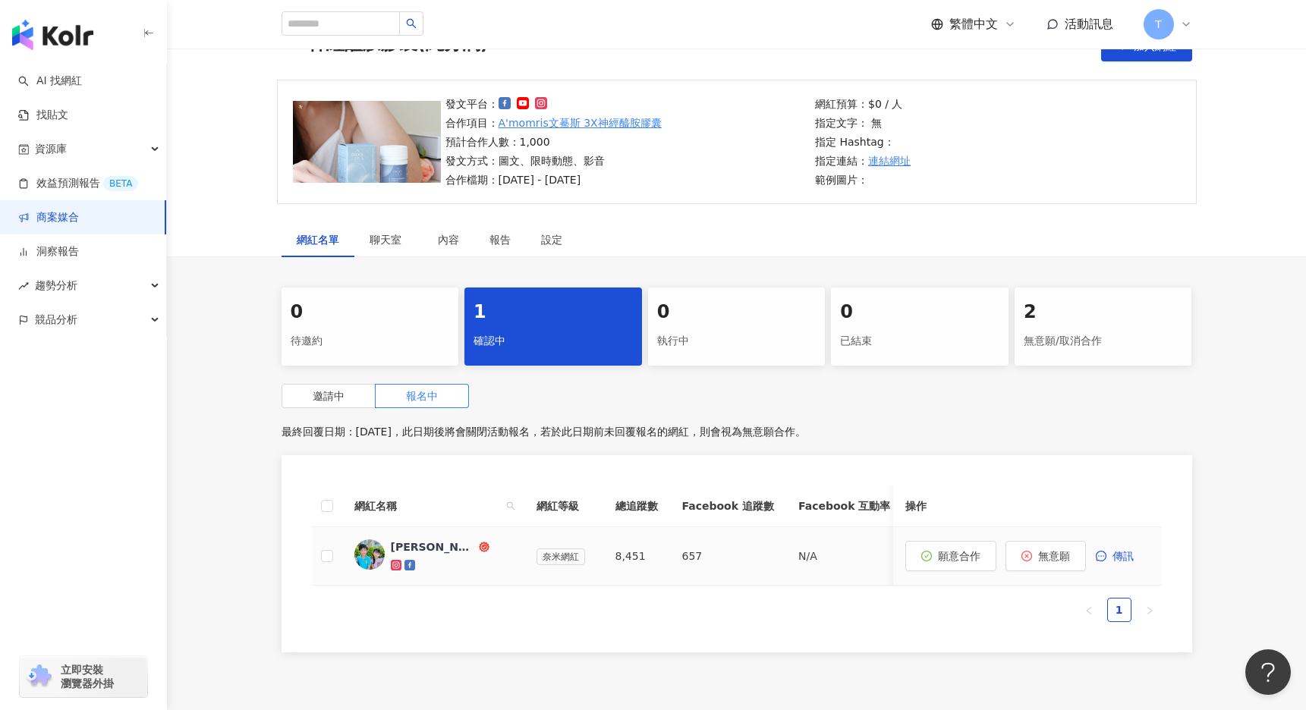
drag, startPoint x: 1043, startPoint y: 553, endPoint x: 736, endPoint y: 431, distance: 330.0
click at [1043, 553] on span "無意願" at bounding box center [1054, 556] width 32 height 12
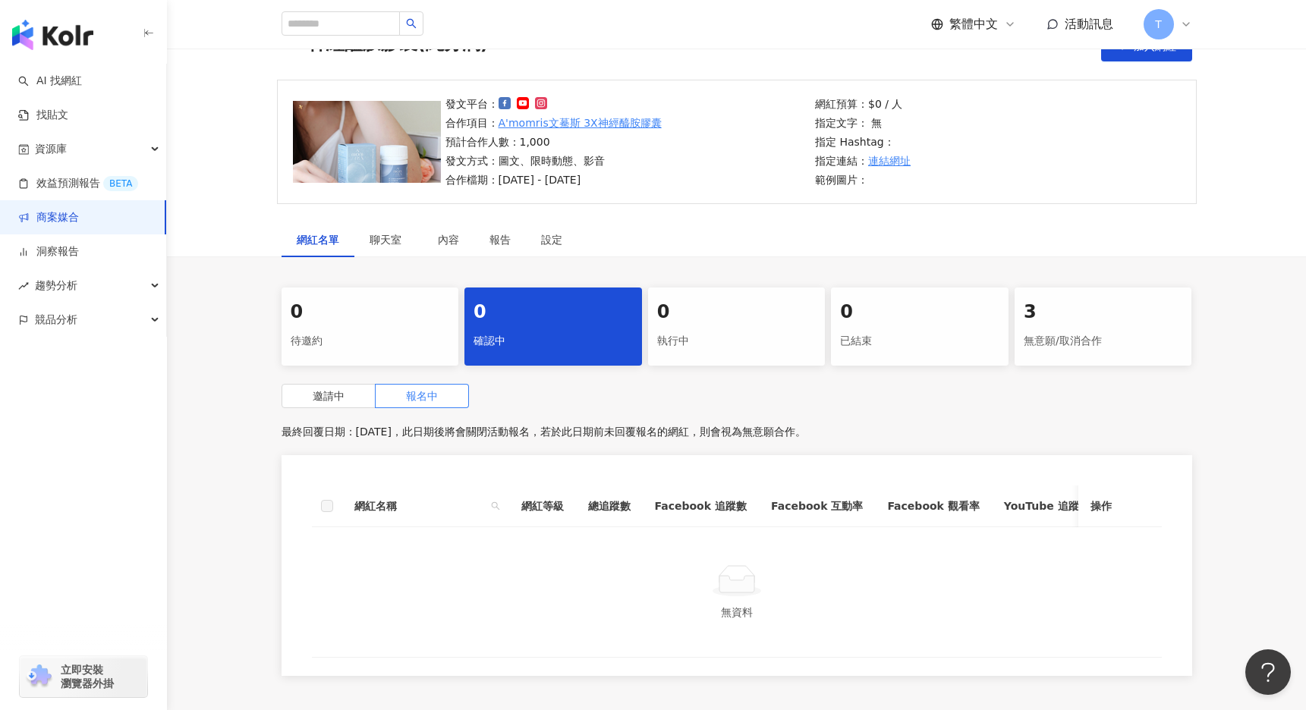
click at [66, 211] on link "商案媒合" at bounding box center [48, 217] width 61 height 15
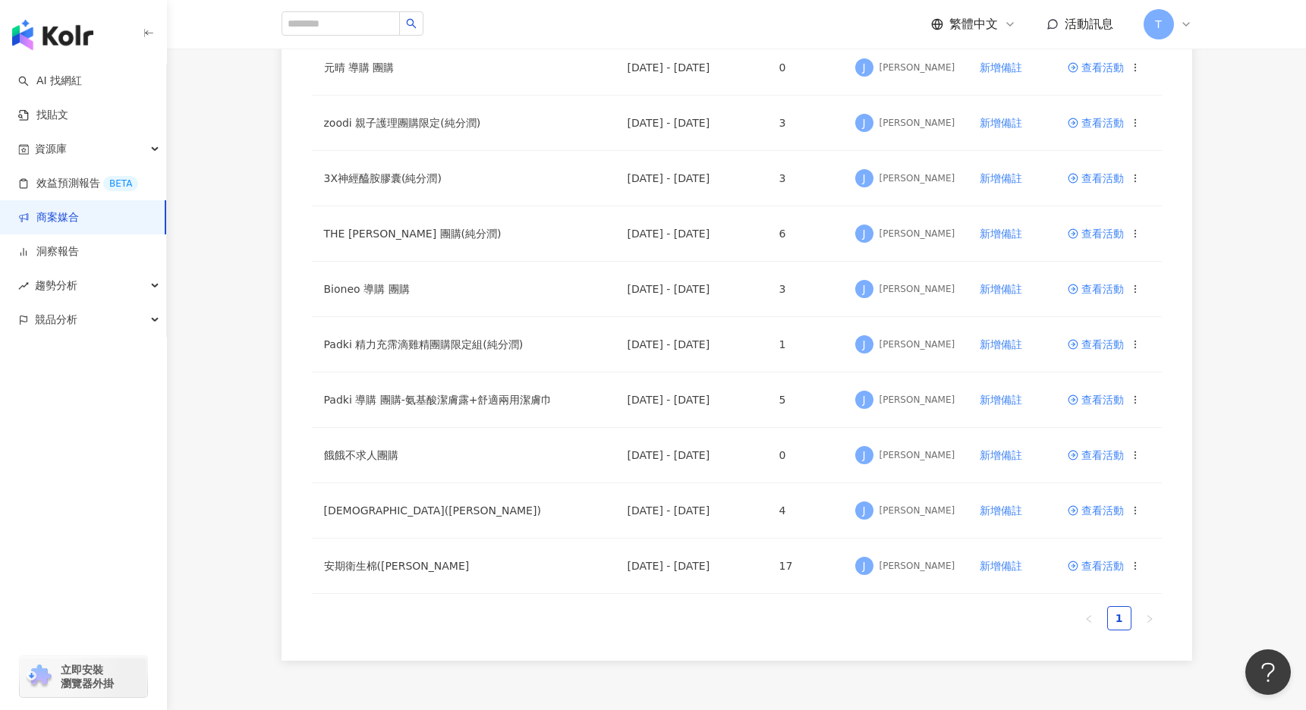
scroll to position [298, 0]
click at [1105, 342] on span "查看活動" at bounding box center [1096, 343] width 56 height 11
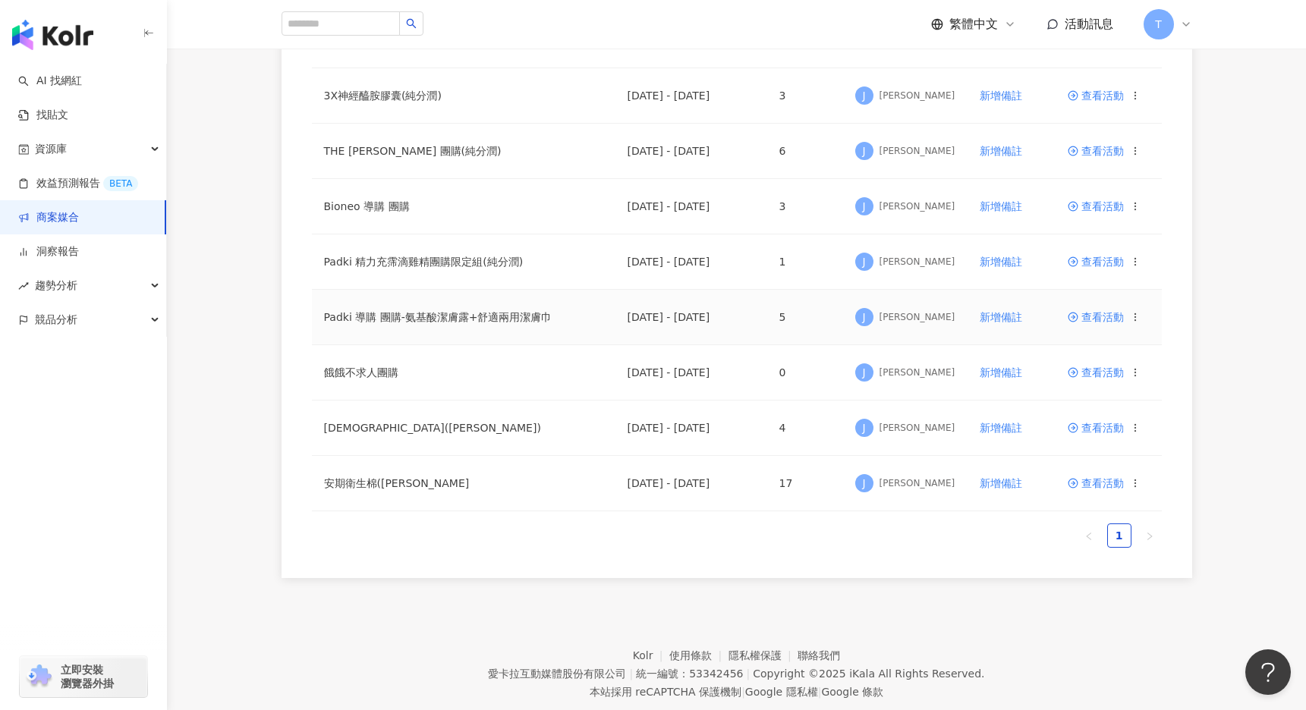
scroll to position [413, 0]
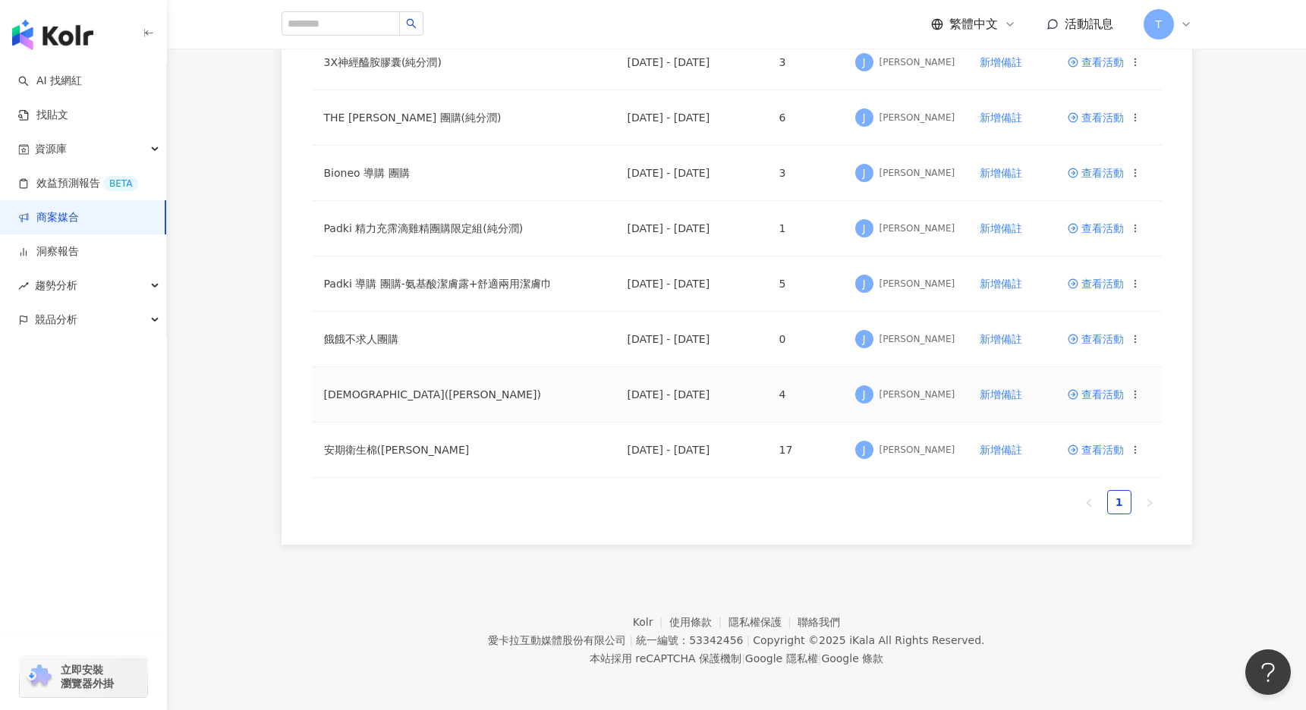
click at [1094, 390] on span "查看活動" at bounding box center [1096, 394] width 56 height 11
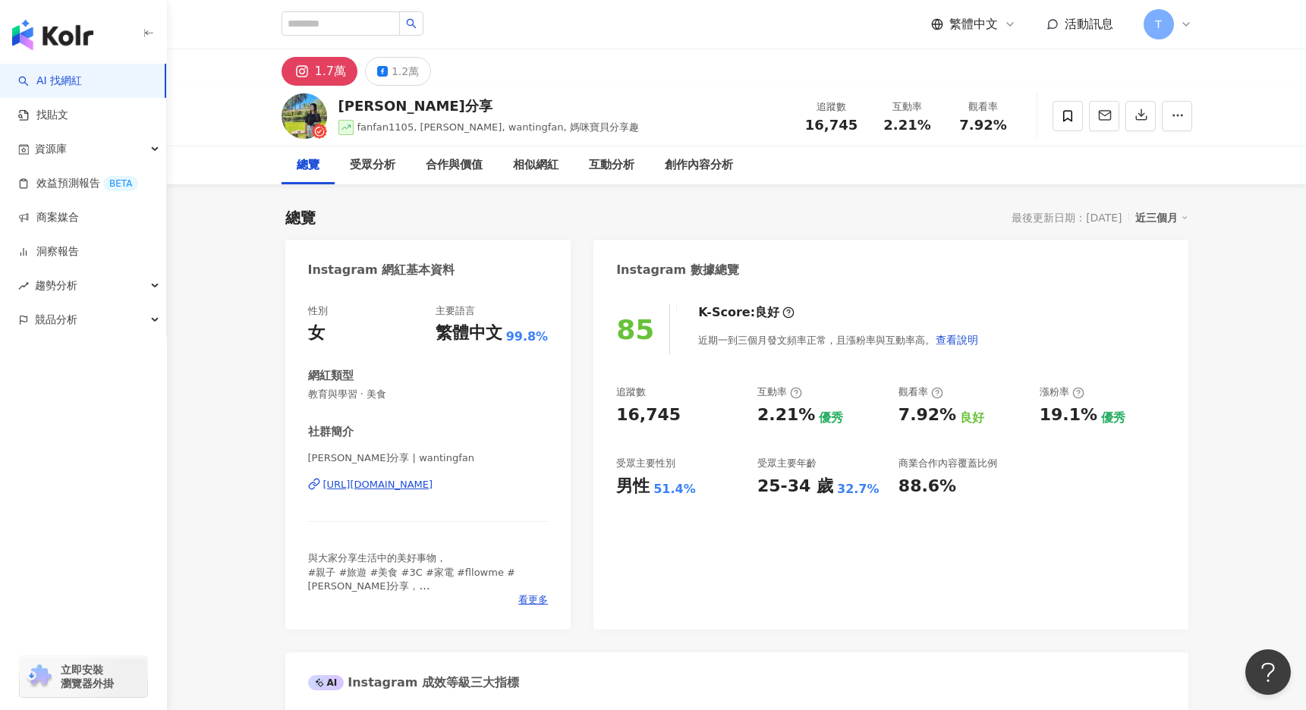
click at [433, 489] on div "https://www.instagram.com/wantingfan/" at bounding box center [378, 485] width 110 height 14
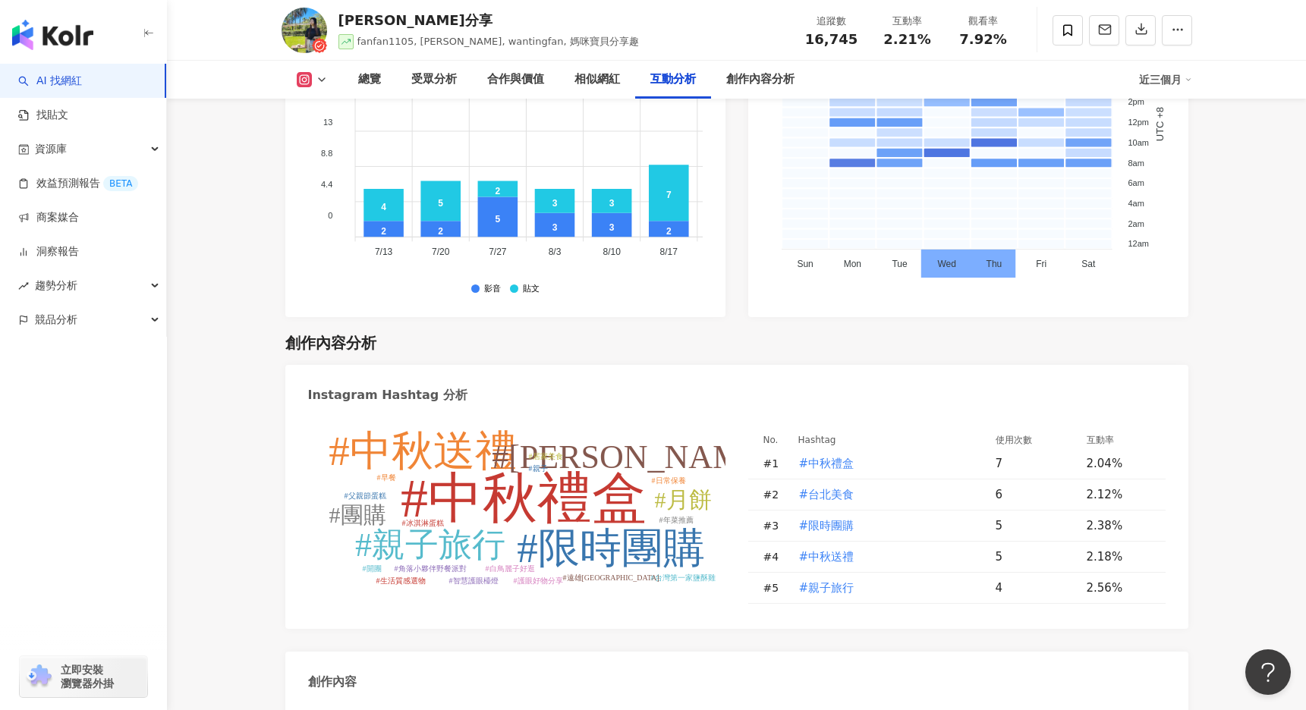
scroll to position [3764, 0]
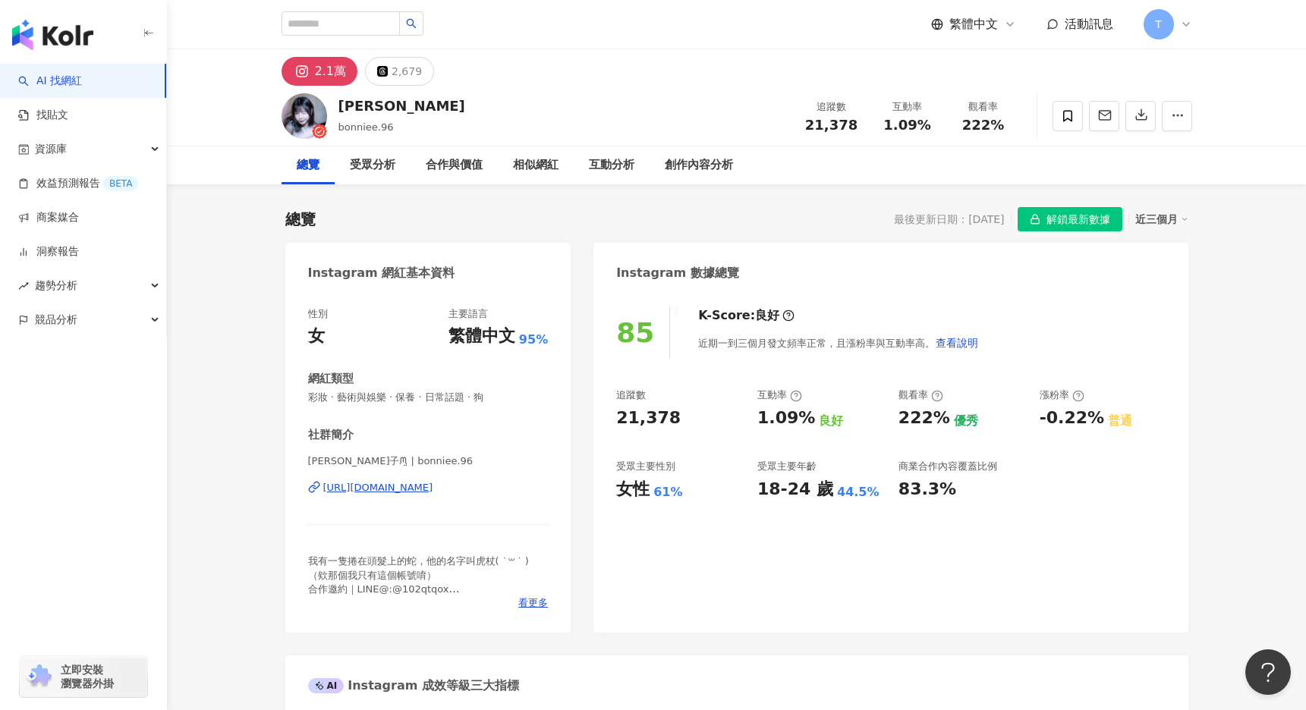
click at [433, 489] on div "[URL][DOMAIN_NAME]" at bounding box center [378, 488] width 110 height 14
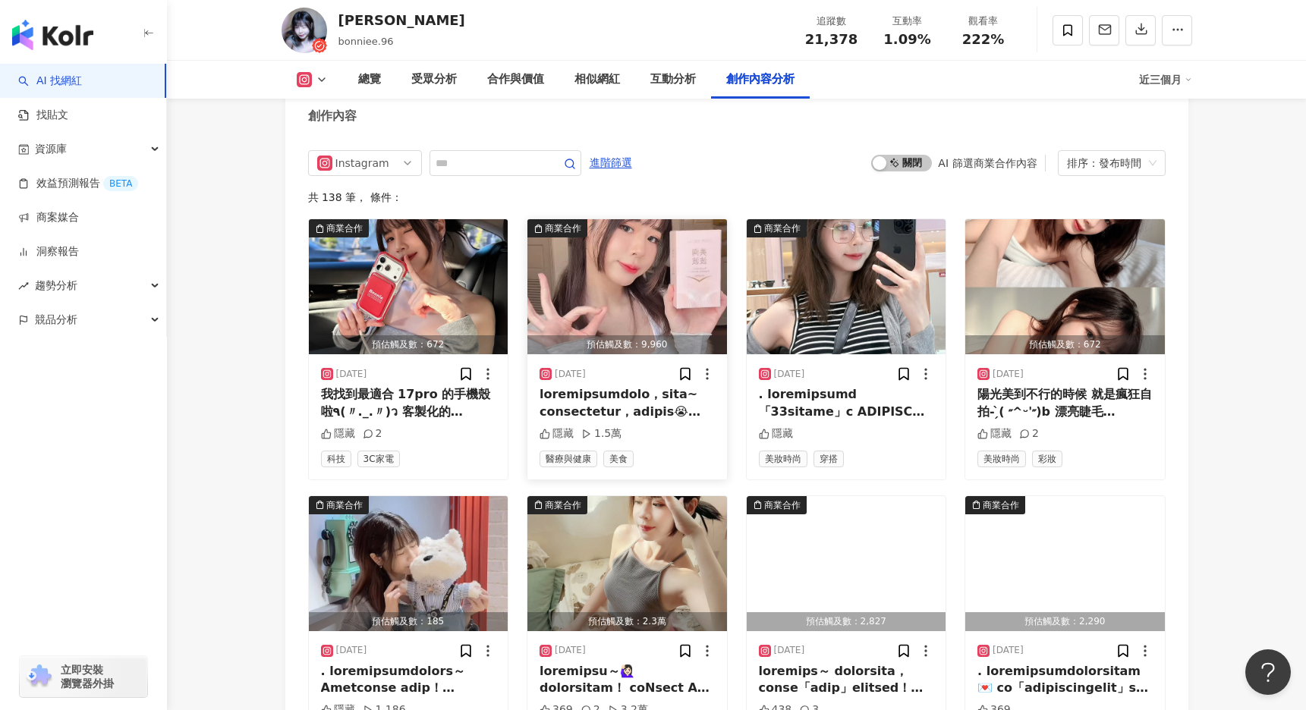
scroll to position [4655, 0]
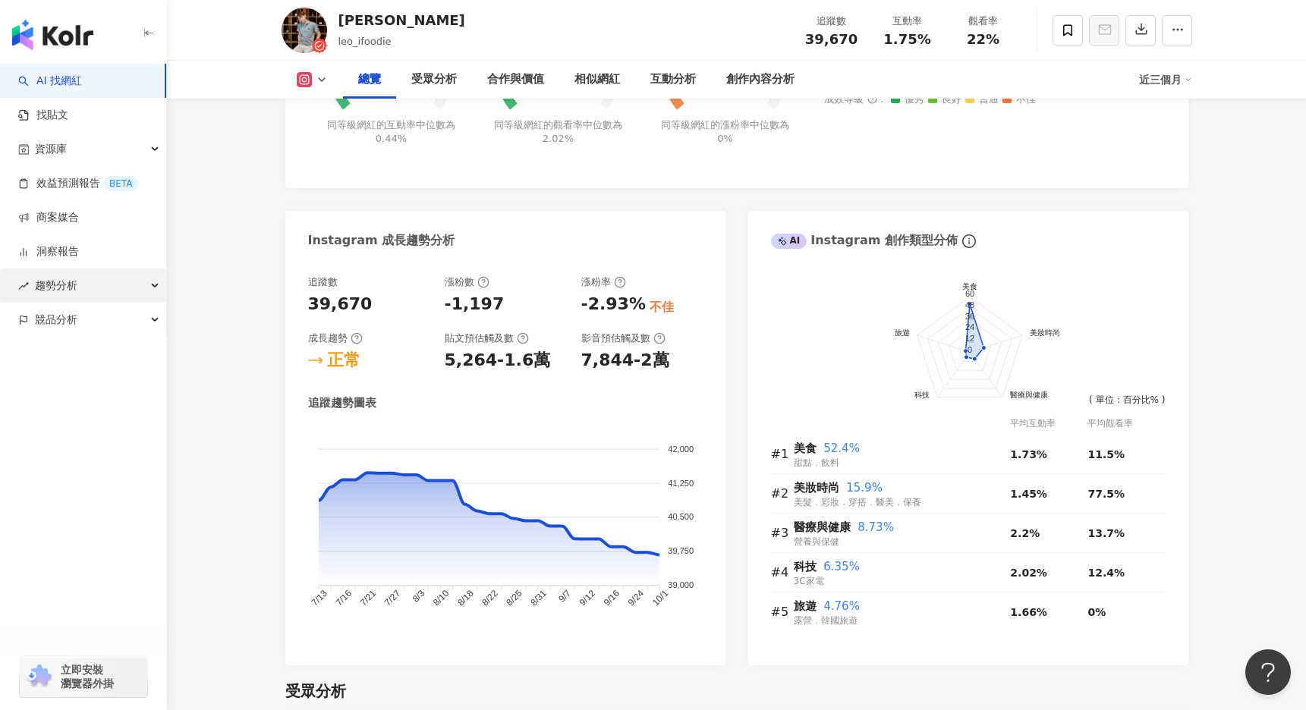
scroll to position [700, 0]
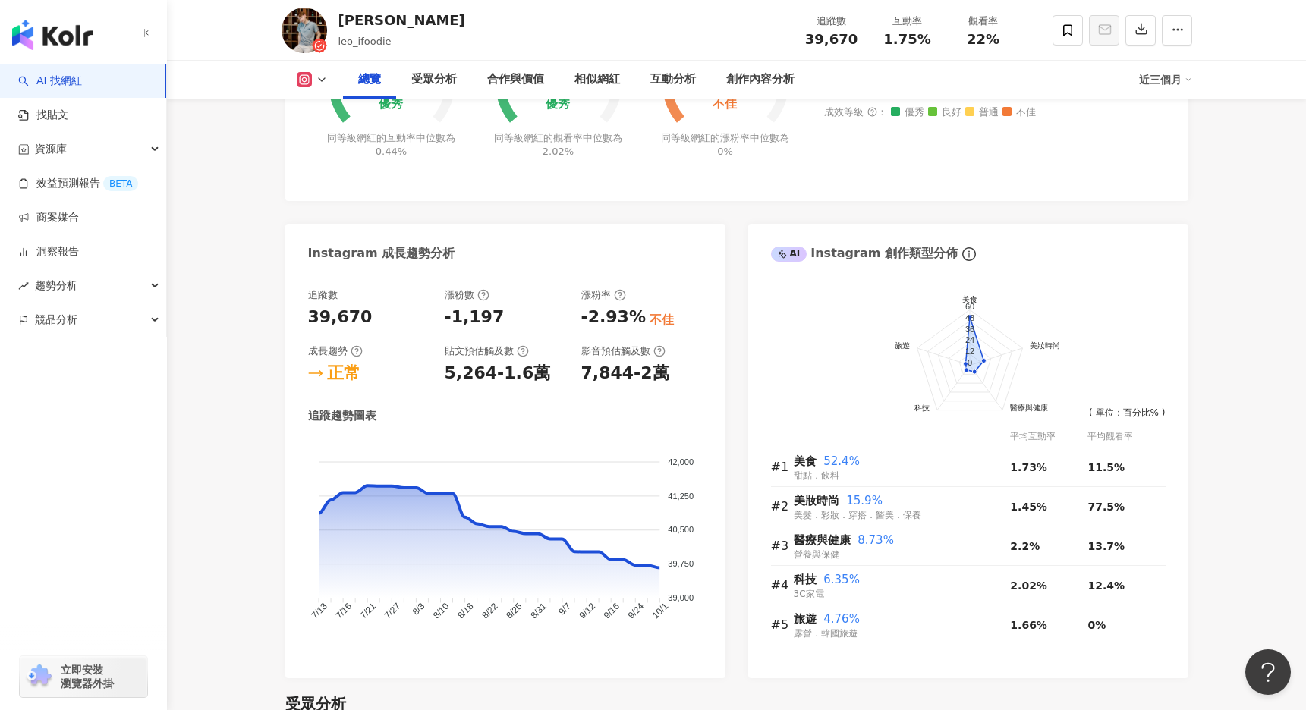
click at [63, 80] on link "AI 找網紅" at bounding box center [50, 81] width 64 height 15
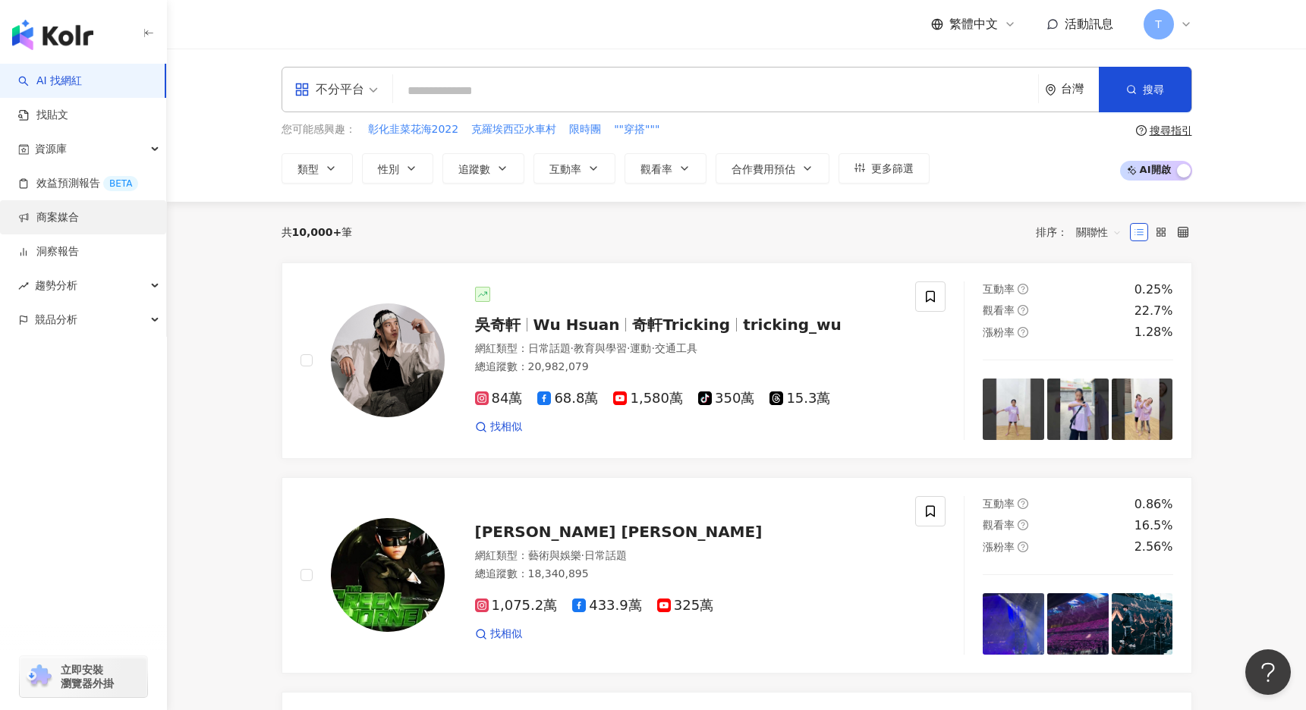
click at [49, 212] on link "商案媒合" at bounding box center [48, 217] width 61 height 15
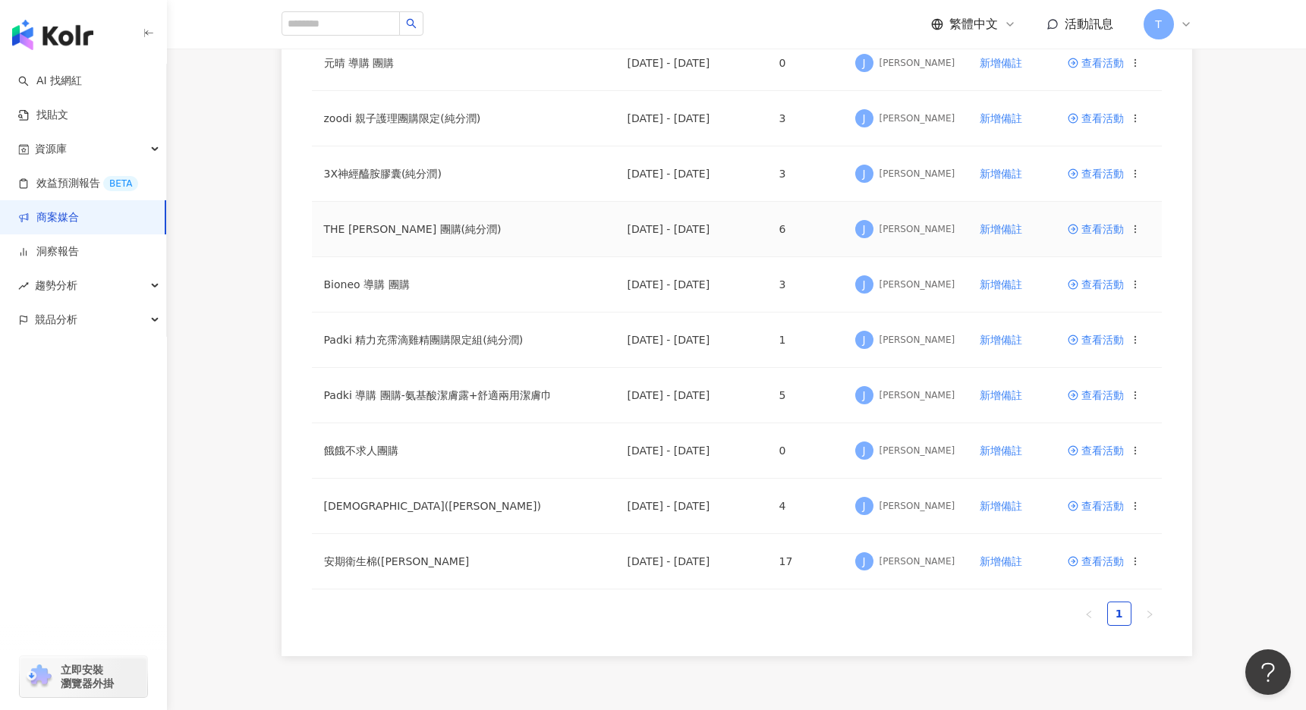
scroll to position [367, 0]
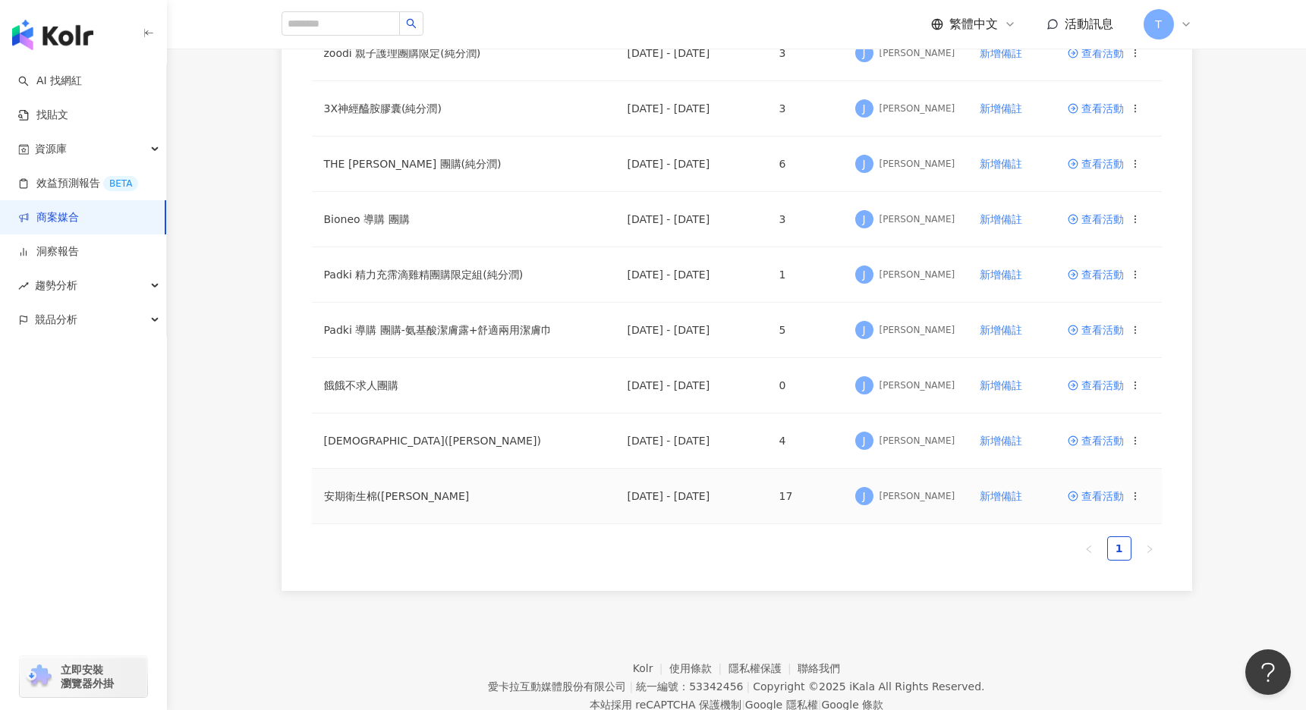
click at [1116, 491] on span "查看活動" at bounding box center [1096, 496] width 56 height 11
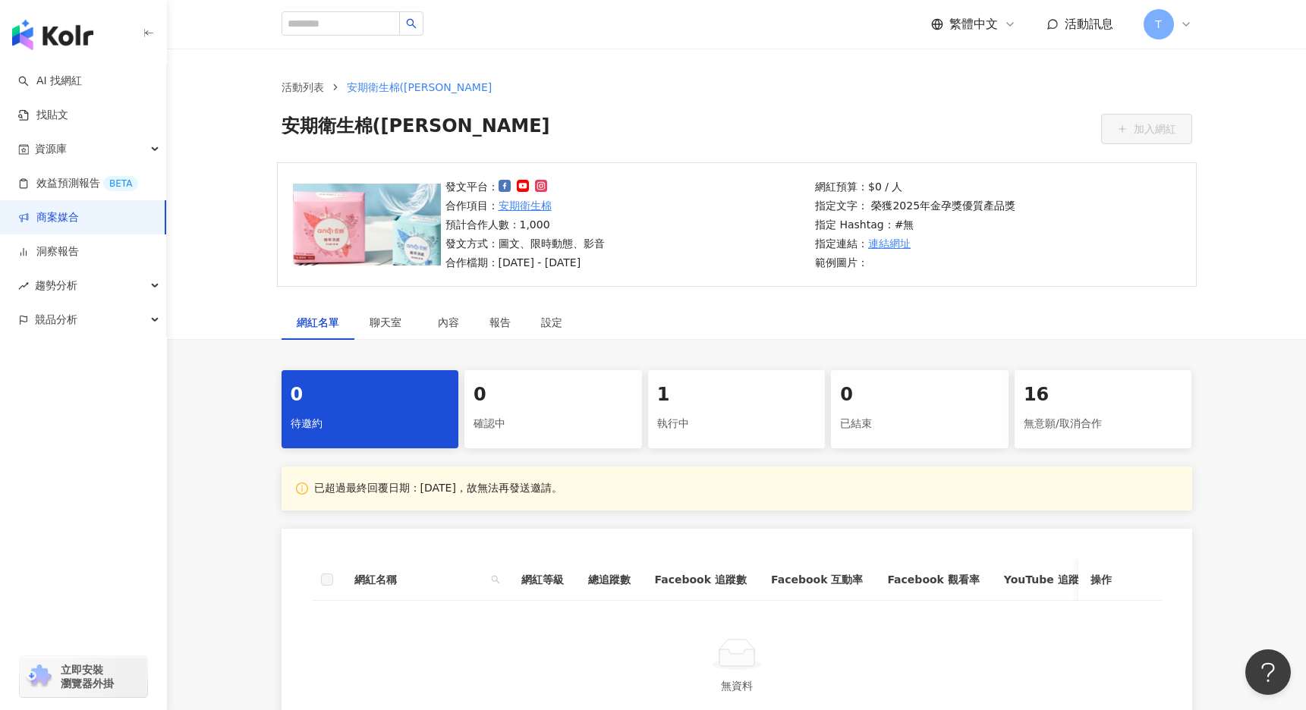
click at [63, 222] on link "商案媒合" at bounding box center [48, 217] width 61 height 15
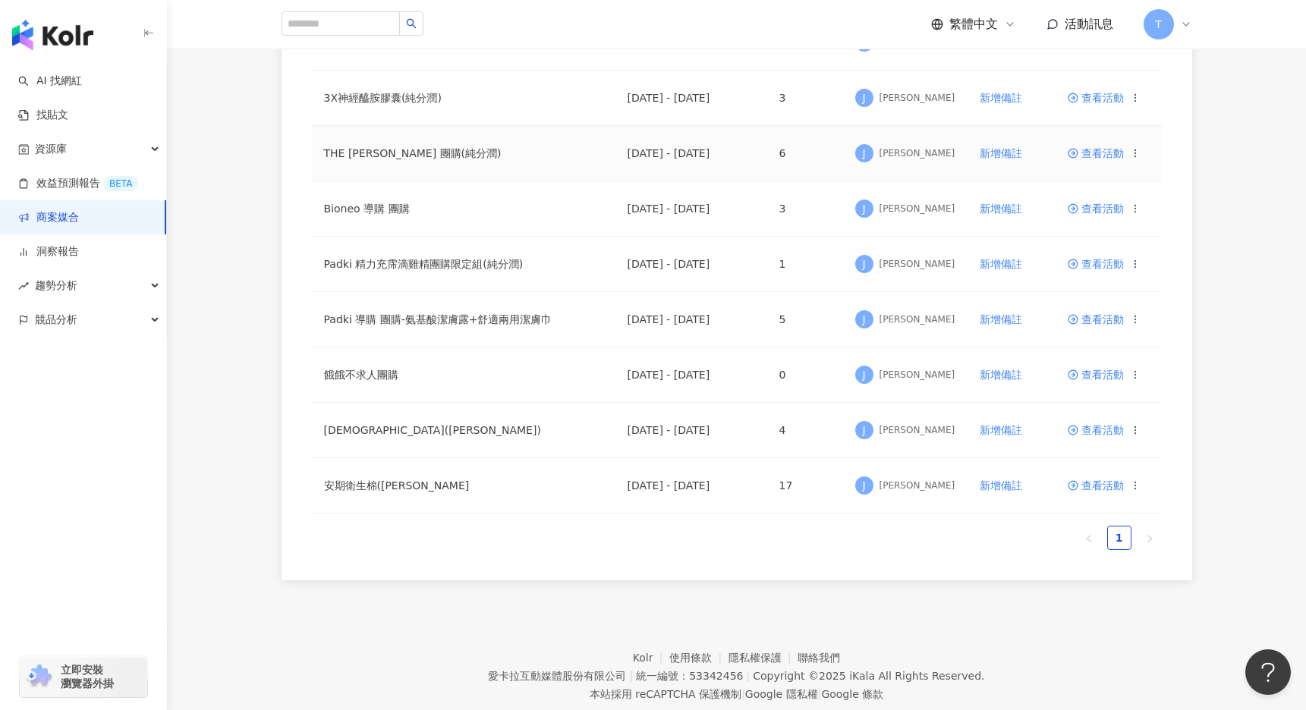
scroll to position [413, 0]
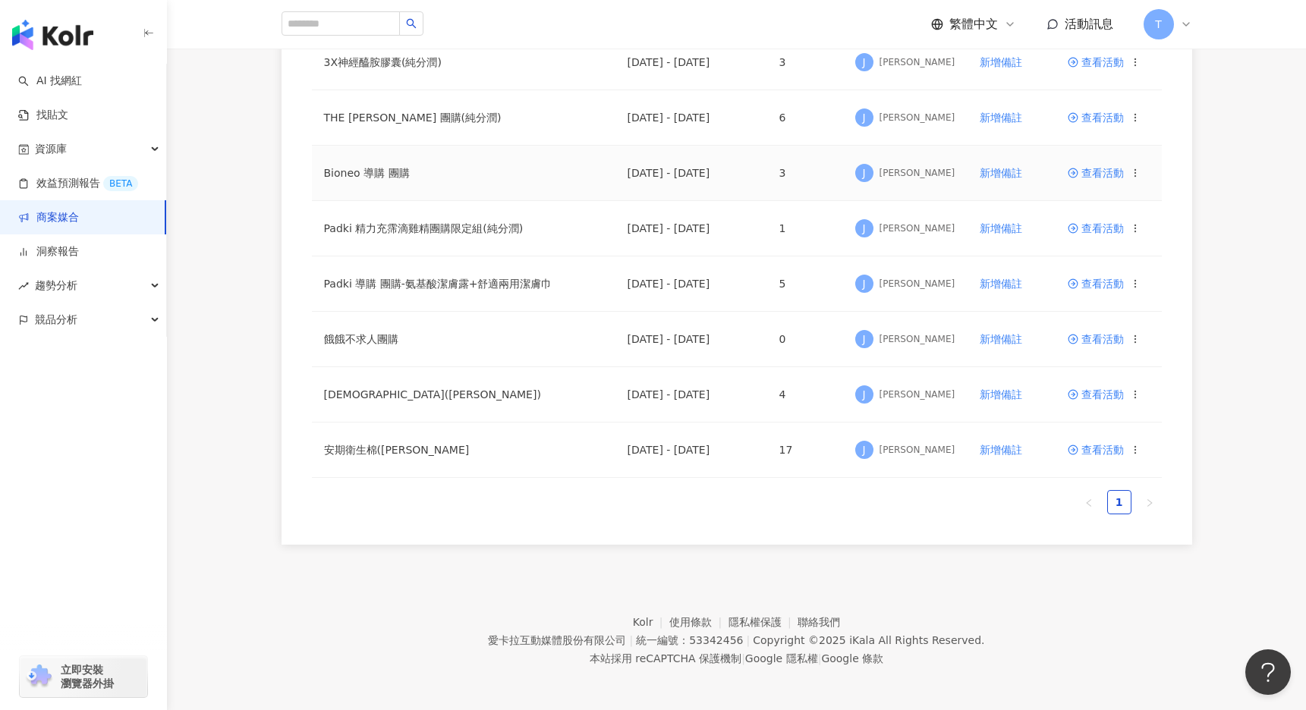
click at [1130, 164] on td "查看活動" at bounding box center [1109, 173] width 106 height 55
click at [1100, 172] on span "查看活動" at bounding box center [1096, 173] width 56 height 11
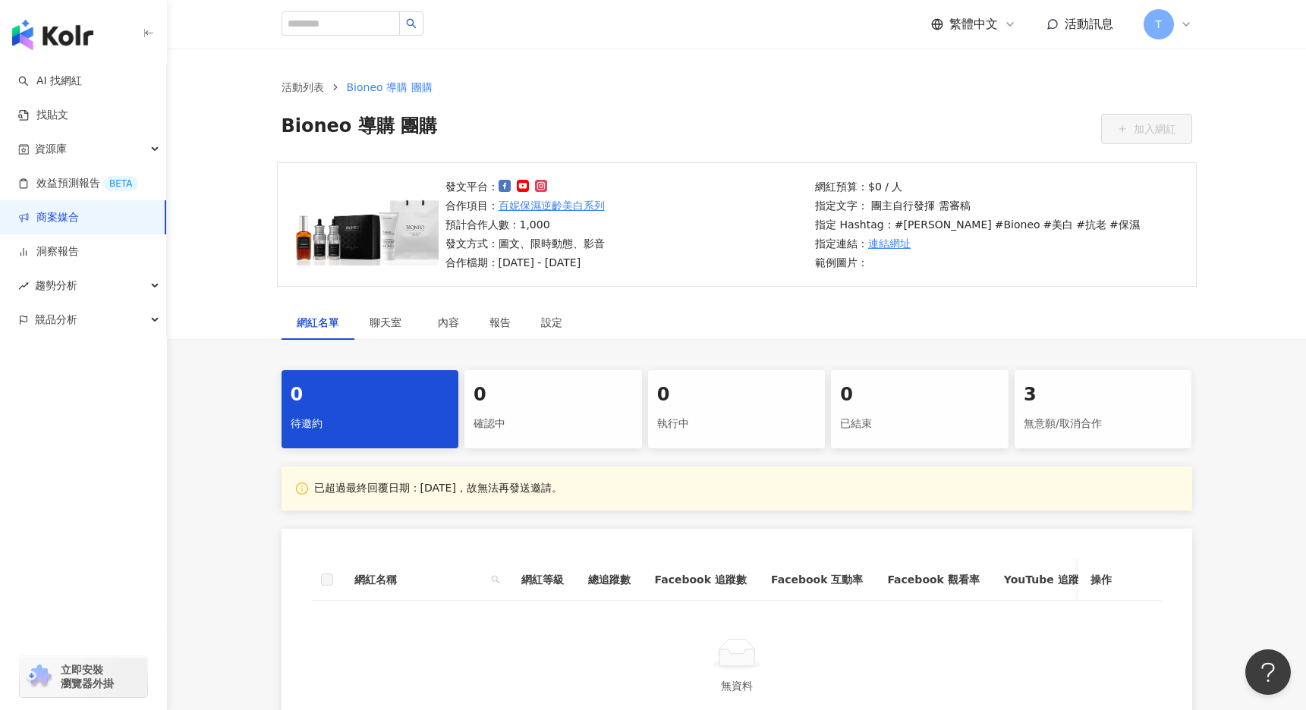
click at [76, 216] on link "商案媒合" at bounding box center [48, 217] width 61 height 15
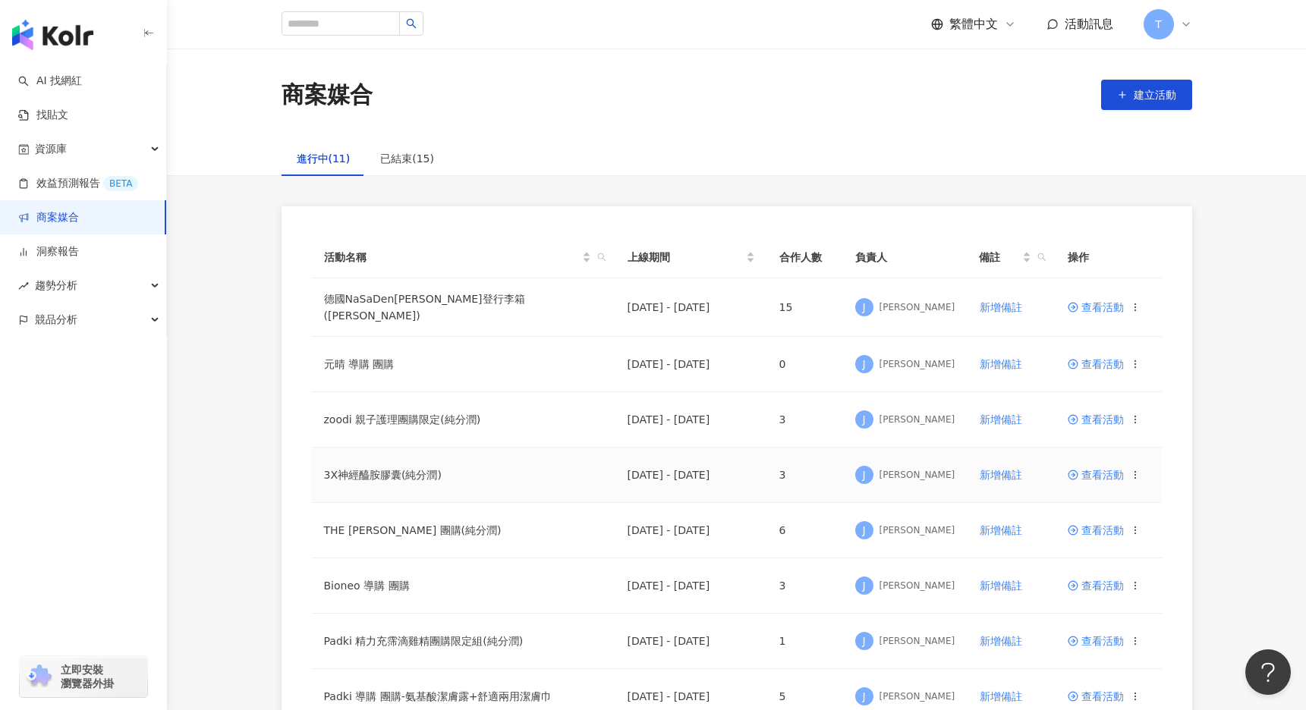
click at [414, 467] on td "3X神經醯胺膠囊(純分潤)" at bounding box center [464, 475] width 304 height 55
click at [1103, 585] on span "查看活動" at bounding box center [1096, 586] width 56 height 11
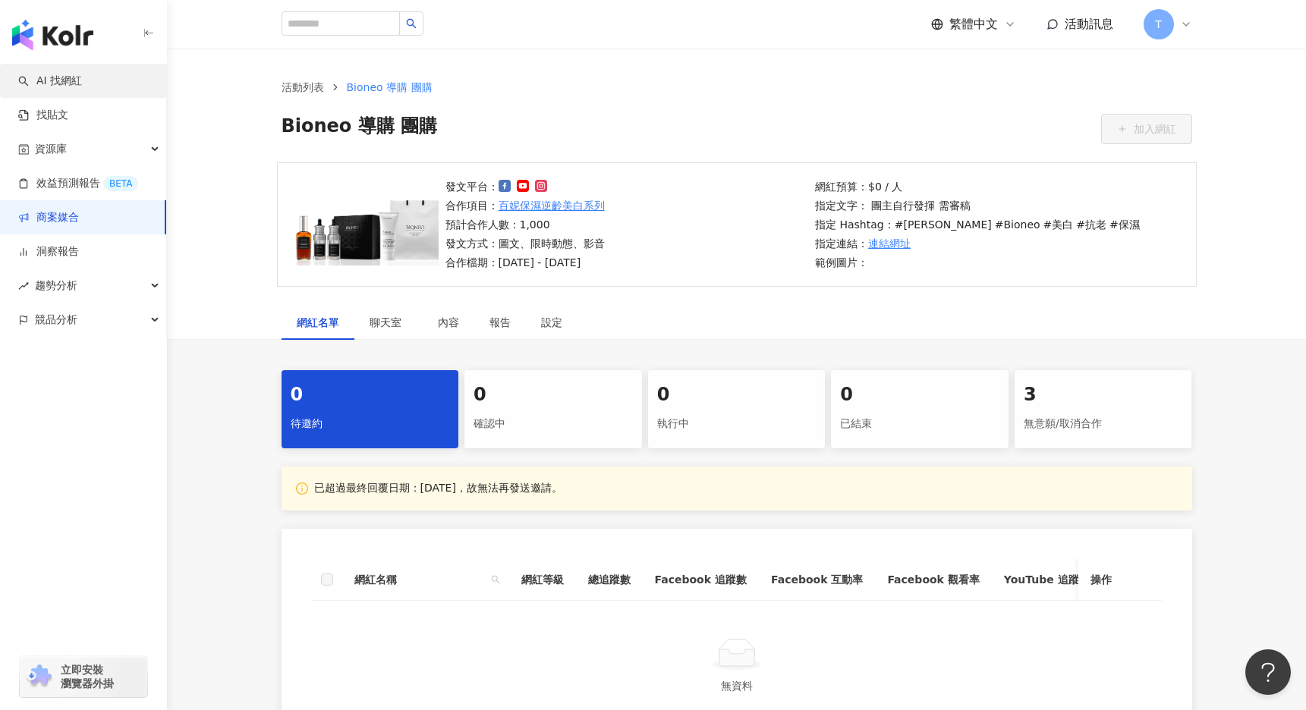
click at [77, 83] on link "AI 找網紅" at bounding box center [50, 81] width 64 height 15
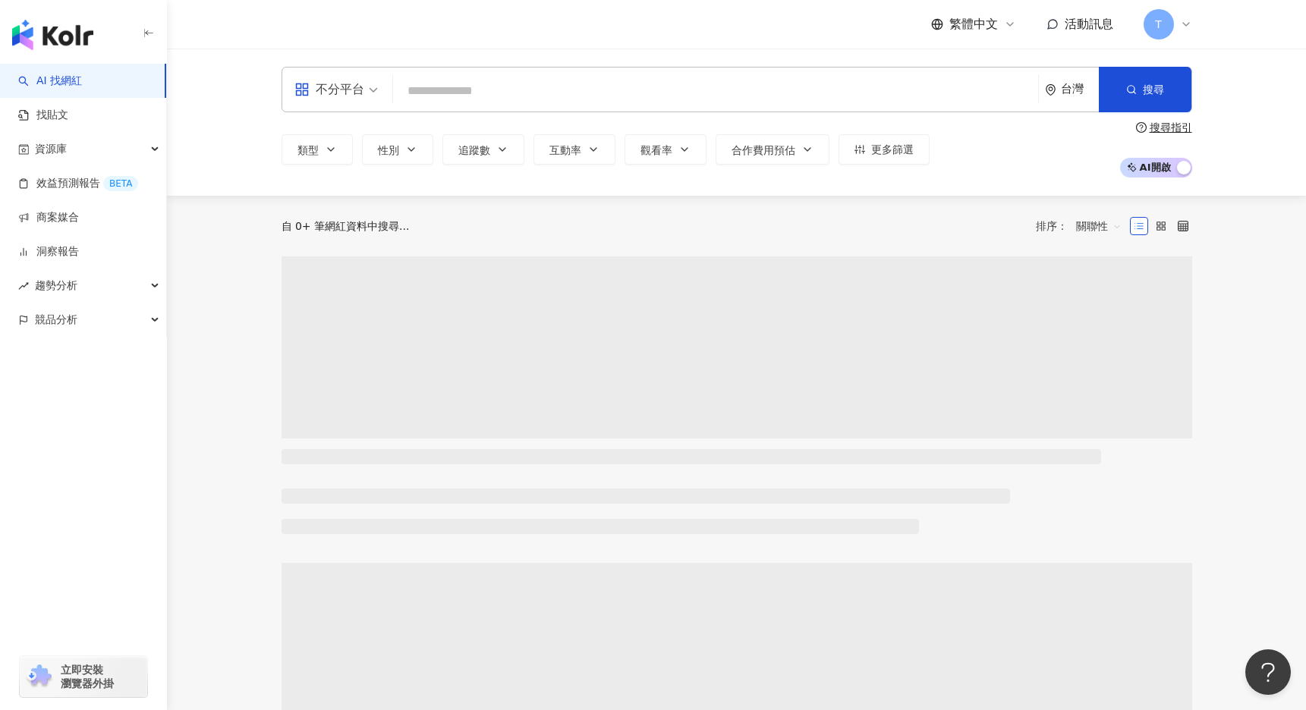
click at [432, 91] on input "search" at bounding box center [715, 91] width 633 height 29
type input "*"
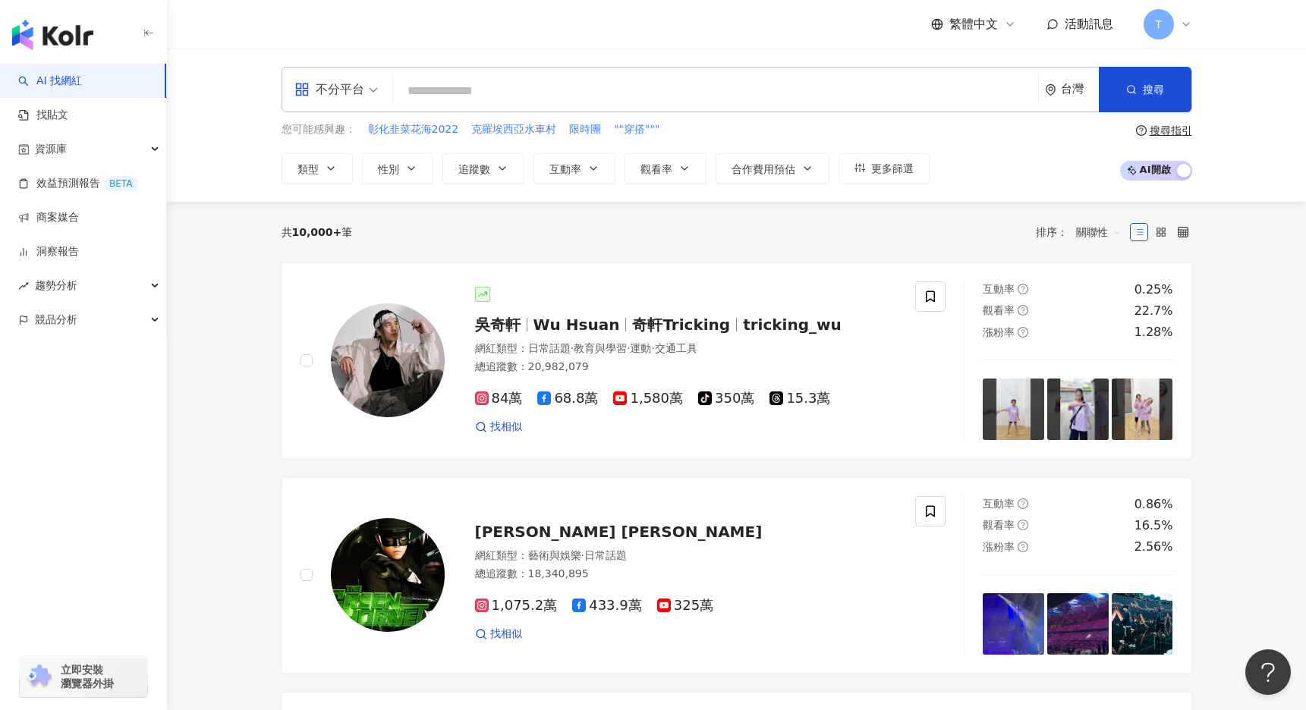
type input "*"
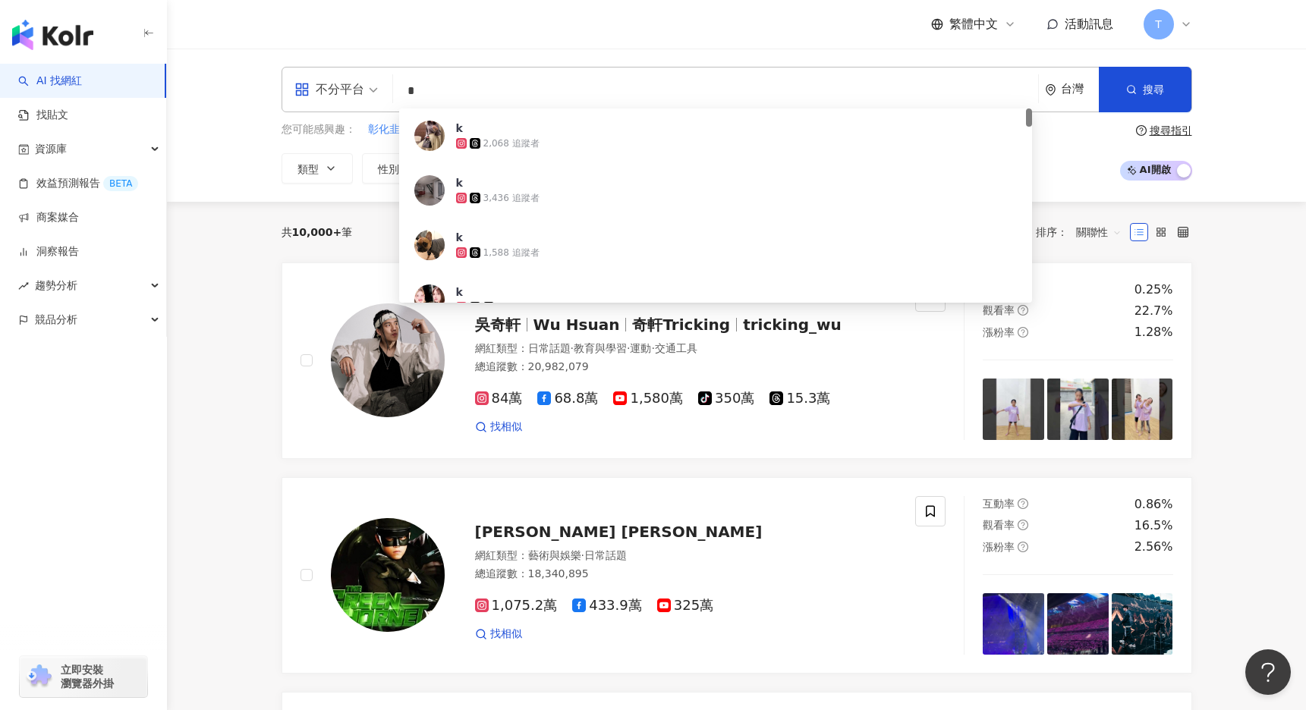
click at [442, 88] on input "*" at bounding box center [715, 91] width 633 height 29
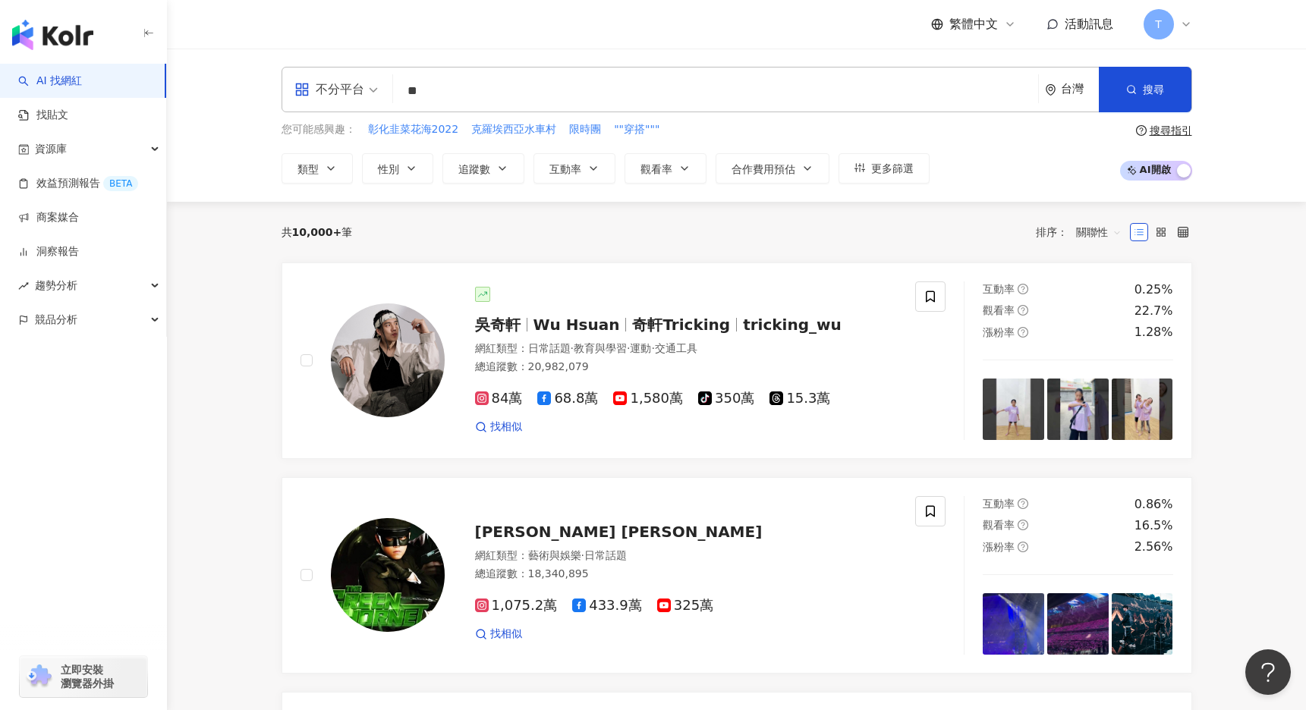
type input "*"
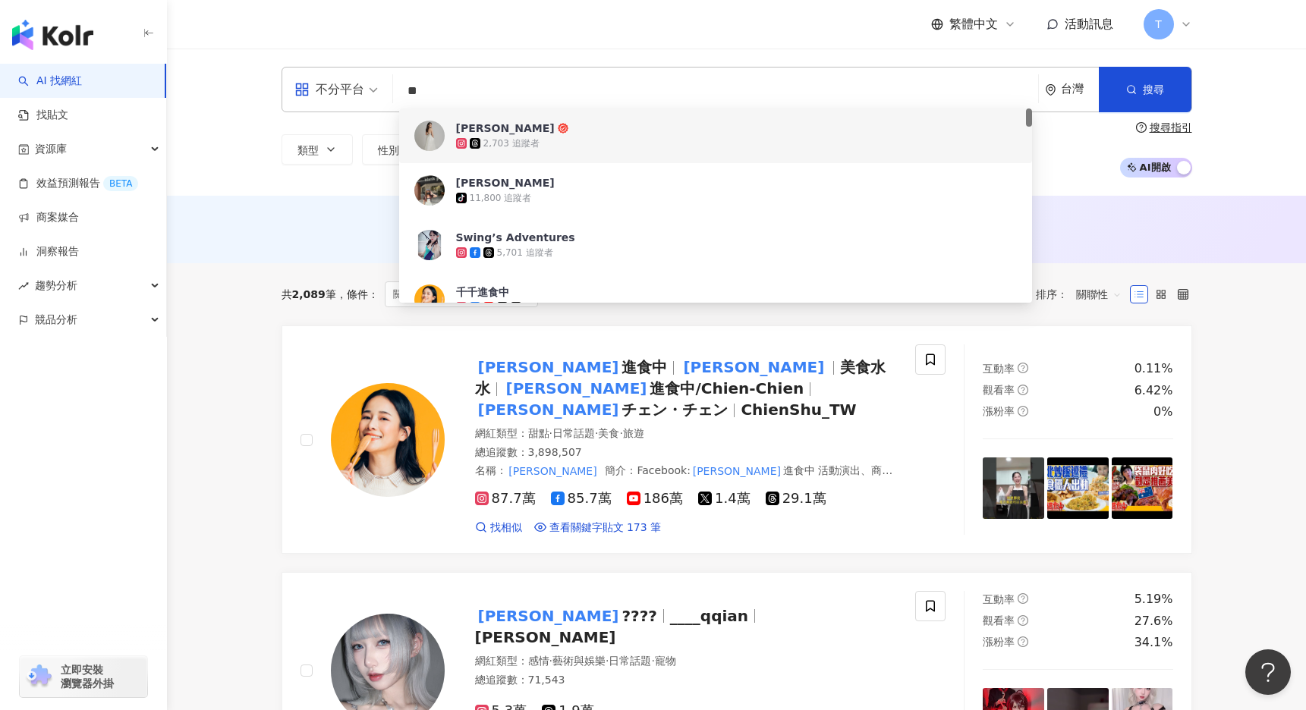
click at [435, 91] on input "**" at bounding box center [715, 91] width 633 height 29
drag, startPoint x: 435, startPoint y: 91, endPoint x: 288, endPoint y: 81, distance: 147.5
click at [288, 80] on div "不分平台 ** 台灣 搜尋 71845ac3-1b37-403d-9371-5de06ca47d72 fc6a0963-f638-4649-b83b-1d48…" at bounding box center [737, 90] width 911 height 46
paste input "**********"
type input "**********"
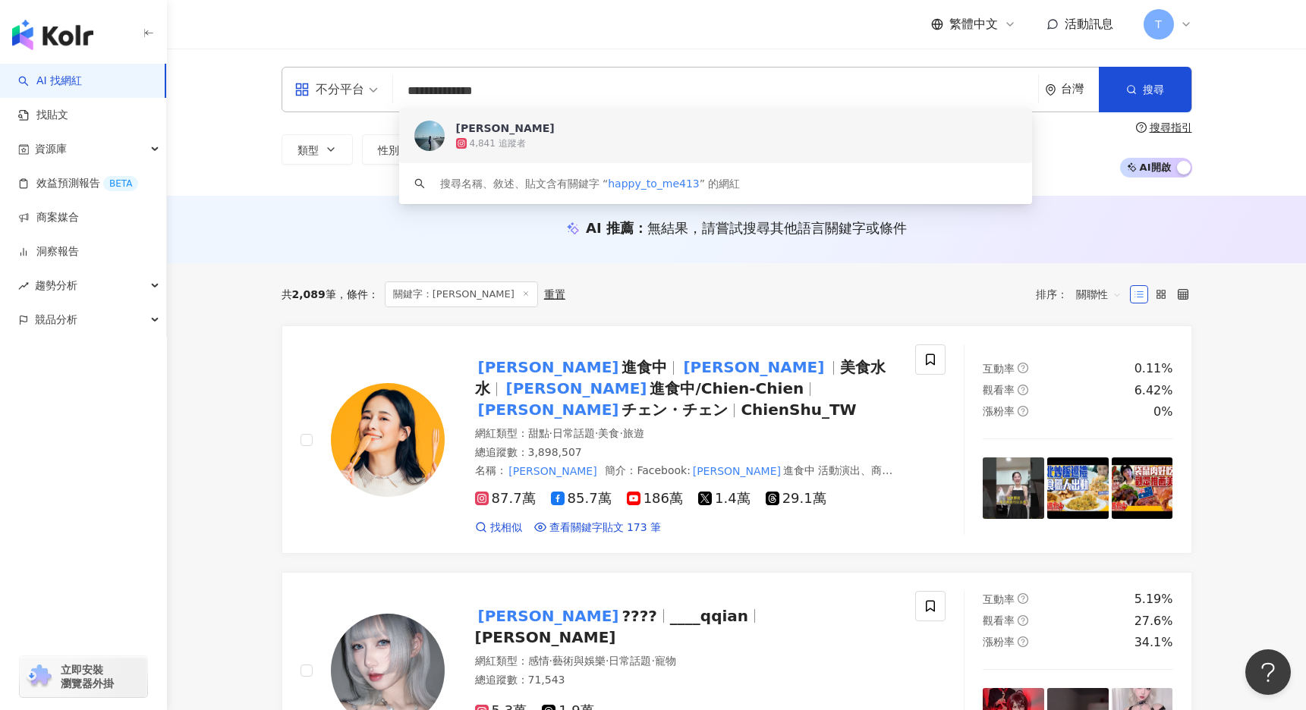
click at [499, 146] on div "4,841 追蹤者" at bounding box center [498, 143] width 56 height 13
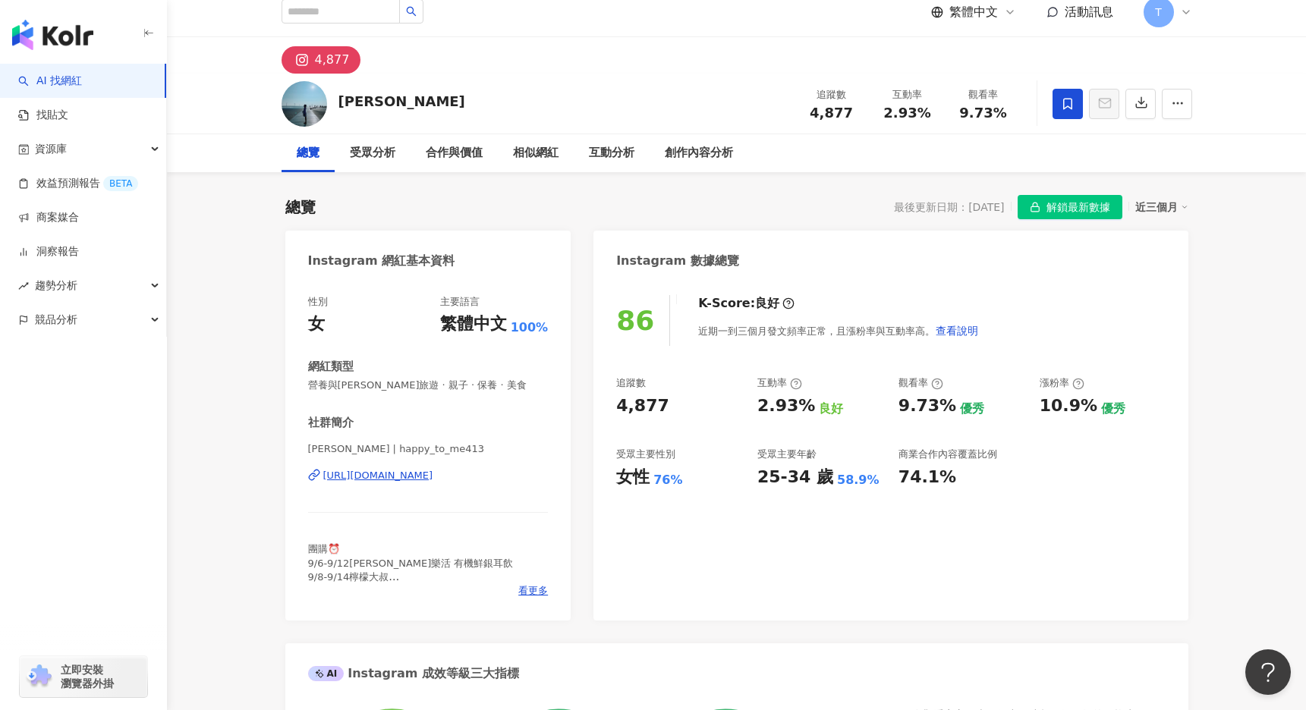
scroll to position [27, 0]
